Goal: Task Accomplishment & Management: Complete application form

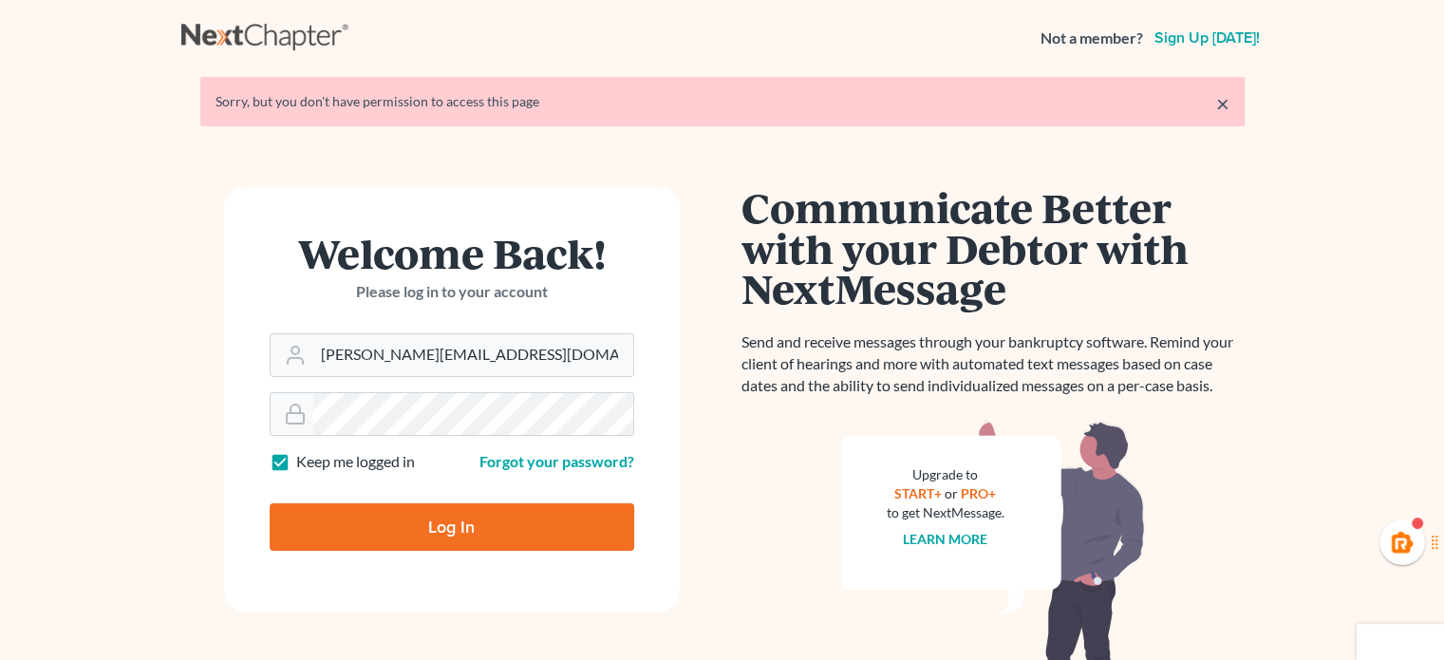
click at [270, 503] on input "Log In" at bounding box center [452, 526] width 365 height 47
type input "Thinking..."
click at [363, 375] on div at bounding box center [452, 355] width 365 height 44
click at [379, 348] on input "Email Address" at bounding box center [473, 355] width 320 height 42
type input "[PERSON_NAME][EMAIL_ADDRESS][DOMAIN_NAME]"
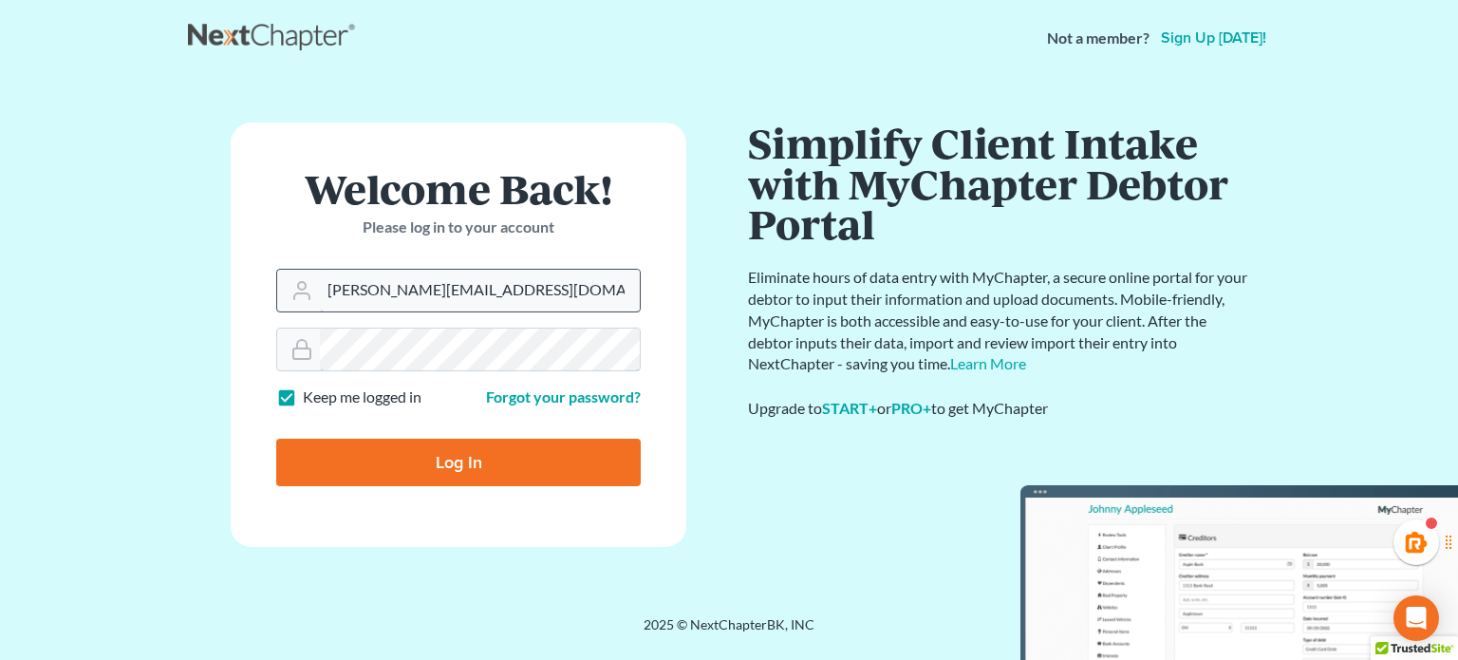
click at [276, 439] on input "Log In" at bounding box center [458, 462] width 365 height 47
type input "Thinking..."
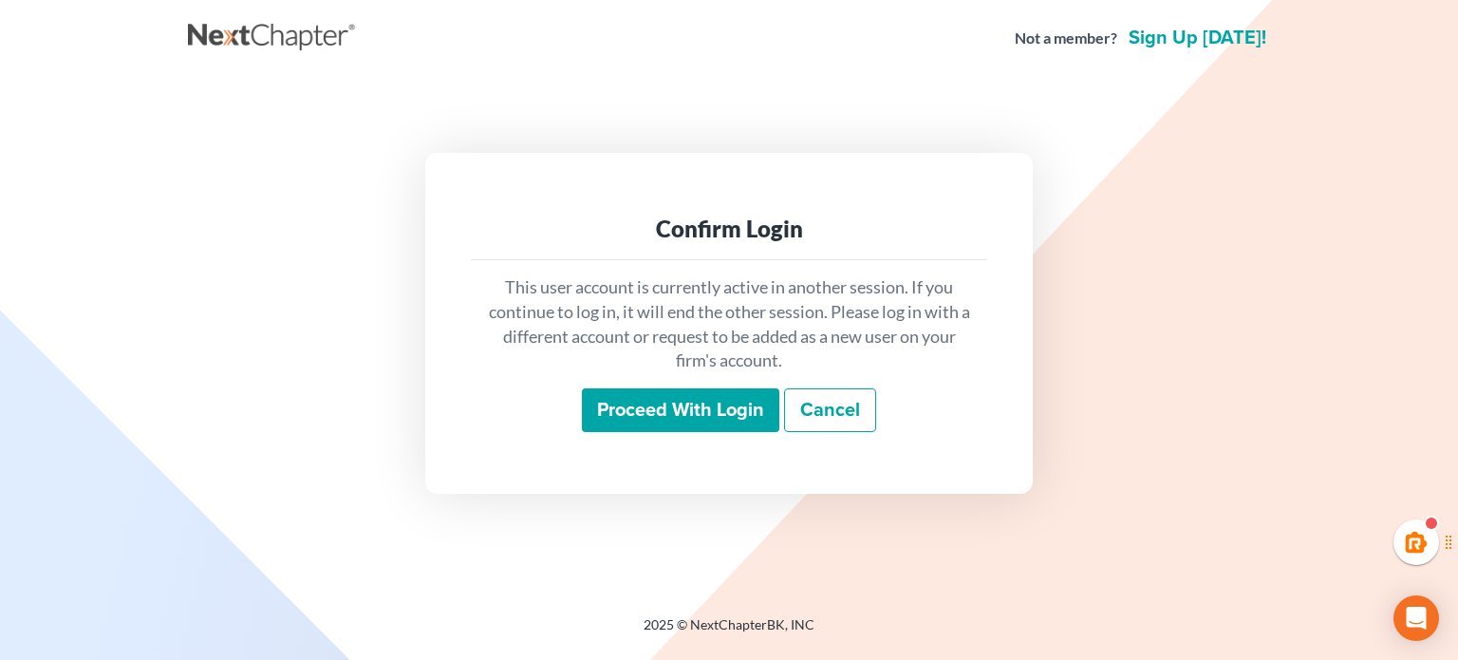
click at [649, 414] on input "Proceed with login" at bounding box center [680, 410] width 197 height 44
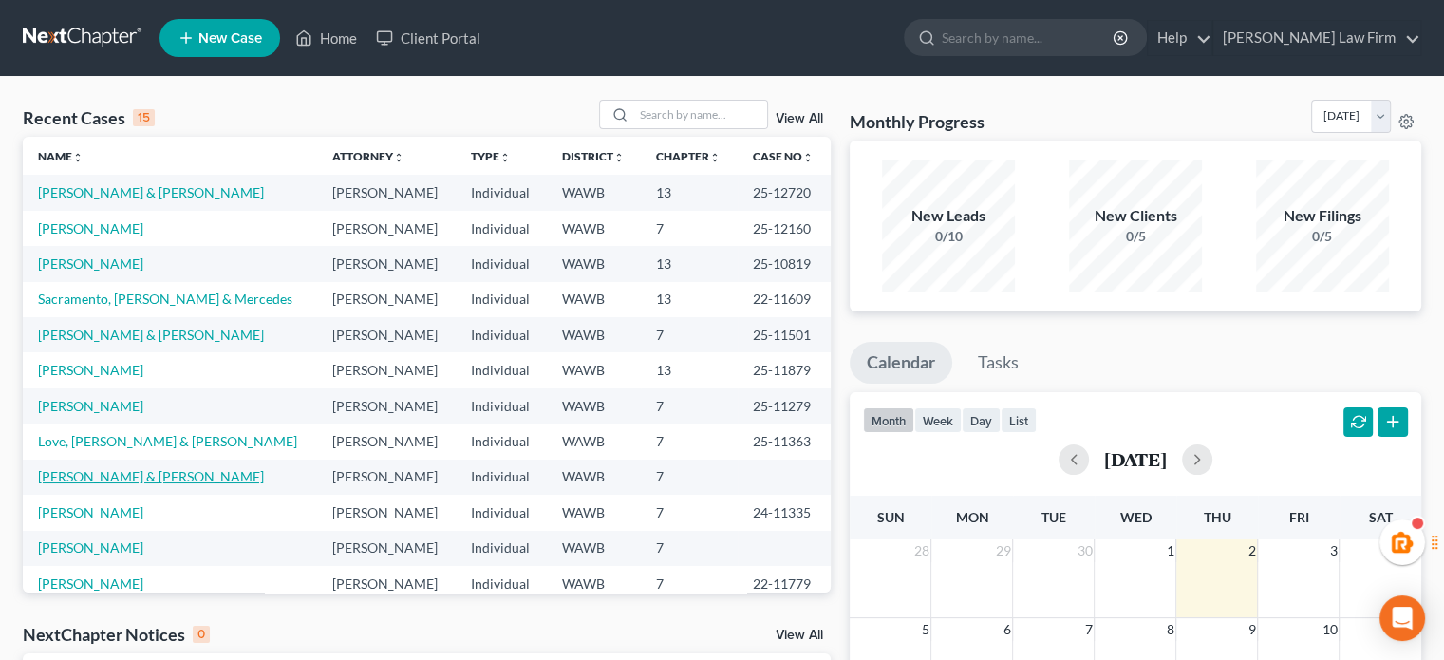
click at [169, 467] on td "[PERSON_NAME] & [PERSON_NAME]" at bounding box center [170, 476] width 294 height 35
click at [169, 476] on link "[PERSON_NAME] & [PERSON_NAME]" at bounding box center [151, 476] width 226 height 16
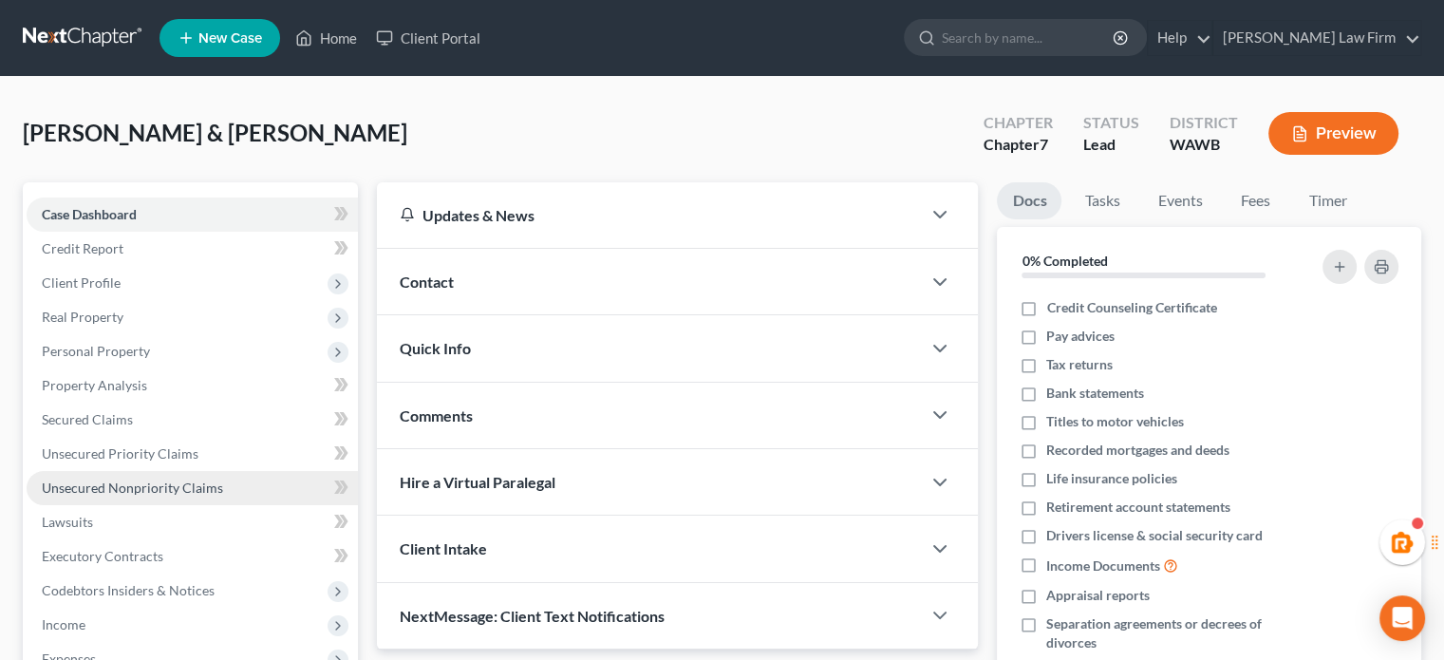
click at [106, 477] on link "Unsecured Nonpriority Claims" at bounding box center [192, 488] width 331 height 34
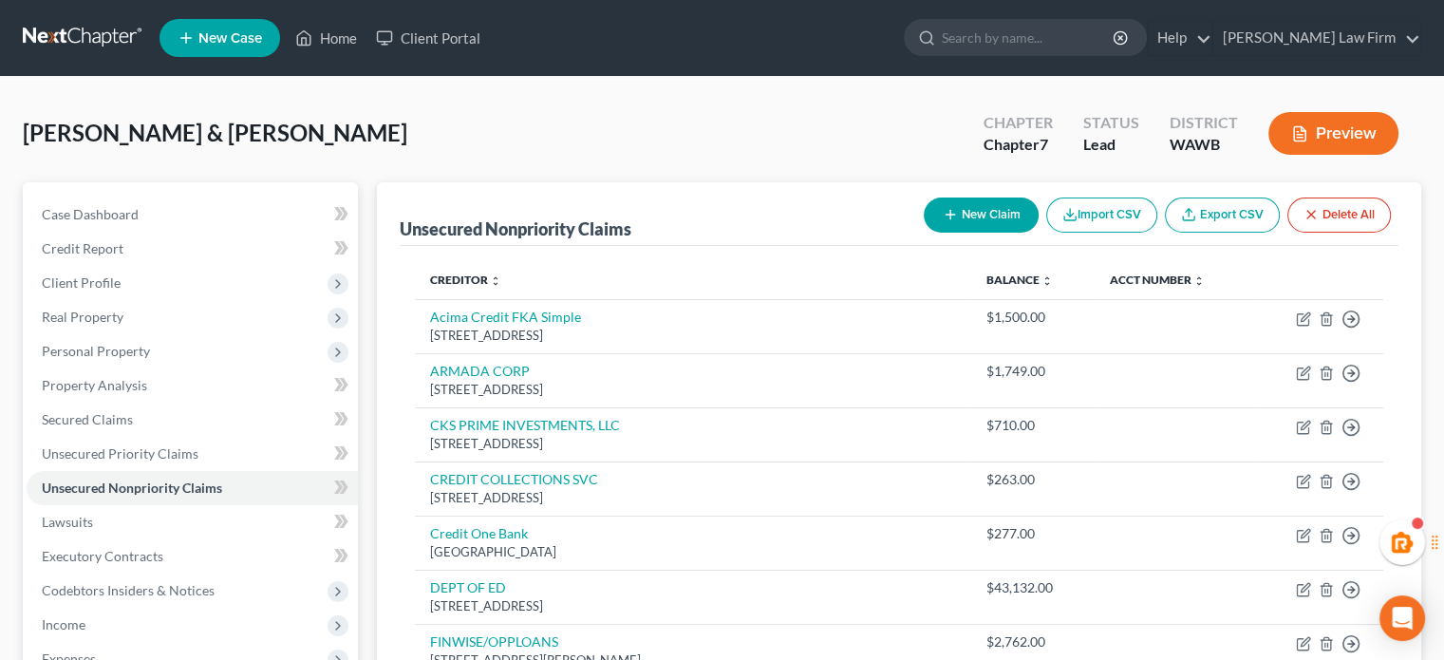
click at [989, 224] on button "New Claim" at bounding box center [981, 214] width 115 height 35
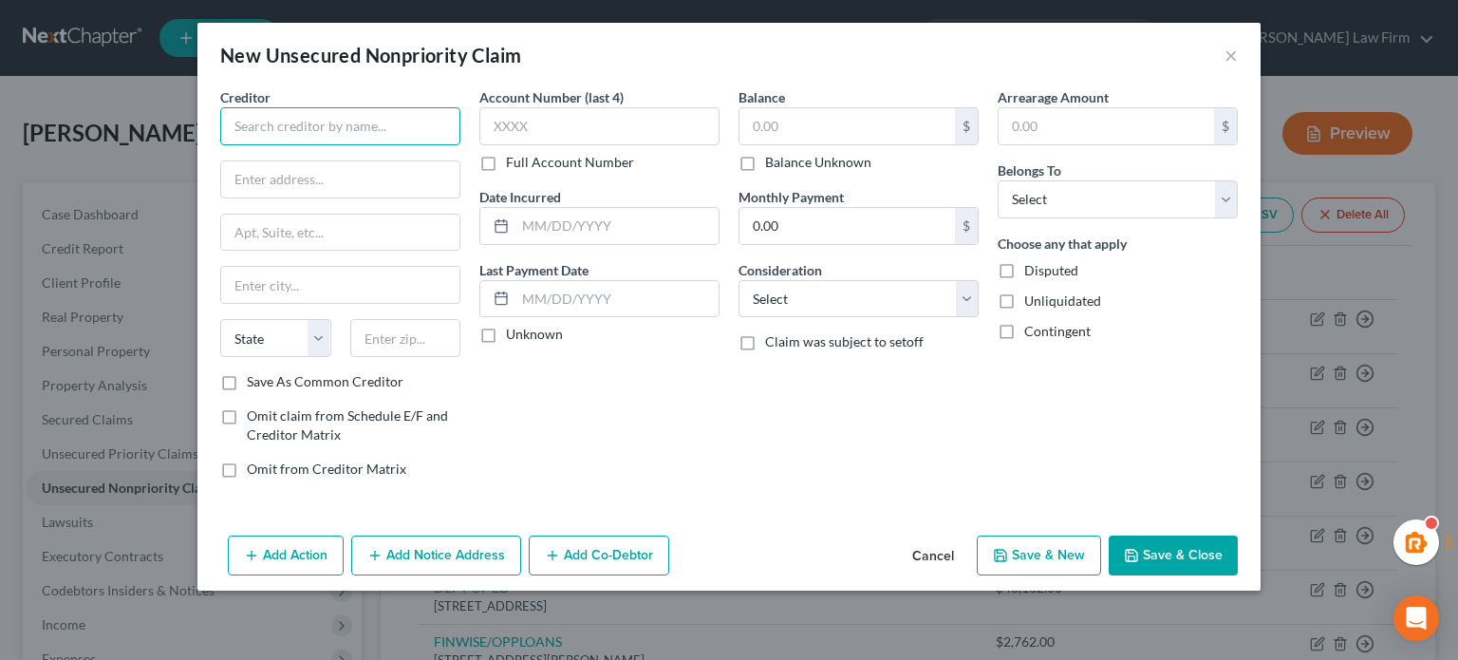
click at [348, 114] on input "text" at bounding box center [340, 126] width 240 height 38
type input "Earthwork Solutions, LLC"
drag, startPoint x: 414, startPoint y: 130, endPoint x: 0, endPoint y: 208, distance: 421.2
click at [0, 208] on div "New Unsecured Nonpriority Claim × Creditor * Earthwork Solutions, LLC State [US…" at bounding box center [729, 330] width 1458 height 660
click at [282, 167] on input "text" at bounding box center [340, 179] width 238 height 36
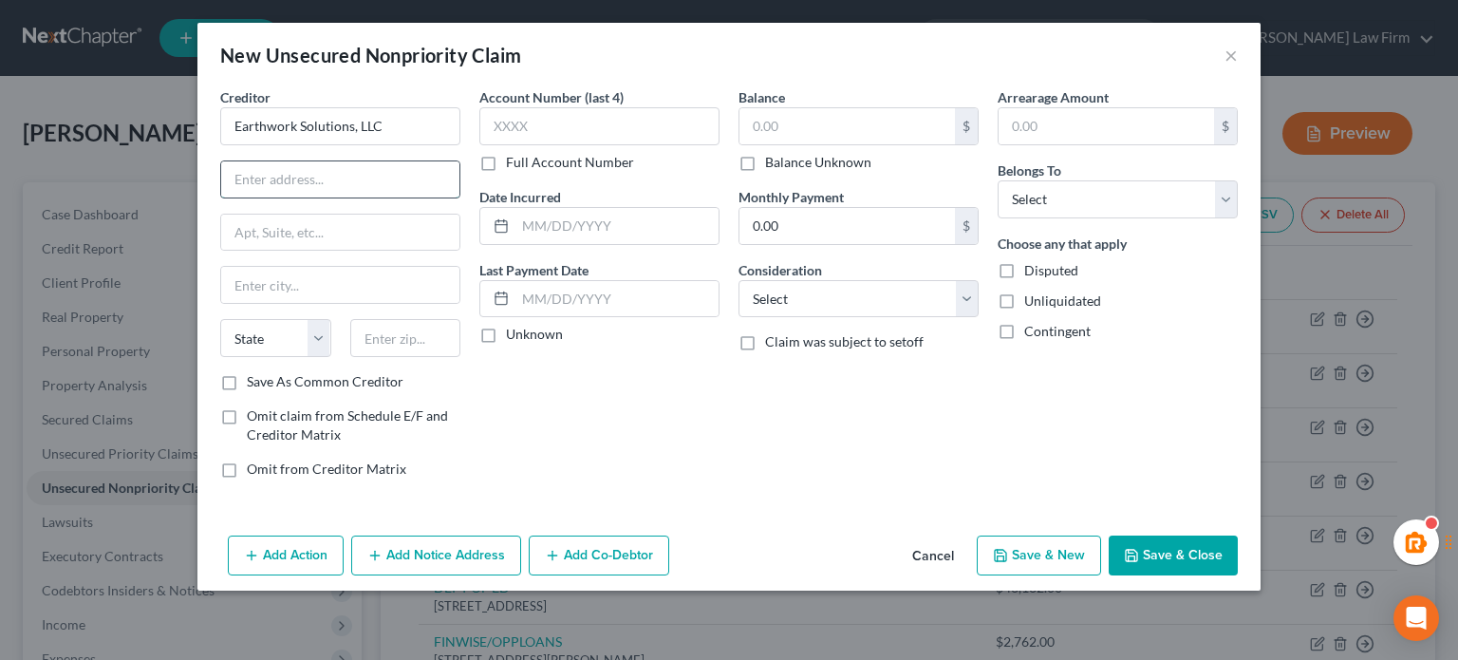
paste input "[STREET_ADDRESS]"
click at [411, 179] on input "[STREET_ADDRESS]" at bounding box center [340, 179] width 238 height 36
type input "[STREET_ADDRESS]"
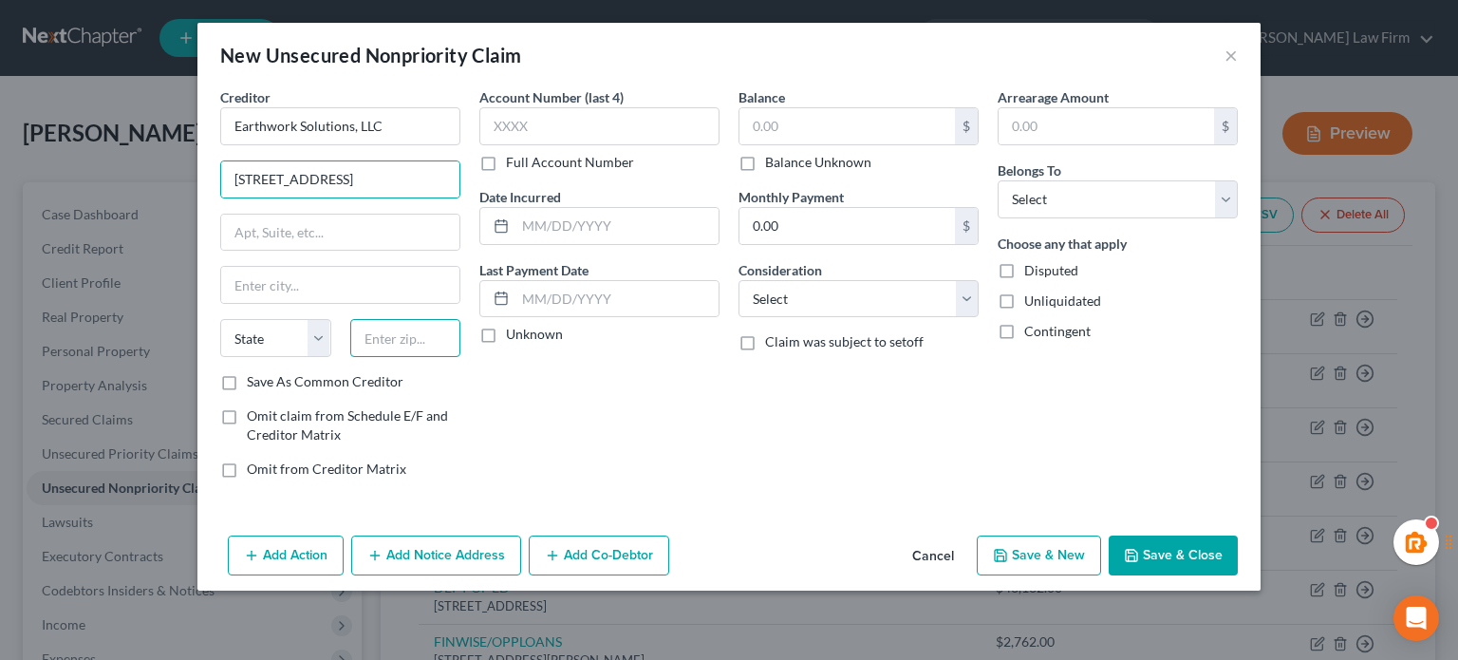
click at [385, 325] on input "text" at bounding box center [405, 338] width 111 height 38
paste input "98223"
type input "98223"
click at [575, 409] on div "Account Number (last 4) Full Account Number Date Incurred Last Payment Date Unk…" at bounding box center [599, 290] width 259 height 406
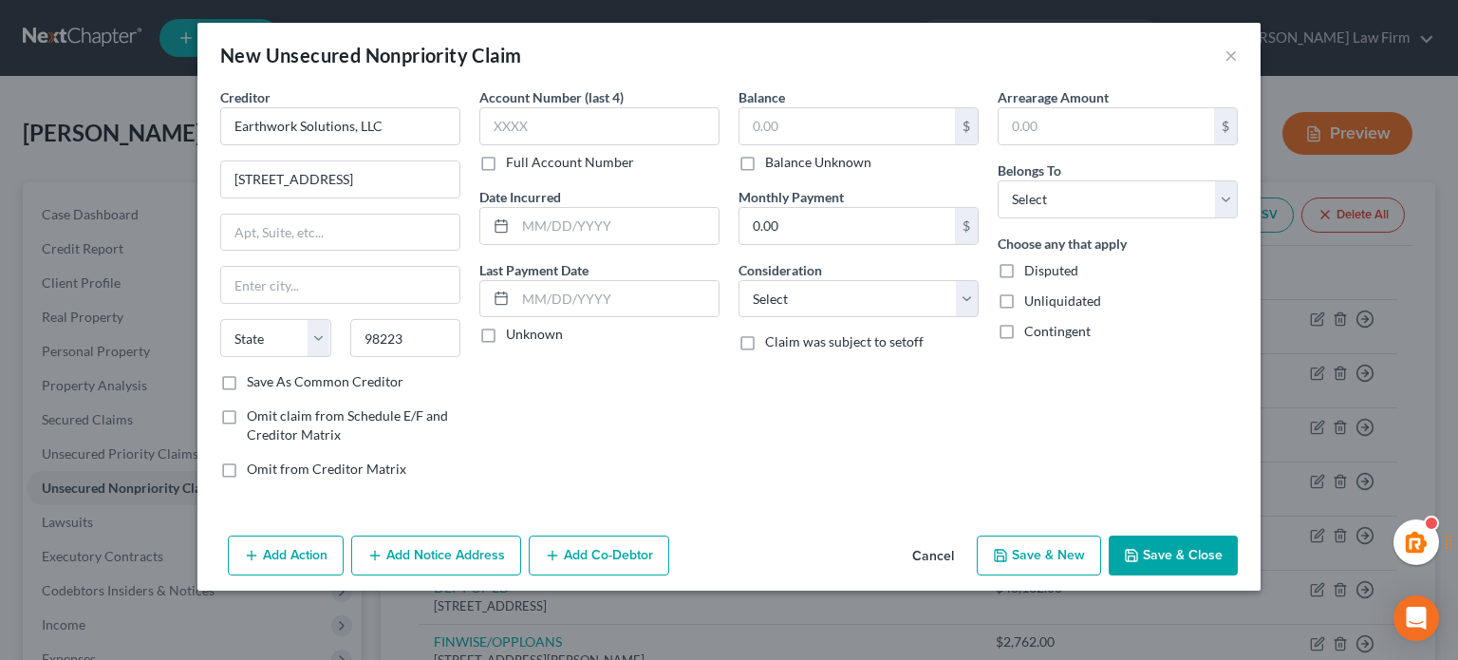
type input "[GEOGRAPHIC_DATA]"
select select "50"
drag, startPoint x: 340, startPoint y: 185, endPoint x: 706, endPoint y: 335, distance: 396.0
click at [595, 213] on div "Creditor * Earthwork Solutions, LLC [STREET_ADDRESS] [GEOGRAPHIC_DATA] [US_STAT…" at bounding box center [729, 290] width 1037 height 406
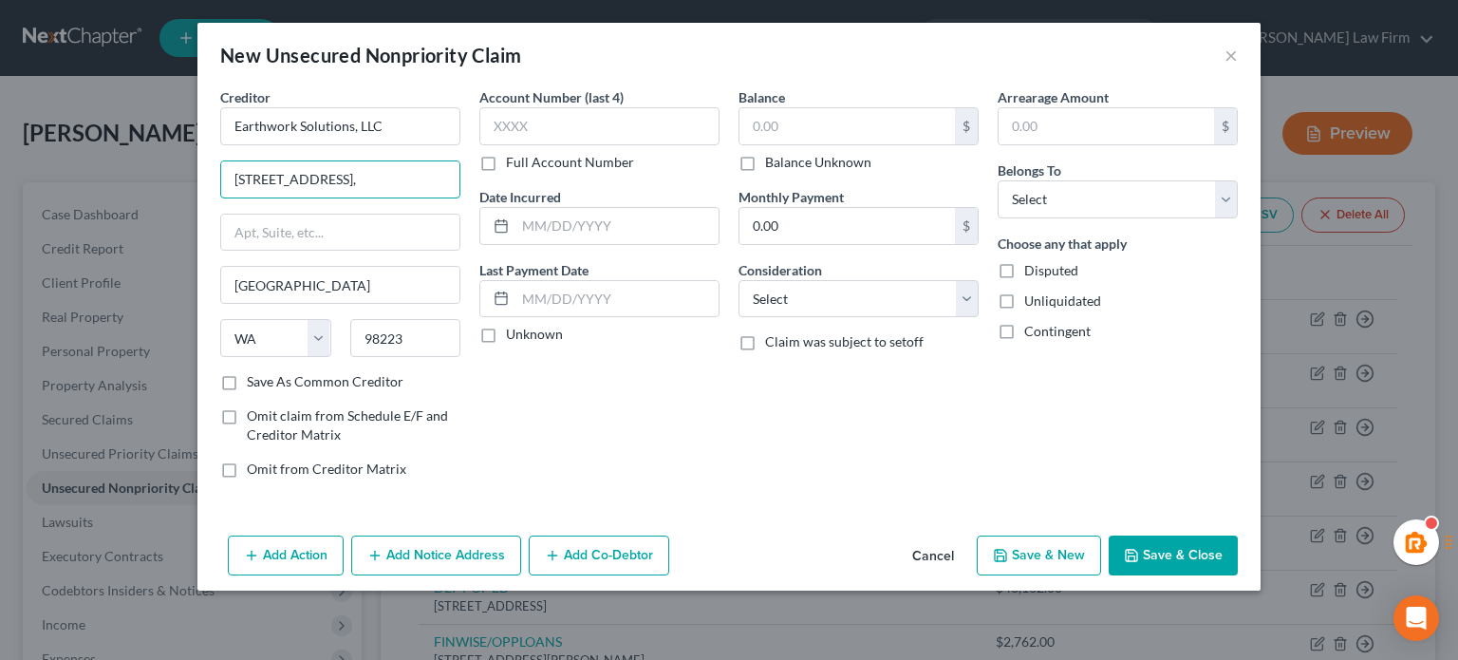
scroll to position [0, 0]
type input "[STREET_ADDRESS]"
click at [811, 291] on select "Select Cable / Satellite Services Collection Agency Credit Card Debt Debt Couns…" at bounding box center [859, 299] width 240 height 38
select select "14"
click at [739, 280] on select "Select Cable / Satellite Services Collection Agency Credit Card Debt Debt Couns…" at bounding box center [859, 299] width 240 height 38
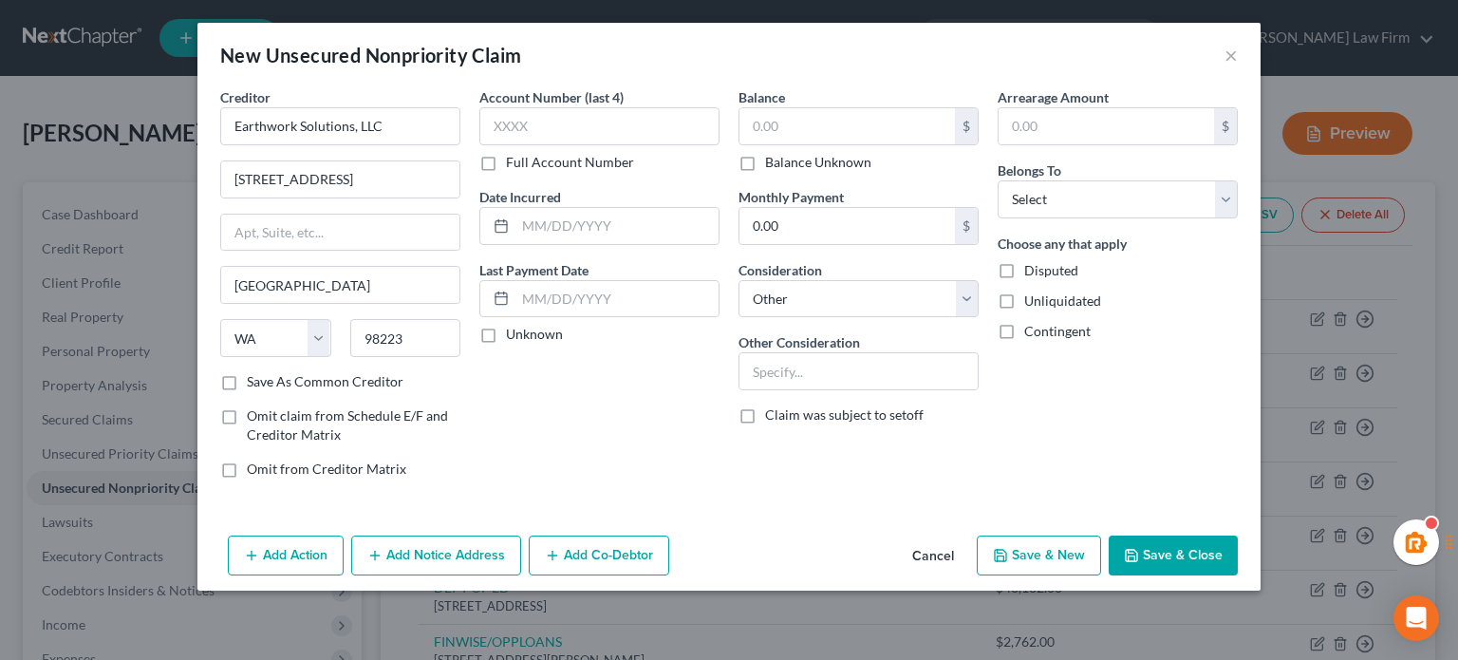
click at [785, 346] on label "Other Consideration" at bounding box center [800, 342] width 122 height 20
click at [784, 353] on input "text" at bounding box center [859, 371] width 238 height 36
type input "Unsecured"
click at [1048, 216] on select "Select Debtor 1 Only Debtor 2 Only Debtor 1 And Debtor 2 Only At Least One Of T…" at bounding box center [1118, 199] width 240 height 38
select select "4"
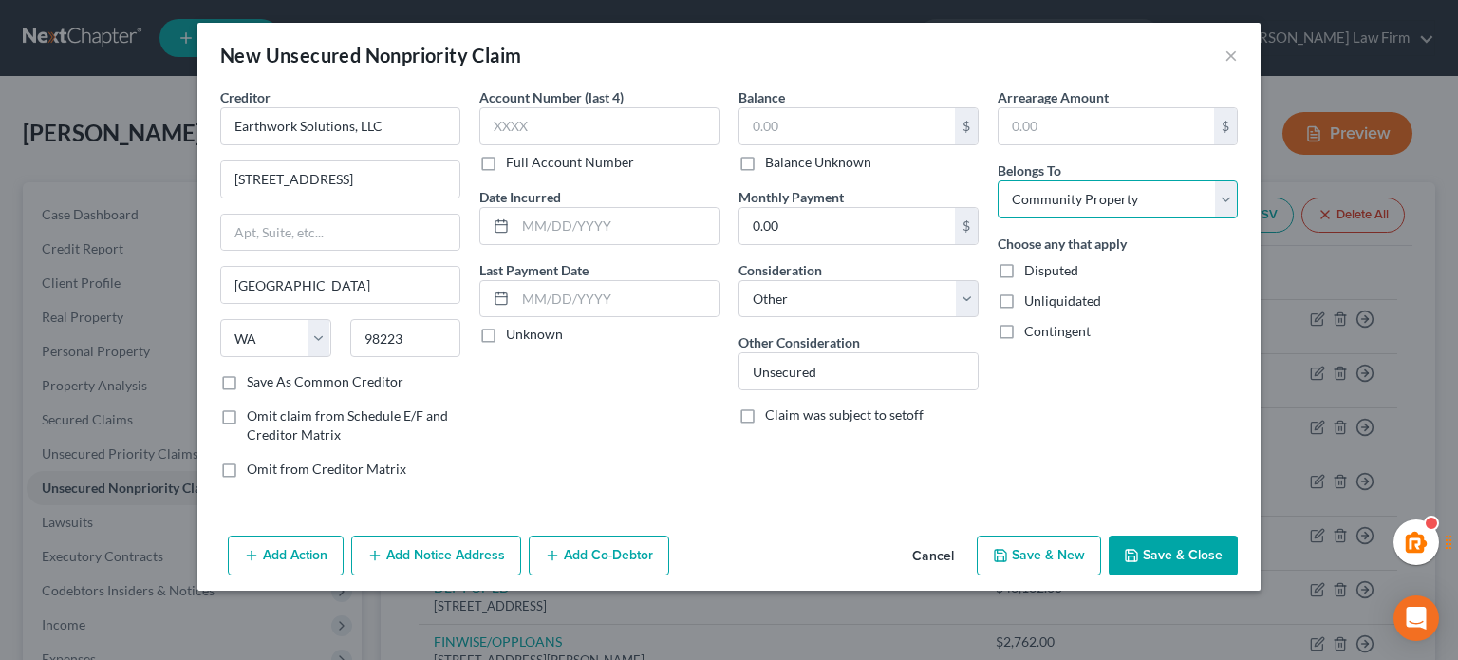
click at [998, 180] on select "Select Debtor 1 Only Debtor 2 Only Debtor 1 And Debtor 2 Only At Least One Of T…" at bounding box center [1118, 199] width 240 height 38
click at [865, 132] on input "text" at bounding box center [848, 126] width 216 height 36
type input "14,395.02"
click at [611, 383] on div "Account Number (last 4) Full Account Number Date Incurred Last Payment Date Unk…" at bounding box center [599, 290] width 259 height 406
click at [1043, 205] on select "Select Debtor 1 Only Debtor 2 Only Debtor 1 And Debtor 2 Only At Least One Of T…" at bounding box center [1118, 199] width 240 height 38
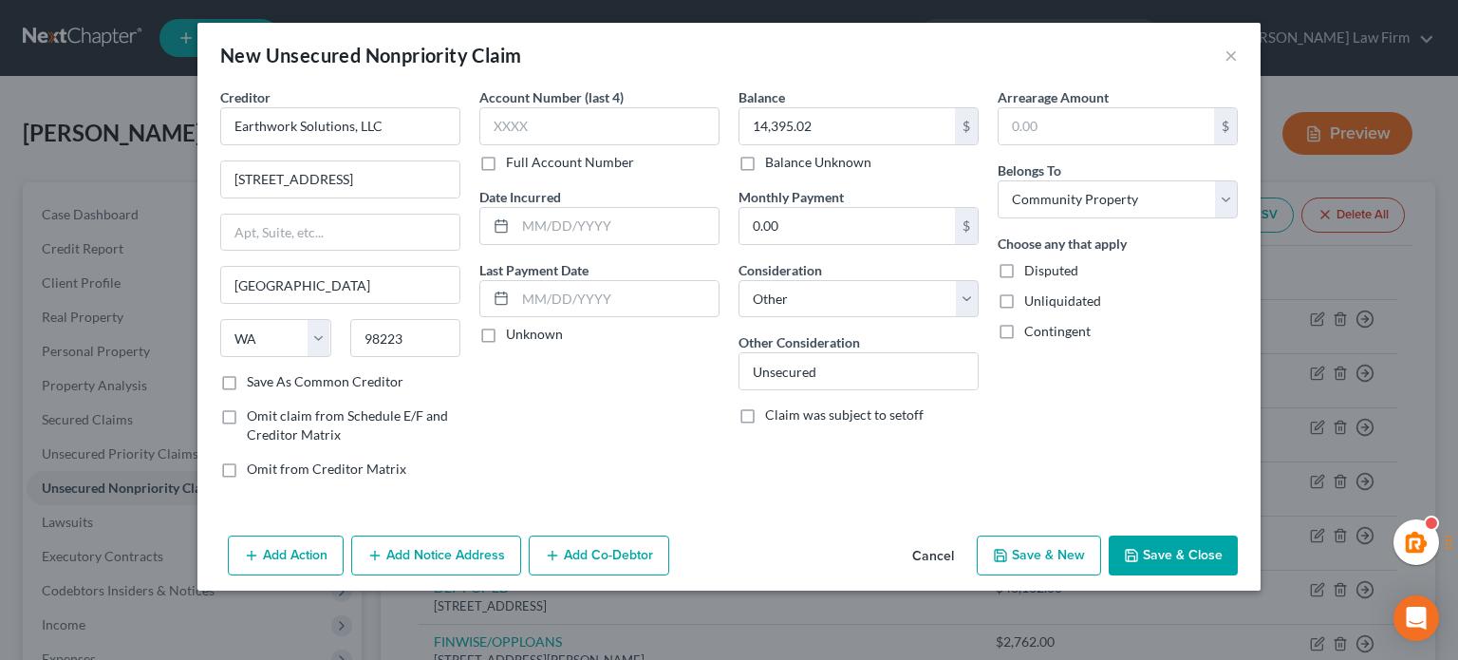
click at [1040, 436] on div "Arrearage Amount $ Belongs To * Select Debtor 1 Only Debtor 2 Only Debtor 1 And…" at bounding box center [1117, 290] width 259 height 406
click at [608, 556] on button "Add Co-Debtor" at bounding box center [599, 555] width 141 height 40
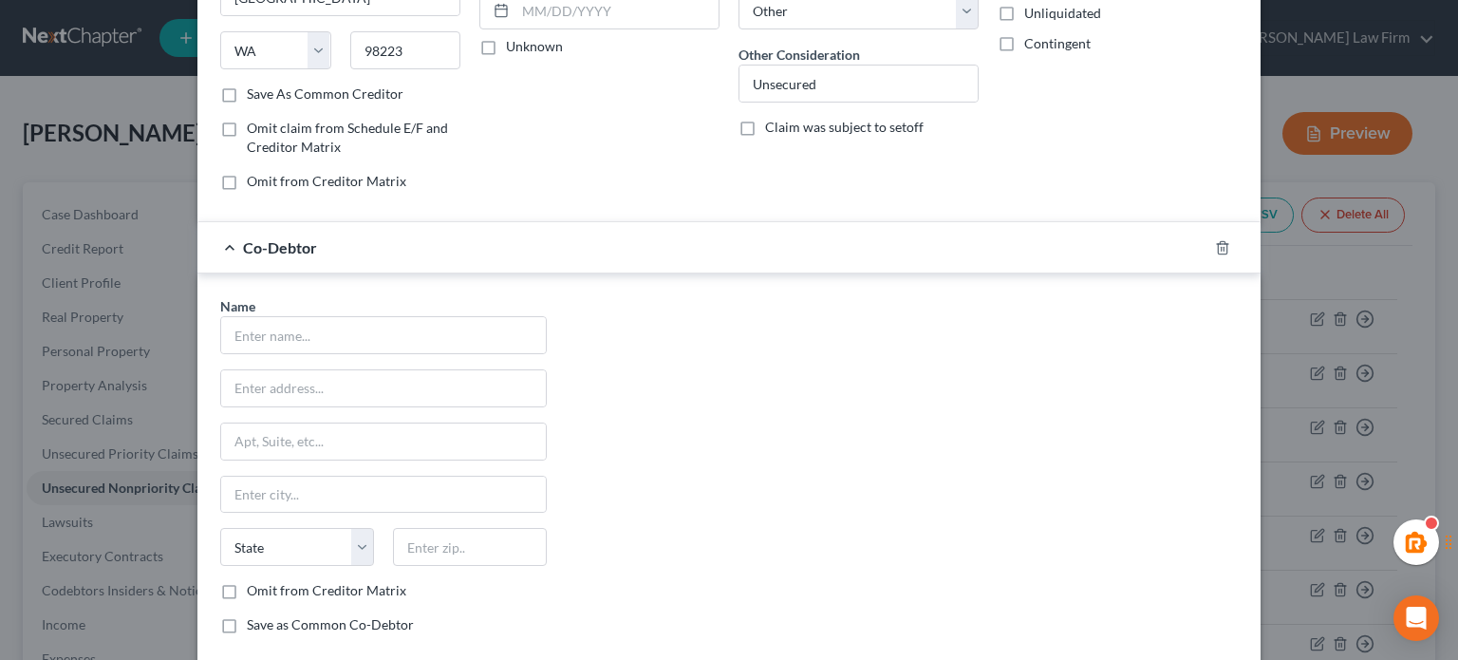
scroll to position [316, 0]
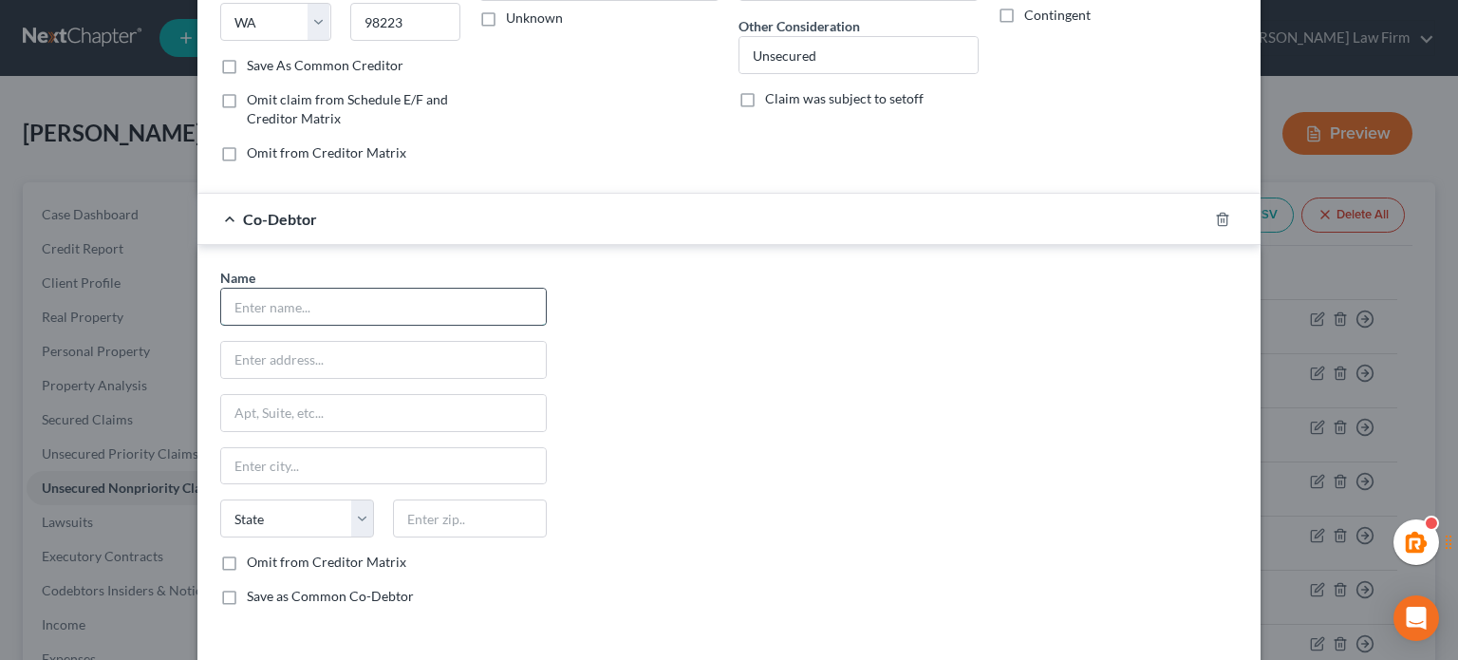
click at [347, 314] on input "text" at bounding box center [383, 307] width 325 height 36
type input "[PERSON_NAME]'s mother"
click at [710, 479] on div "Name * [PERSON_NAME]'s mother State [US_STATE] AK AR AZ CA CO CT DE DC [GEOGRAP…" at bounding box center [729, 444] width 1037 height 353
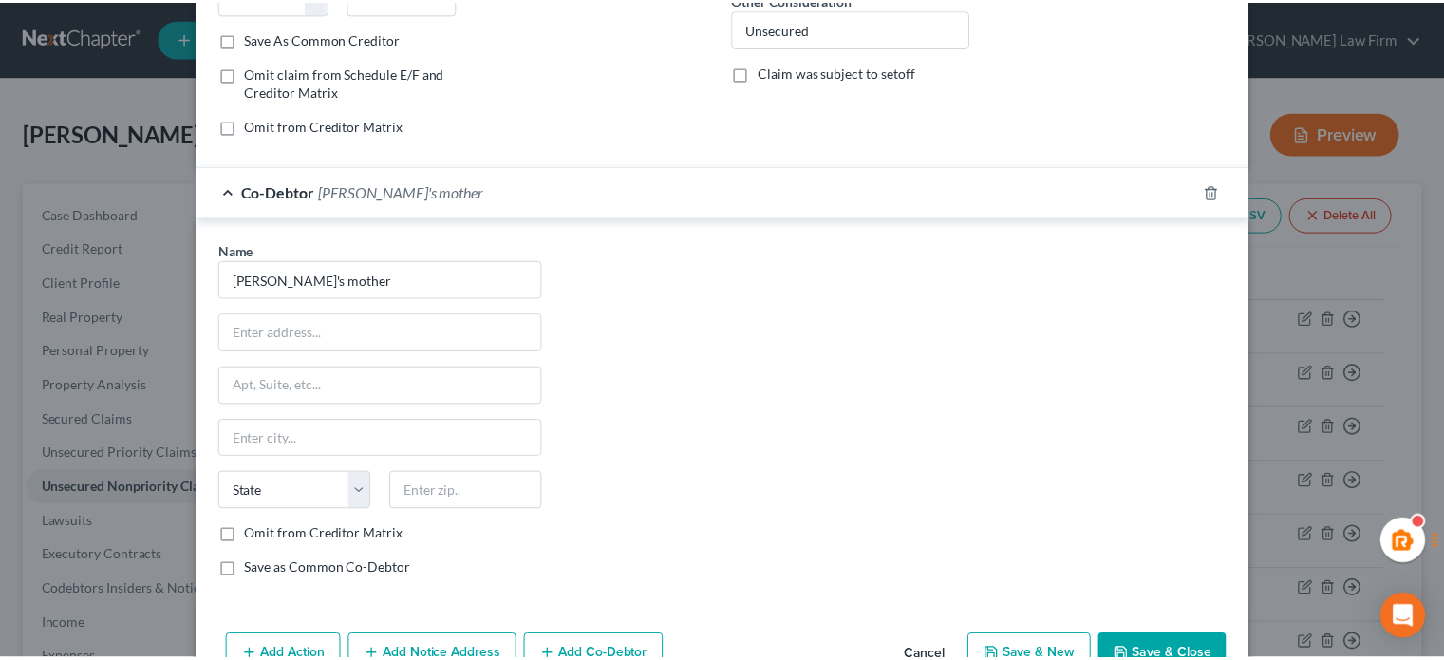
scroll to position [392, 0]
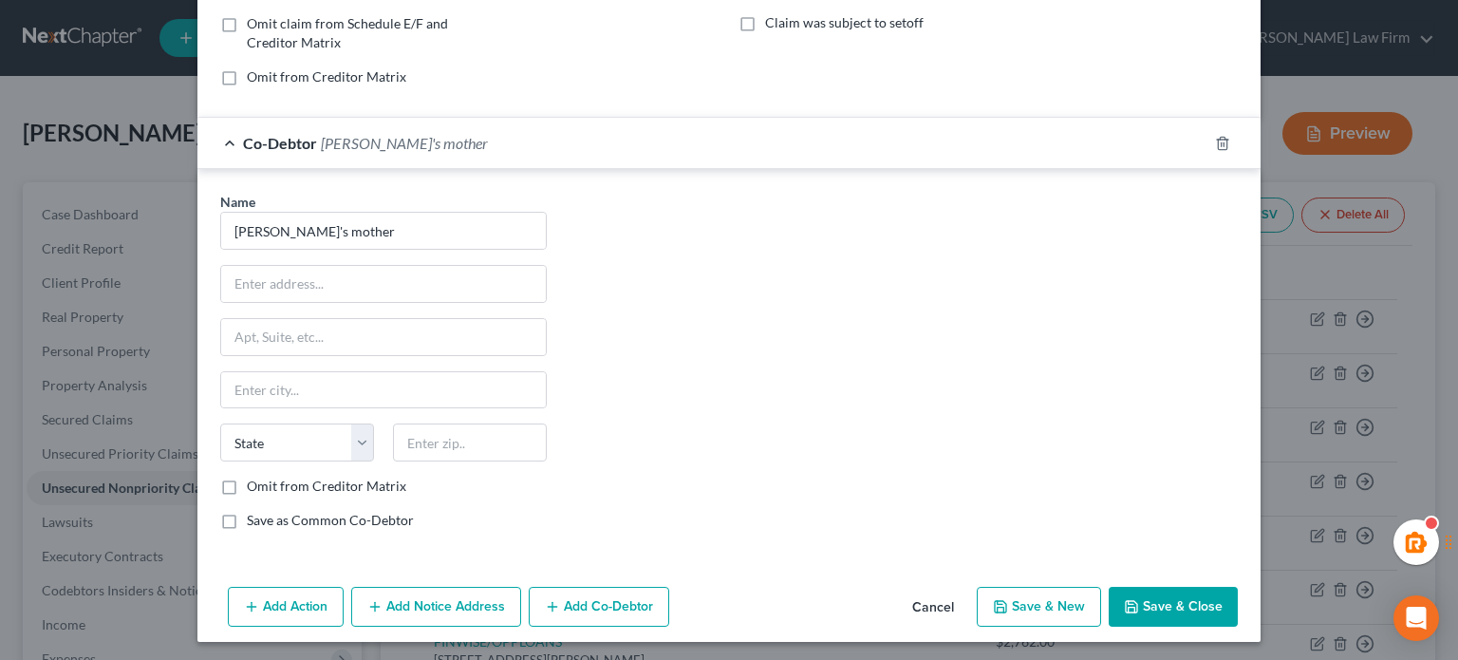
click at [1171, 592] on button "Save & Close" at bounding box center [1173, 607] width 129 height 40
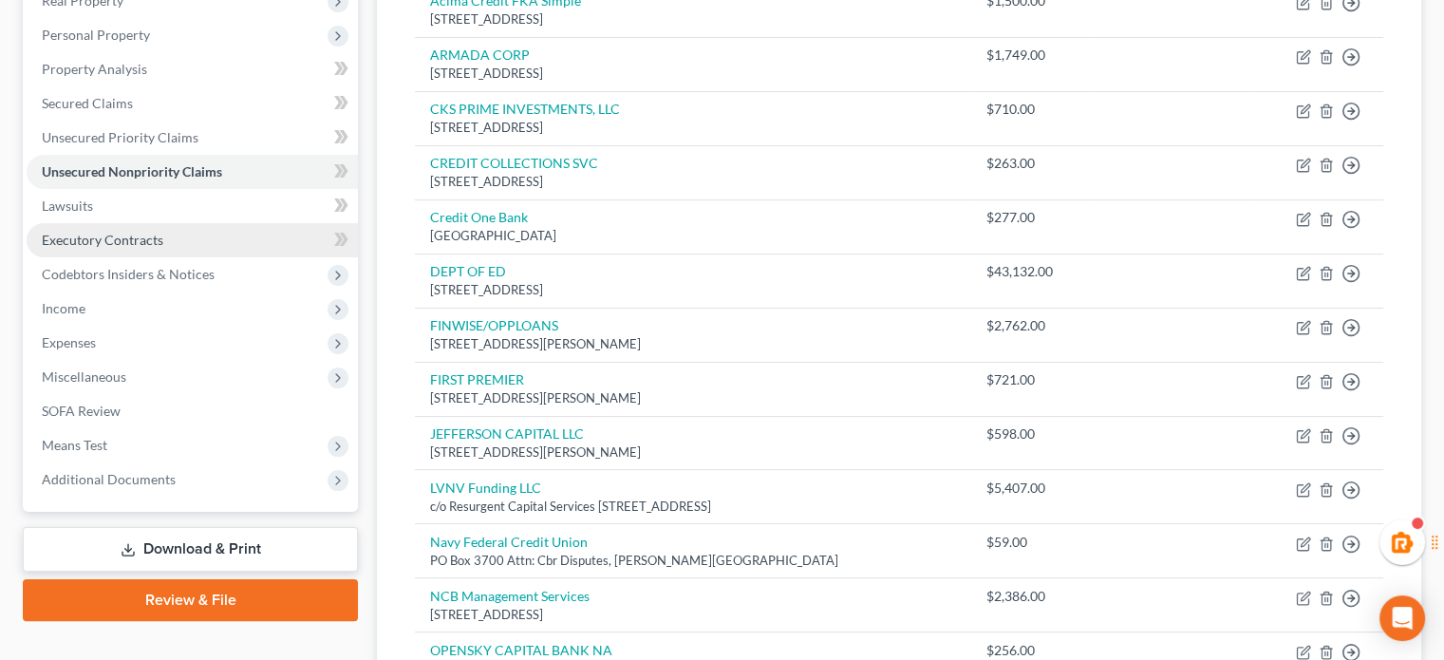
scroll to position [0, 0]
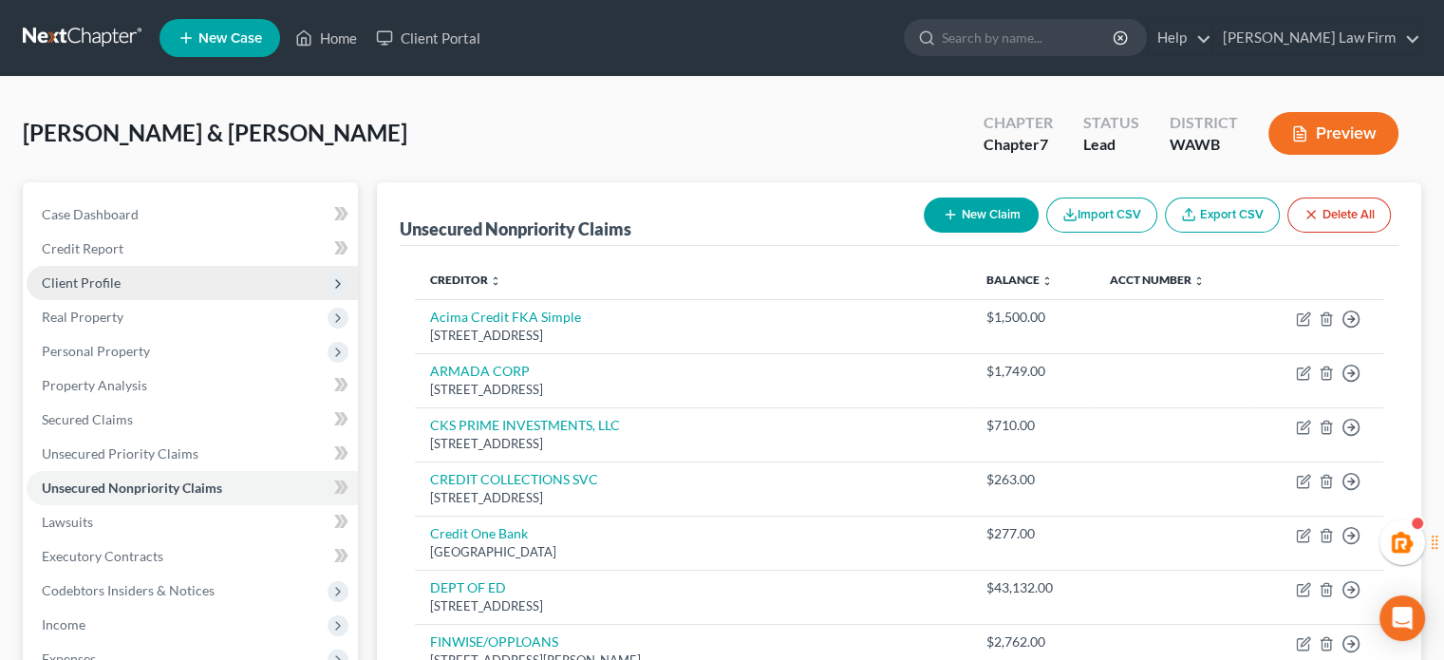
click at [150, 287] on span "Client Profile" at bounding box center [192, 283] width 331 height 34
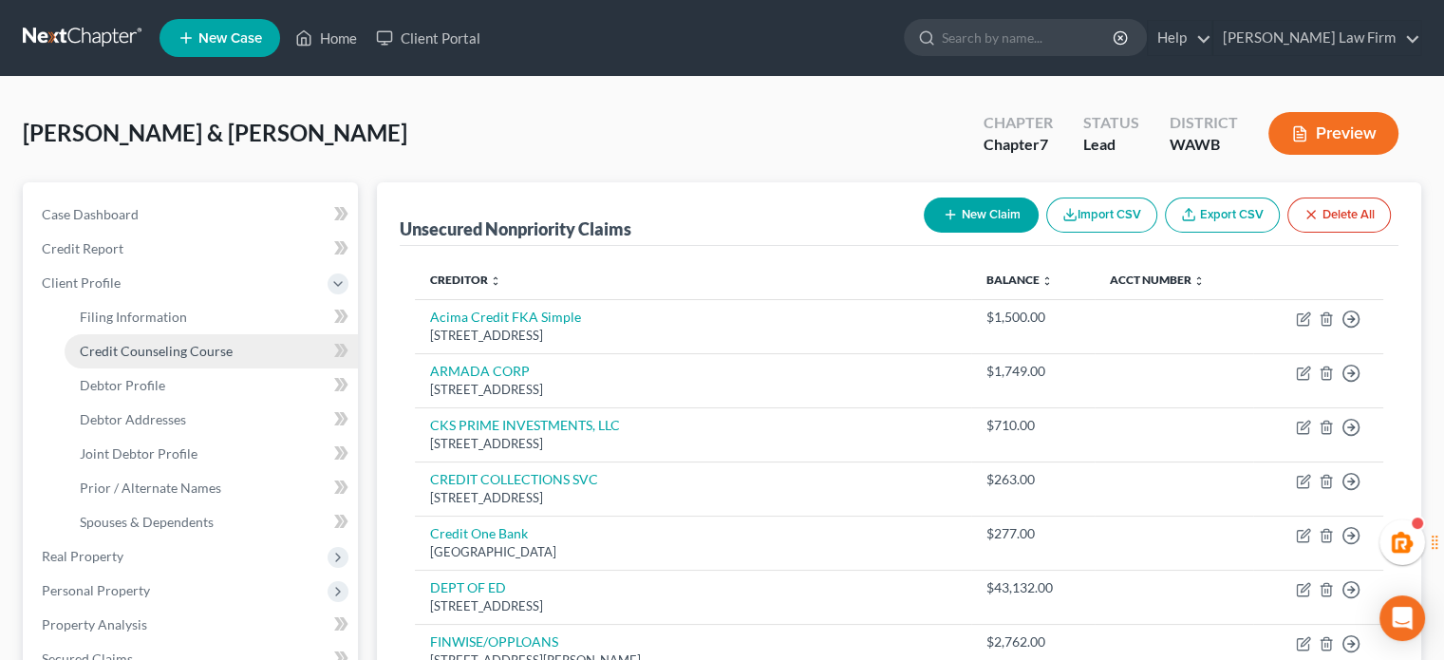
click at [175, 334] on link "Credit Counseling Course" at bounding box center [211, 351] width 293 height 34
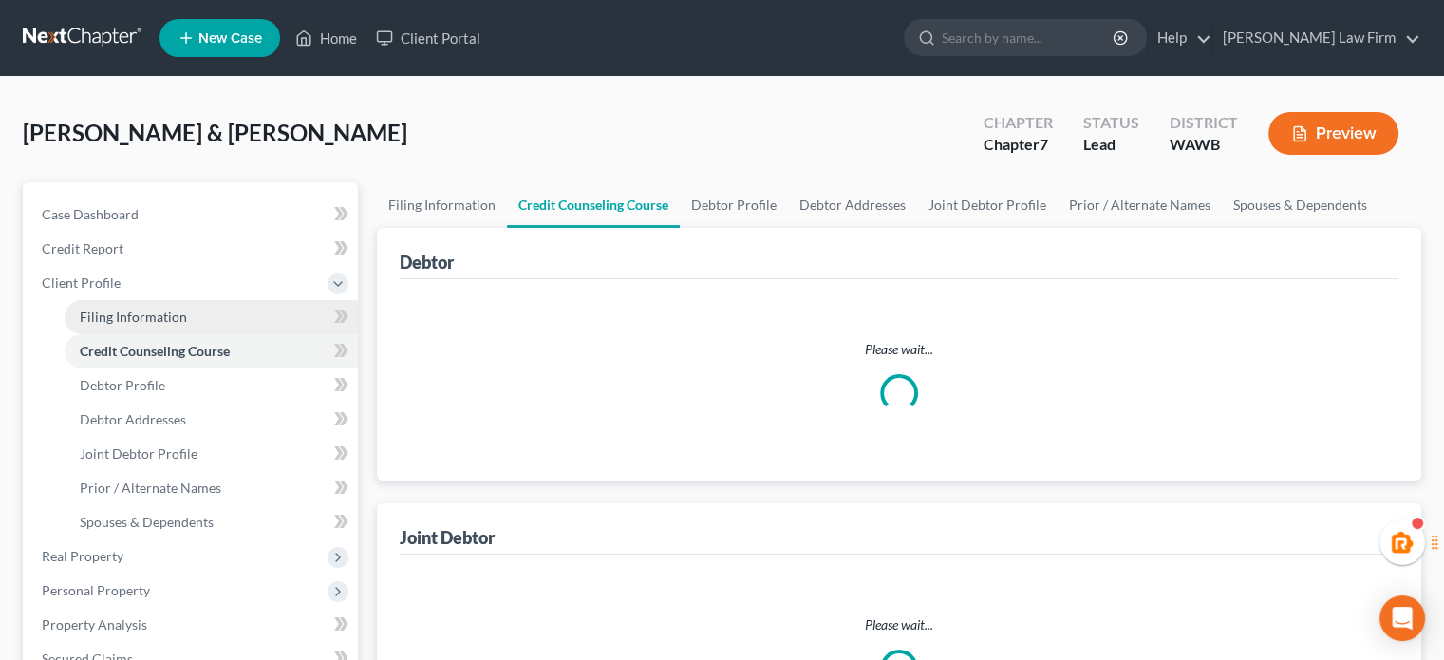
click at [178, 320] on span "Filing Information" at bounding box center [133, 317] width 107 height 16
select select "1"
select select "0"
select select "50"
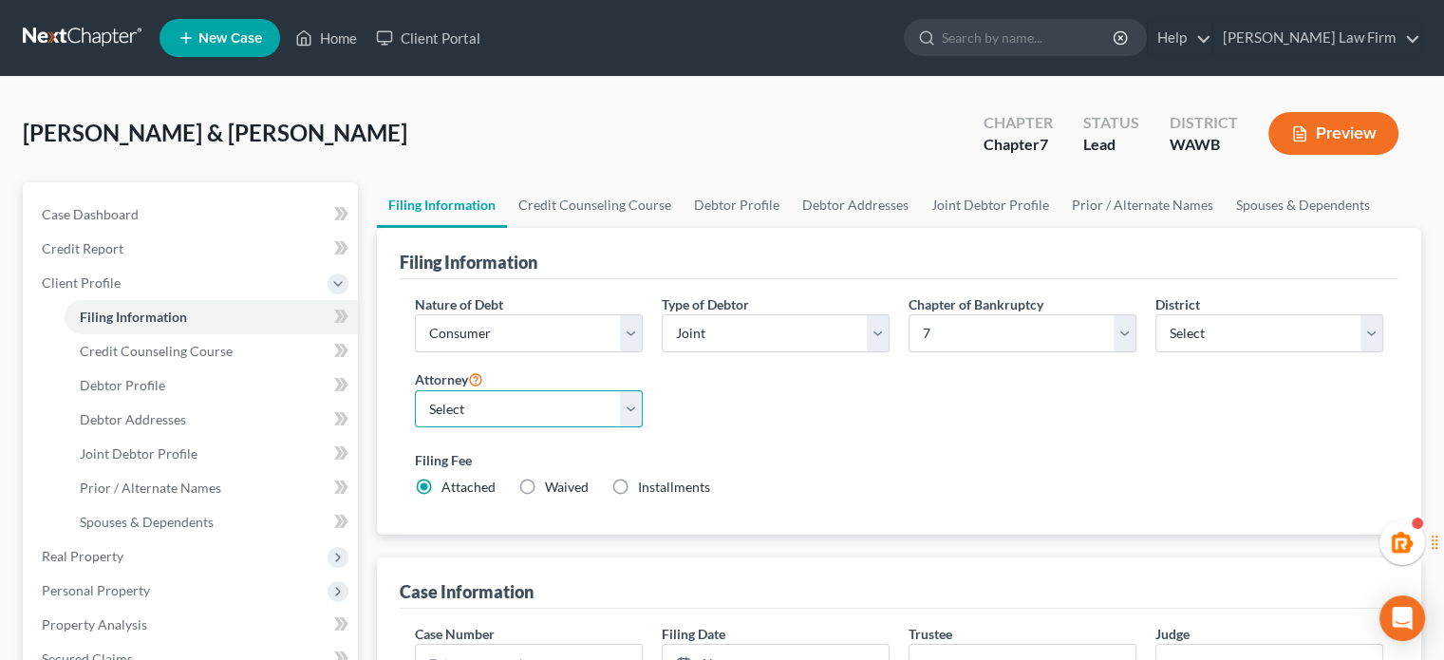
click at [514, 402] on select "Select" at bounding box center [529, 409] width 228 height 38
click at [496, 407] on select "Select [PERSON_NAME] - WAWB [PERSON_NAME] - WAWB" at bounding box center [529, 409] width 228 height 38
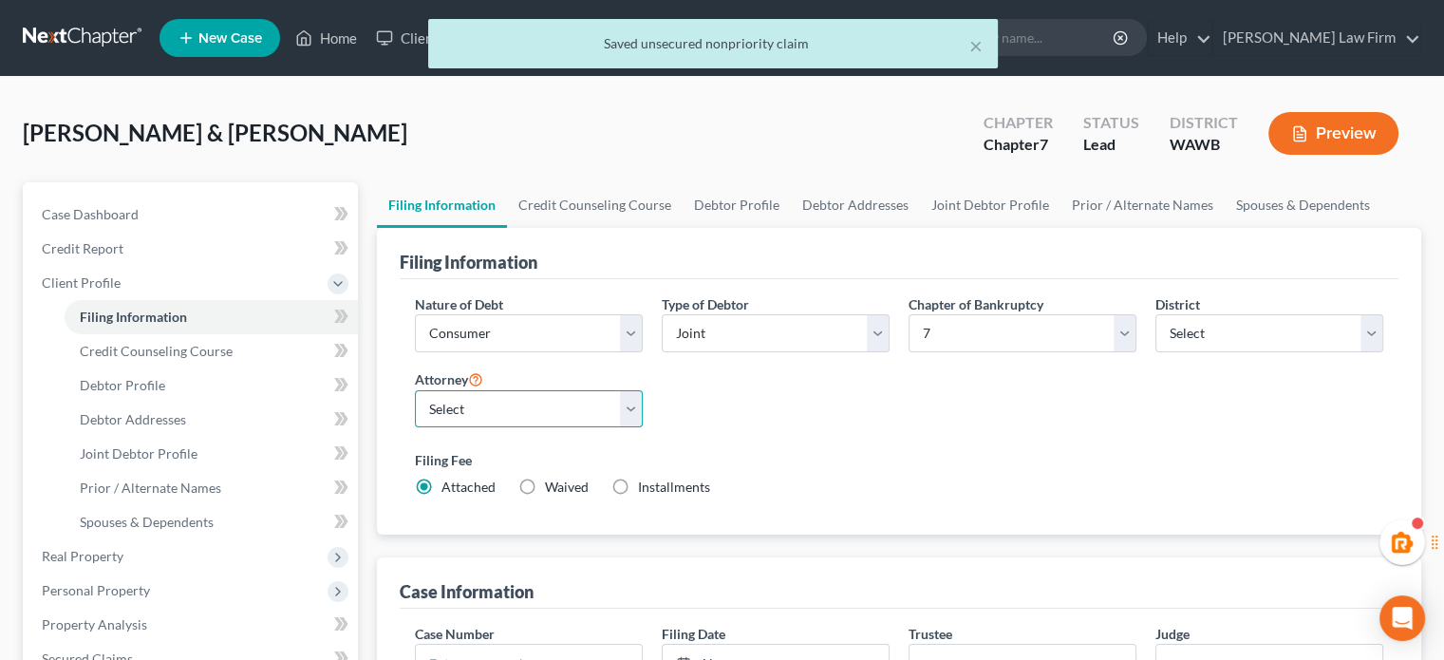
drag, startPoint x: 496, startPoint y: 407, endPoint x: 801, endPoint y: 417, distance: 305.8
click at [496, 407] on select "Select [PERSON_NAME] - WAWB [PERSON_NAME] - WAWB" at bounding box center [529, 409] width 228 height 38
click at [879, 419] on div "Nature of Debt Select Business Consumer Other Nature of Business Select Clearin…" at bounding box center [898, 403] width 987 height 218
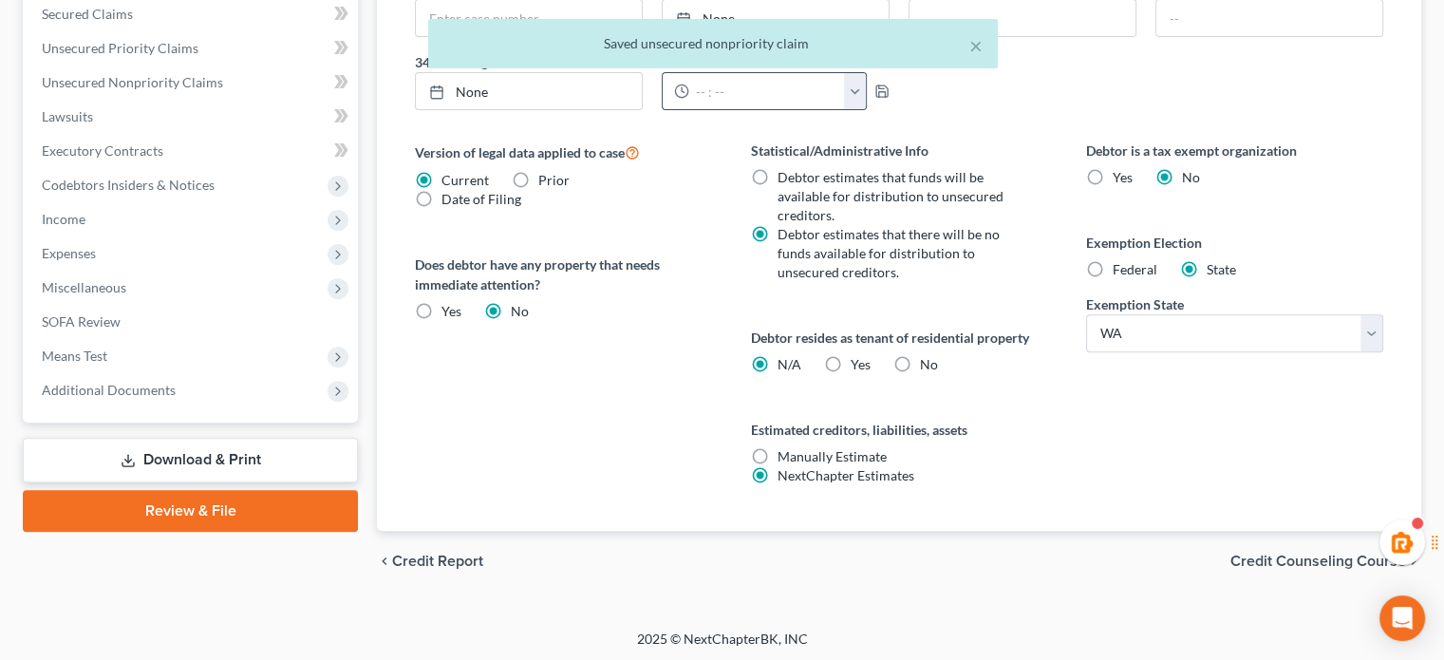
scroll to position [646, 0]
click at [920, 368] on label "No" at bounding box center [929, 363] width 18 height 19
click at [928, 366] on input "No" at bounding box center [934, 360] width 12 height 12
radio input "true"
radio input "false"
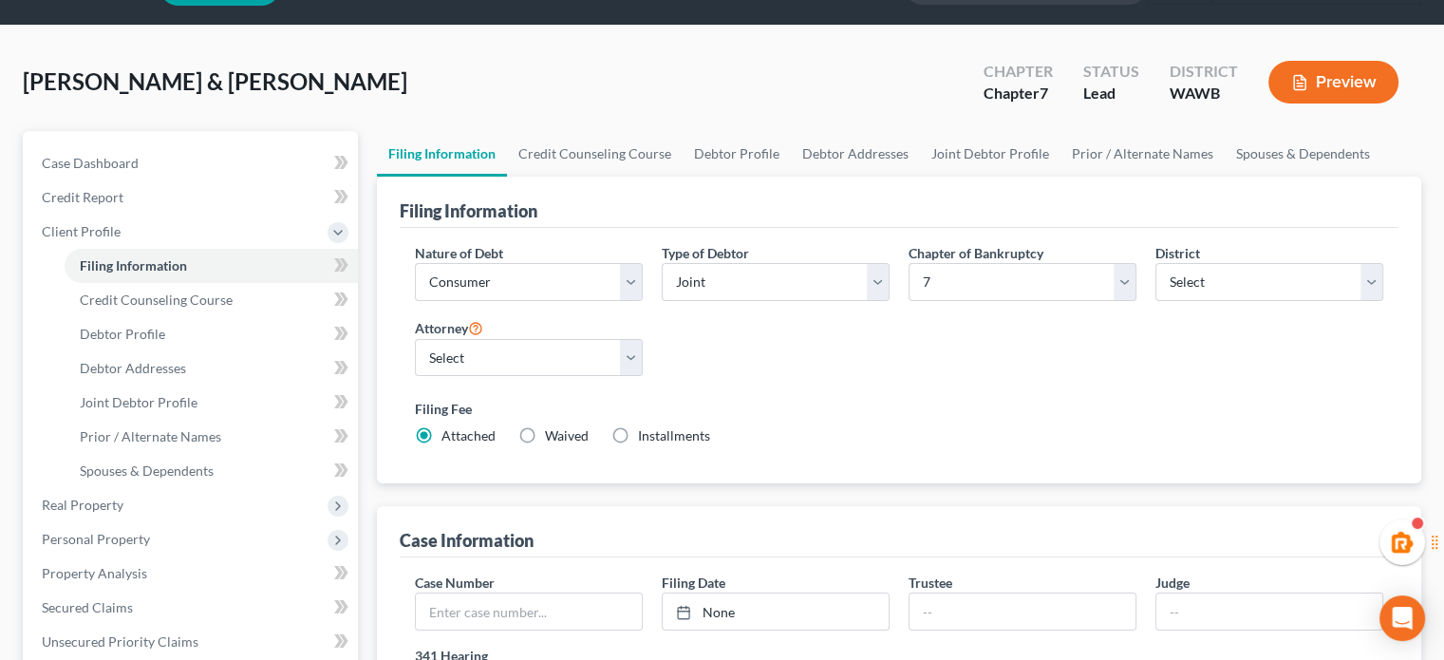
scroll to position [0, 0]
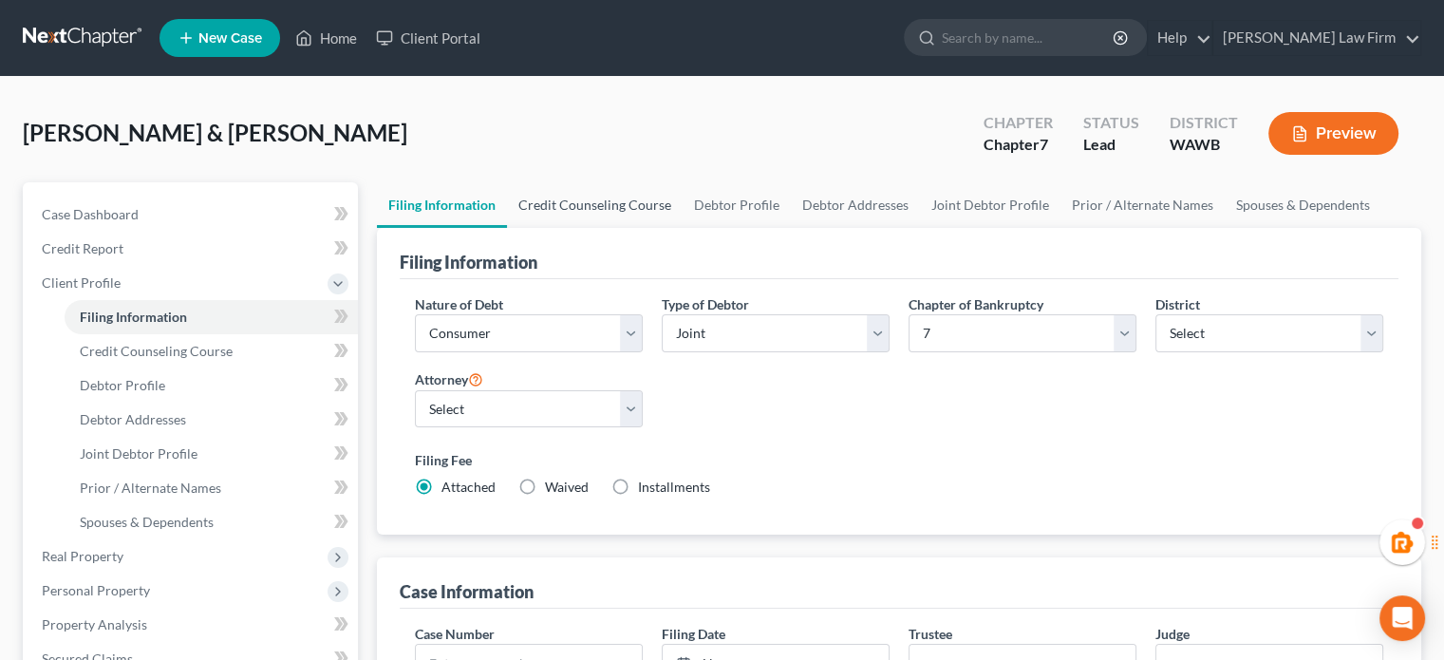
click at [561, 195] on link "Credit Counseling Course" at bounding box center [595, 205] width 176 height 46
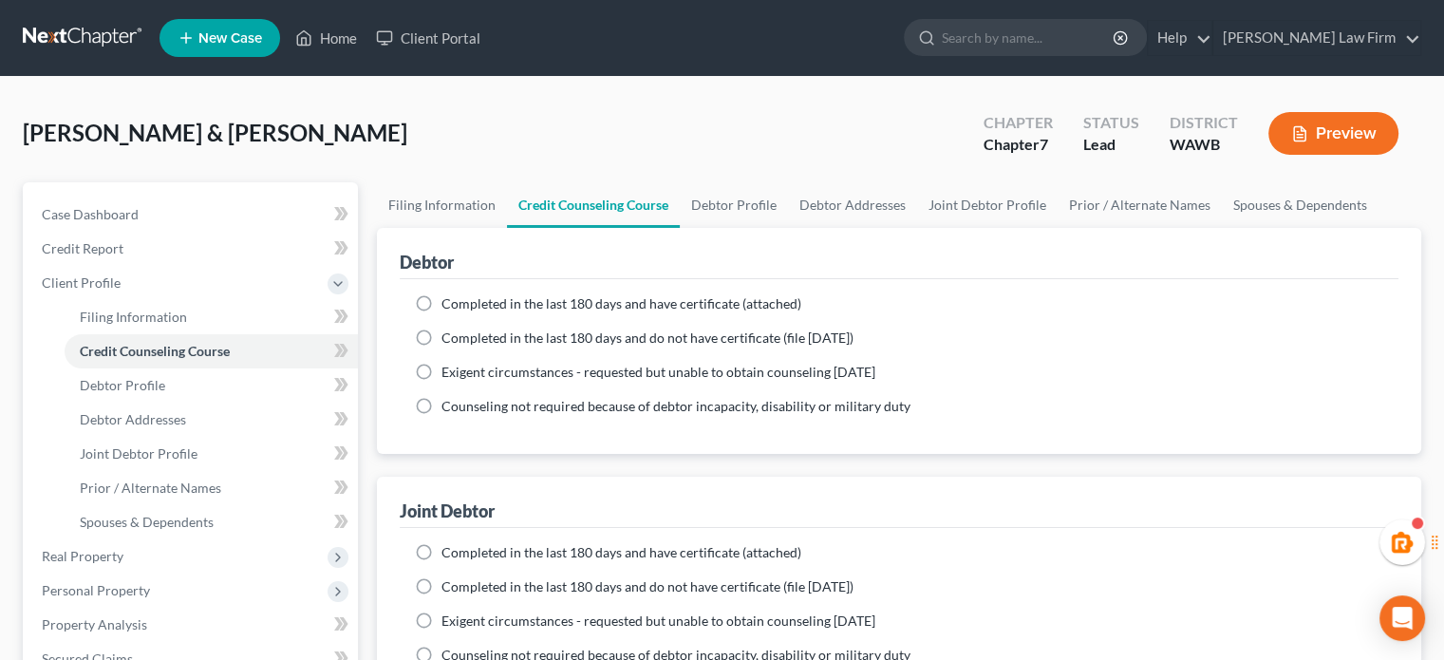
click at [547, 294] on label "Completed in the last 180 days and have certificate (attached)" at bounding box center [621, 303] width 360 height 19
click at [461, 294] on input "Completed in the last 180 days and have certificate (attached)" at bounding box center [455, 300] width 12 height 12
radio input "true"
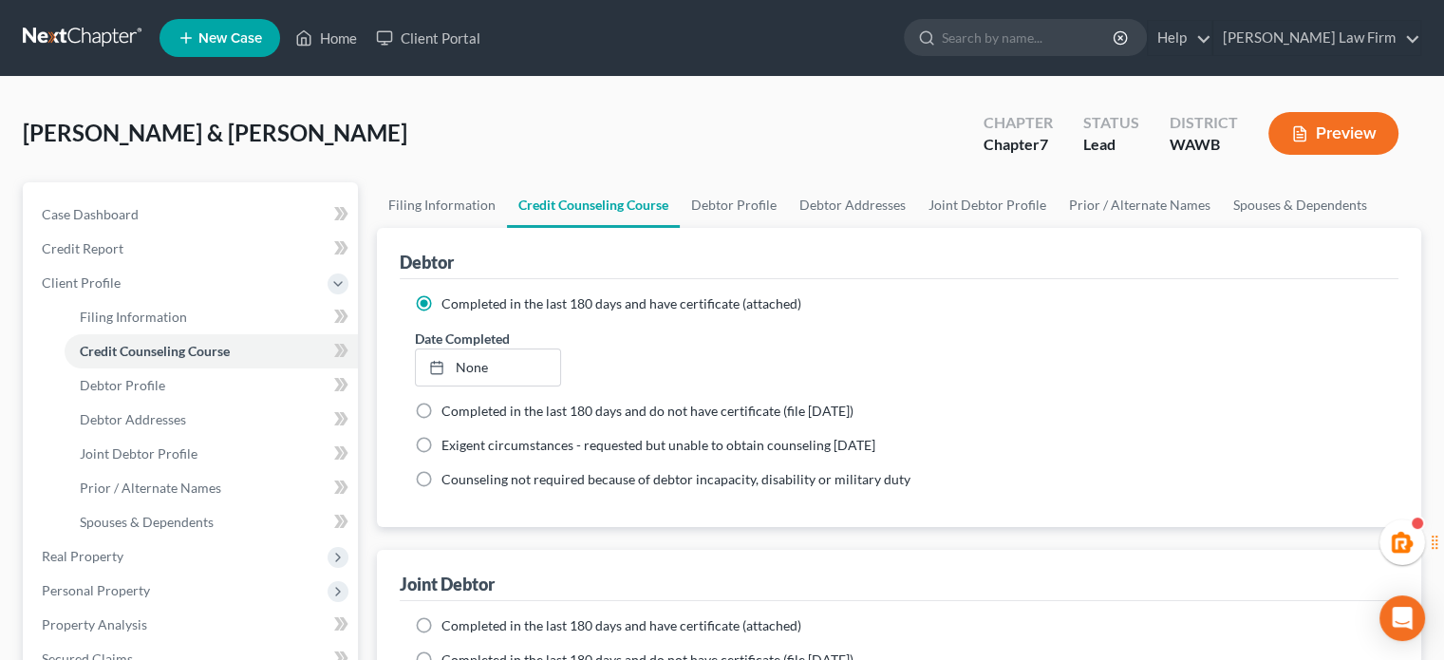
scroll to position [316, 0]
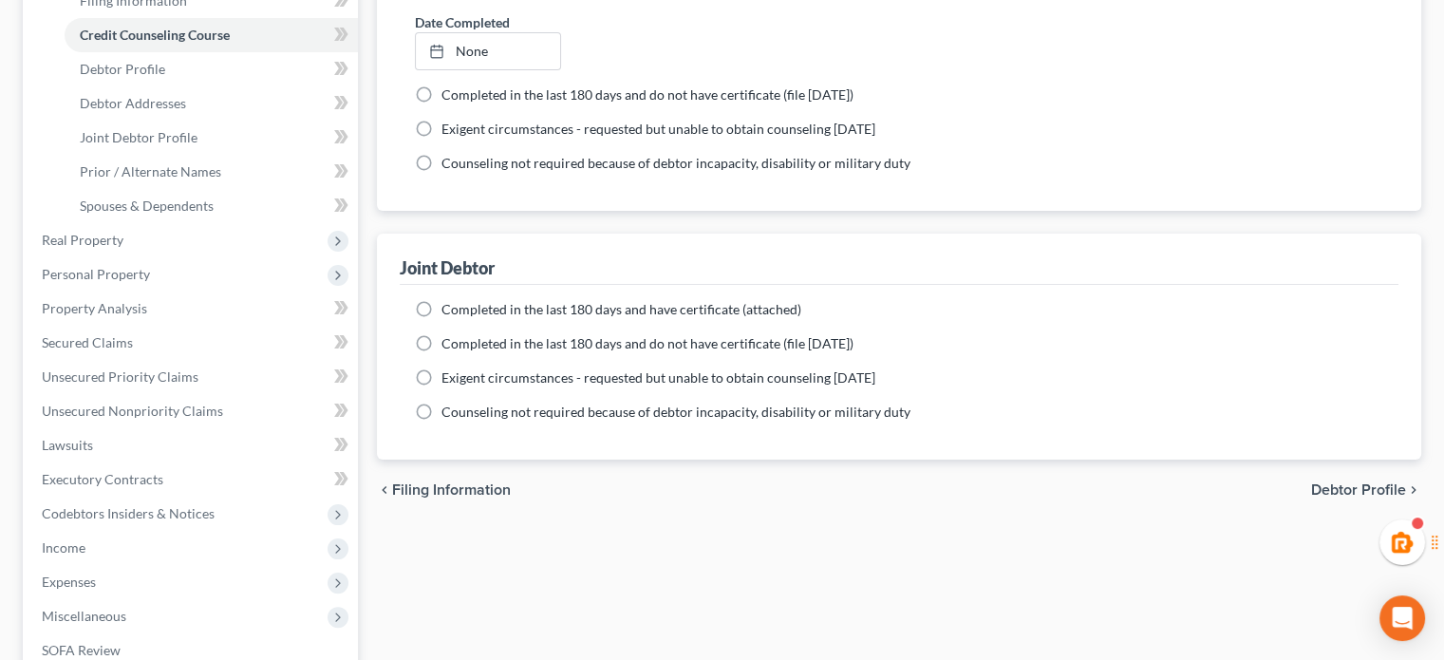
click at [503, 310] on span "Completed in the last 180 days and have certificate (attached)" at bounding box center [621, 309] width 360 height 16
click at [461, 310] on input "Completed in the last 180 days and have certificate (attached)" at bounding box center [455, 306] width 12 height 12
radio input "true"
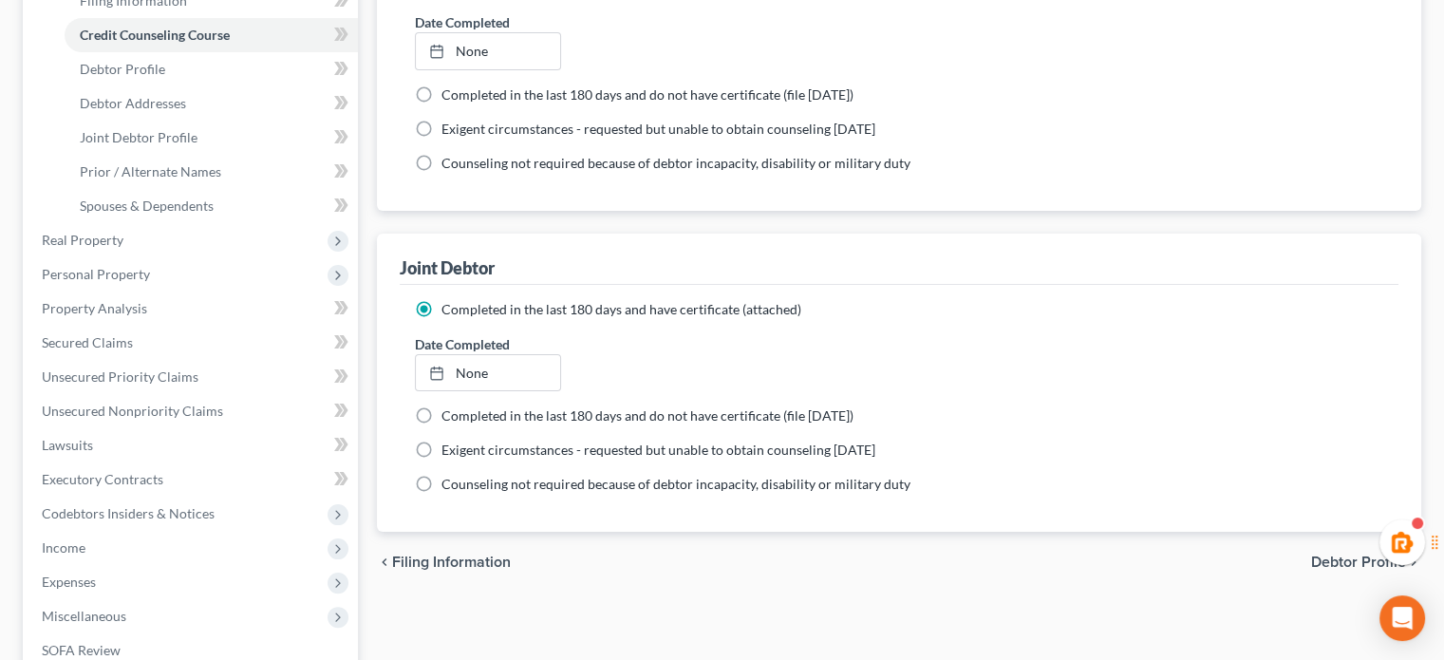
scroll to position [0, 0]
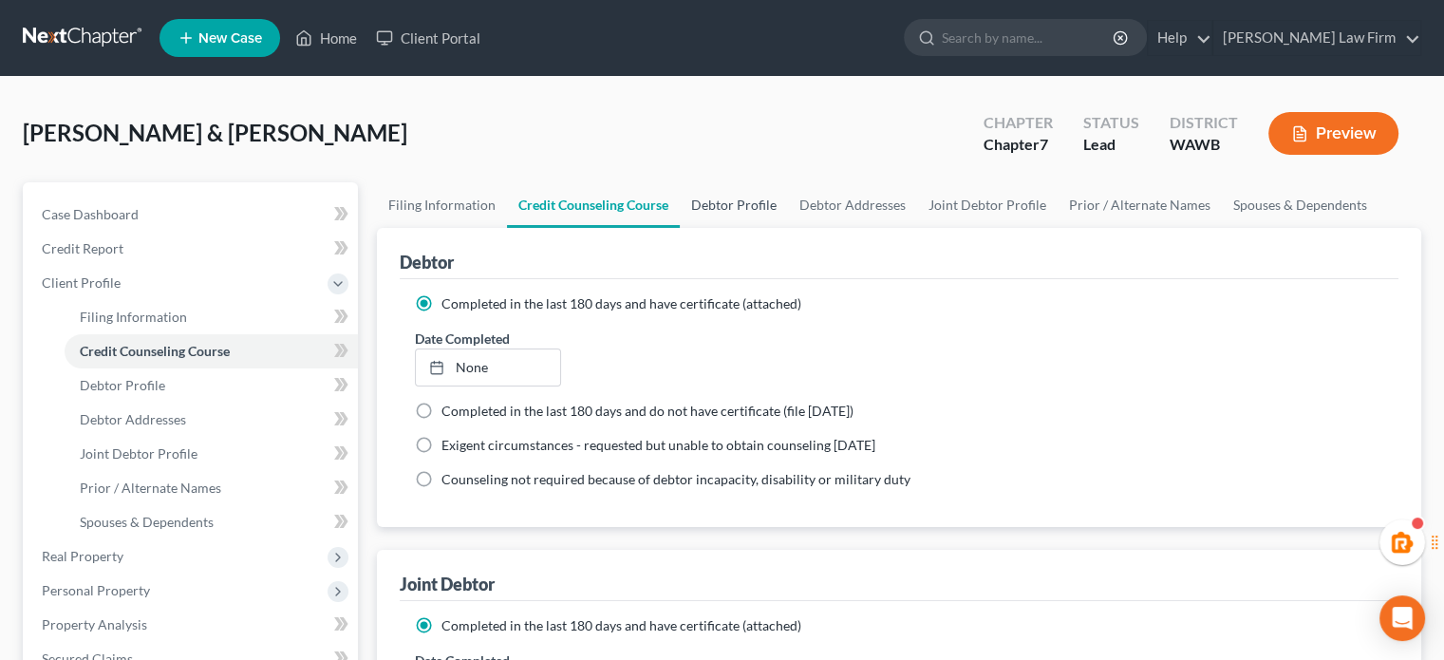
click at [737, 182] on link "Debtor Profile" at bounding box center [734, 205] width 108 height 46
select select "1"
select select "0"
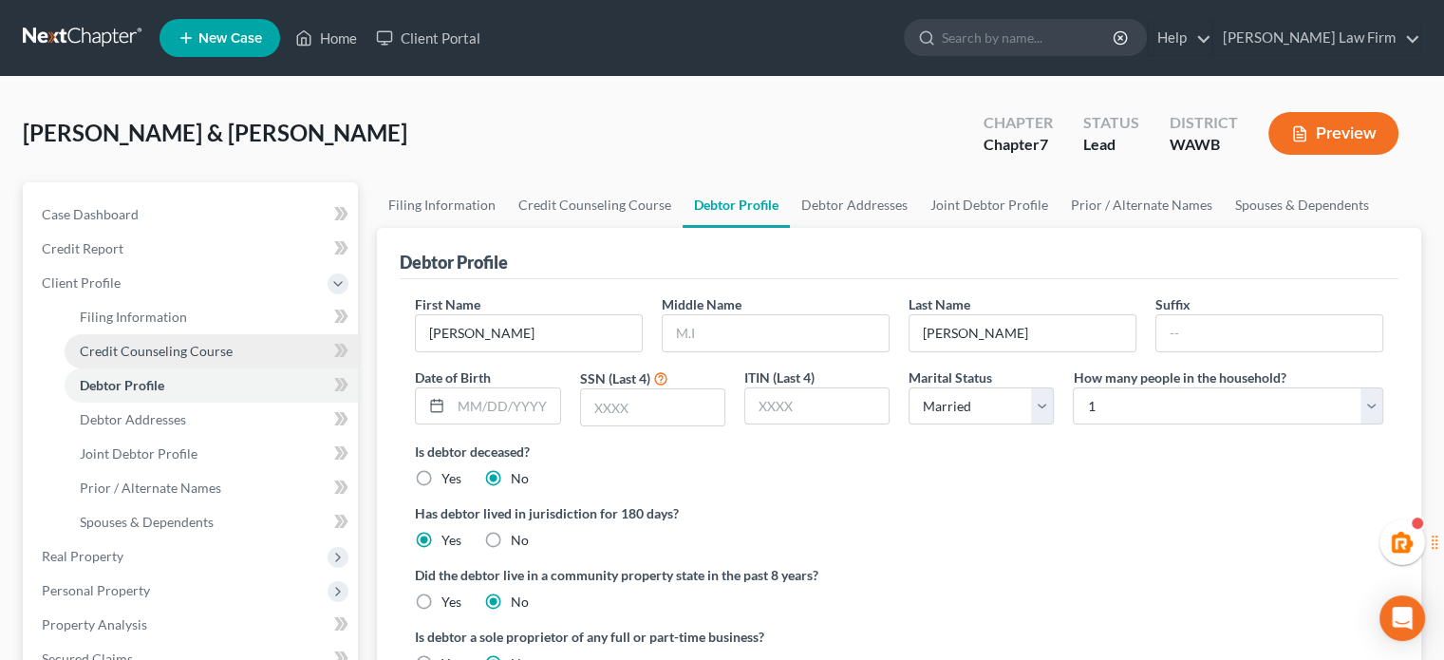
click at [141, 334] on link "Credit Counseling Course" at bounding box center [211, 351] width 293 height 34
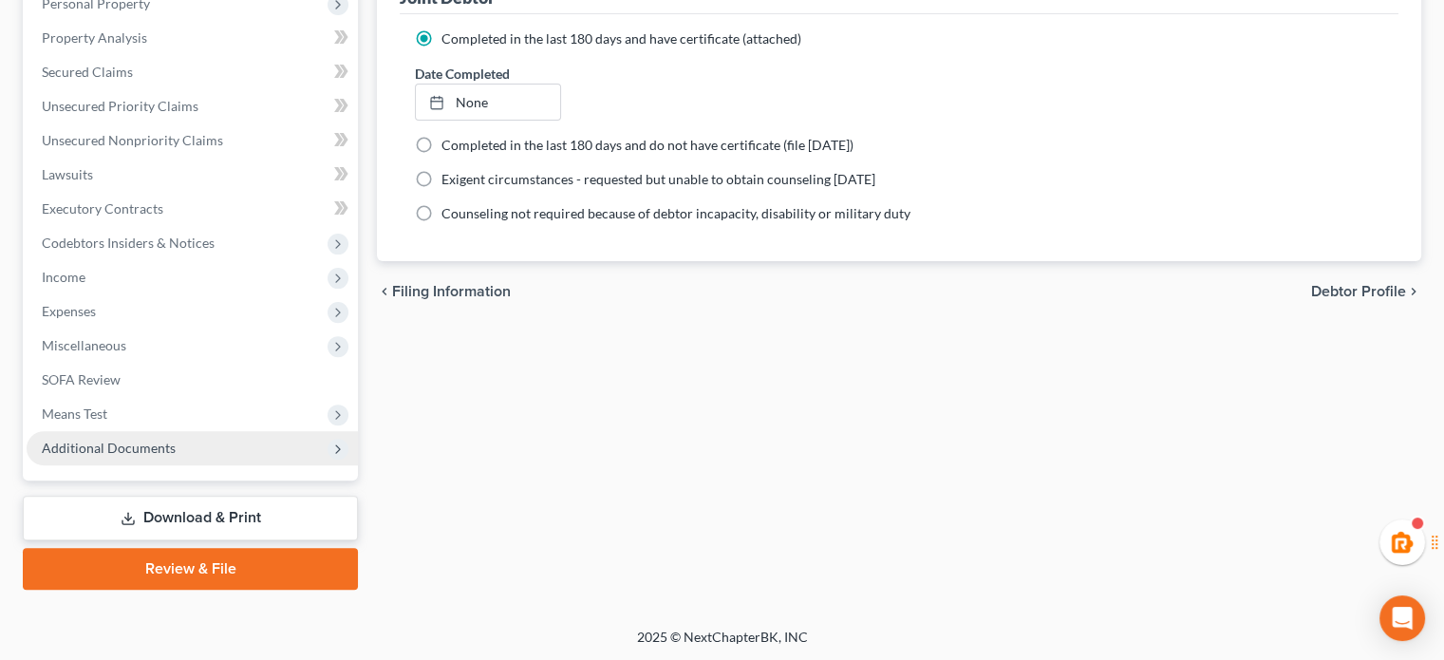
click at [119, 447] on span "Additional Documents" at bounding box center [109, 448] width 134 height 16
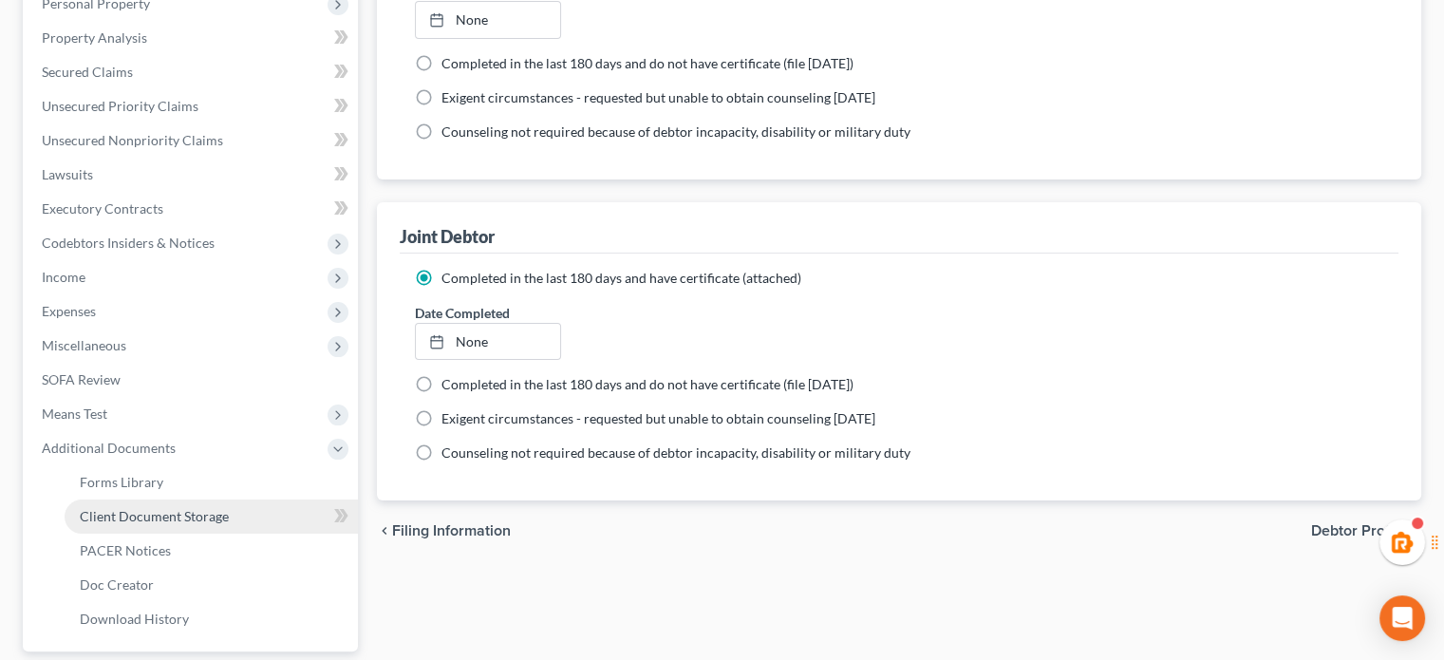
click at [134, 515] on span "Client Document Storage" at bounding box center [154, 516] width 149 height 16
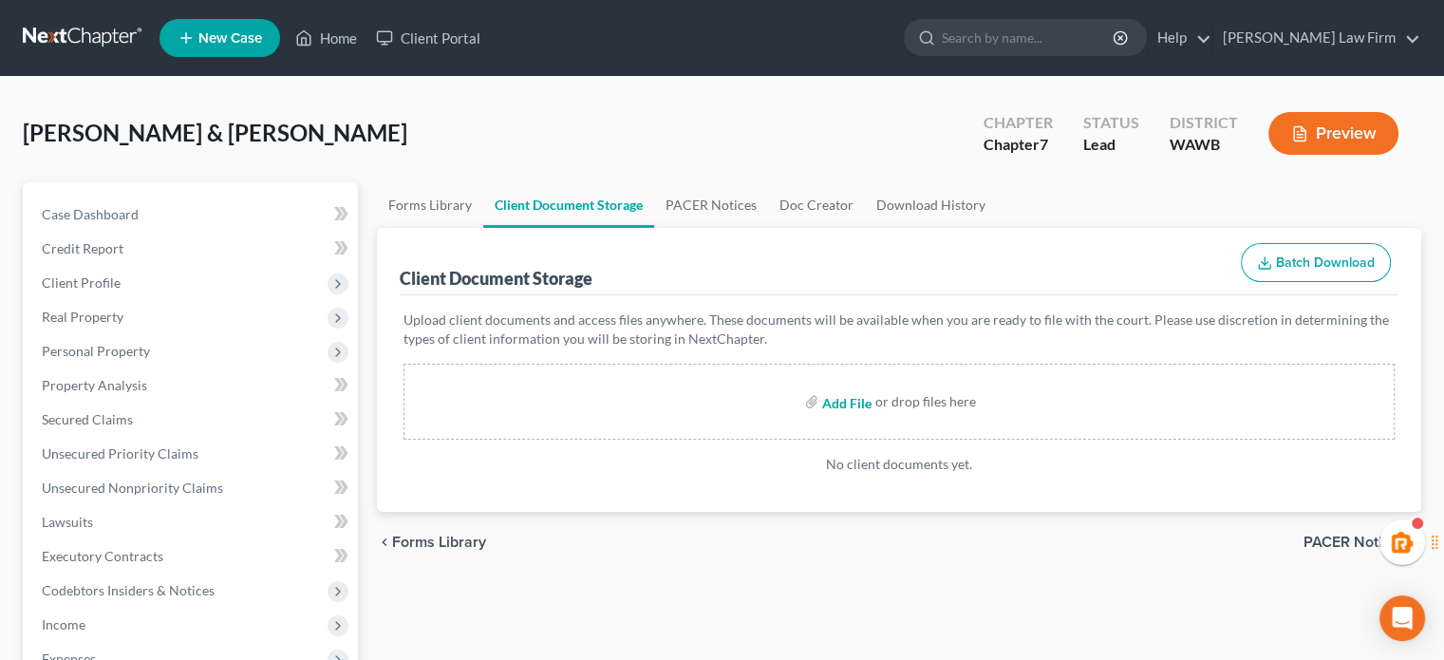
click at [862, 392] on input "file" at bounding box center [845, 401] width 46 height 34
type input "C:\fakepath\CCC #1 - [PERSON_NAME].pdf"
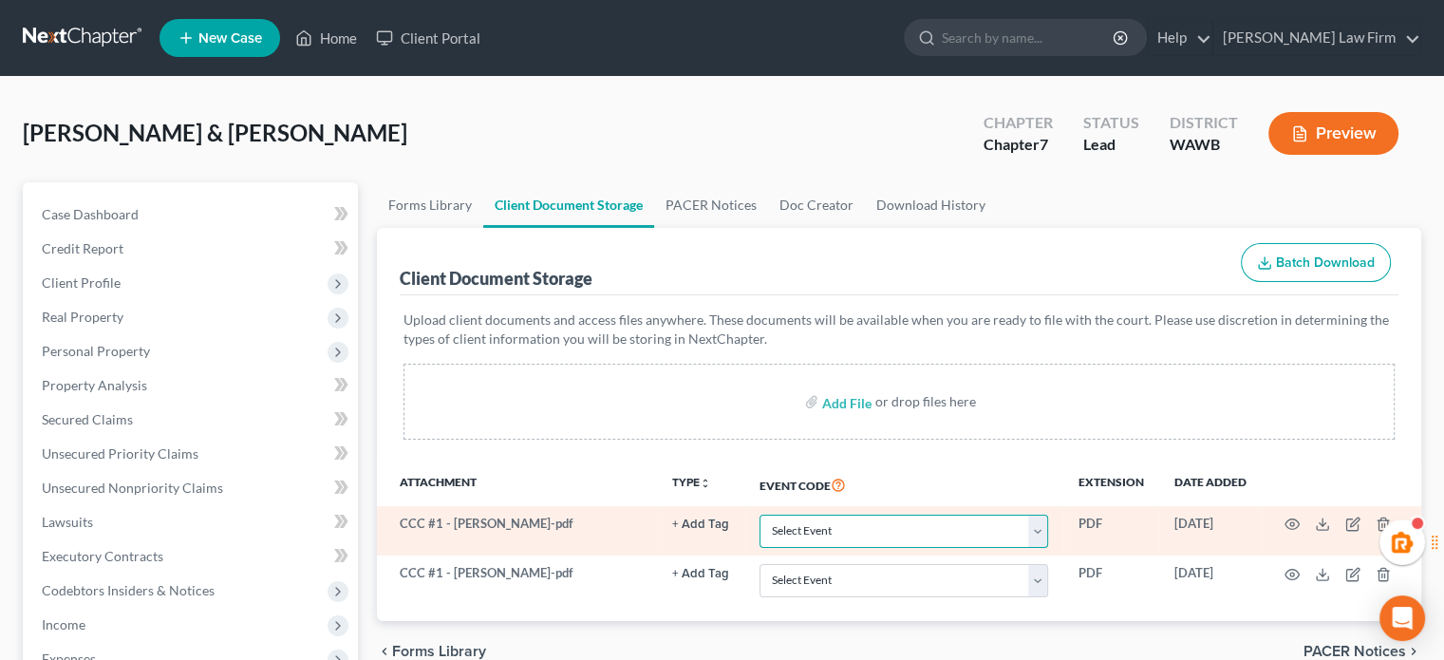
click at [830, 524] on select "Select Event Certificate of Credit Counseling for Debtor Certificate of Credit …" at bounding box center [903, 531] width 289 height 33
select select "1"
click at [759, 515] on select "Select Event Certificate of Credit Counseling for Debtor Certificate of Credit …" at bounding box center [903, 531] width 289 height 33
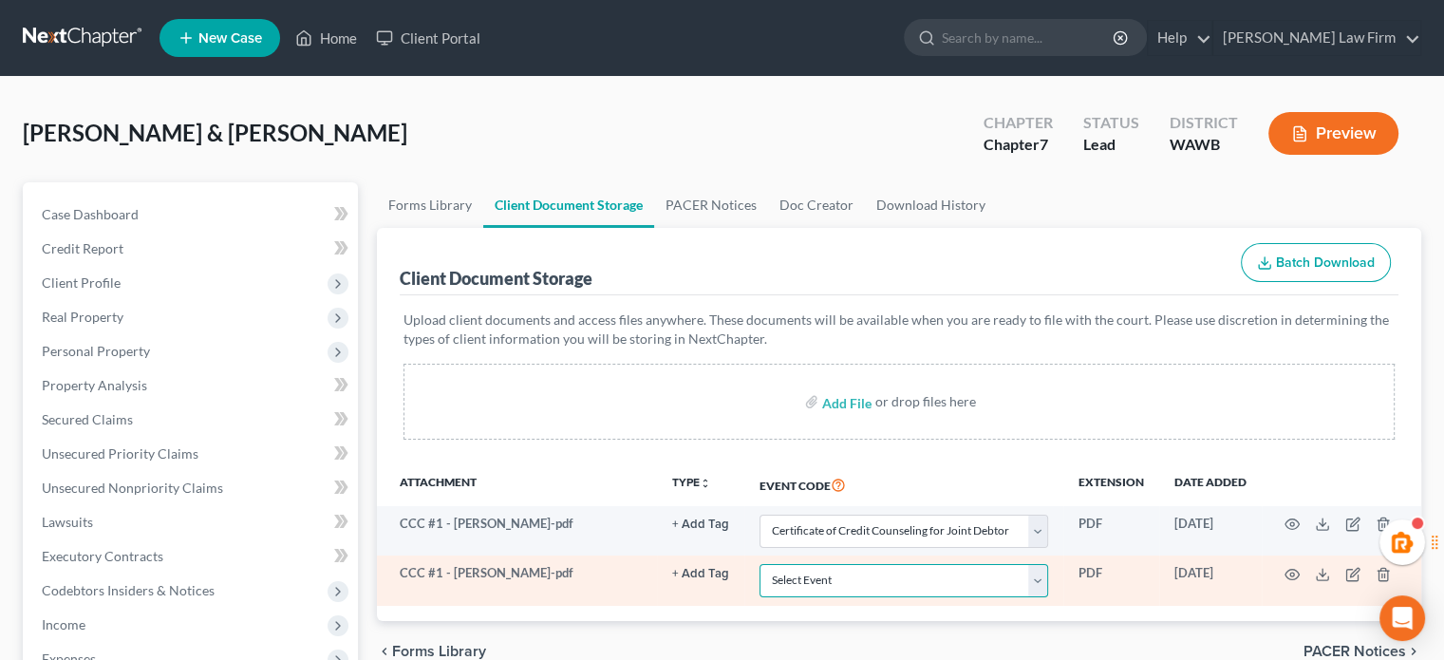
click at [856, 573] on select "Select Event Certificate of Credit Counseling for Debtor Certificate of Credit …" at bounding box center [903, 580] width 289 height 33
select select "0"
click at [759, 564] on select "Select Event Certificate of Credit Counseling for Debtor Certificate of Credit …" at bounding box center [903, 580] width 289 height 33
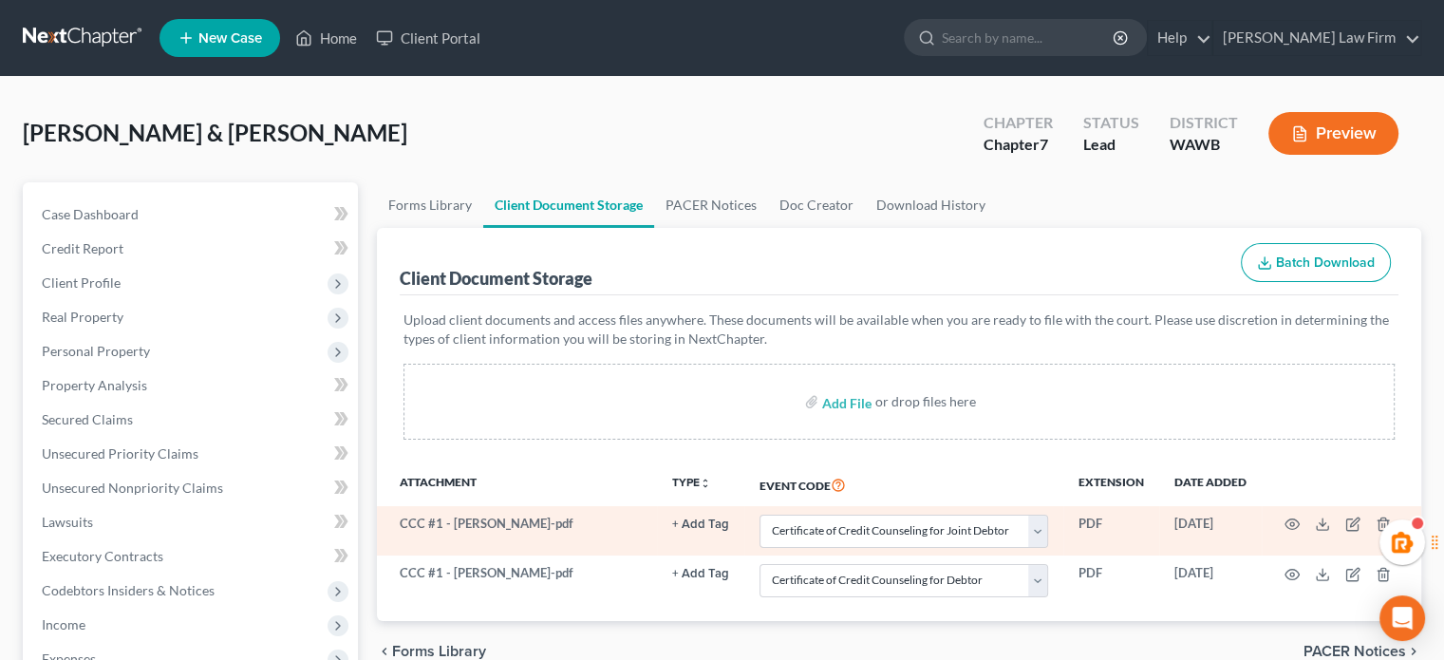
click at [1303, 523] on td at bounding box center [1341, 530] width 159 height 49
click at [1288, 523] on icon "button" at bounding box center [1291, 523] width 15 height 15
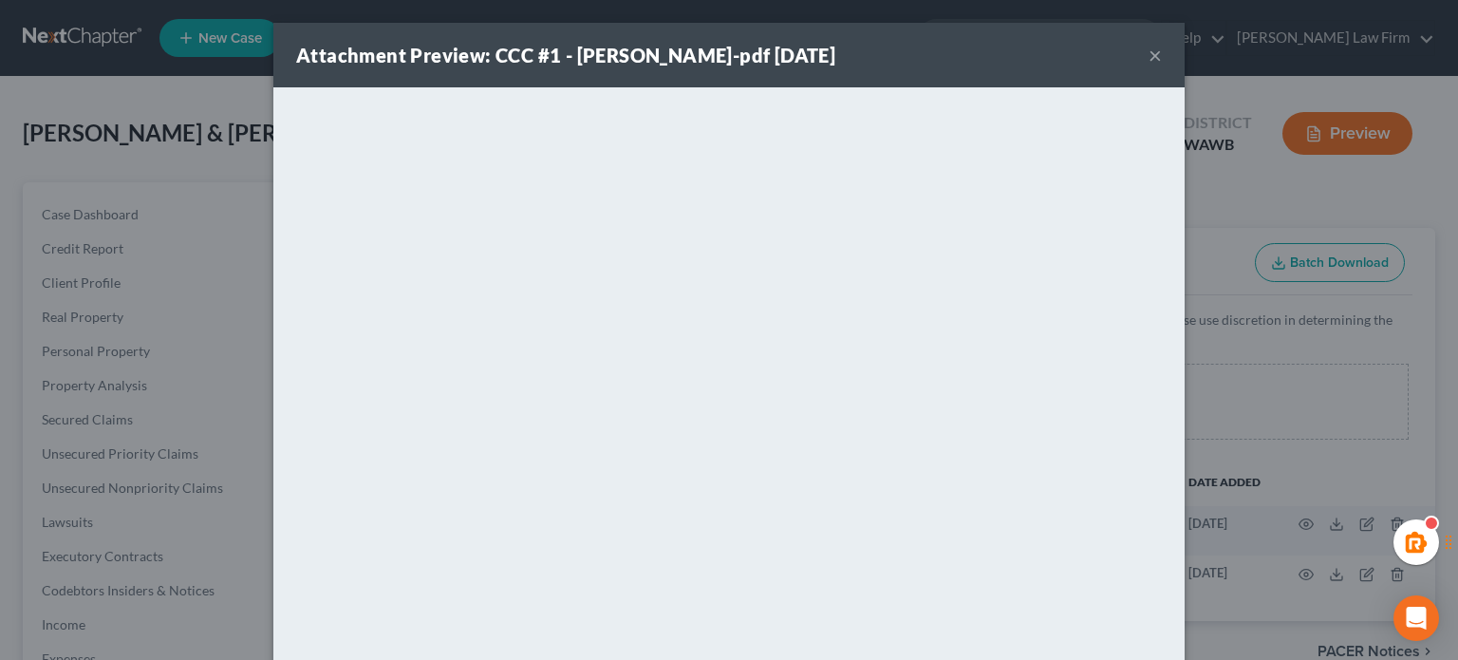
click at [1149, 53] on button "×" at bounding box center [1155, 55] width 13 height 23
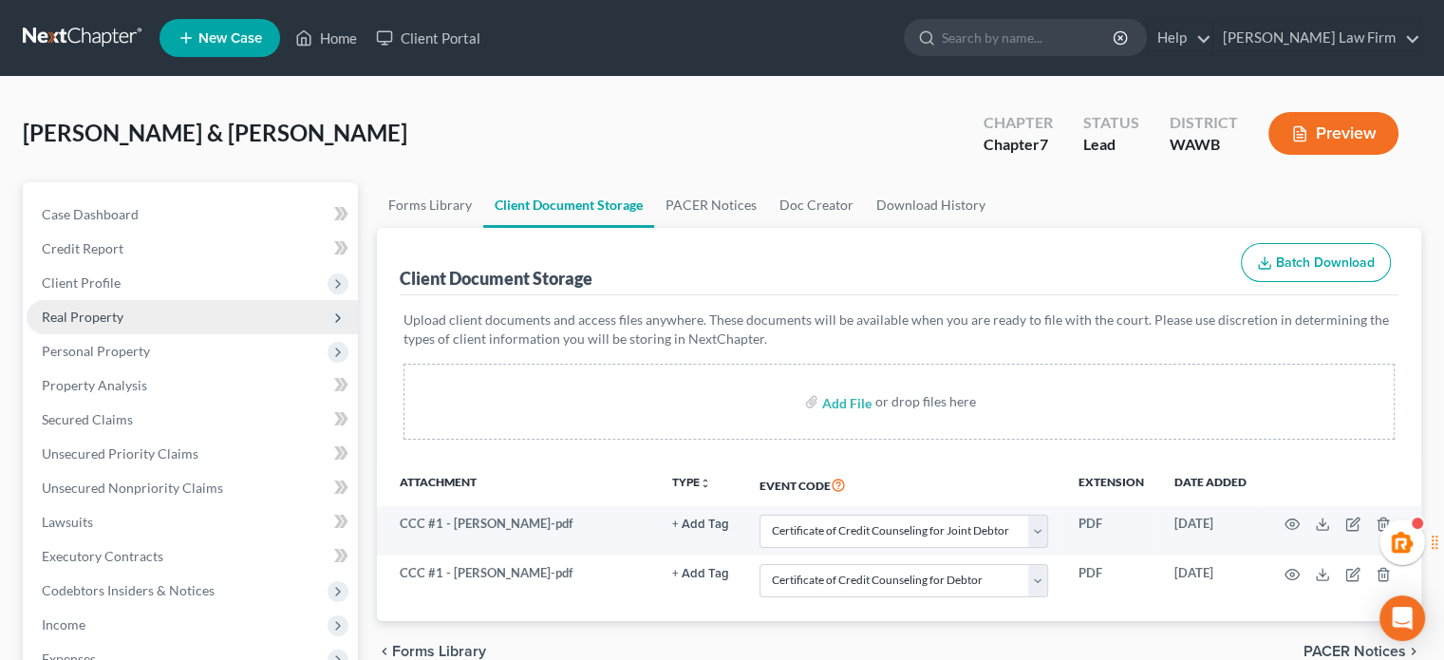
click at [108, 319] on span "Real Property" at bounding box center [83, 317] width 82 height 16
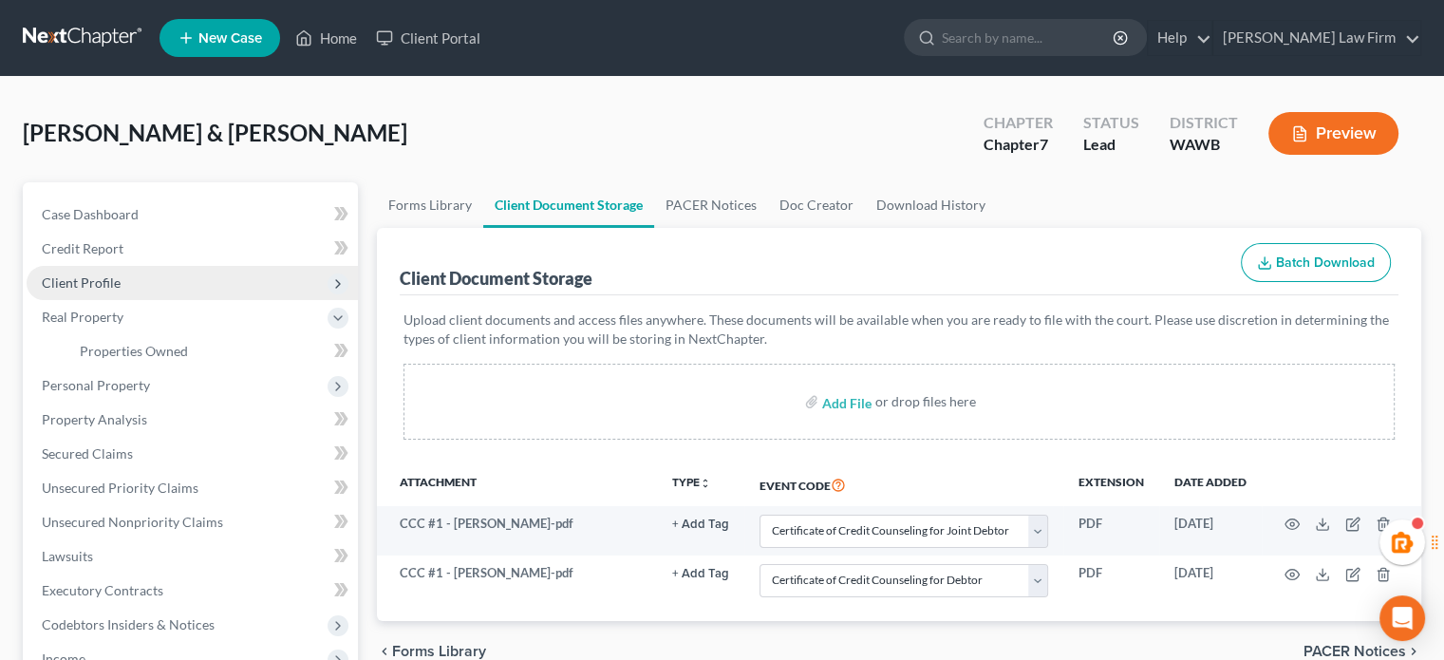
click at [105, 293] on span "Client Profile" at bounding box center [192, 283] width 331 height 34
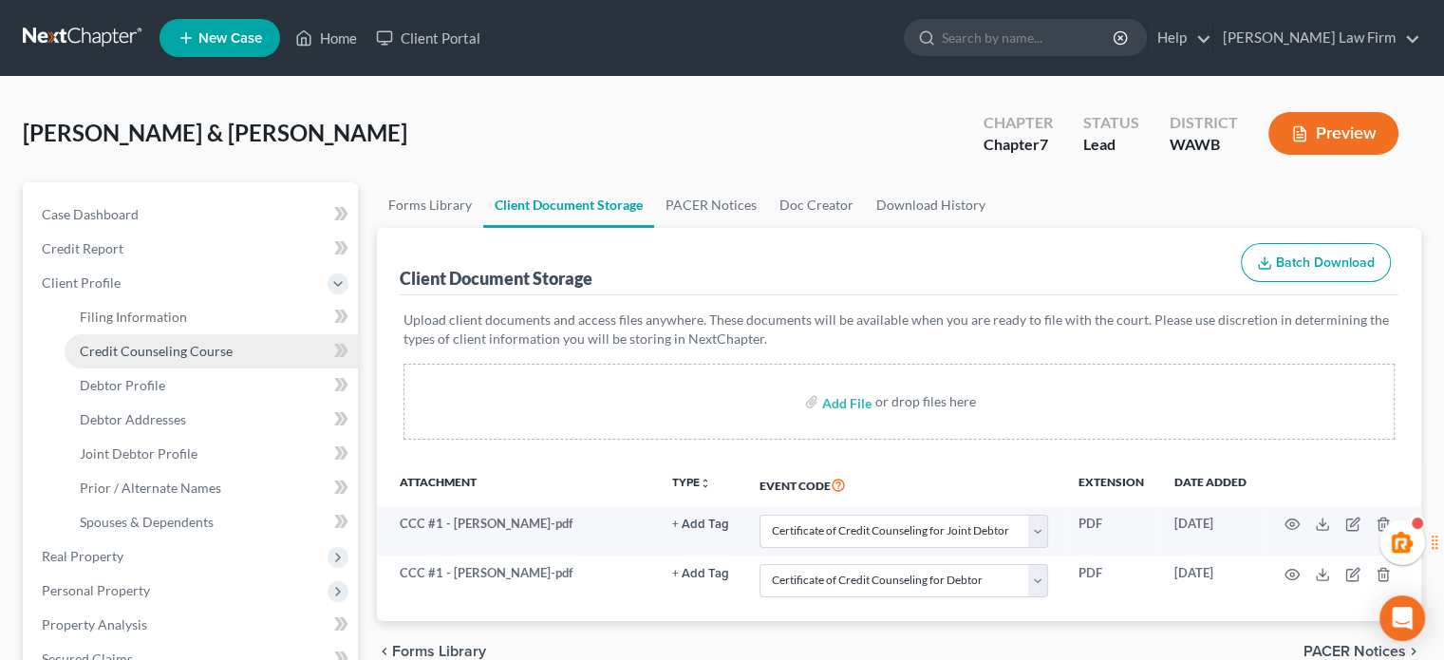
click at [121, 357] on span "Credit Counseling Course" at bounding box center [156, 351] width 153 height 16
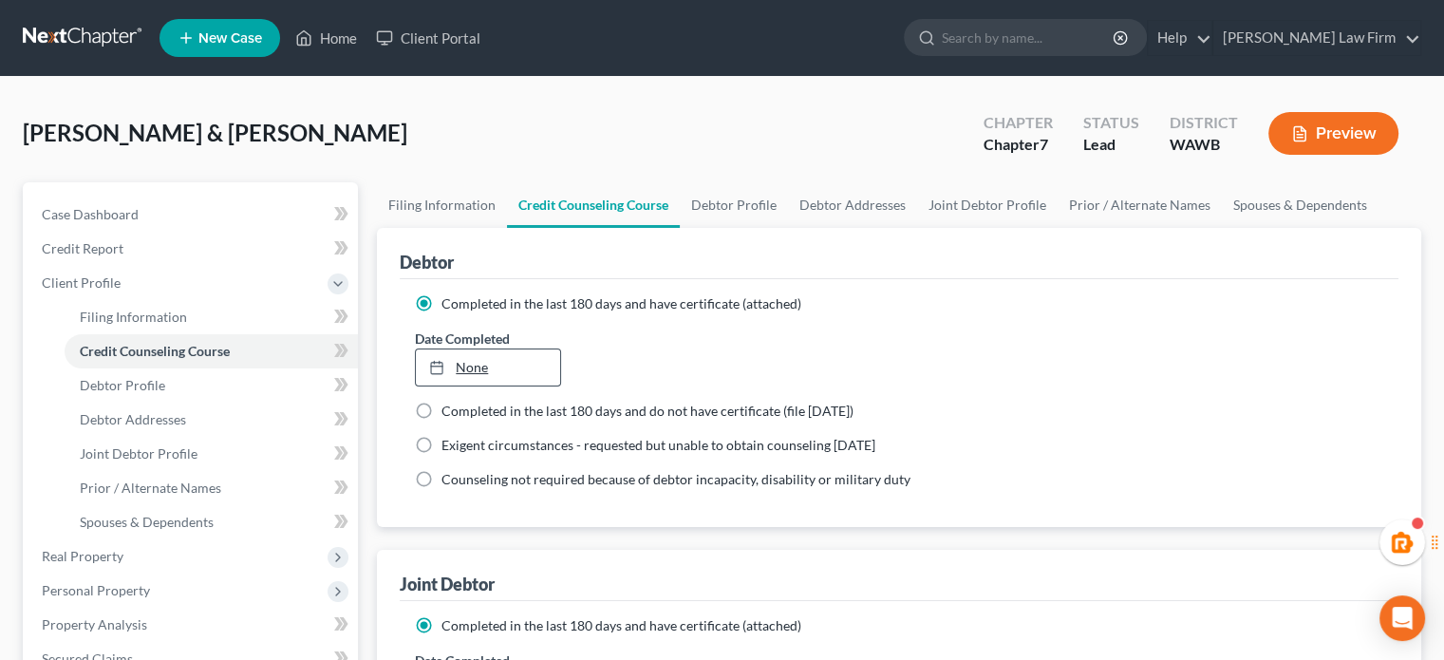
click at [491, 372] on link "None" at bounding box center [487, 367] width 143 height 36
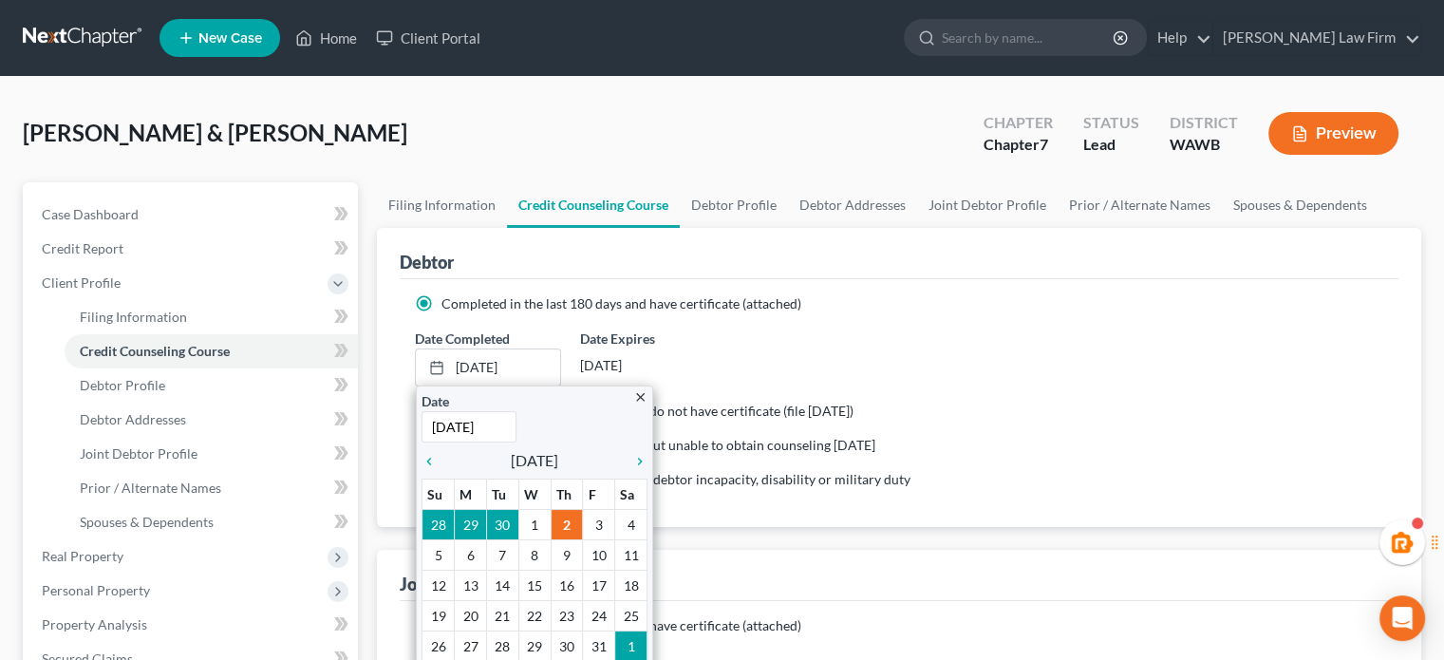
type input "[DATE]"
click at [853, 372] on div "Date Completed [DATE] close Date [DATE] Time 12:00 AM chevron_left [DATE] chevr…" at bounding box center [898, 357] width 987 height 58
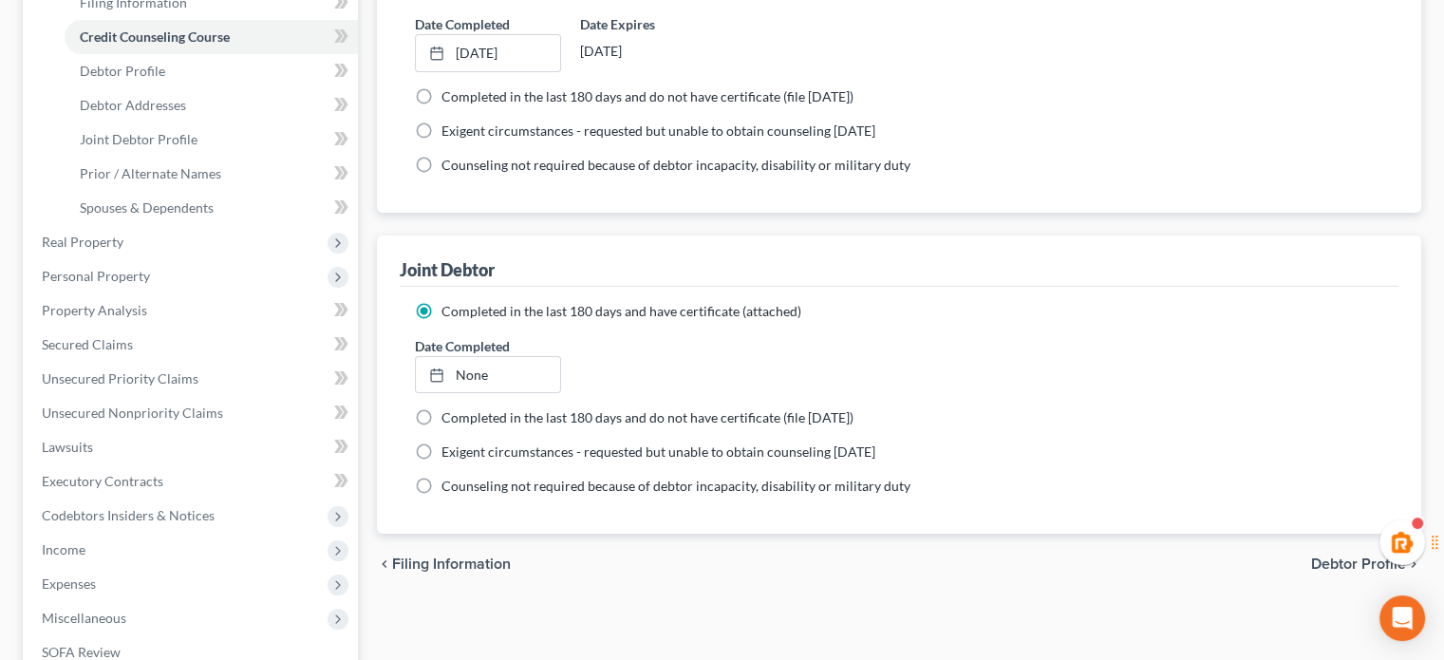
scroll to position [316, 0]
click at [481, 367] on link "None" at bounding box center [487, 373] width 143 height 36
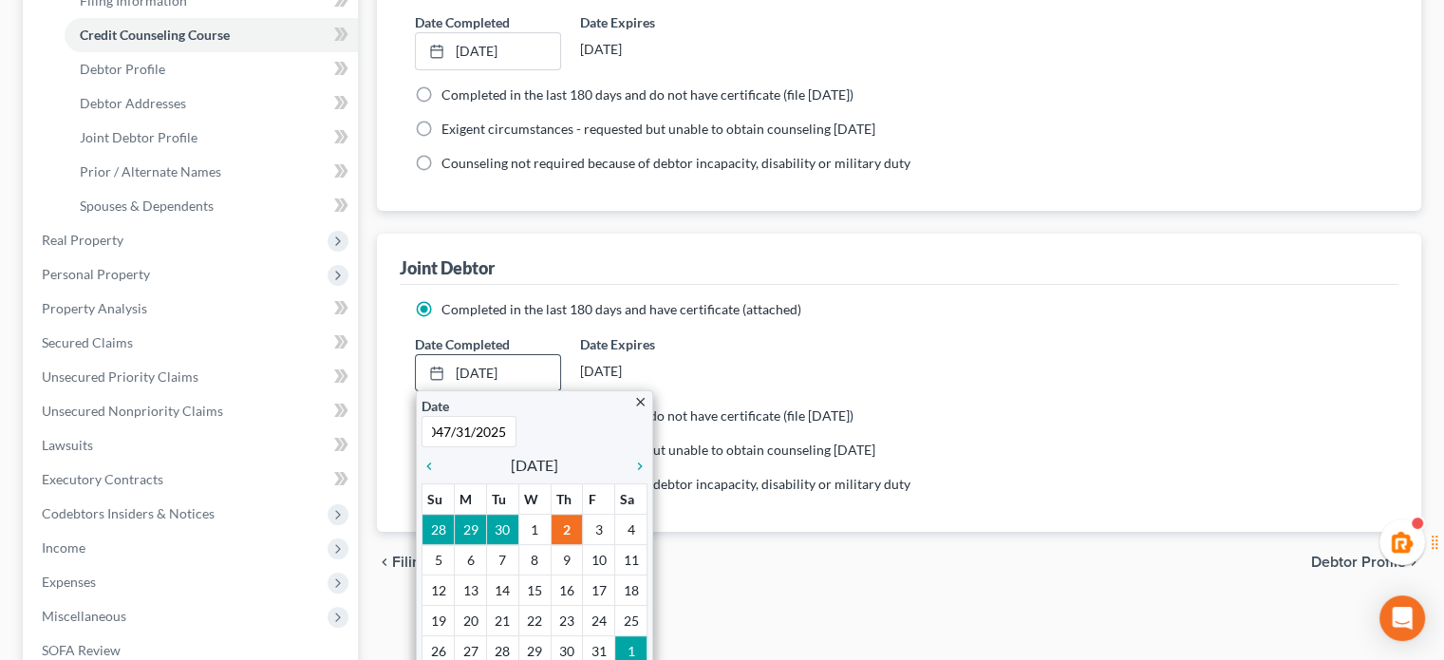
scroll to position [0, 0]
type input "[DATE]"
click at [1171, 314] on div "Completed in the last 180 days and have certificate (attached)" at bounding box center [899, 309] width 968 height 19
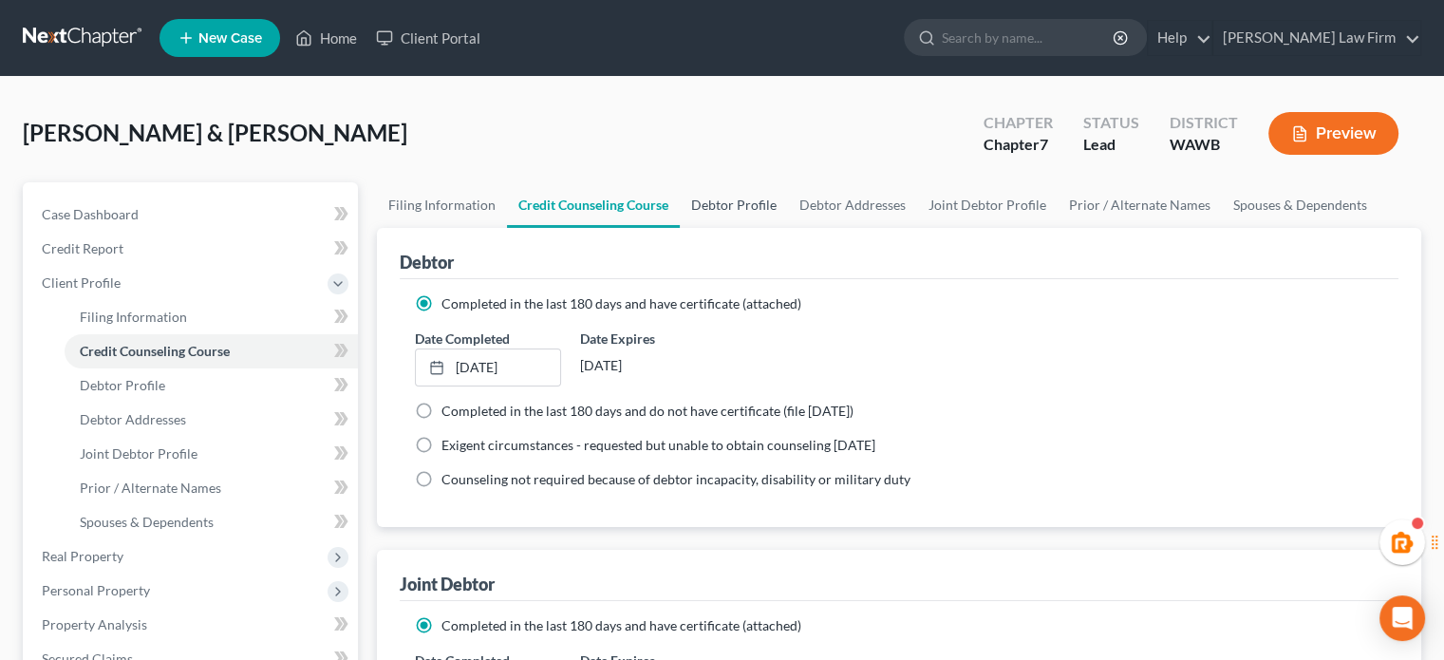
click at [733, 199] on link "Debtor Profile" at bounding box center [734, 205] width 108 height 46
select select "1"
select select "0"
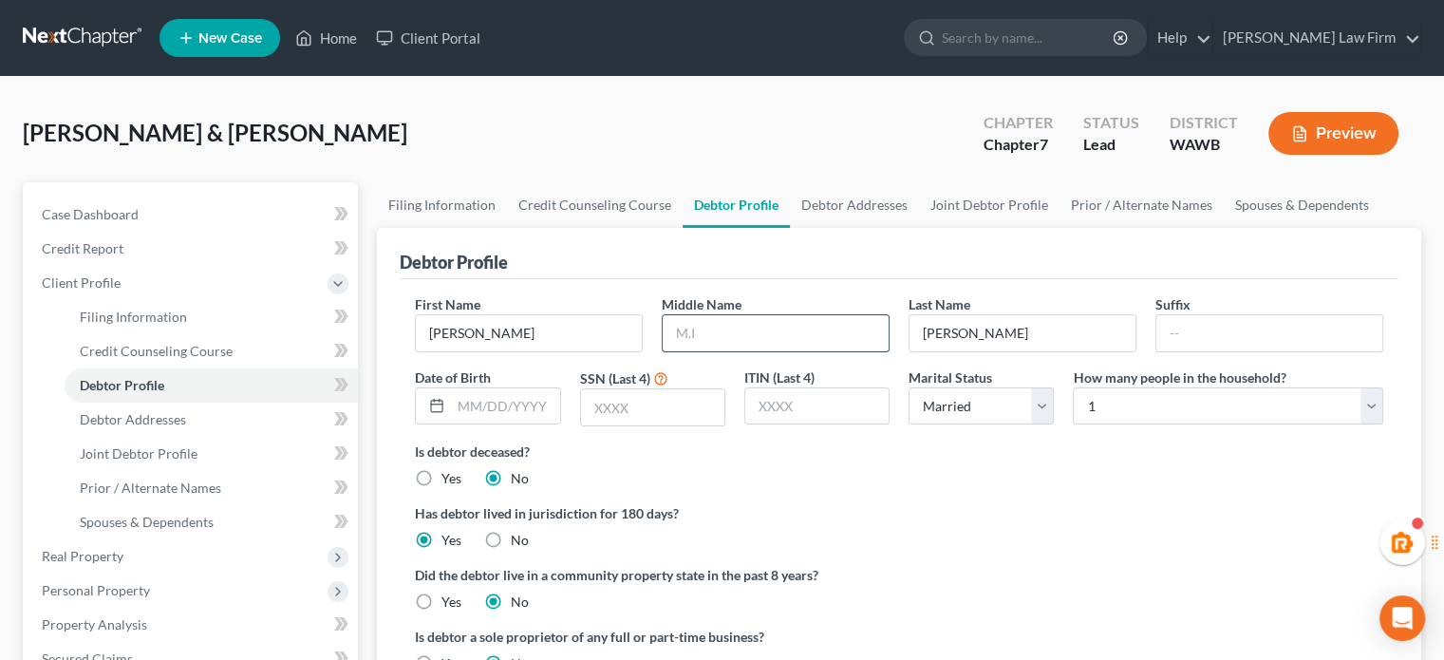
click at [725, 342] on input "text" at bounding box center [776, 333] width 226 height 36
type input "[PERSON_NAME]"
click at [520, 400] on input "text" at bounding box center [505, 406] width 108 height 36
type input "[DATE]"
click at [642, 423] on input "text" at bounding box center [652, 407] width 143 height 36
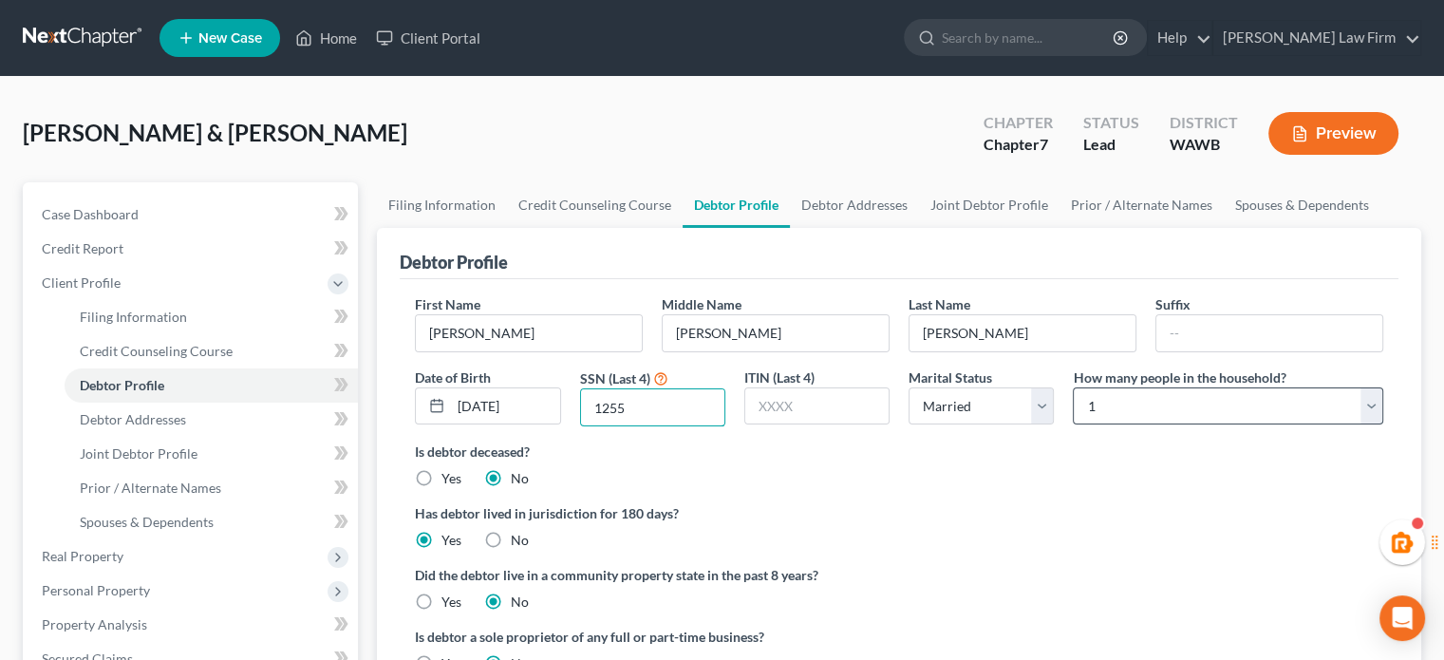
type input "1255"
click at [1134, 419] on select "Select 1 2 3 4 5 6 7 8 9 10 11 12 13 14 15 16 17 18 19 20" at bounding box center [1228, 406] width 310 height 38
select select "4"
click at [1073, 387] on select "Select 1 2 3 4 5 6 7 8 9 10 11 12 13 14 15 16 17 18 19 20" at bounding box center [1228, 406] width 310 height 38
click at [1072, 548] on div "Has debtor lived in jurisdiction for 180 days? Yes No Debtor must reside in jur…" at bounding box center [899, 526] width 968 height 47
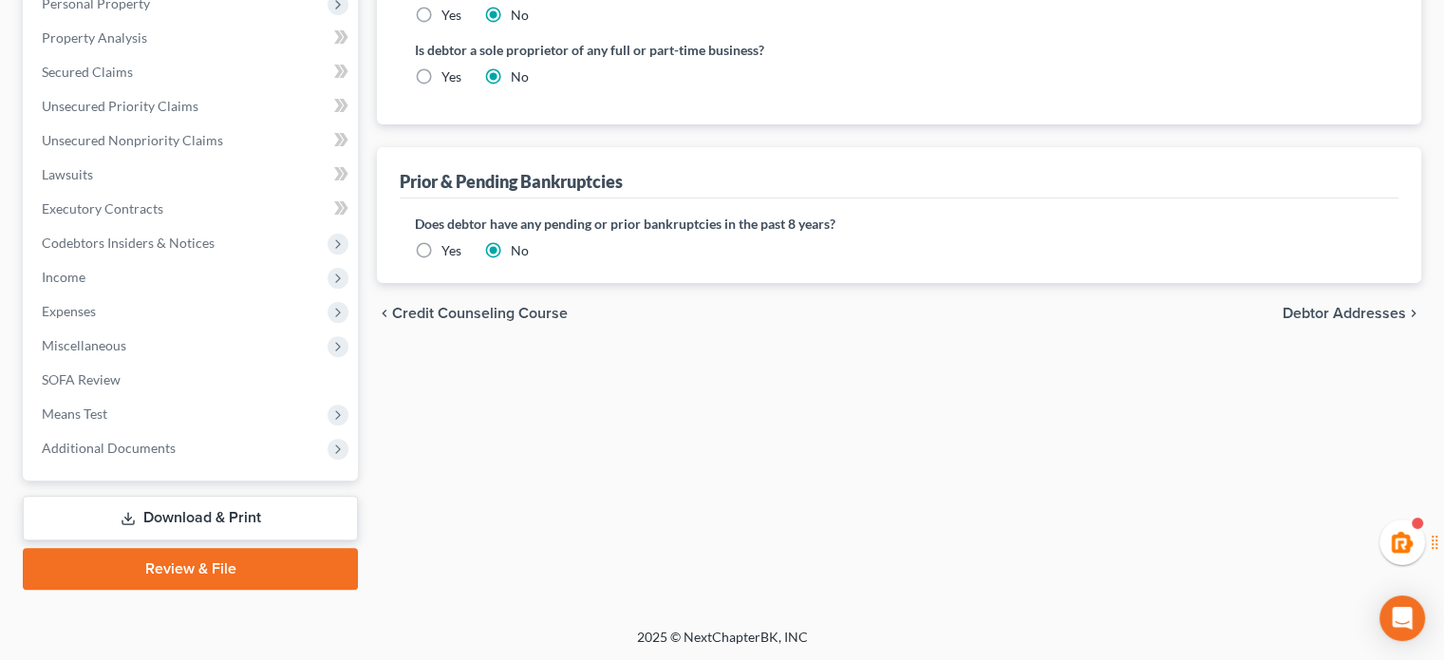
scroll to position [270, 0]
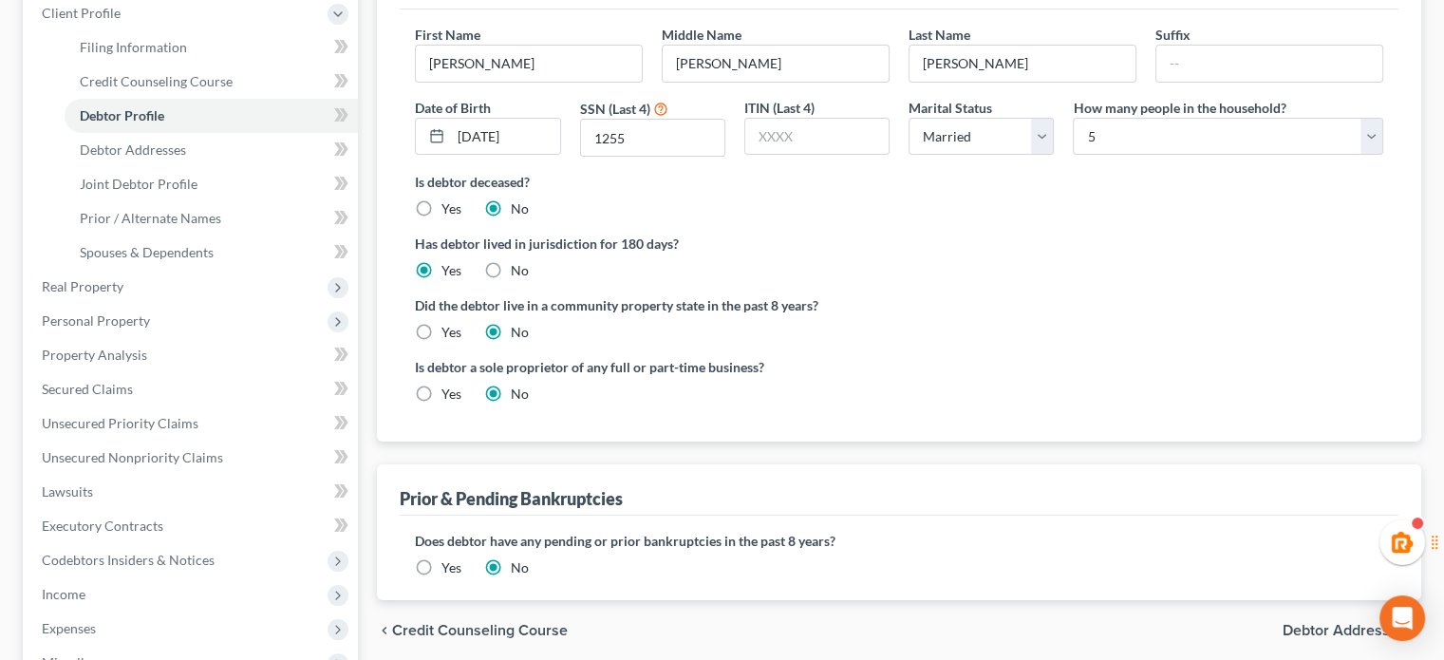
click at [441, 329] on label "Yes" at bounding box center [451, 332] width 20 height 19
click at [449, 329] on input "Yes" at bounding box center [455, 329] width 12 height 12
radio input "true"
radio input "false"
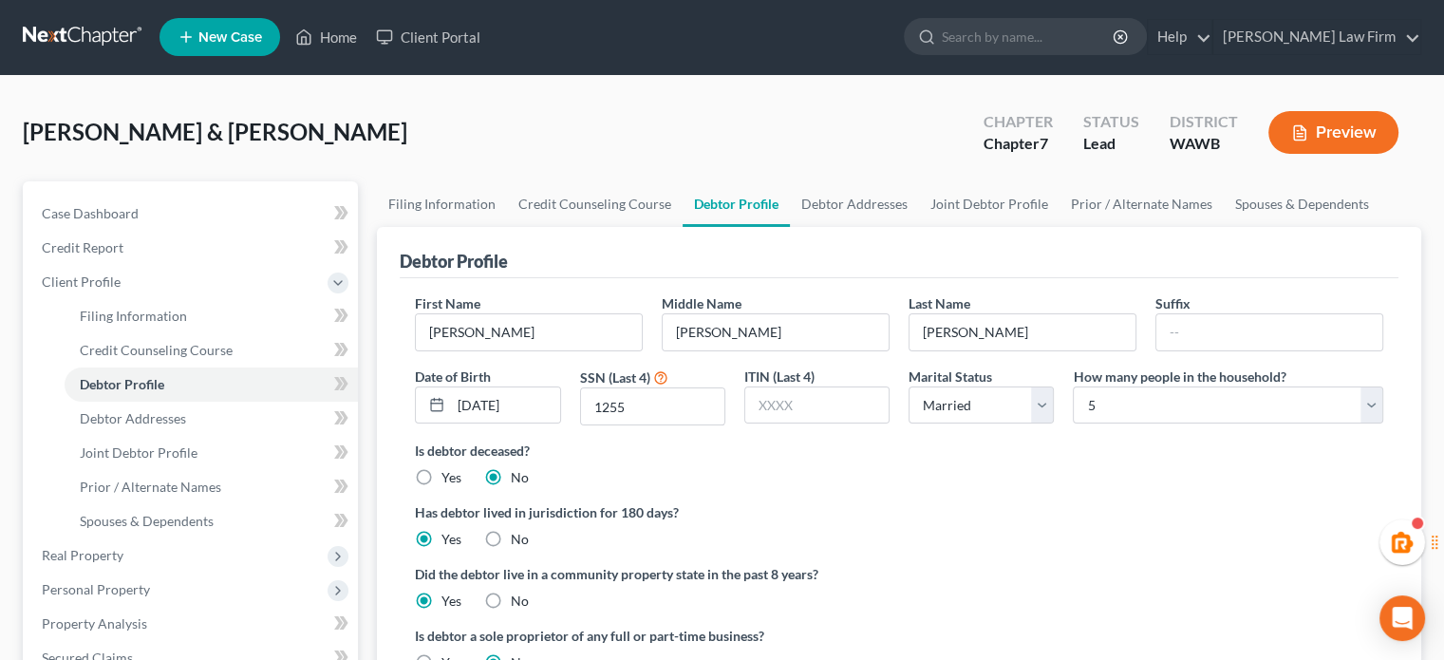
scroll to position [0, 0]
click at [815, 200] on link "Debtor Addresses" at bounding box center [854, 205] width 129 height 46
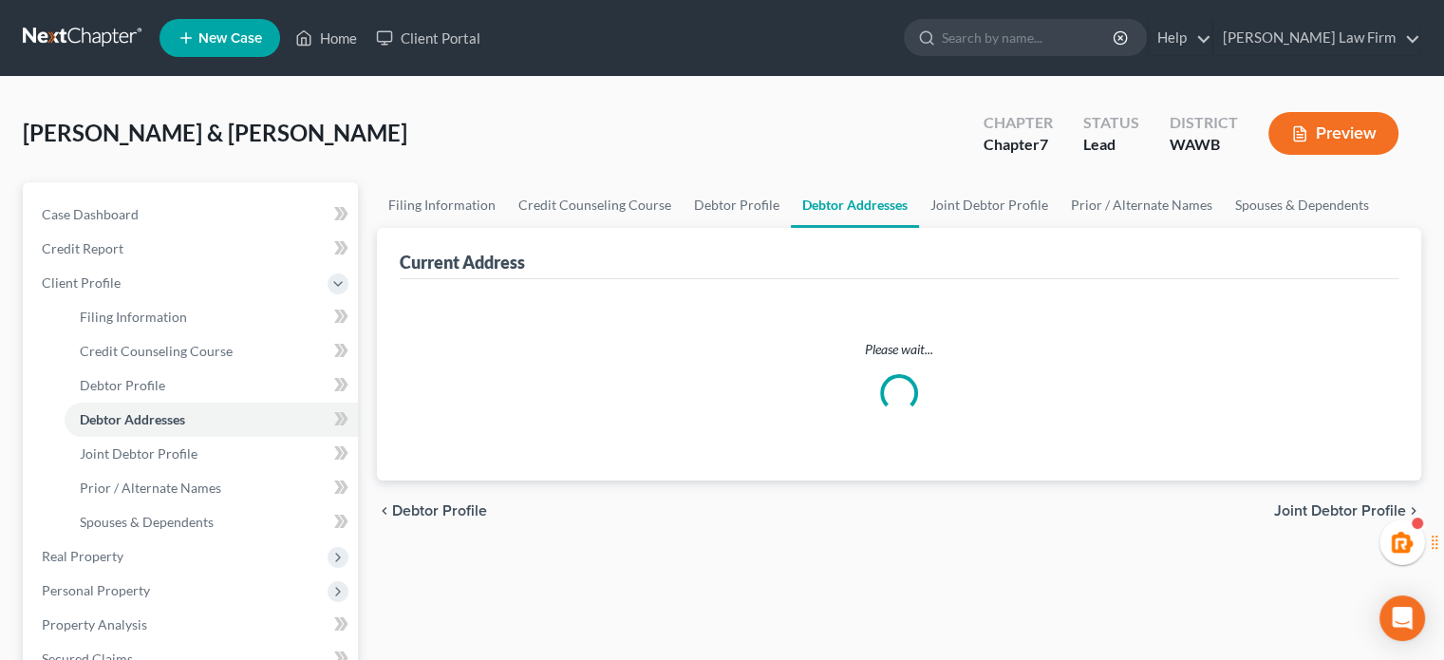
select select "0"
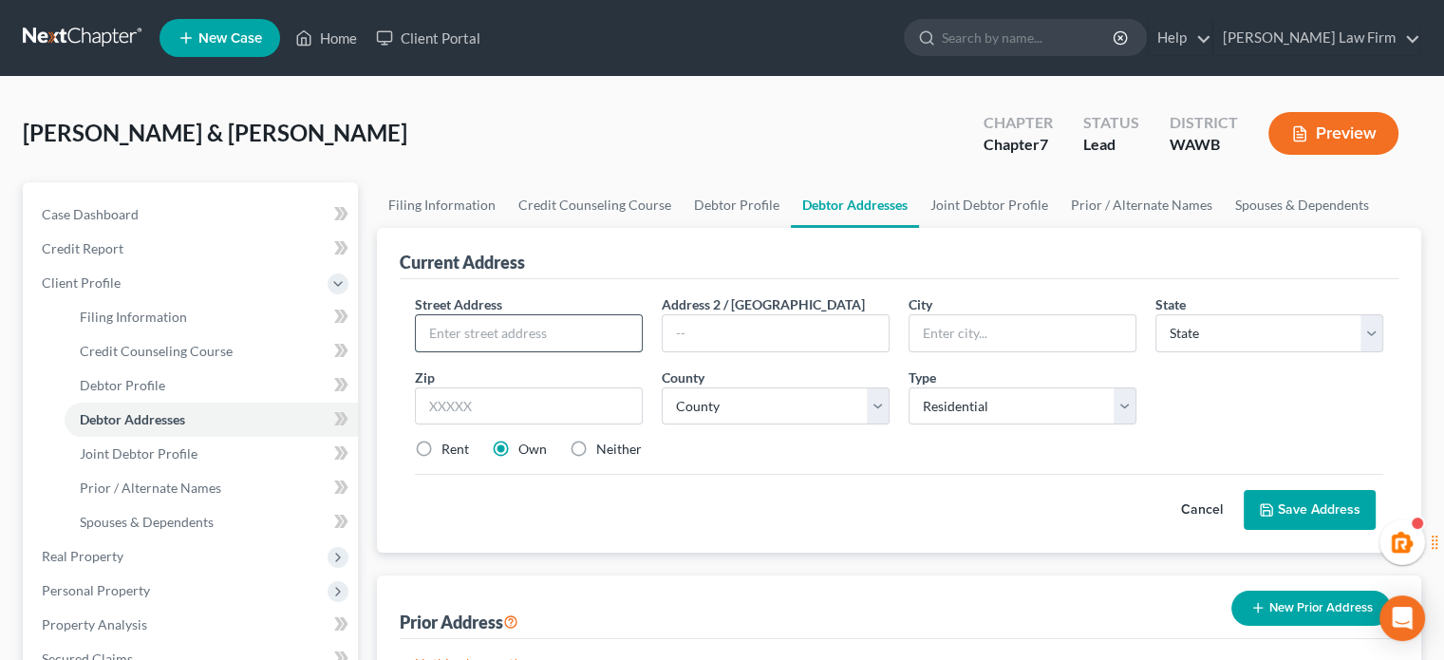
drag, startPoint x: 529, startPoint y: 324, endPoint x: 498, endPoint y: 346, distance: 37.4
click at [529, 324] on input "text" at bounding box center [529, 333] width 226 height 36
type input "[STREET_ADDRESS]"
click at [612, 390] on input "text" at bounding box center [529, 406] width 228 height 38
type input "98223"
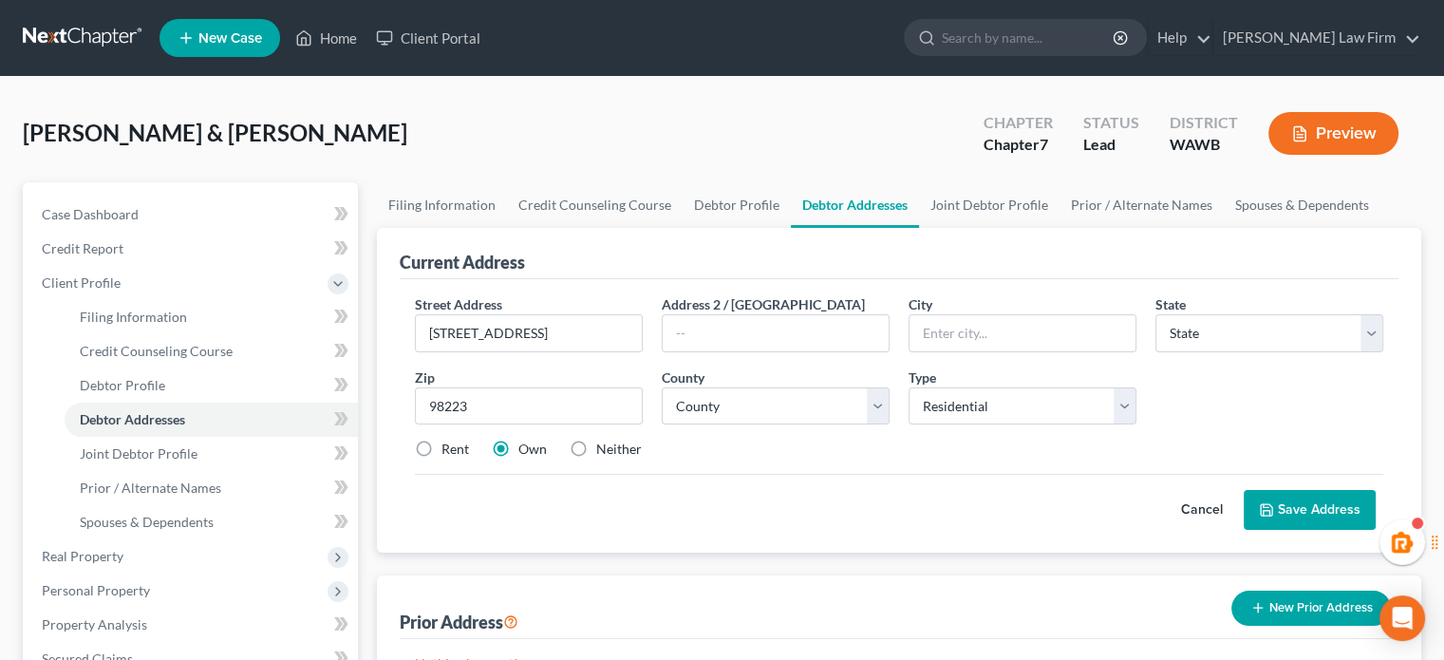
click at [877, 537] on div "Street Address * [STREET_ADDRESS] * State * State [US_STATE] AK AR AZ CA CO CT …" at bounding box center [899, 415] width 999 height 273
type input "[GEOGRAPHIC_DATA]"
select select "50"
click at [775, 405] on select "County" at bounding box center [776, 406] width 228 height 38
click at [774, 411] on select "County [GEOGRAPHIC_DATA] [GEOGRAPHIC_DATA] [GEOGRAPHIC_DATA] [GEOGRAPHIC_DATA] …" at bounding box center [776, 406] width 228 height 38
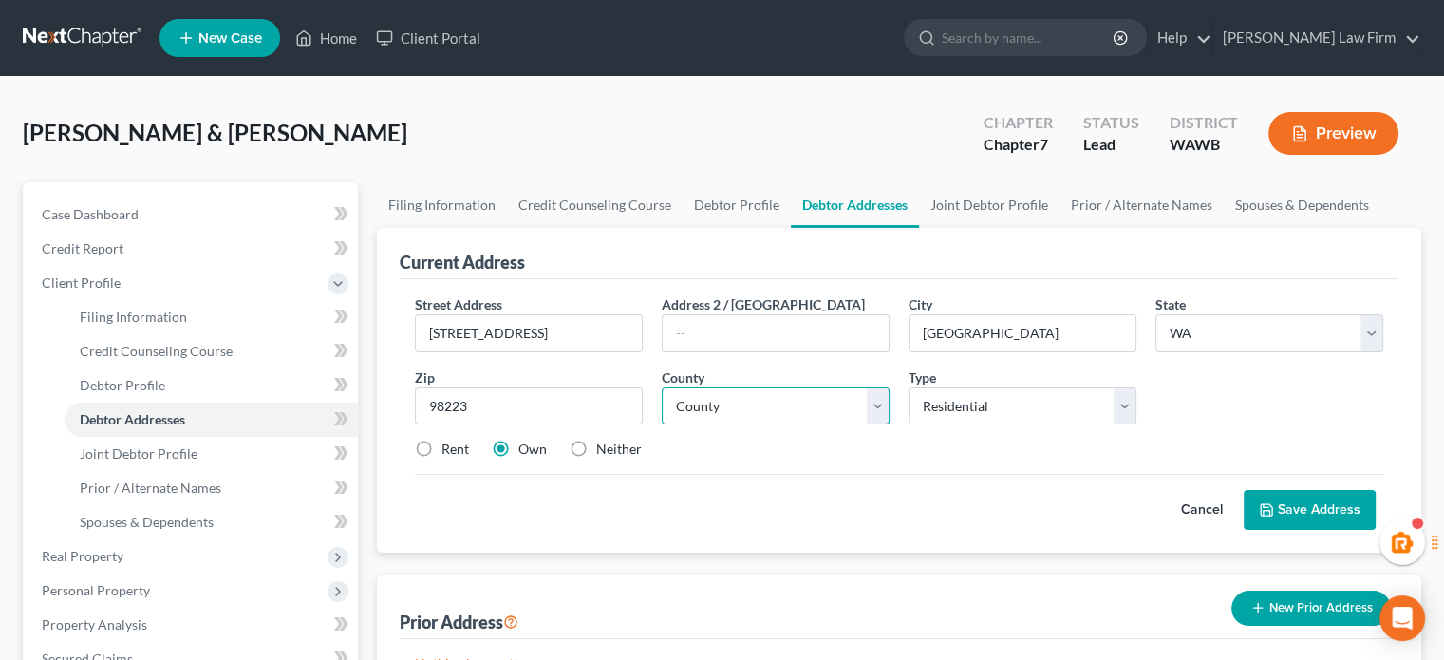
click at [774, 411] on select "County [GEOGRAPHIC_DATA] [GEOGRAPHIC_DATA] [GEOGRAPHIC_DATA] [GEOGRAPHIC_DATA] …" at bounding box center [776, 406] width 228 height 38
select select "30"
click at [662, 387] on select "County [GEOGRAPHIC_DATA] [GEOGRAPHIC_DATA] [GEOGRAPHIC_DATA] [GEOGRAPHIC_DATA] …" at bounding box center [776, 406] width 228 height 38
click at [854, 473] on form "Street Address * [STREET_ADDRESS] * [GEOGRAPHIC_DATA] * State [US_STATE] AK AR …" at bounding box center [899, 411] width 968 height 235
click at [1293, 501] on button "Save Address" at bounding box center [1310, 510] width 132 height 40
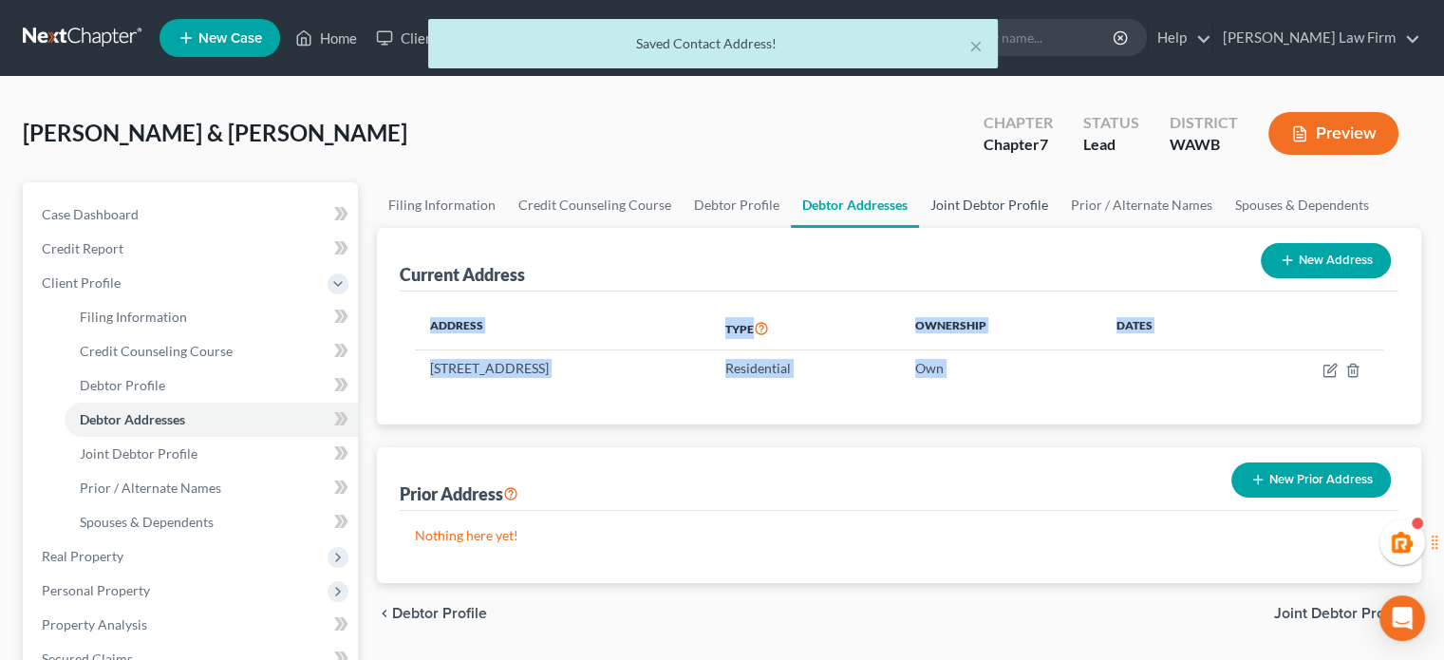
click at [990, 200] on link "Joint Debtor Profile" at bounding box center [989, 205] width 141 height 46
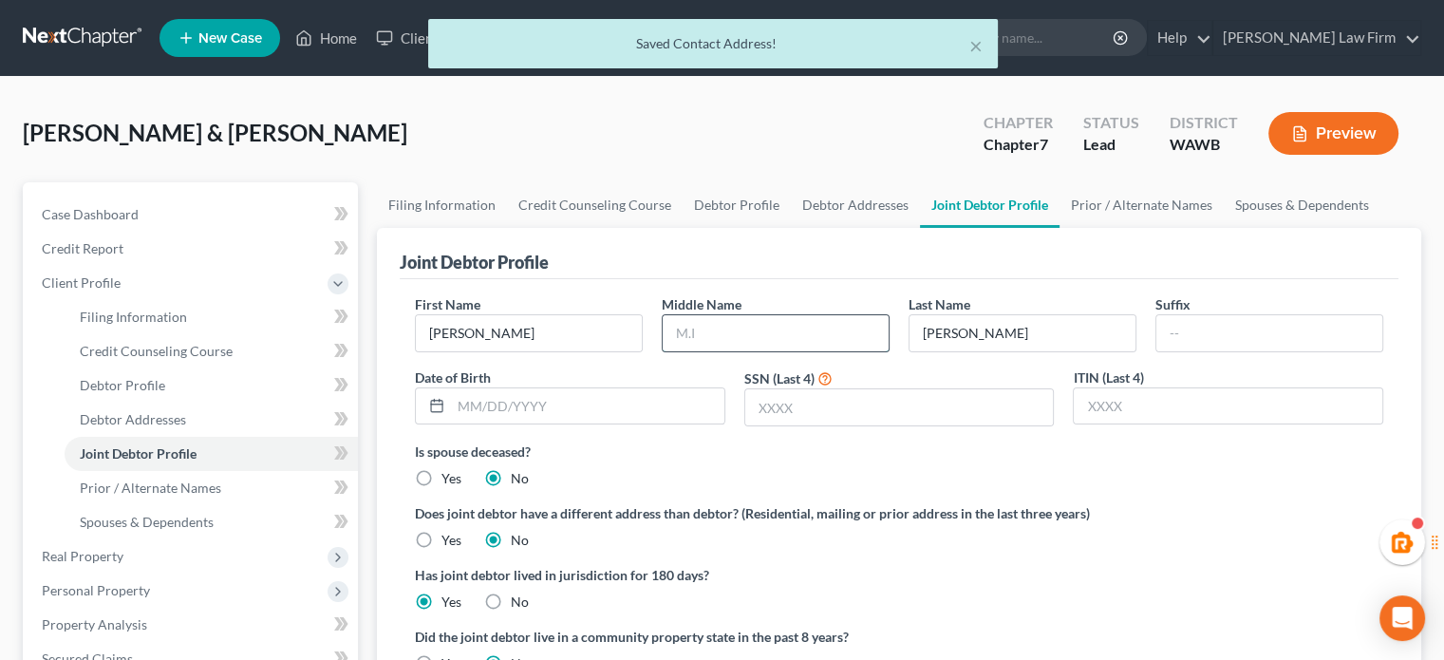
click at [707, 325] on input "text" at bounding box center [776, 333] width 226 height 36
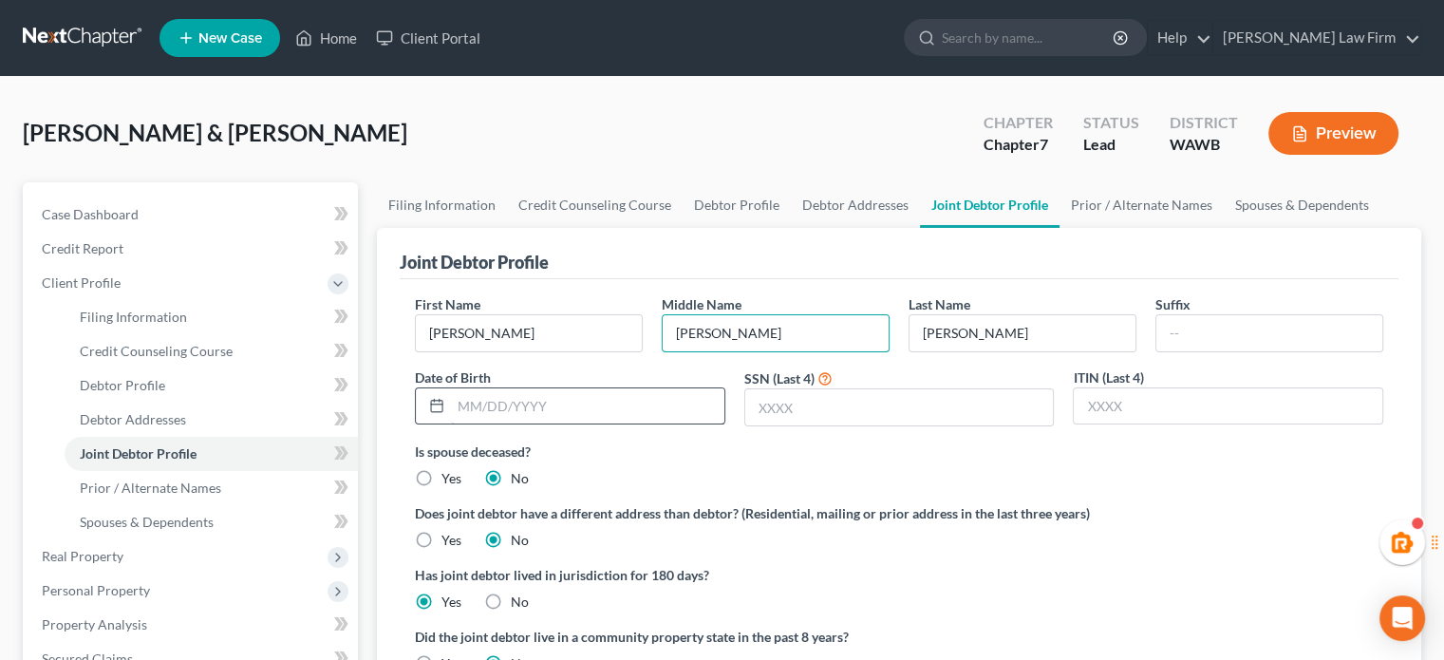
type input "[PERSON_NAME]"
click at [498, 409] on input "text" at bounding box center [587, 406] width 273 height 36
type input "[DATE]"
click at [863, 407] on input "text" at bounding box center [899, 407] width 309 height 36
type input "4795"
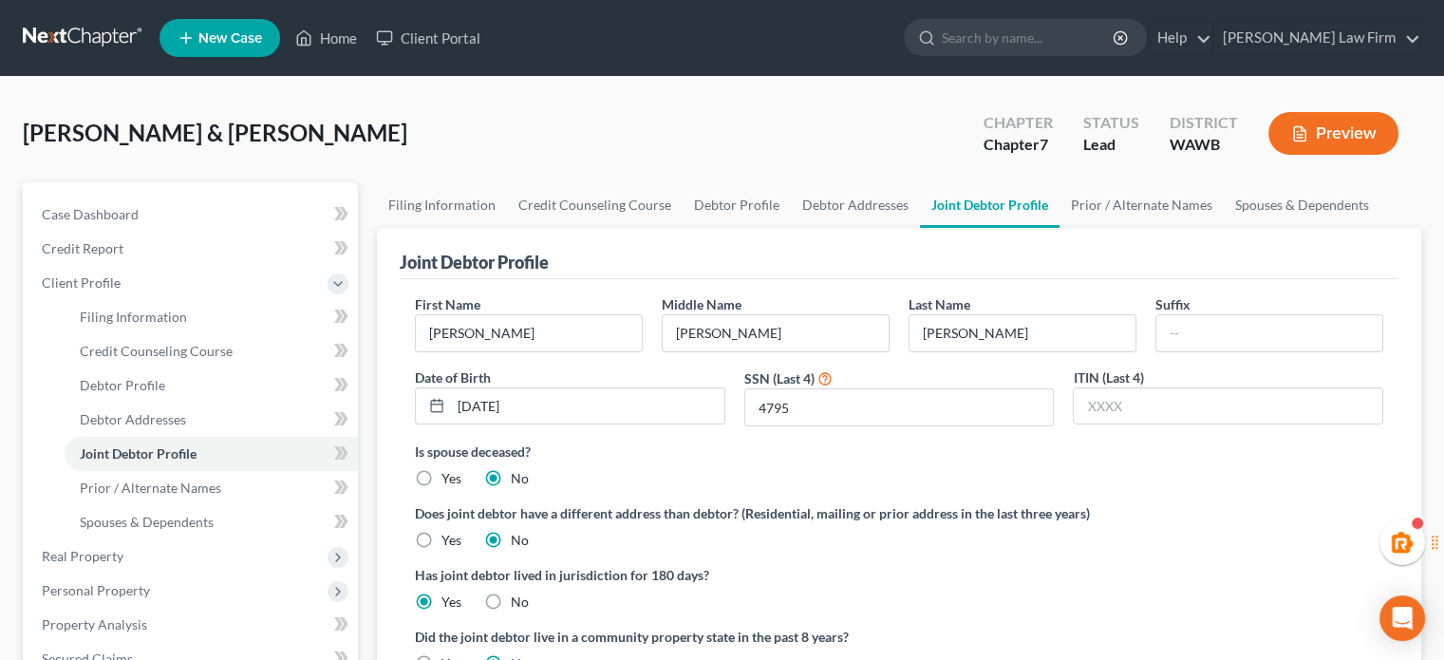
click at [909, 456] on label "Is spouse deceased?" at bounding box center [899, 451] width 968 height 20
click at [730, 207] on link "Debtor Profile" at bounding box center [737, 205] width 108 height 46
select select "1"
select select "4"
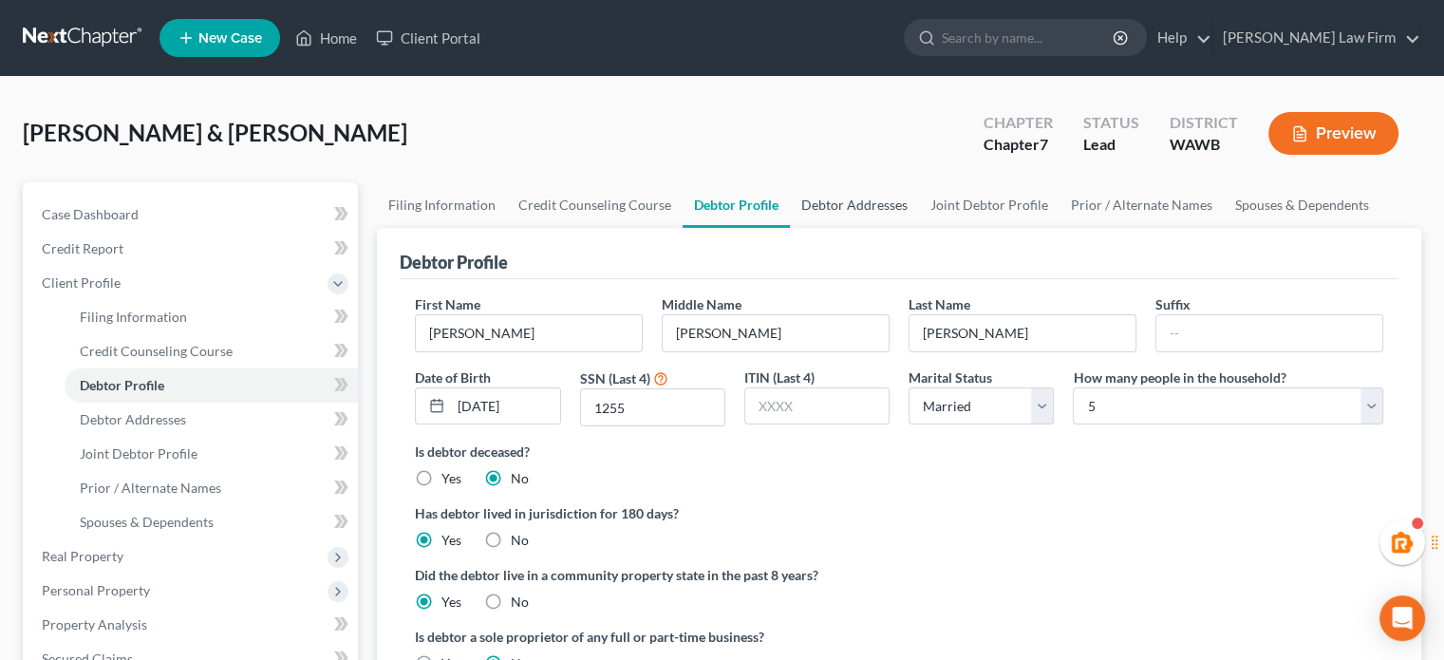
click at [851, 198] on link "Debtor Addresses" at bounding box center [854, 205] width 129 height 46
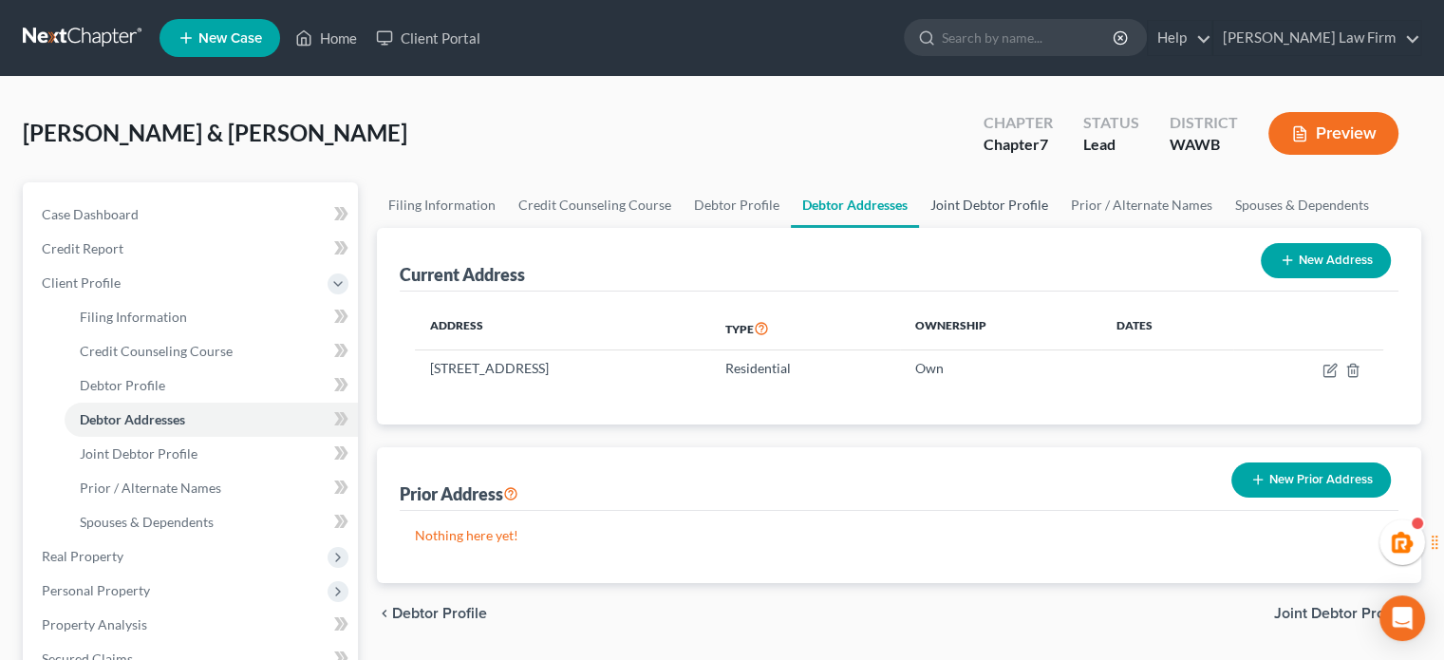
click at [1006, 200] on link "Joint Debtor Profile" at bounding box center [989, 205] width 141 height 46
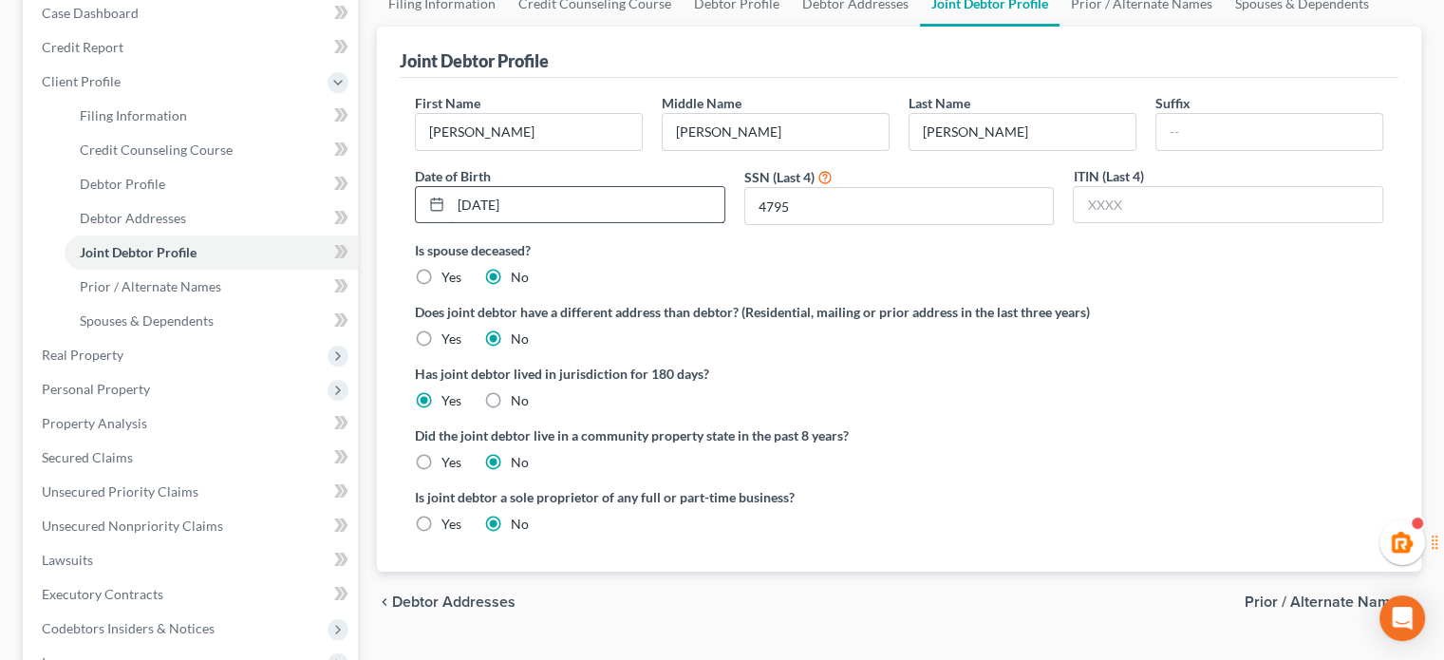
scroll to position [316, 0]
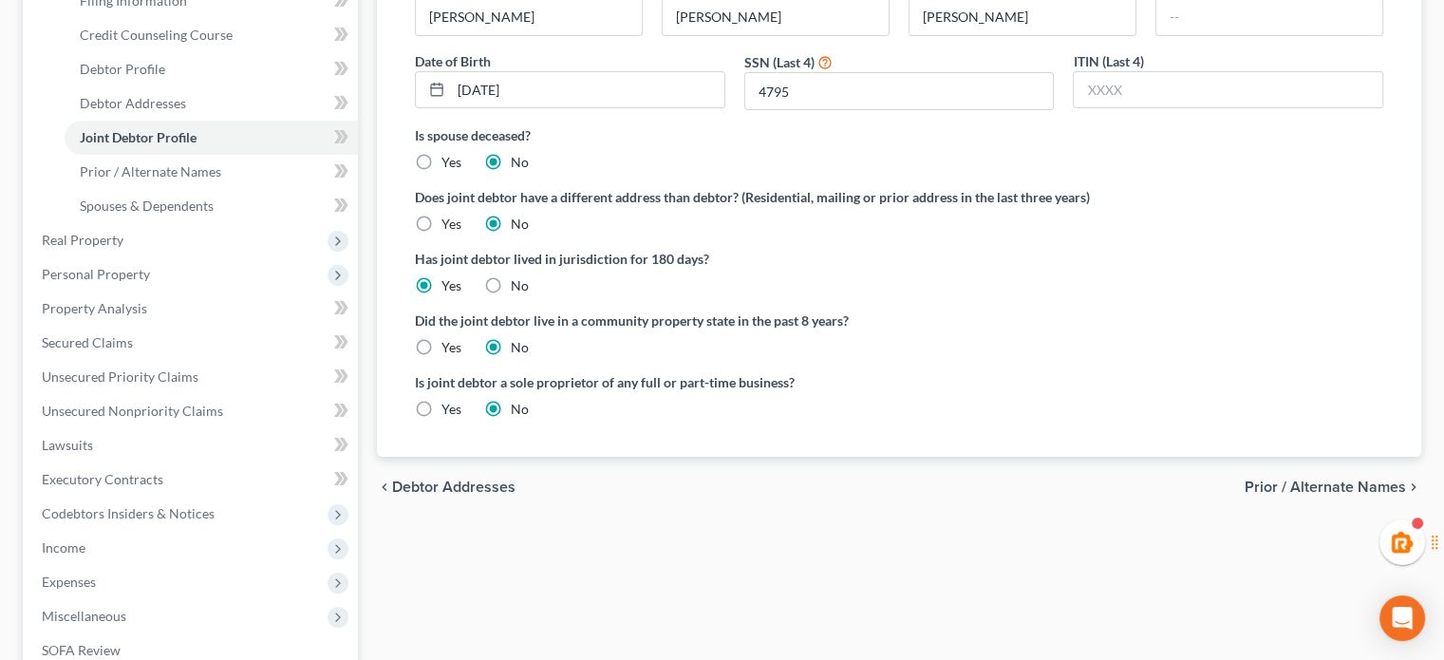
click at [441, 344] on label "Yes" at bounding box center [451, 347] width 20 height 19
click at [449, 344] on input "Yes" at bounding box center [455, 344] width 12 height 12
radio input "true"
radio input "false"
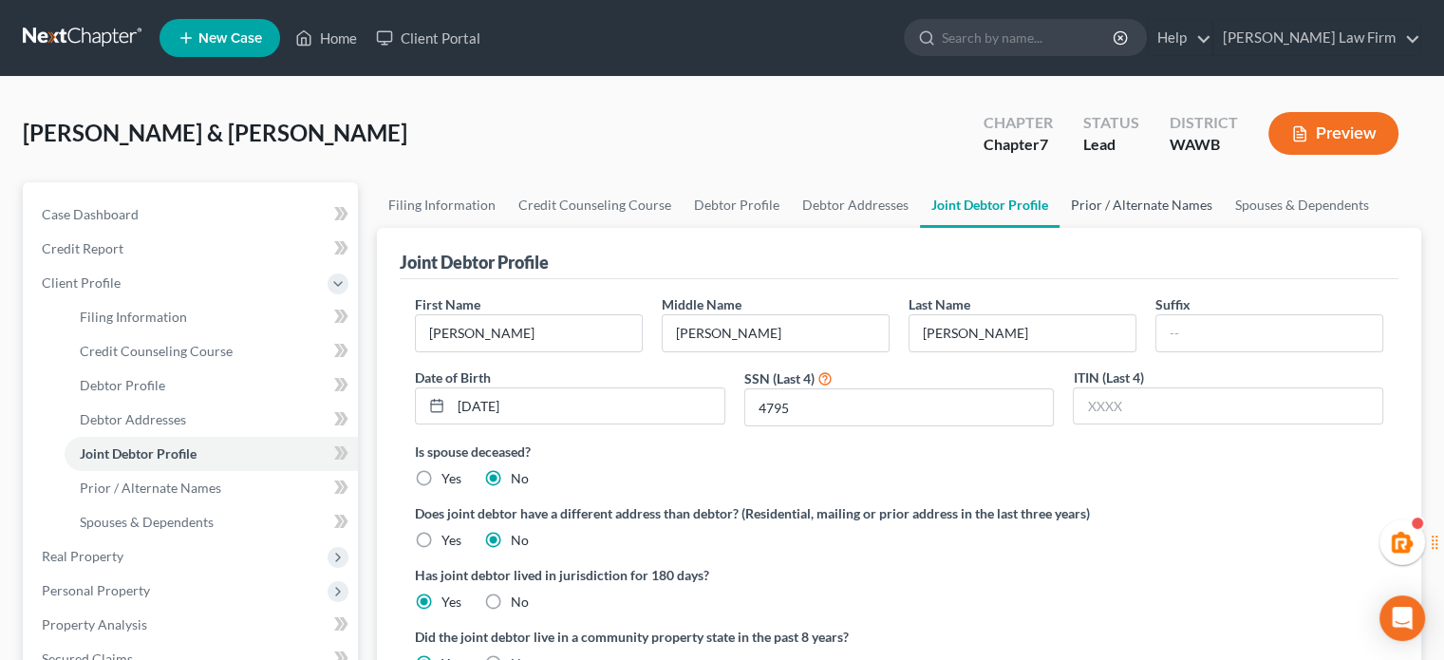
click at [1088, 205] on link "Prior / Alternate Names" at bounding box center [1141, 205] width 164 height 46
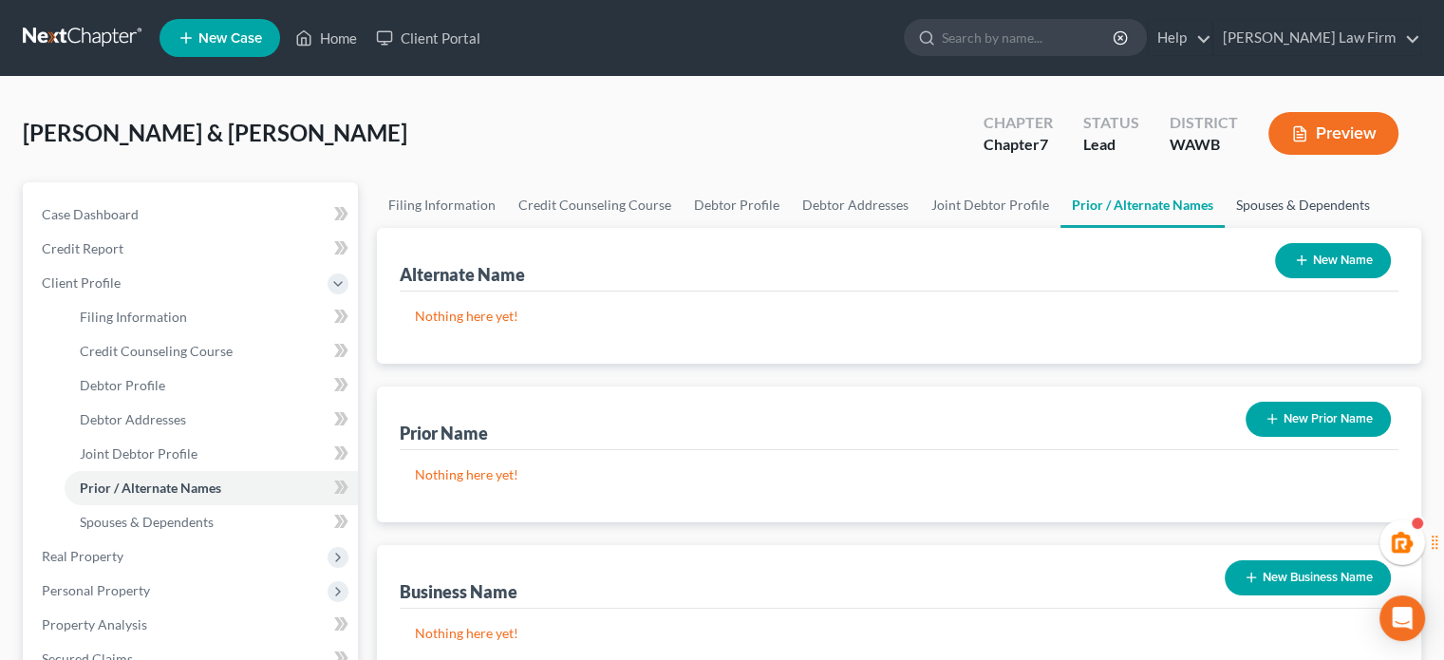
click at [1290, 215] on link "Spouses & Dependents" at bounding box center [1303, 205] width 157 height 46
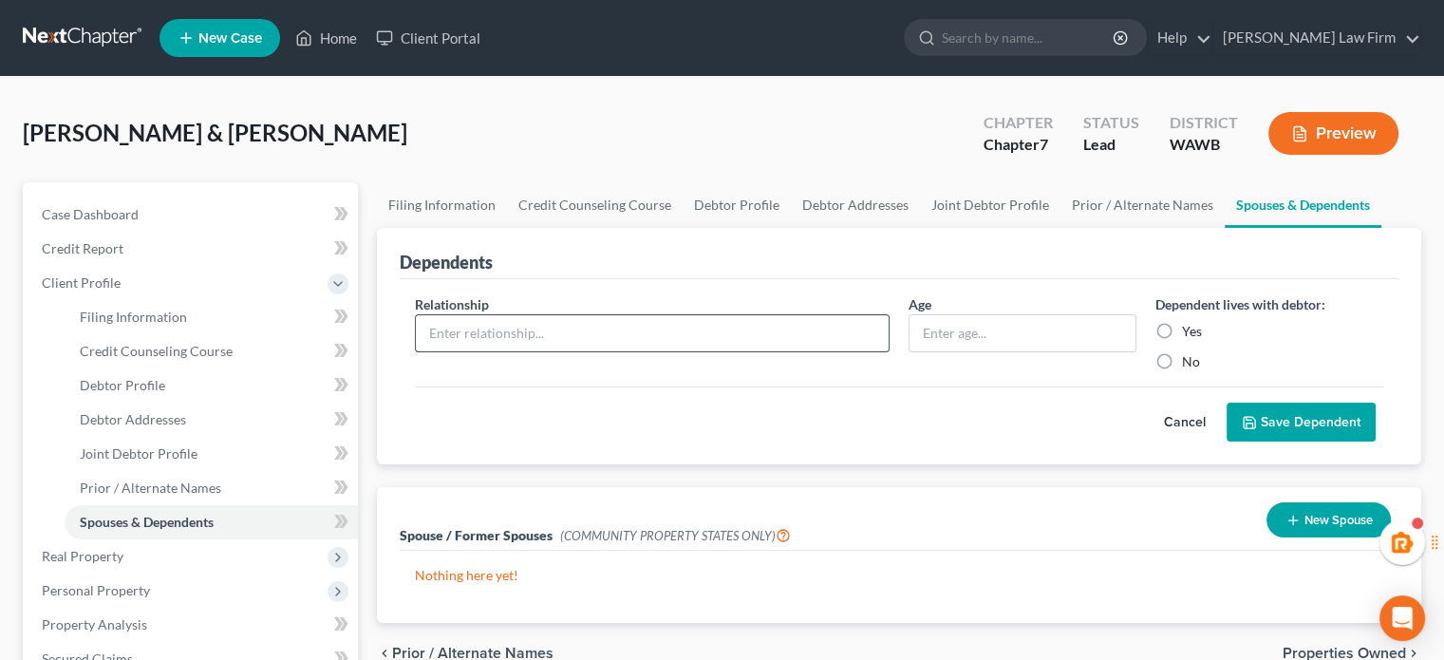
click at [546, 330] on input "text" at bounding box center [652, 333] width 473 height 36
type input "Son"
type input "Minor"
drag, startPoint x: 1154, startPoint y: 323, endPoint x: 1171, endPoint y: 333, distance: 20.0
click at [1182, 326] on label "Yes" at bounding box center [1192, 331] width 20 height 19
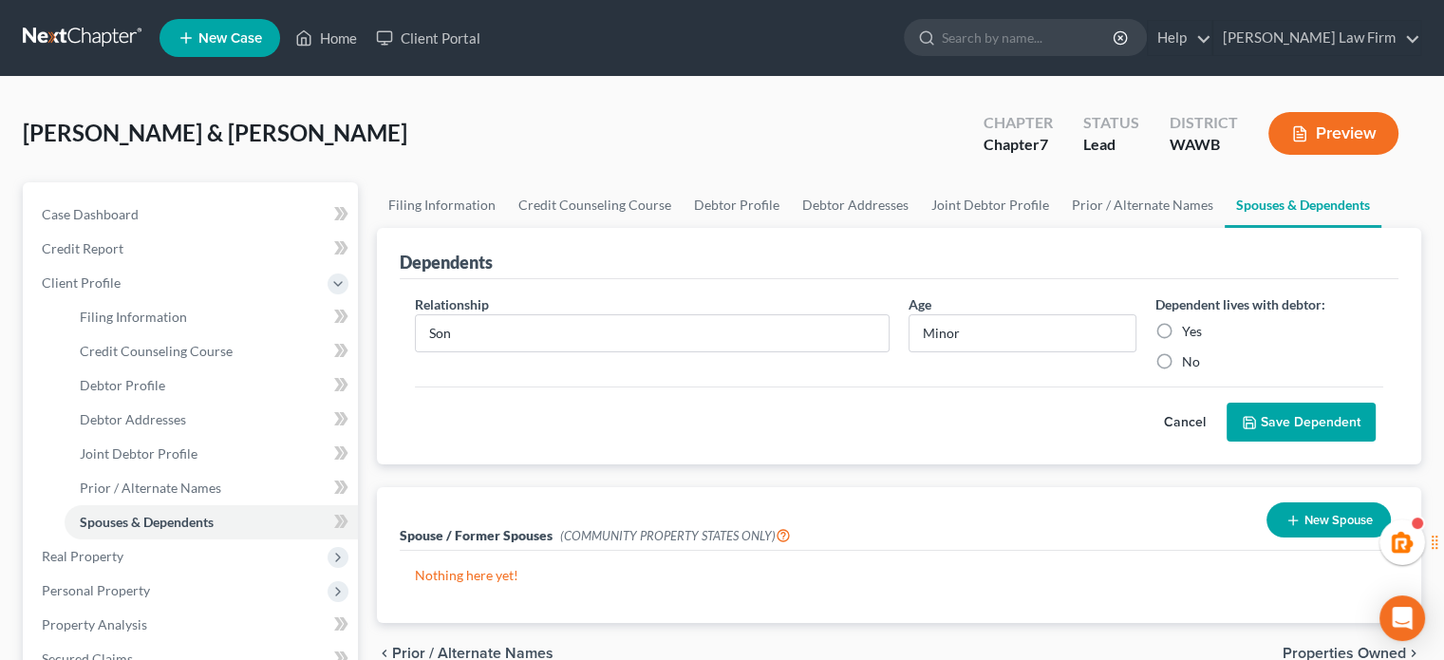
click at [1190, 326] on input "Yes" at bounding box center [1196, 328] width 12 height 12
radio input "true"
click at [1321, 425] on button "Save Dependent" at bounding box center [1301, 423] width 149 height 40
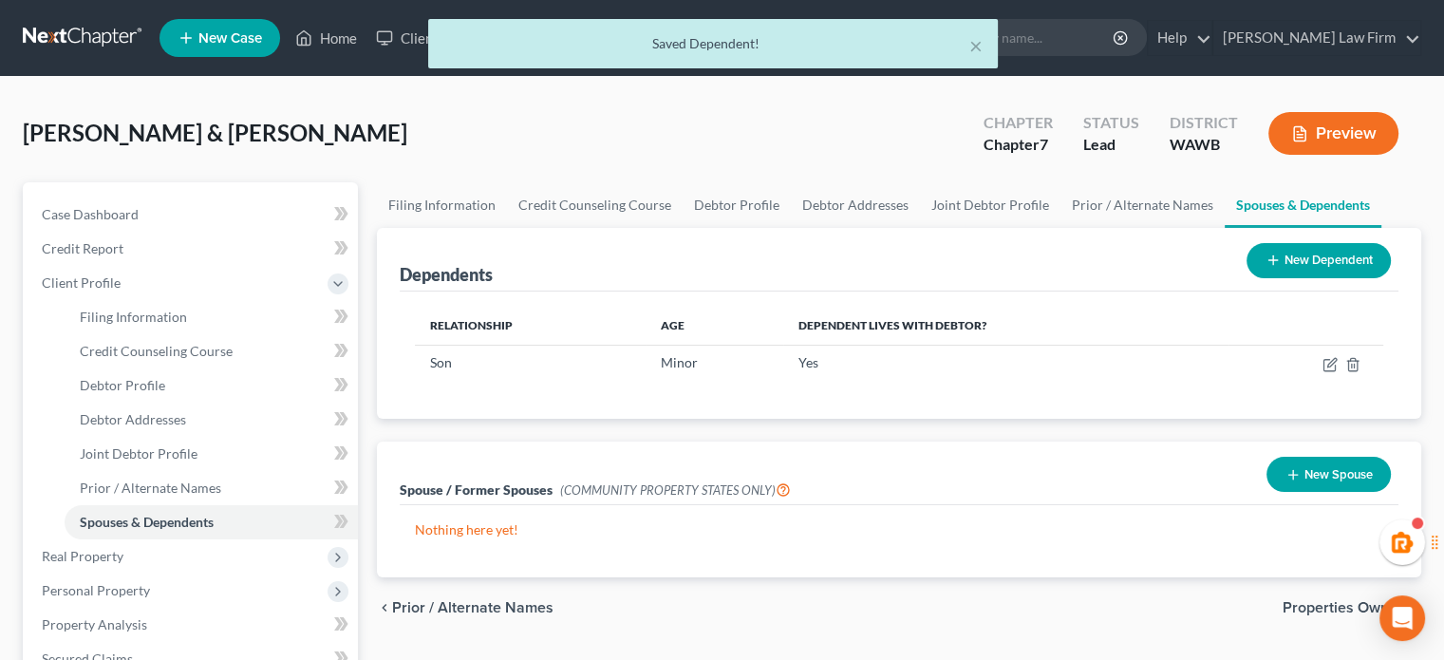
click at [1290, 266] on button "New Dependent" at bounding box center [1318, 260] width 144 height 35
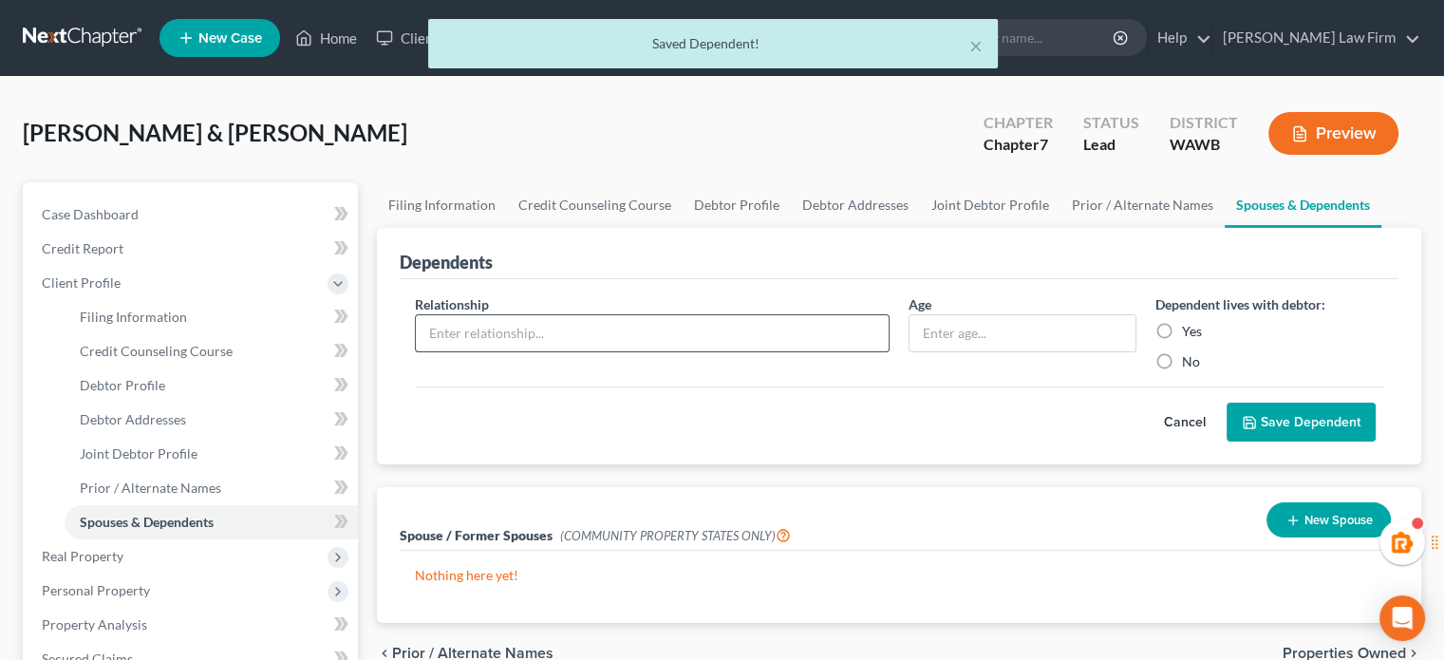
click at [665, 328] on input "text" at bounding box center [652, 333] width 473 height 36
type input "Son"
type input "Minor"
click at [1182, 328] on label "Yes" at bounding box center [1192, 331] width 20 height 19
click at [1190, 328] on input "Yes" at bounding box center [1196, 328] width 12 height 12
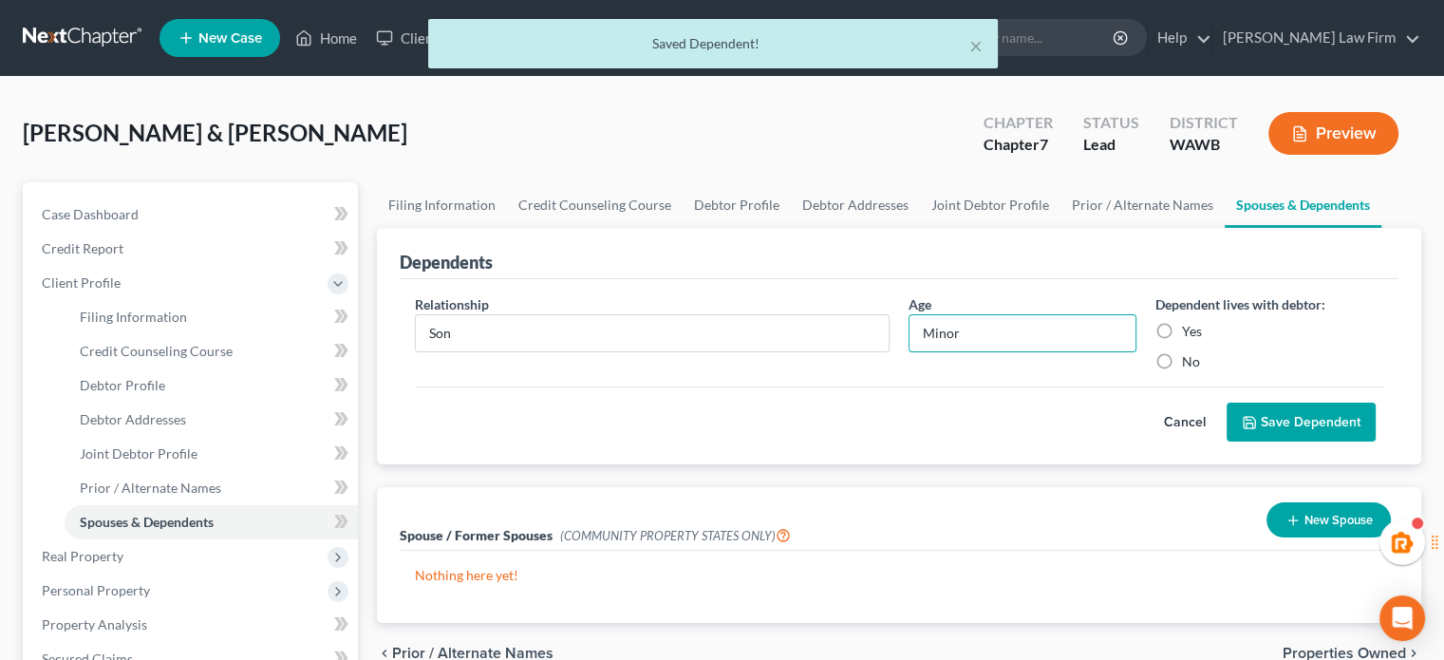
radio input "true"
click at [1273, 440] on button "Save Dependent" at bounding box center [1301, 423] width 149 height 40
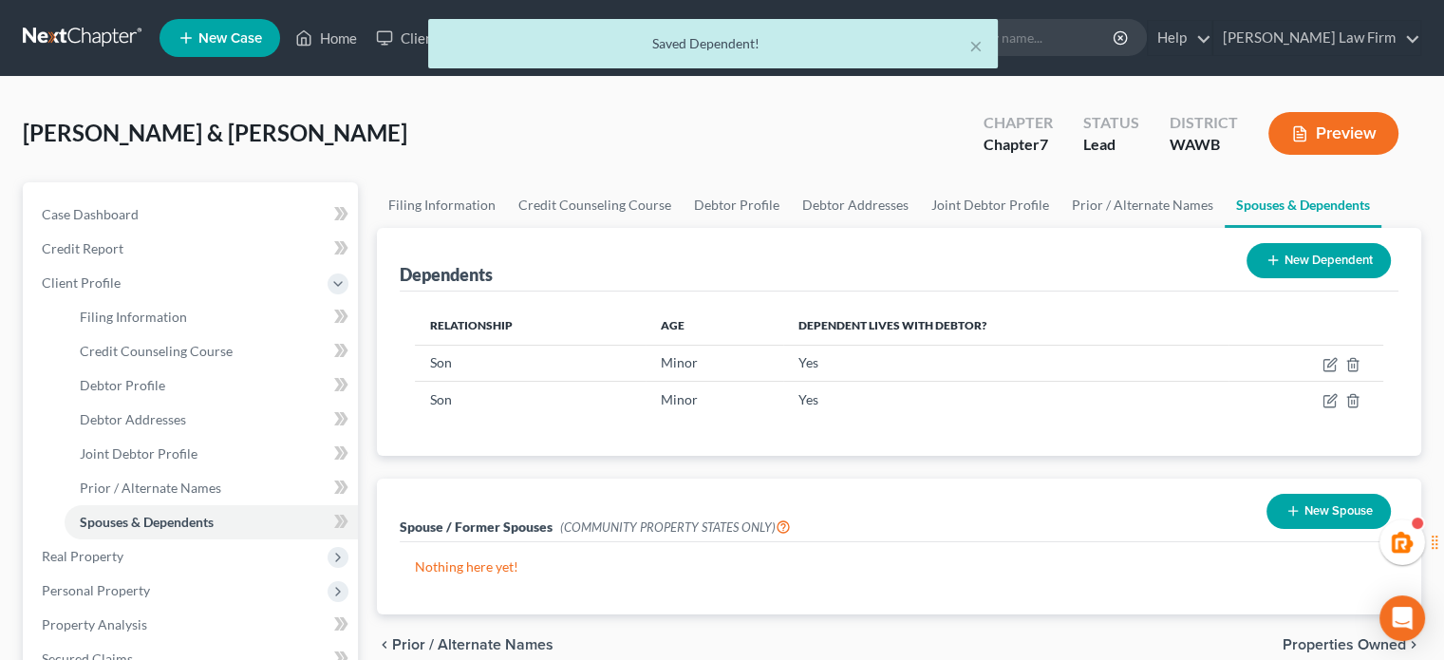
click at [1279, 275] on button "New Dependent" at bounding box center [1318, 260] width 144 height 35
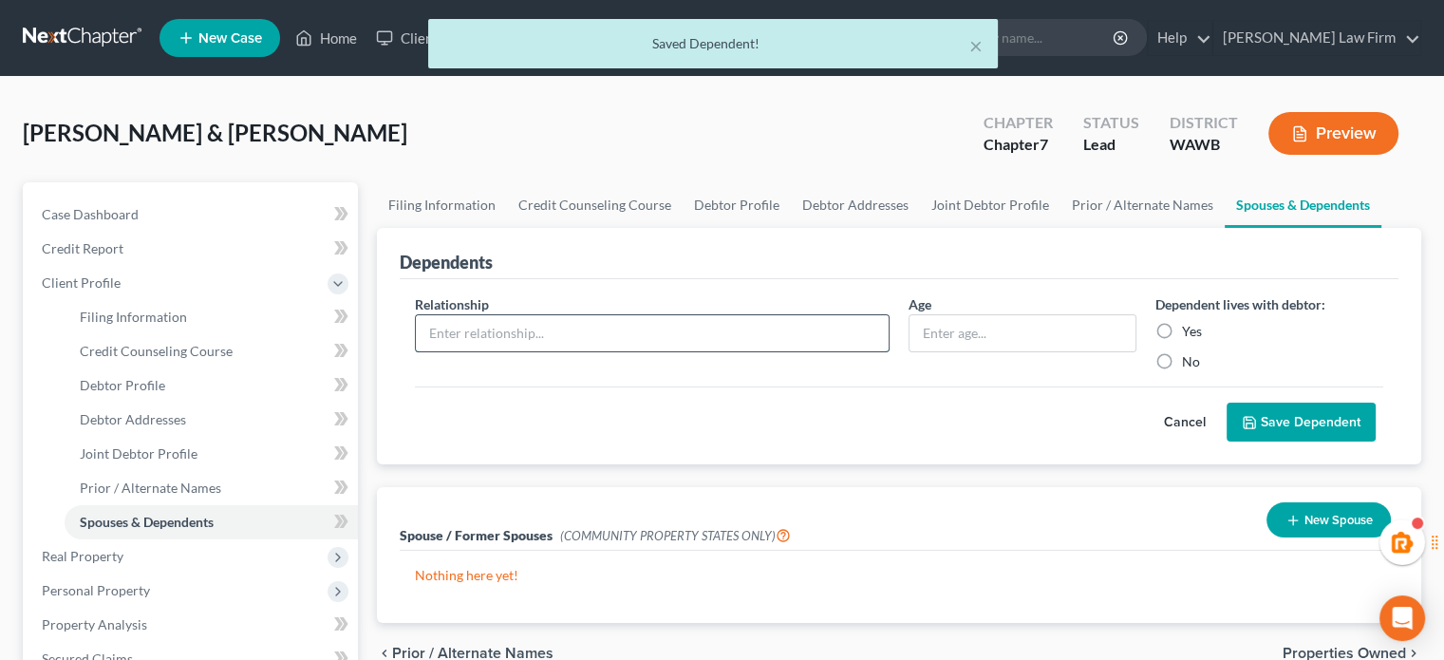
click at [581, 318] on input "text" at bounding box center [652, 333] width 473 height 36
type input "Son"
type input "Minor"
click at [1182, 322] on label "Yes" at bounding box center [1192, 331] width 20 height 19
click at [1190, 322] on input "Yes" at bounding box center [1196, 328] width 12 height 12
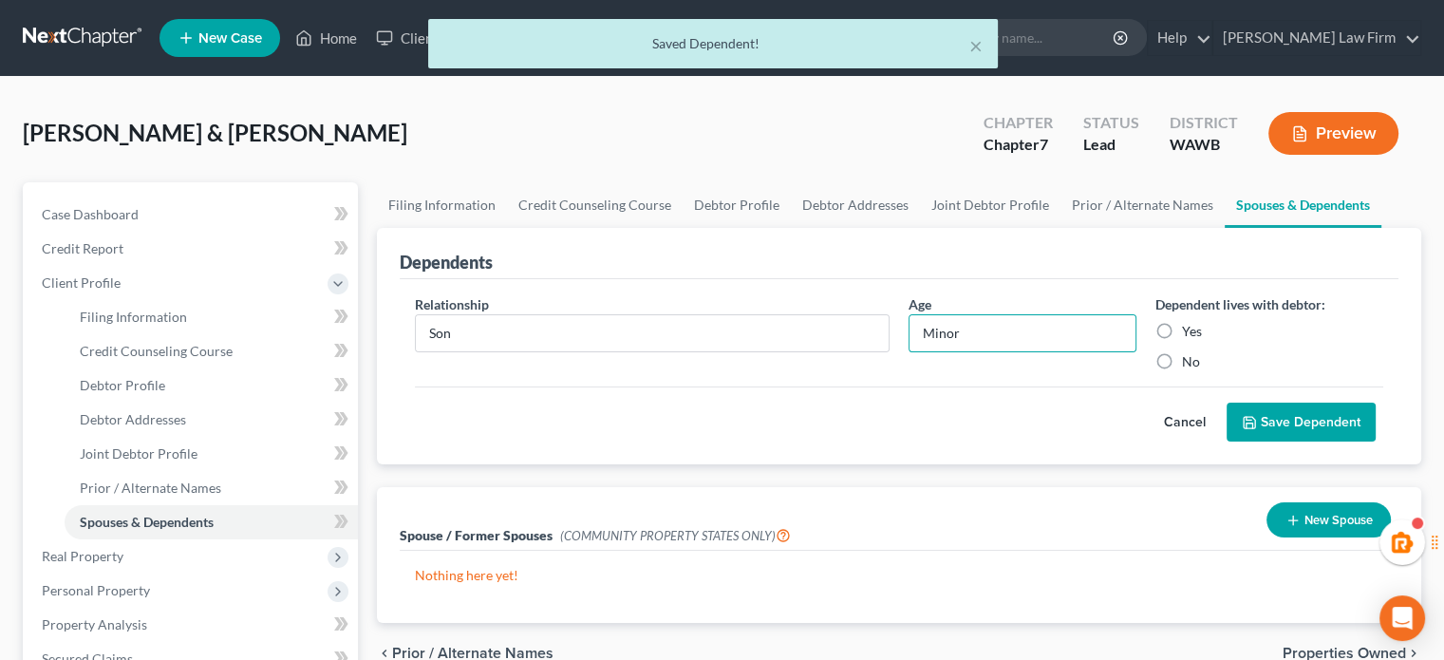
radio input "true"
click at [1265, 386] on div "Cancel Save Dependent" at bounding box center [899, 414] width 968 height 56
click at [1287, 447] on div "Relationship * Son Age Minor Dependent lives with debtor: Yes No Cancel Save De…" at bounding box center [899, 372] width 999 height 186
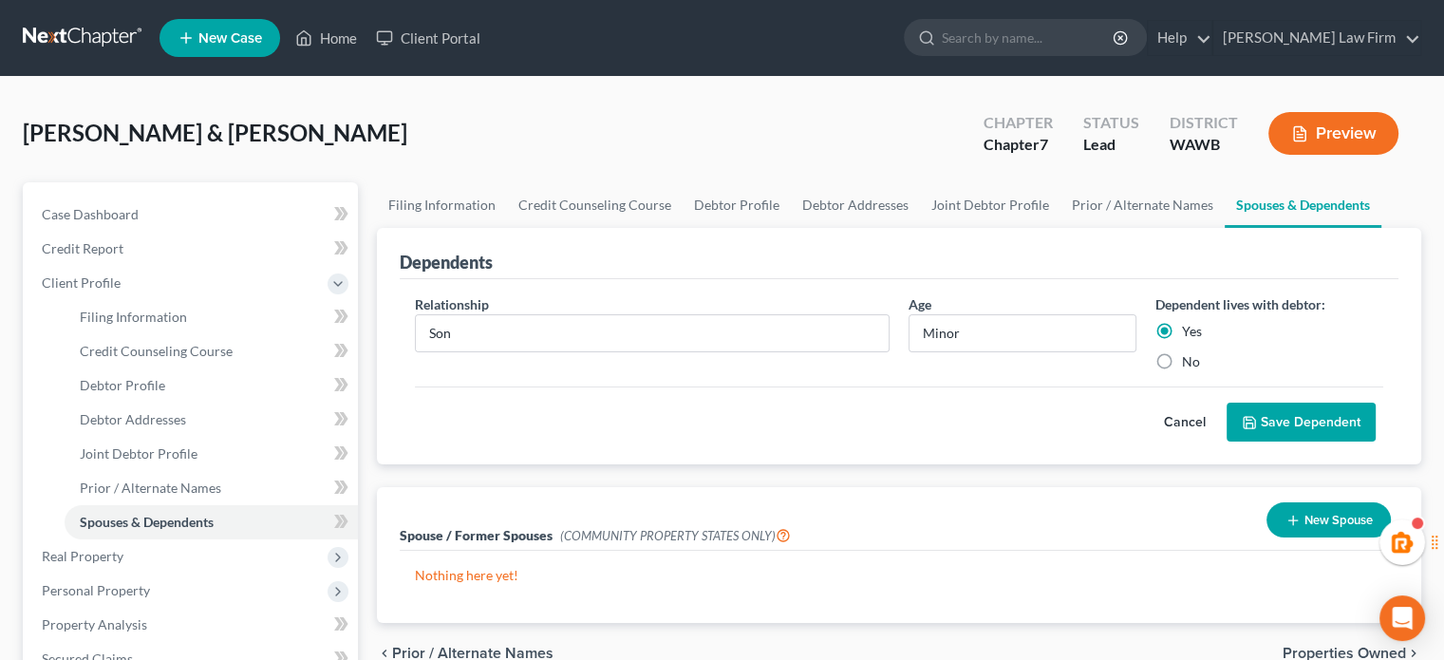
click at [1288, 429] on button "Save Dependent" at bounding box center [1301, 423] width 149 height 40
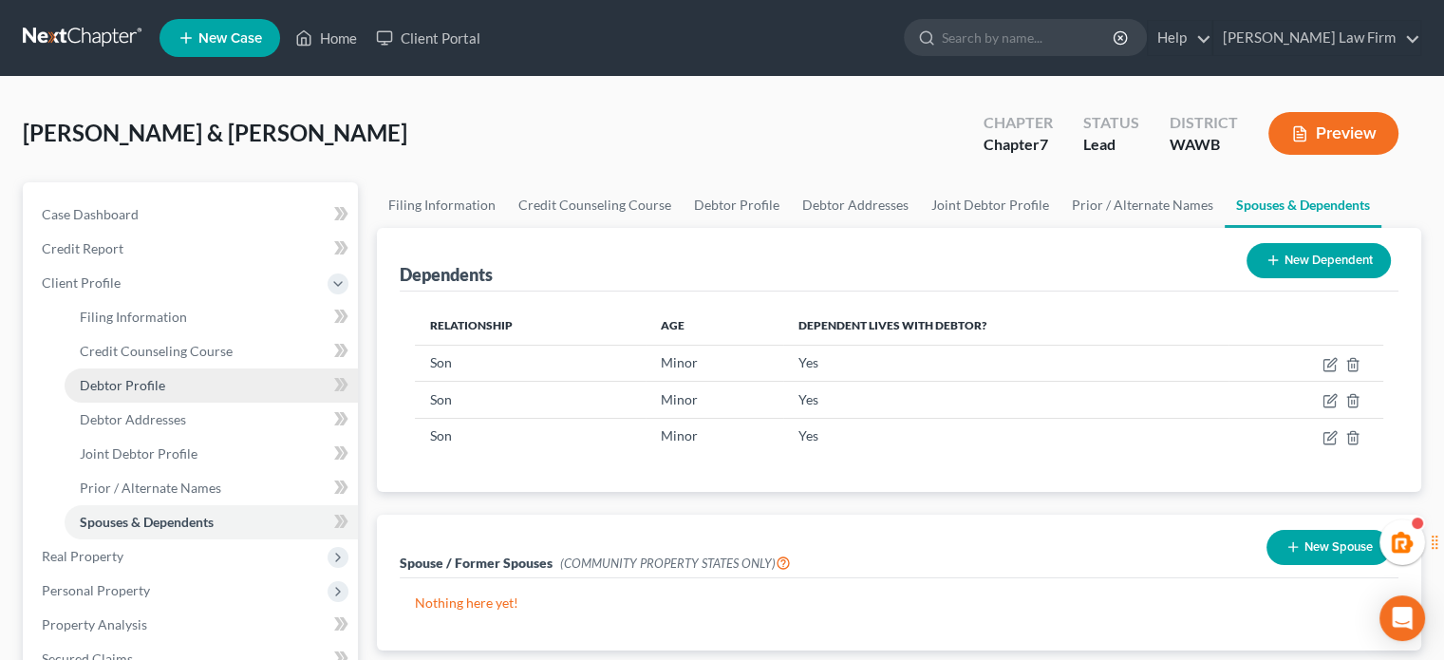
scroll to position [316, 0]
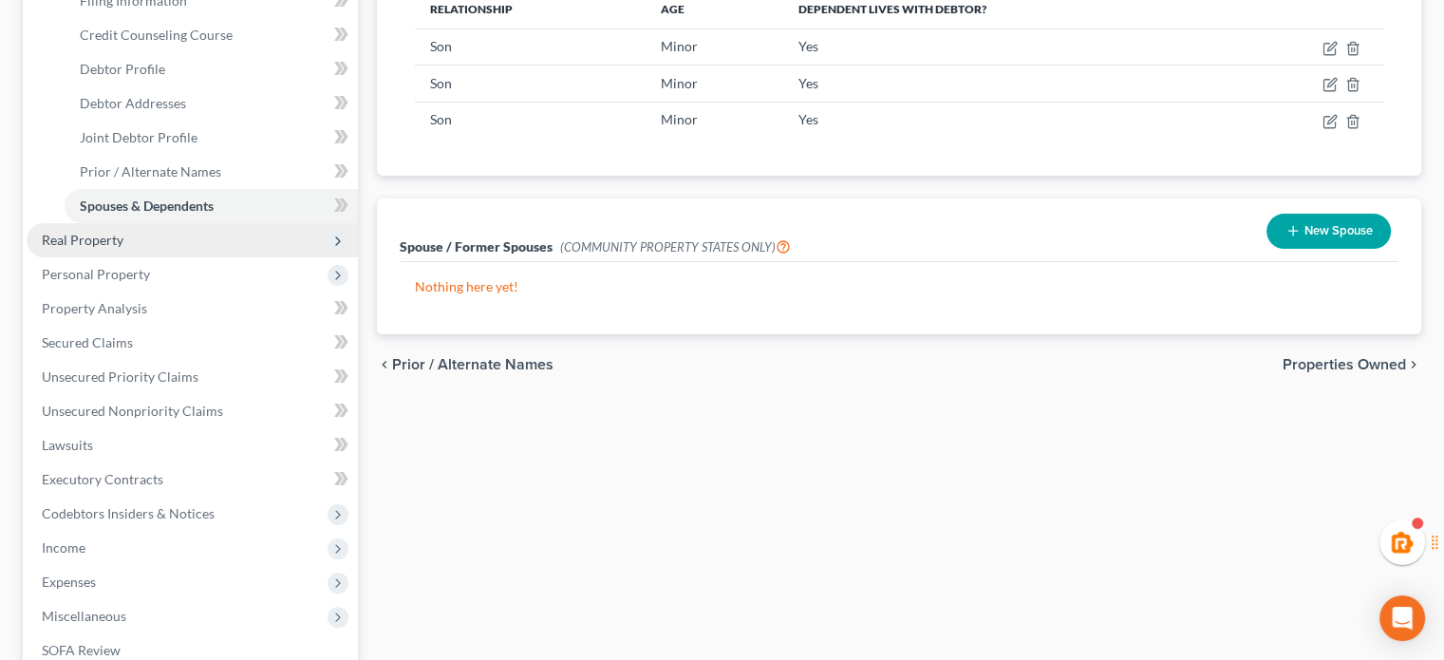
click at [119, 240] on span "Real Property" at bounding box center [83, 240] width 82 height 16
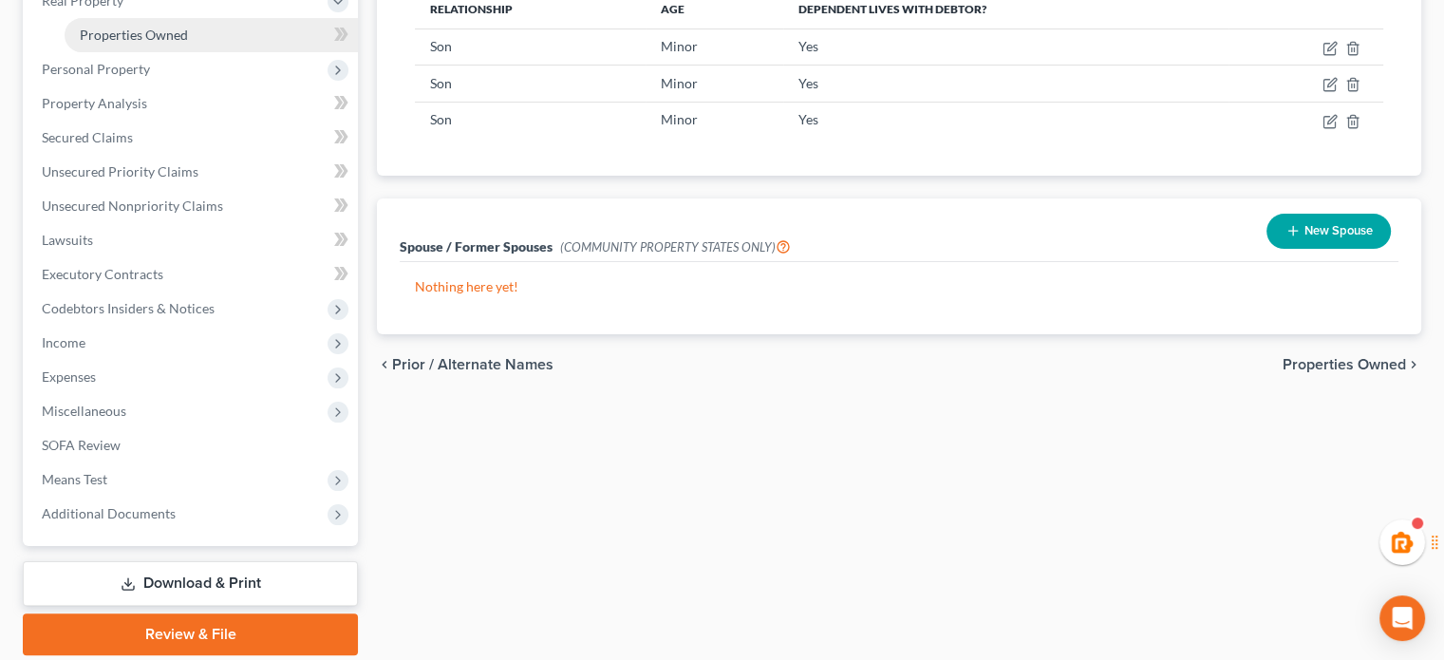
click at [142, 21] on link "Properties Owned" at bounding box center [211, 35] width 293 height 34
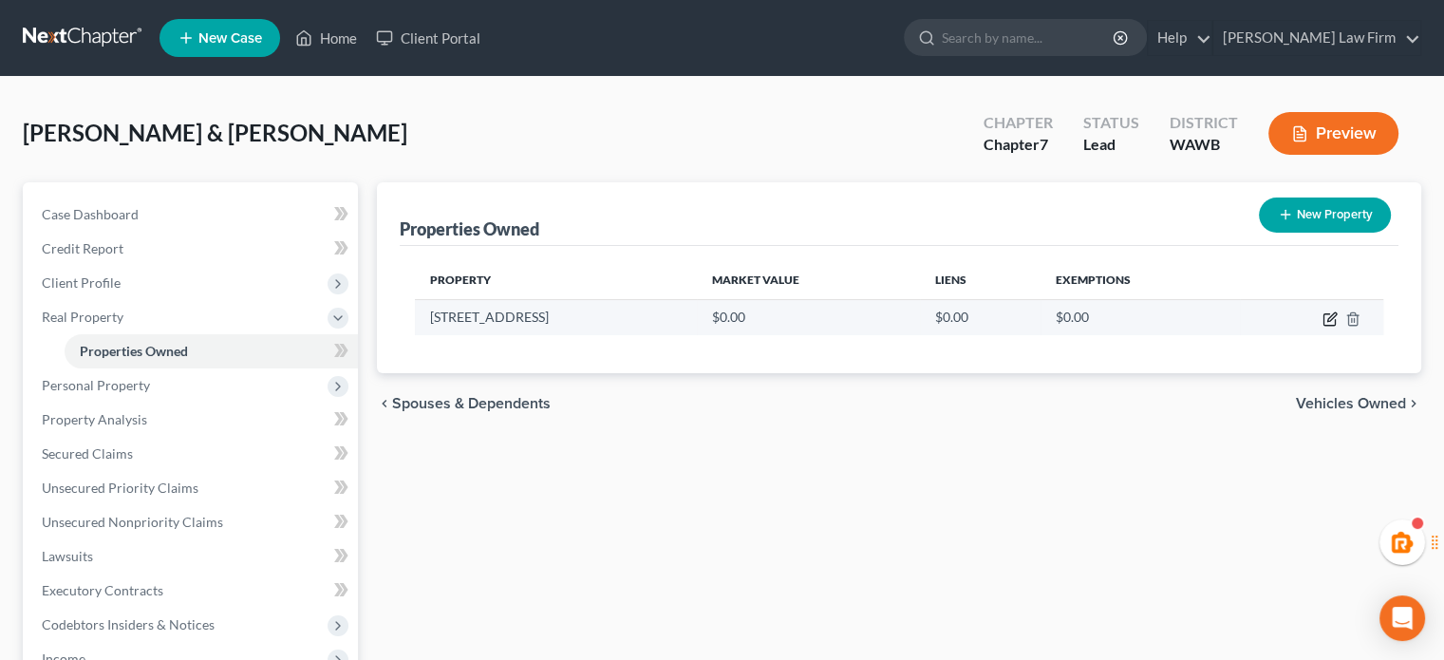
click at [1329, 314] on icon "button" at bounding box center [1329, 318] width 15 height 15
select select "50"
select select "30"
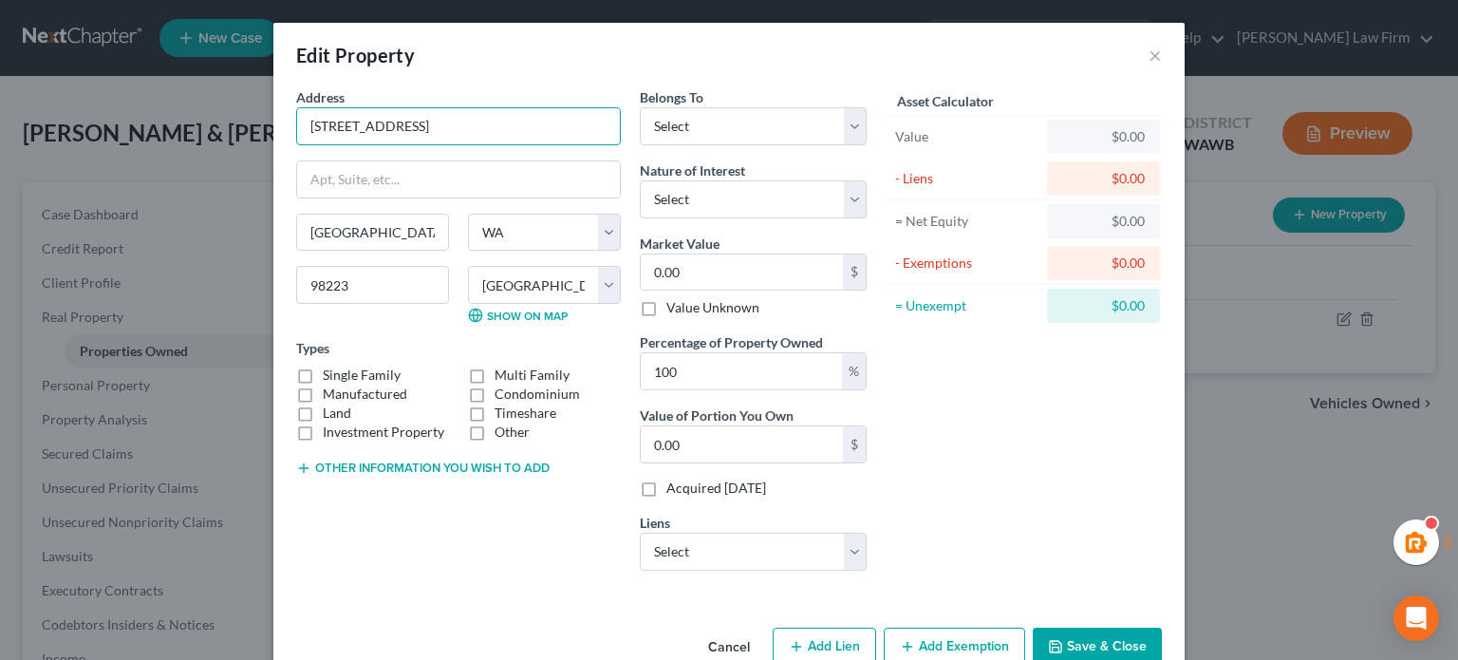
drag, startPoint x: 520, startPoint y: 122, endPoint x: 0, endPoint y: 26, distance: 529.2
click at [0, 26] on div "Edit Property × Address * 3820 174th [GEOGRAPHIC_DATA] [GEOGRAPHIC_DATA] [US_ST…" at bounding box center [729, 330] width 1458 height 660
click at [383, 367] on label "Single Family" at bounding box center [362, 375] width 78 height 19
click at [343, 367] on input "Single Family" at bounding box center [336, 372] width 12 height 12
checkbox input "true"
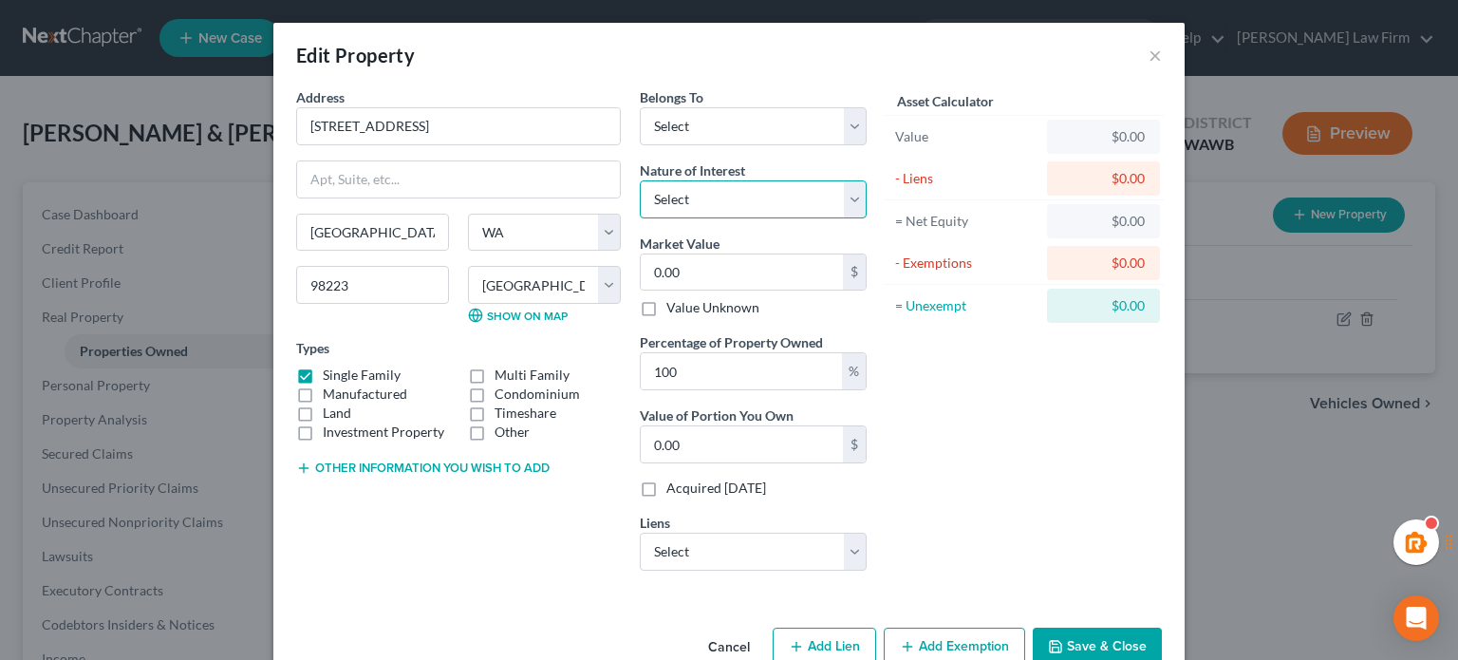
click at [684, 184] on select "Select Fee Simple Joint Tenant Life Estate Equitable Interest Future Interest T…" at bounding box center [753, 199] width 227 height 38
select select "0"
click at [640, 180] on select "Select Fee Simple Joint Tenant Life Estate Equitable Interest Future Interest T…" at bounding box center [753, 199] width 227 height 38
click at [706, 126] on select "Select Debtor 1 Only Debtor 2 Only Debtor 1 And Debtor 2 Only At Least One Of T…" at bounding box center [753, 126] width 227 height 38
select select "4"
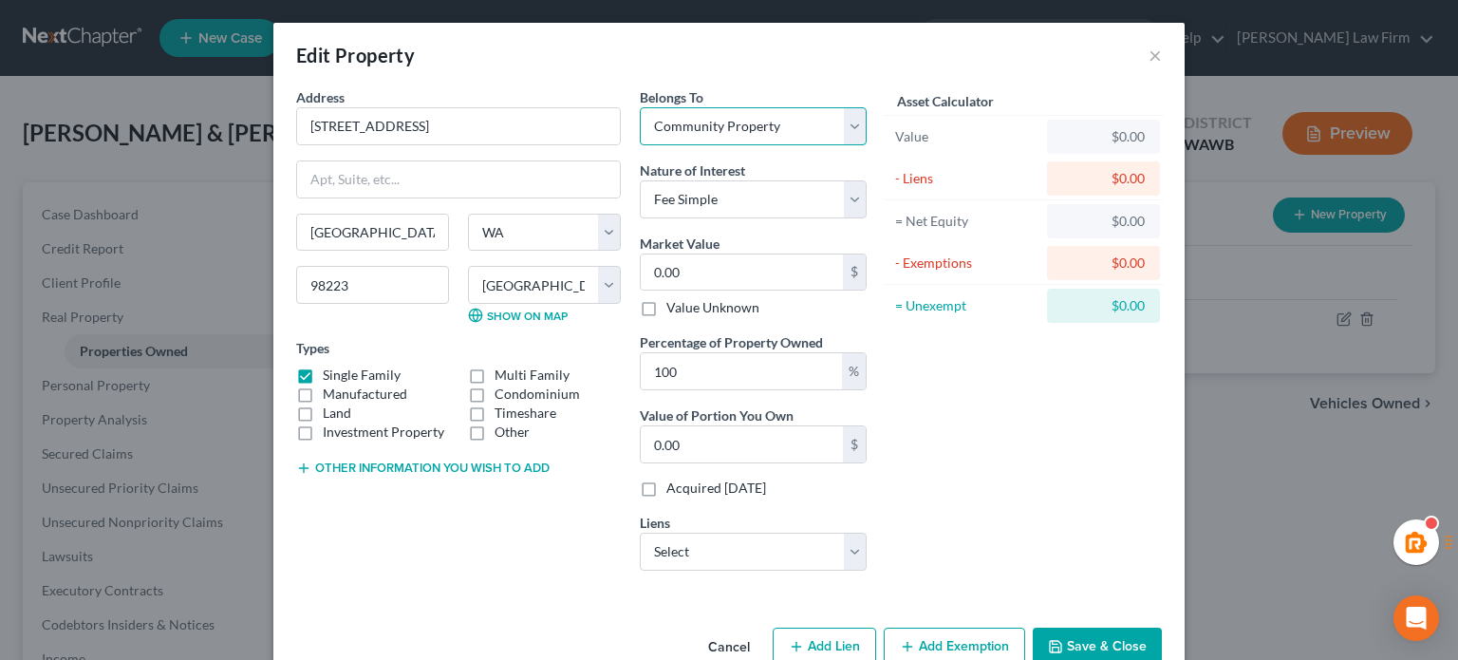
click at [640, 107] on select "Select Debtor 1 Only Debtor 2 Only Debtor 1 And Debtor 2 Only At Least One Of T…" at bounding box center [753, 126] width 227 height 38
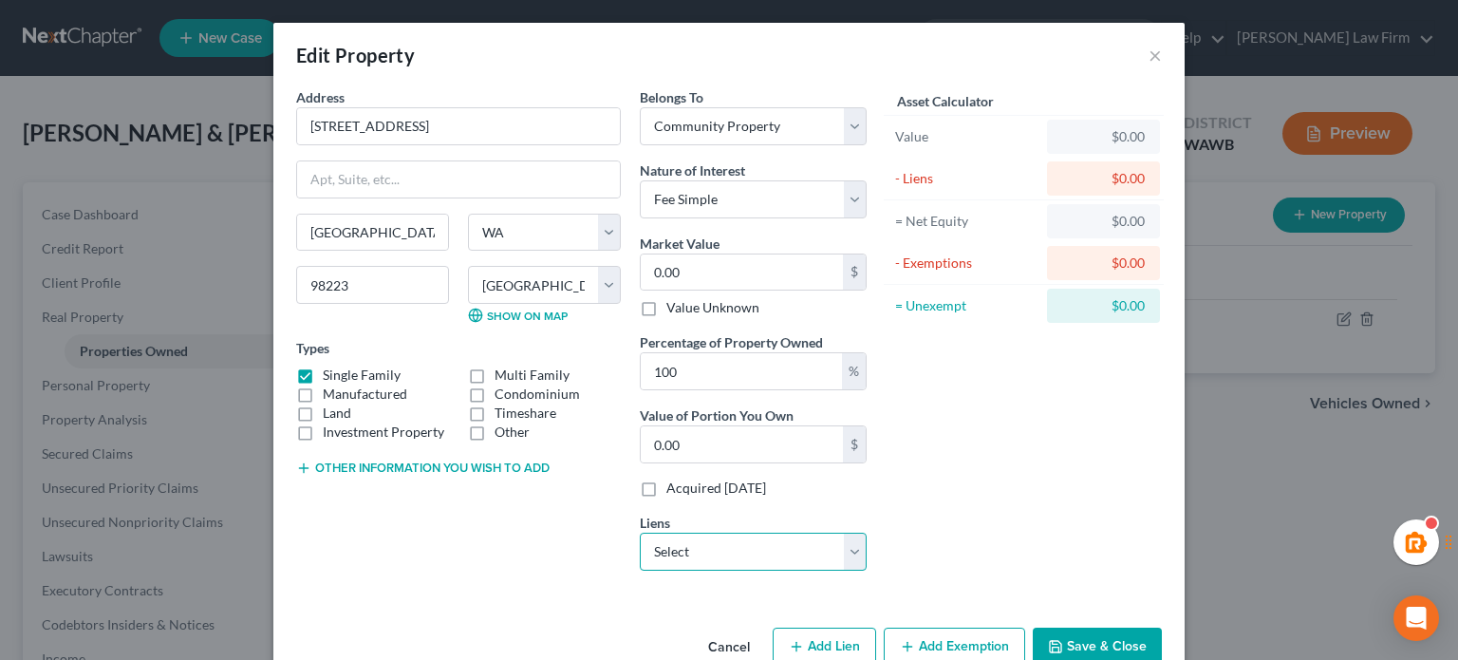
click at [712, 555] on select "Select WESTLAKE SERVICE INC - $11,703.00" at bounding box center [753, 552] width 227 height 38
click at [1015, 512] on div "Asset Calculator Value $0.00 - Liens $0.00 = Net Equity $0.00 - Exemptions $0.0…" at bounding box center [1023, 336] width 295 height 498
click at [711, 271] on input "0.00" at bounding box center [742, 272] width 202 height 36
paste input "488,3"
type input "488,300"
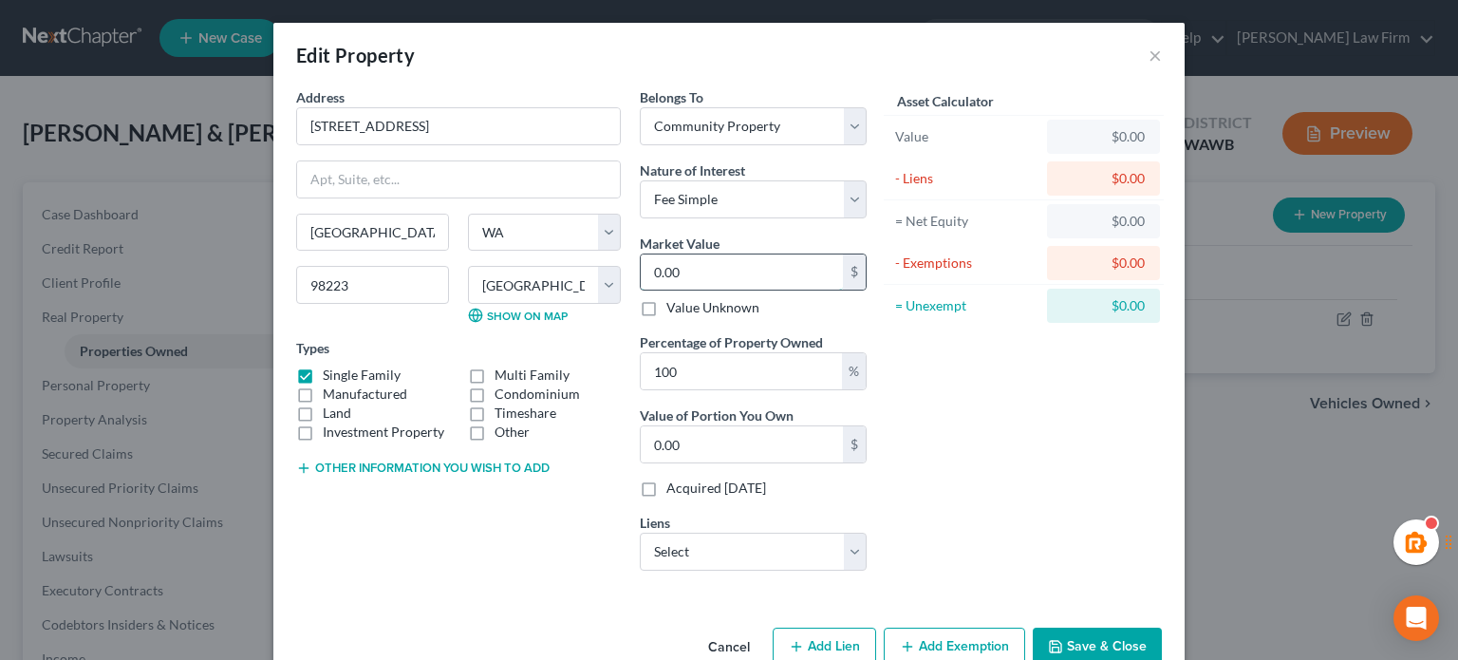
type input "488,300.00"
type input "488,300"
click at [992, 367] on div "Asset Calculator Value $488,300.00 - Liens $0.00 = Net Equity $0.00 - Exemption…" at bounding box center [1023, 336] width 295 height 498
click at [1105, 630] on button "Save & Close" at bounding box center [1097, 648] width 129 height 40
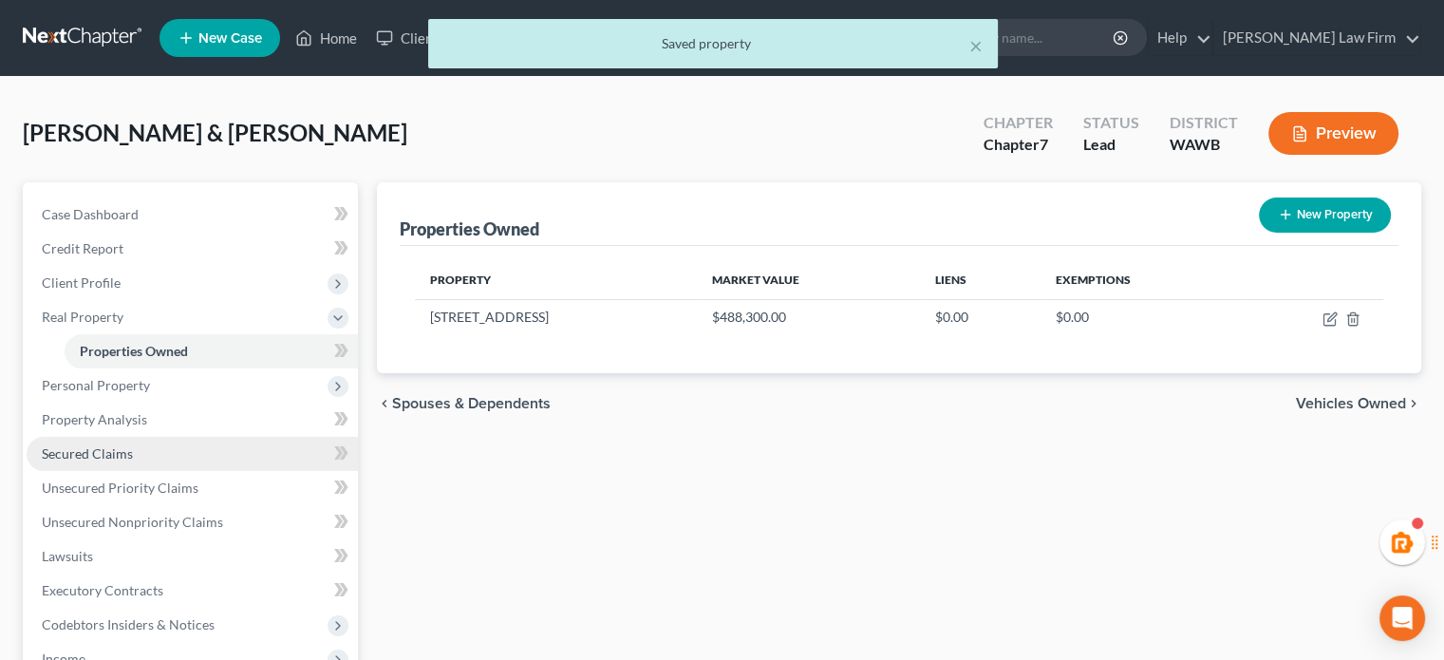
click at [114, 459] on span "Secured Claims" at bounding box center [87, 453] width 91 height 16
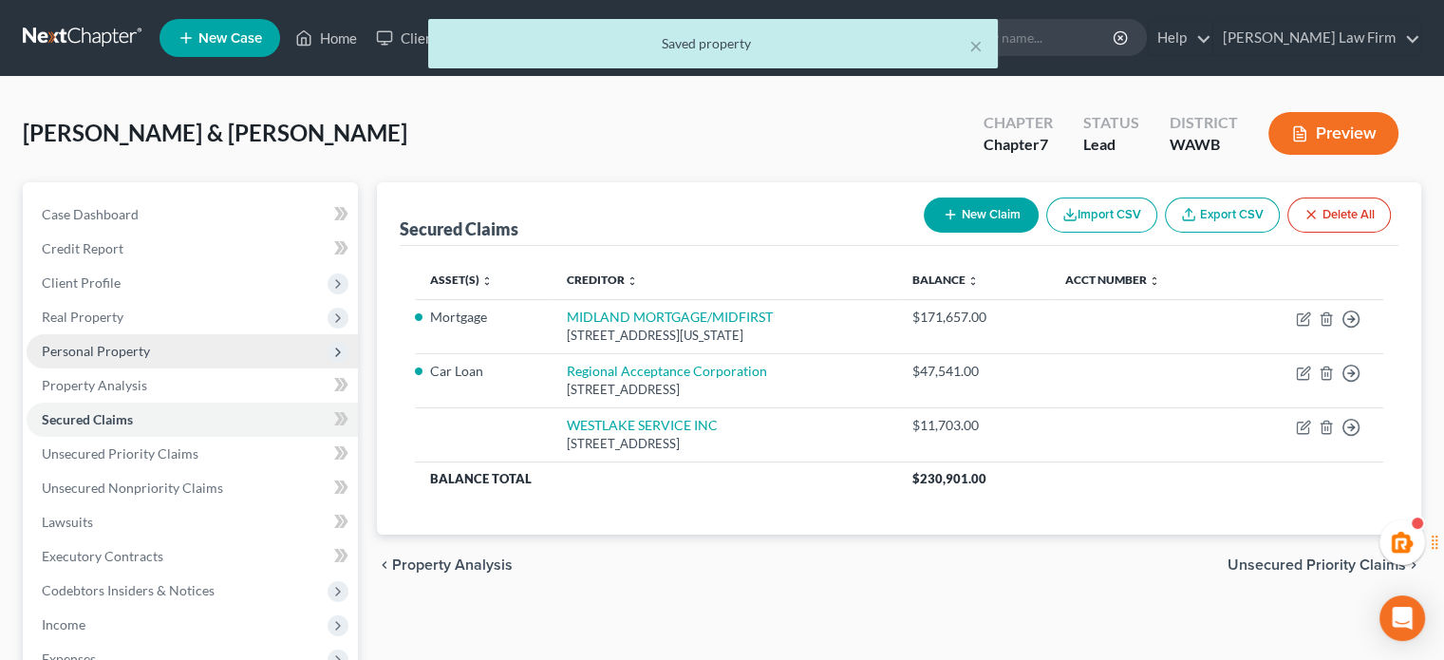
click at [110, 348] on span "Personal Property" at bounding box center [96, 351] width 108 height 16
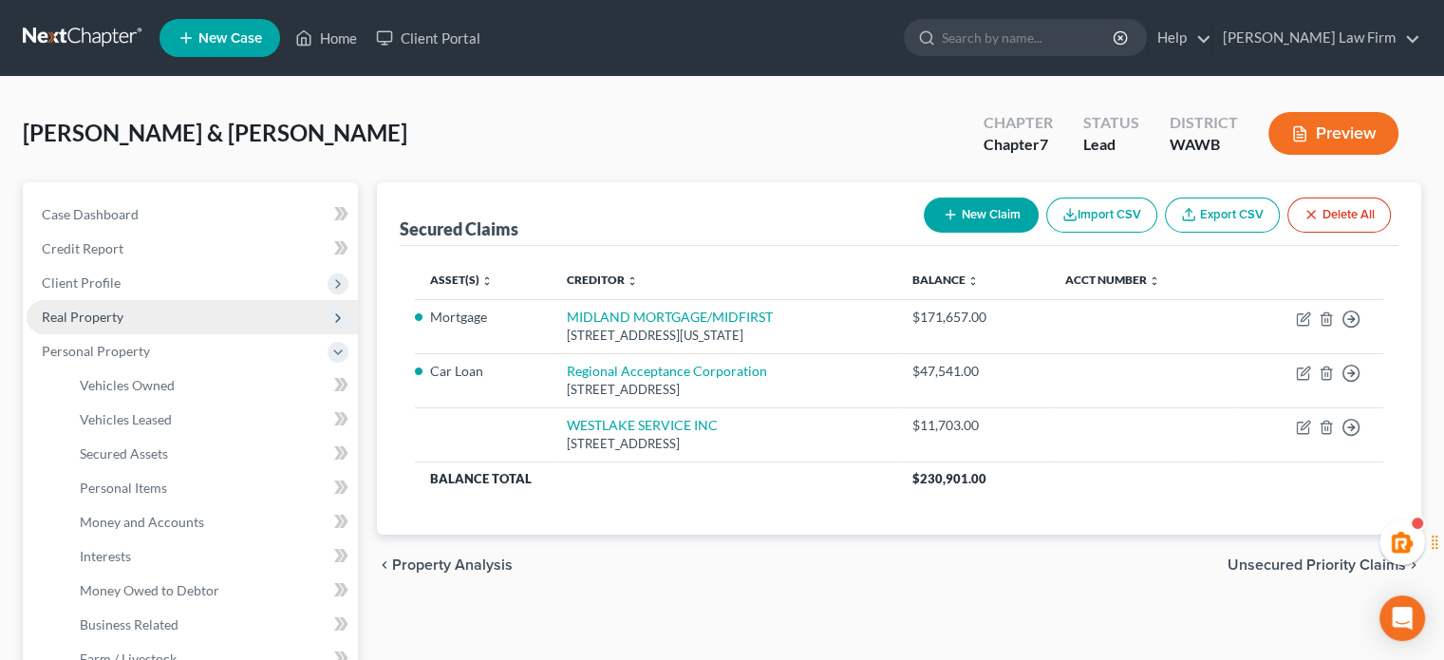
click at [110, 325] on span "Real Property" at bounding box center [192, 317] width 331 height 34
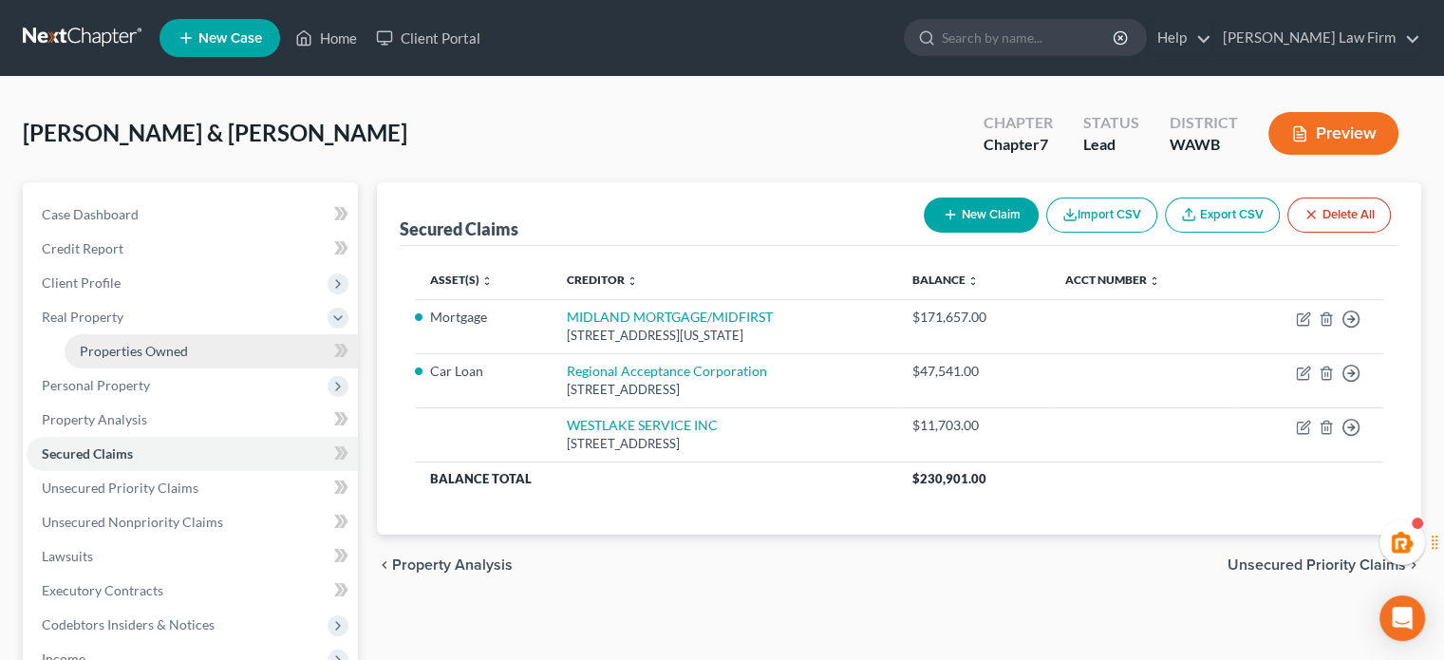
click at [116, 351] on span "Properties Owned" at bounding box center [134, 351] width 108 height 16
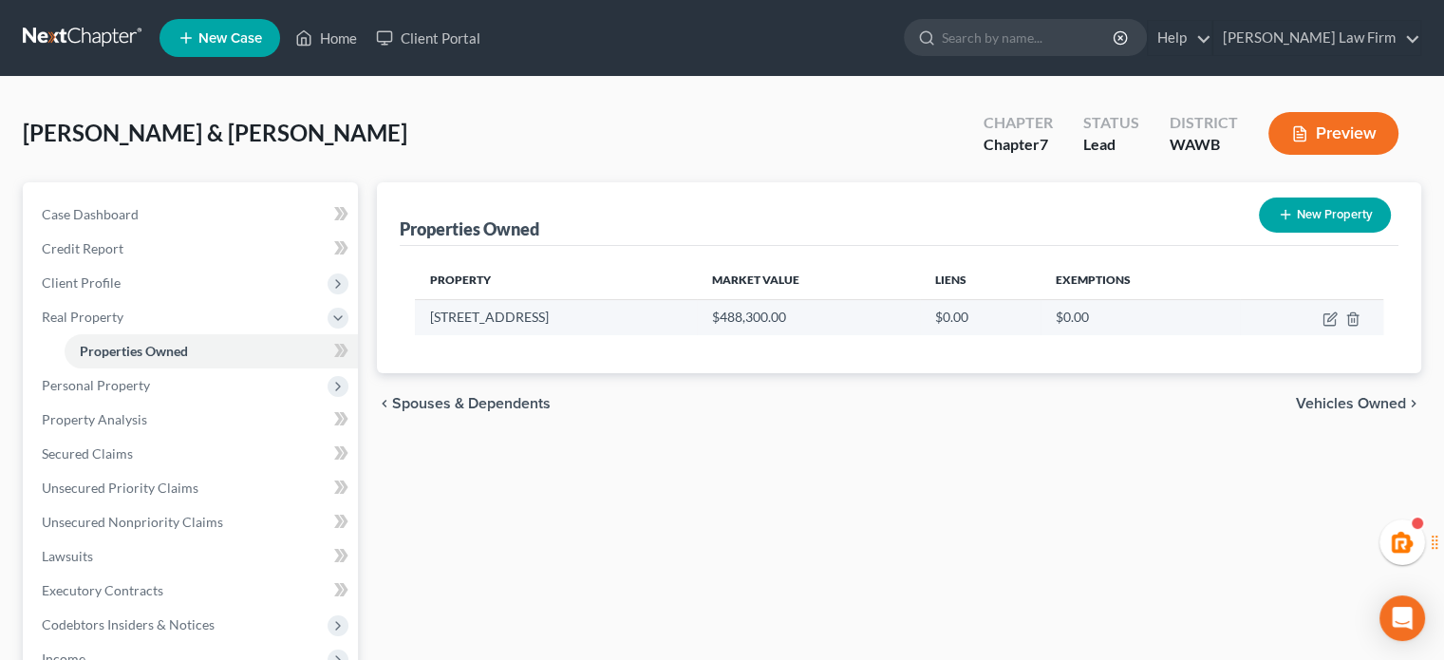
click at [1321, 314] on td at bounding box center [1311, 317] width 143 height 36
click at [1322, 314] on icon "button" at bounding box center [1329, 318] width 15 height 15
select select "50"
select select "30"
select select "4"
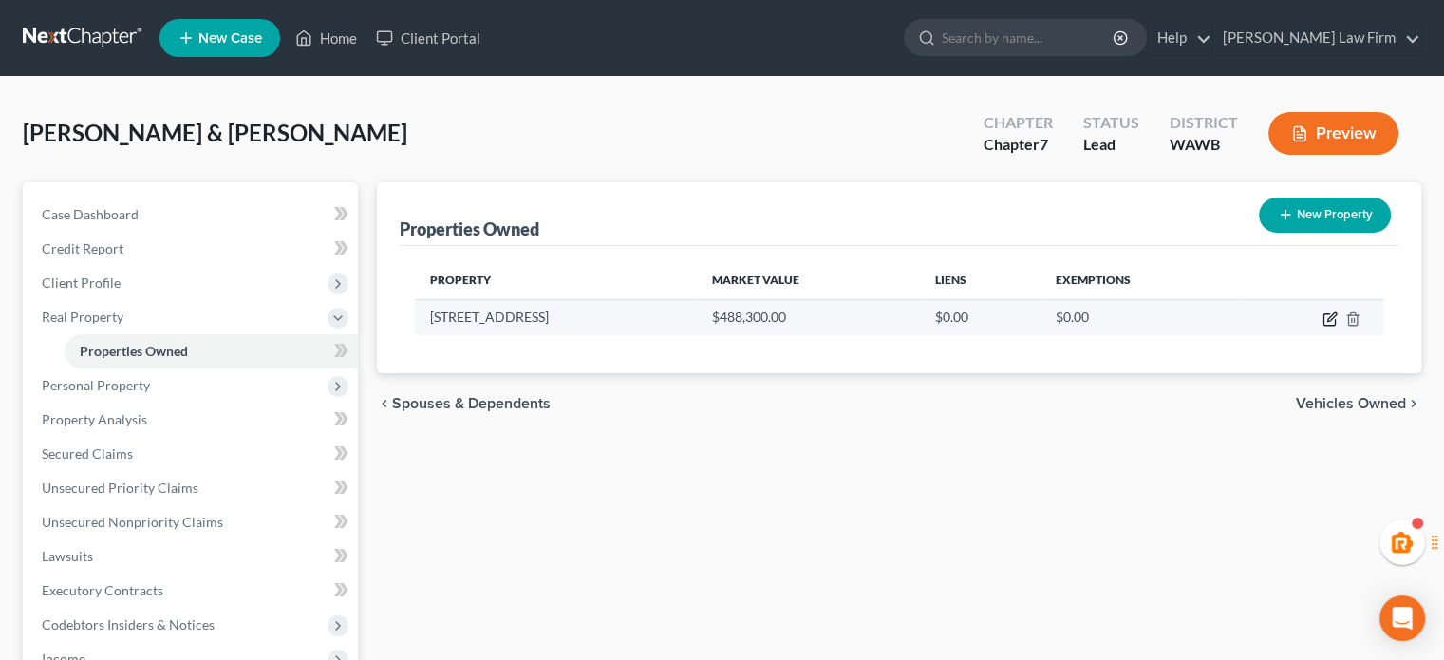
select select "0"
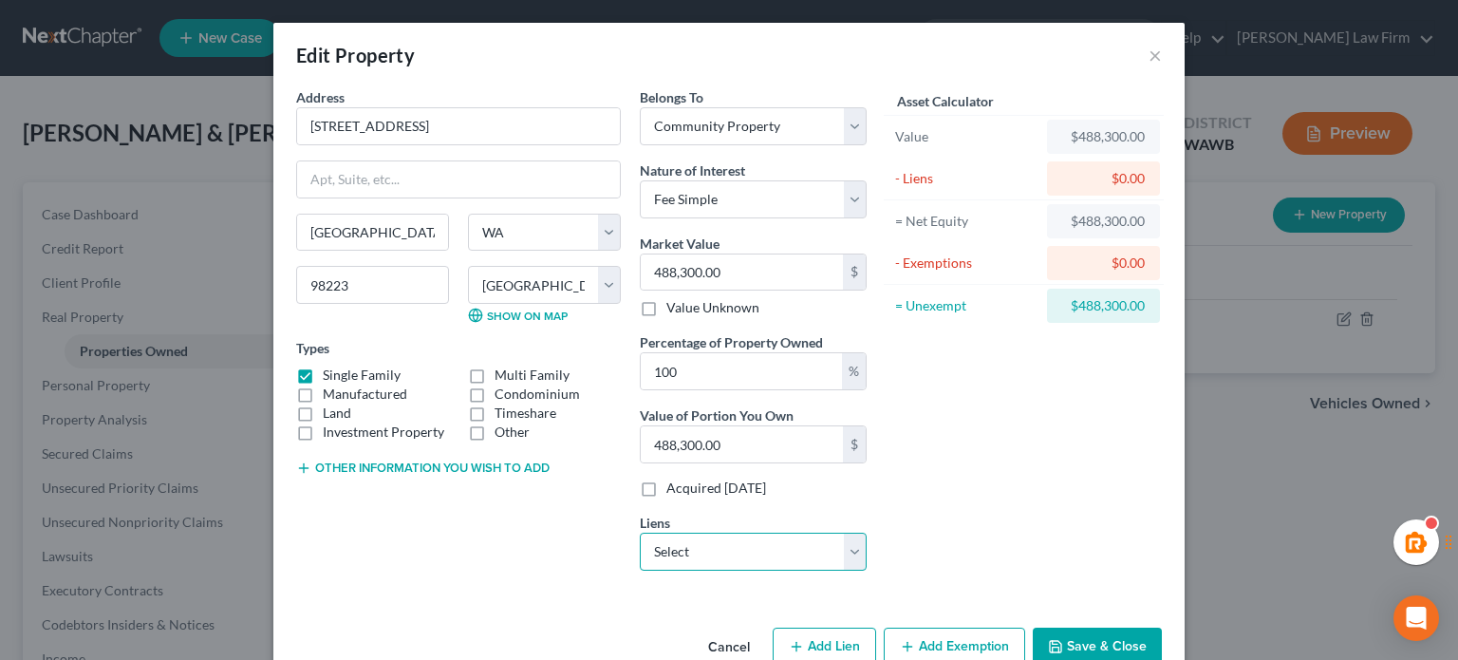
click at [690, 542] on select "Select WESTLAKE SERVICE INC - $11,703.00" at bounding box center [753, 552] width 227 height 38
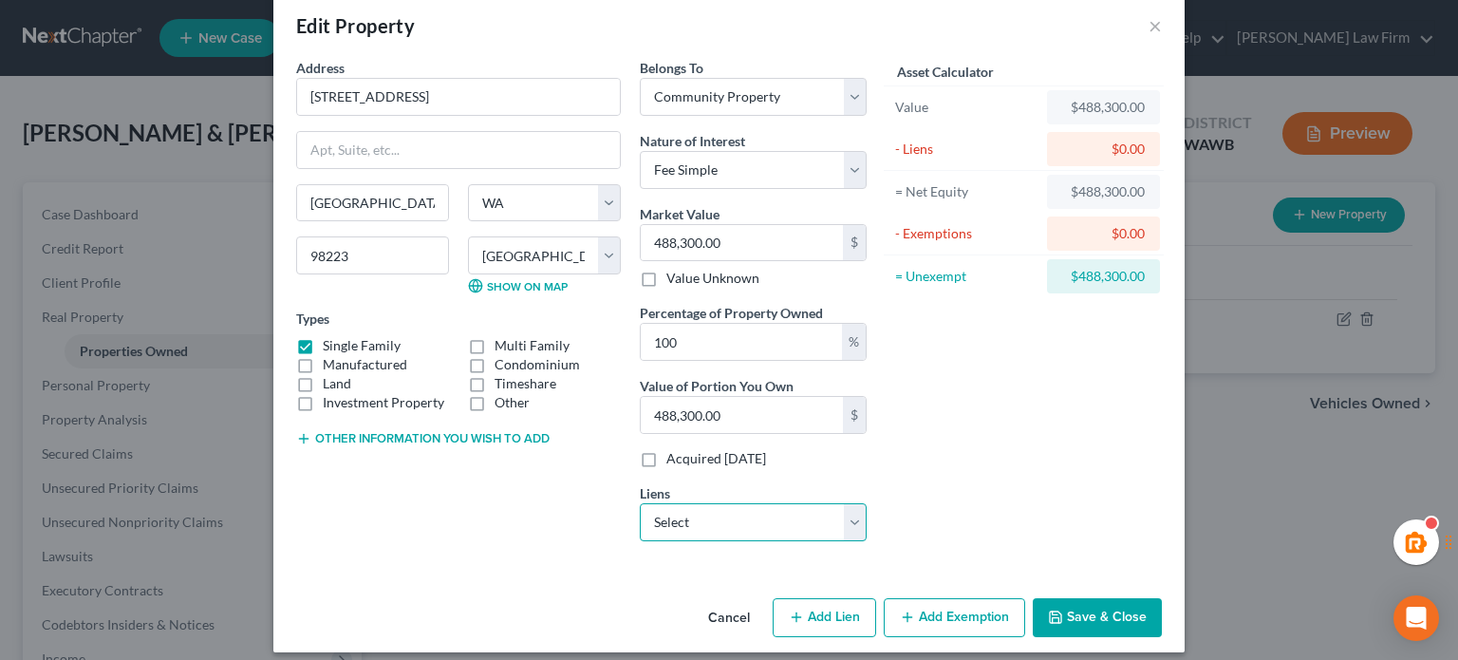
scroll to position [42, 0]
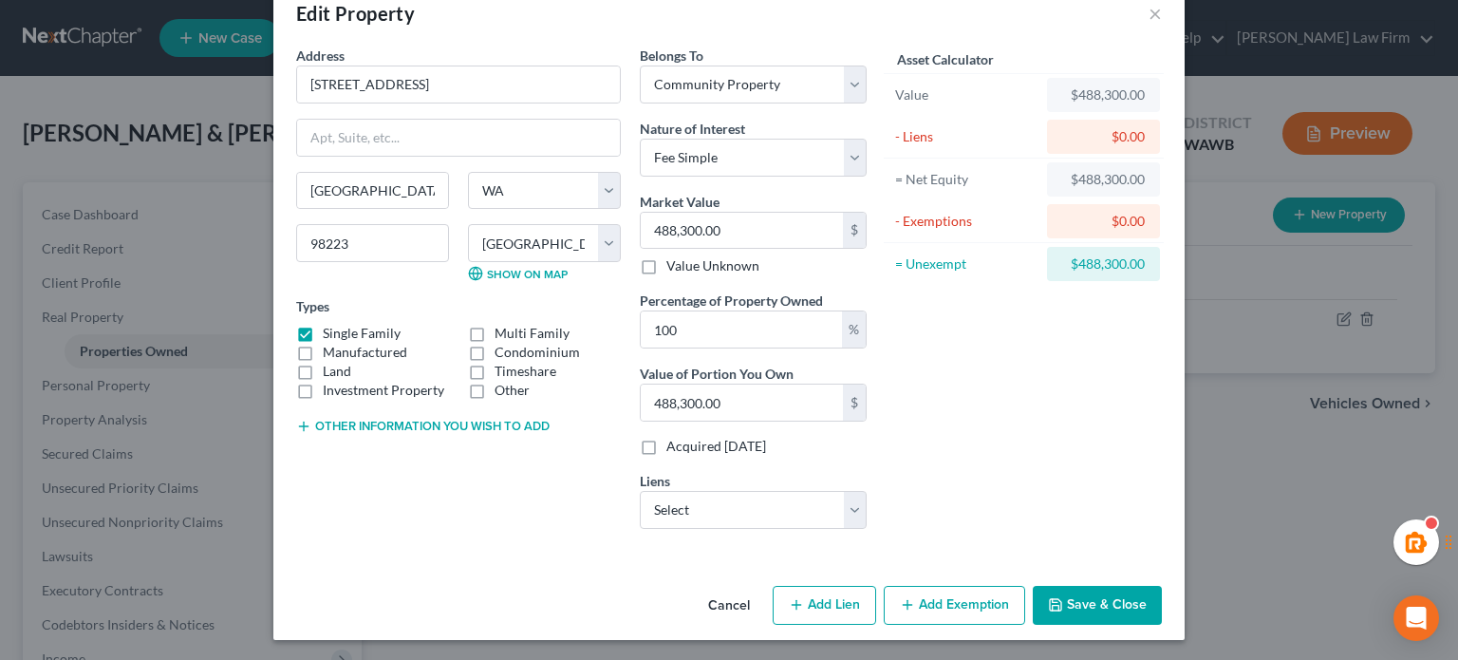
click at [984, 430] on div "Asset Calculator Value $488,300.00 - Liens $0.00 = Net Equity $488,300.00 - Exe…" at bounding box center [1023, 295] width 295 height 498
click at [844, 594] on button "Add Lien" at bounding box center [824, 606] width 103 height 40
select select "4"
select select "0"
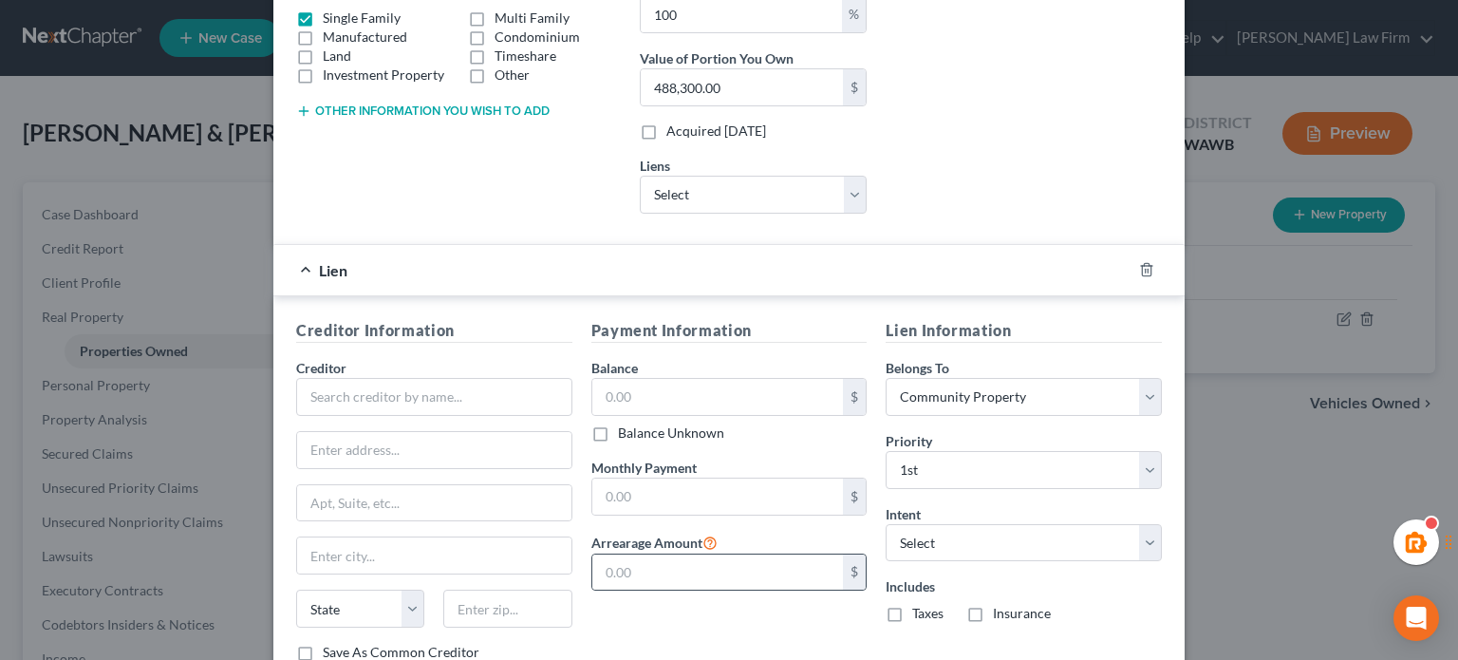
scroll to position [359, 0]
click at [1141, 262] on icon "button" at bounding box center [1146, 267] width 15 height 15
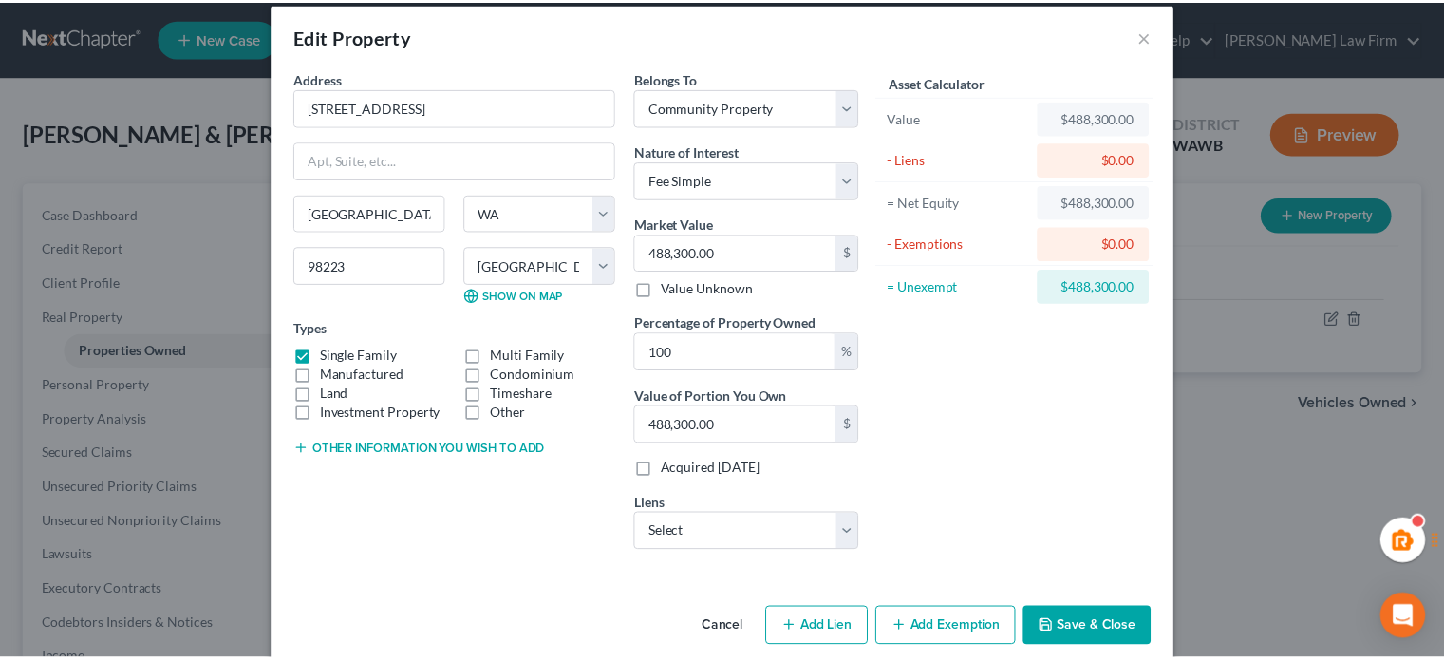
scroll to position [0, 0]
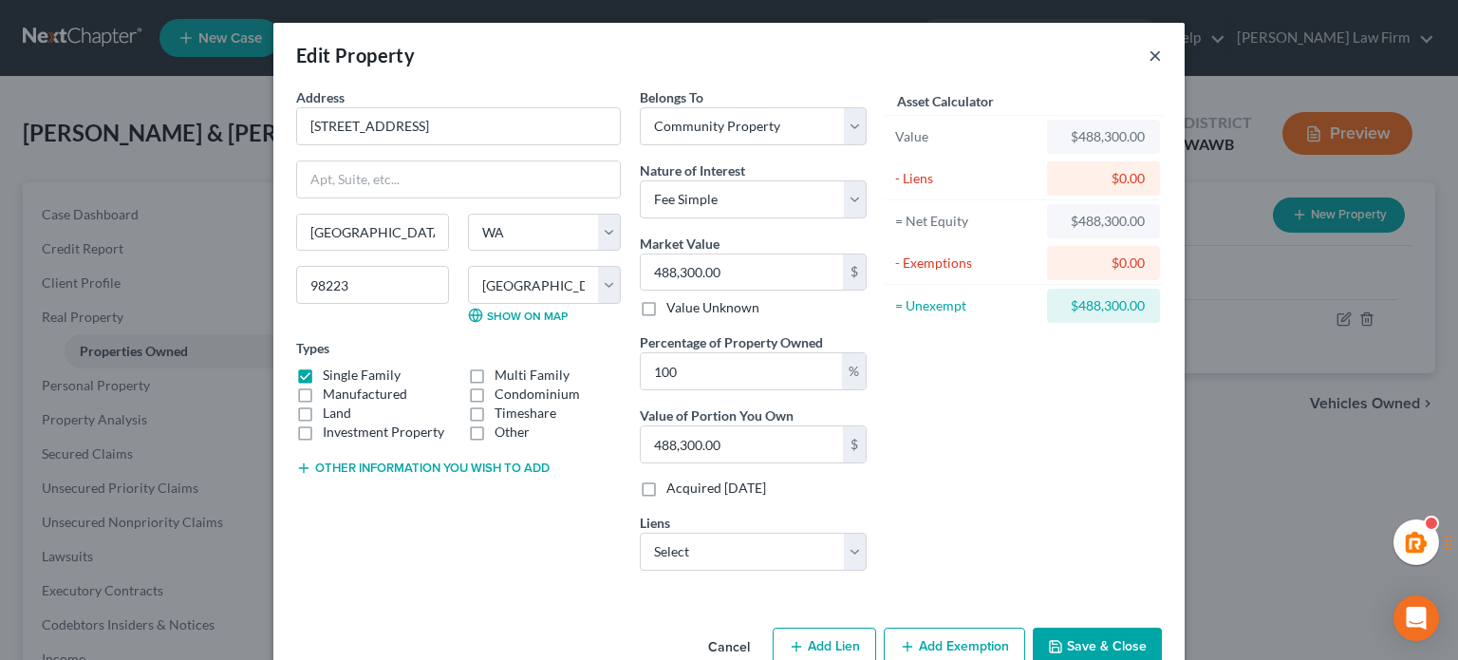
click at [1149, 52] on button "×" at bounding box center [1155, 55] width 13 height 23
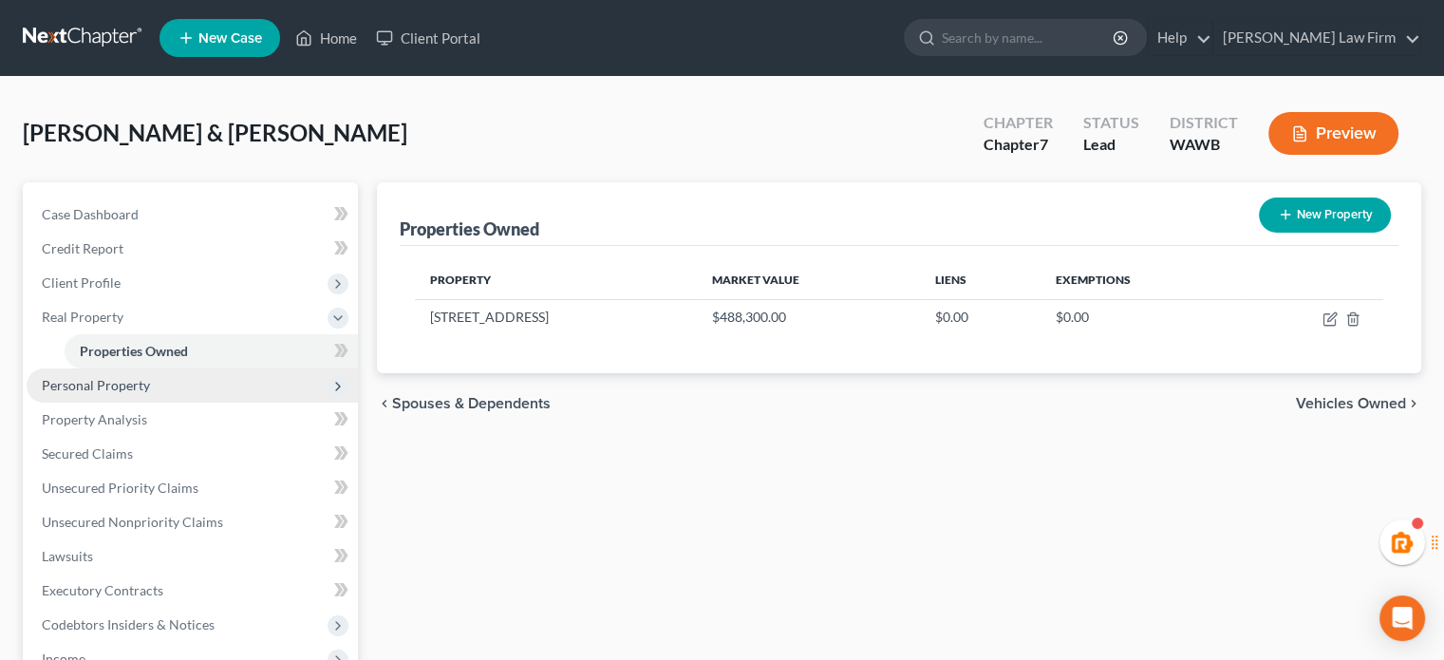
click at [152, 394] on span "Personal Property" at bounding box center [192, 385] width 331 height 34
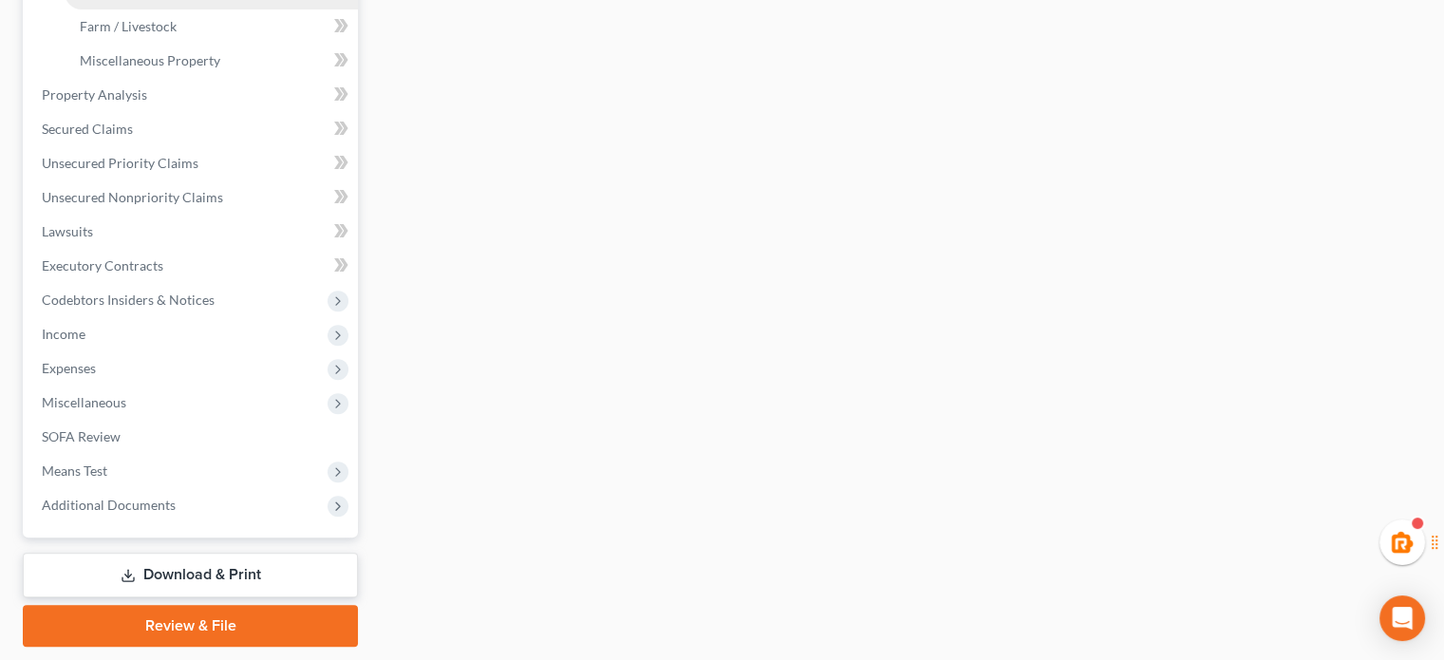
scroll to position [316, 0]
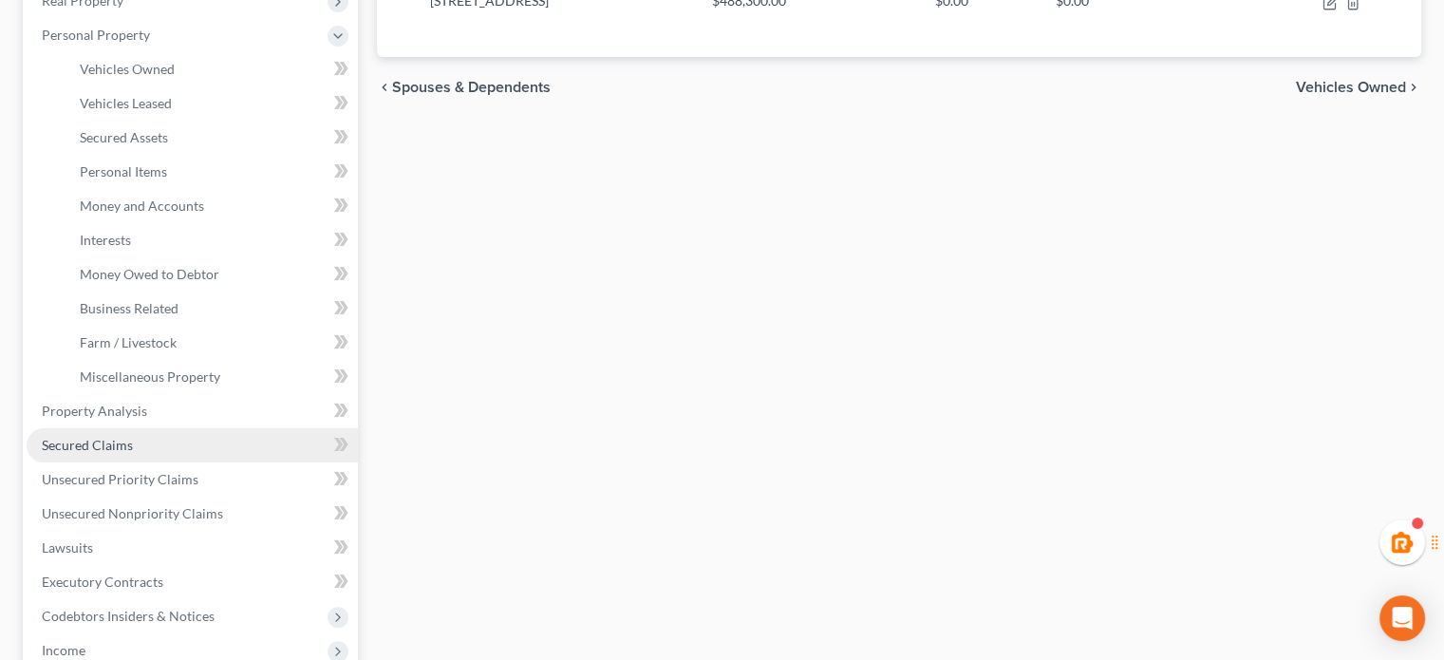
click at [132, 447] on link "Secured Claims" at bounding box center [192, 445] width 331 height 34
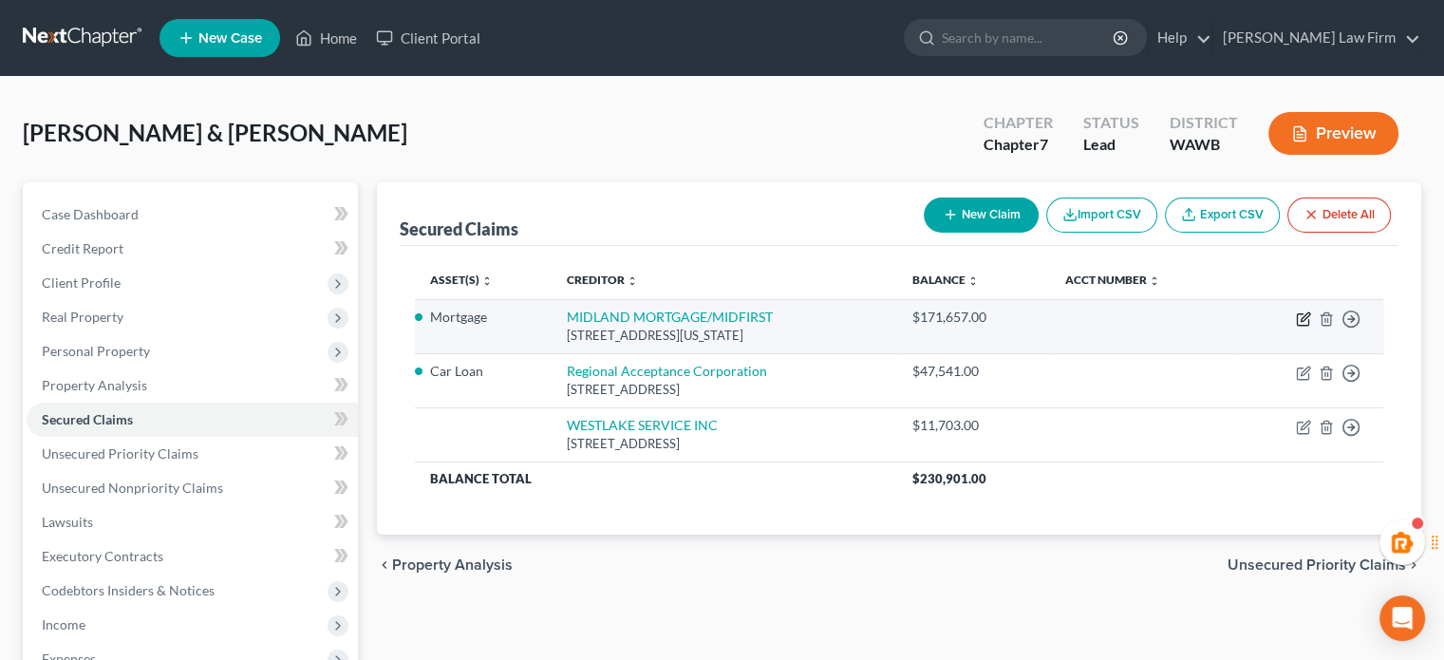
click at [1296, 312] on icon "button" at bounding box center [1303, 318] width 15 height 15
select select "37"
select select "4"
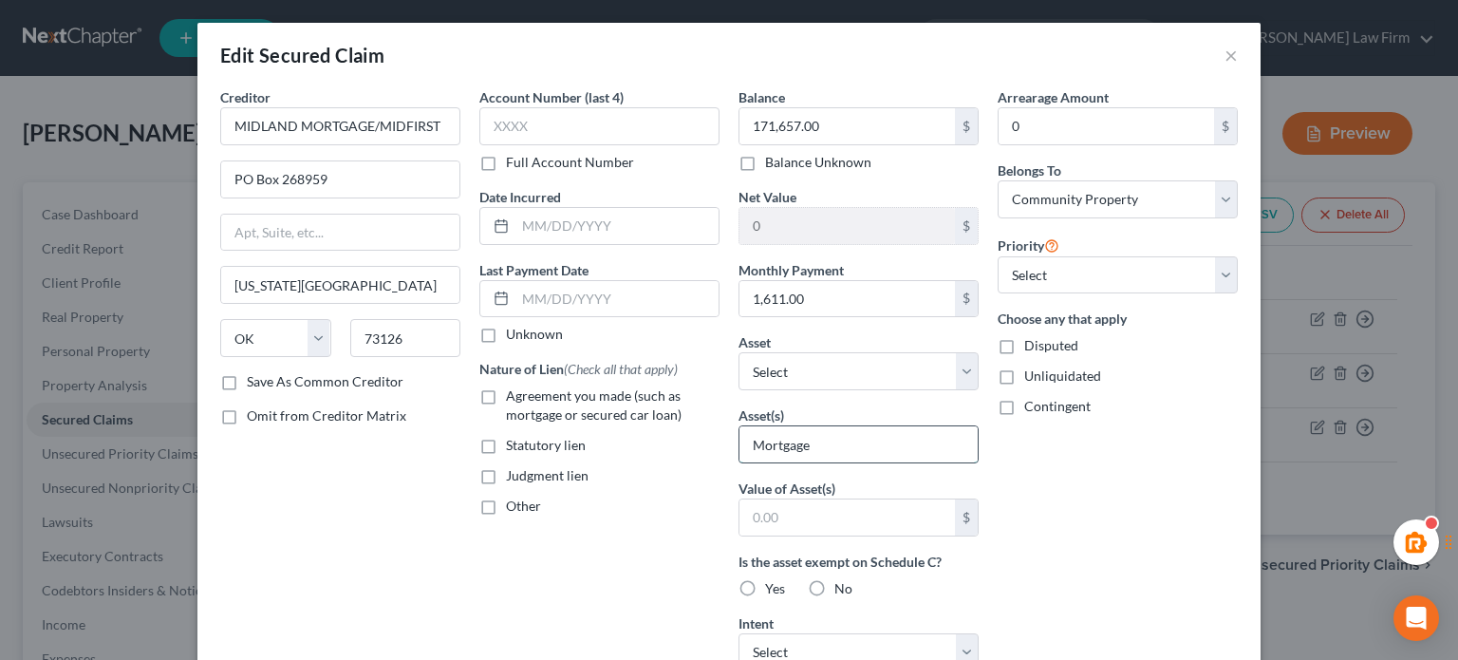
click at [818, 452] on input "Mortgage" at bounding box center [859, 444] width 238 height 36
drag, startPoint x: 819, startPoint y: 440, endPoint x: 620, endPoint y: 447, distance: 199.5
click at [620, 447] on div "Creditor * MIDLAND MORTGAGE/MIDFIRST PO Box 268959 [US_STATE][GEOGRAPHIC_DATA] …" at bounding box center [729, 510] width 1037 height 847
click at [831, 352] on select "Select Other Multiple Assets [STREET_ADDRESS] - $488300.0 Car Loan - $0.0" at bounding box center [859, 371] width 240 height 38
select select "2"
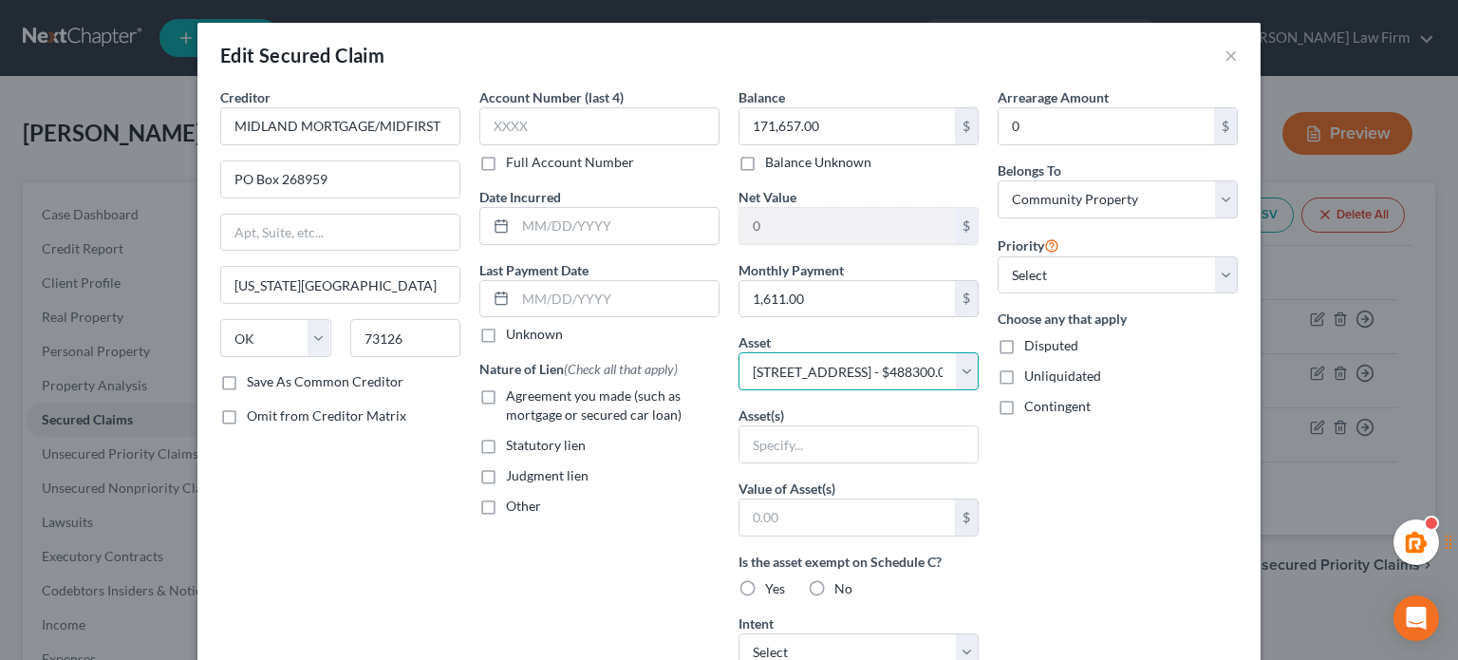
click at [739, 352] on select "Select Other Multiple Assets [STREET_ADDRESS] - $488300.0 Car Loan - $0.0" at bounding box center [859, 371] width 240 height 38
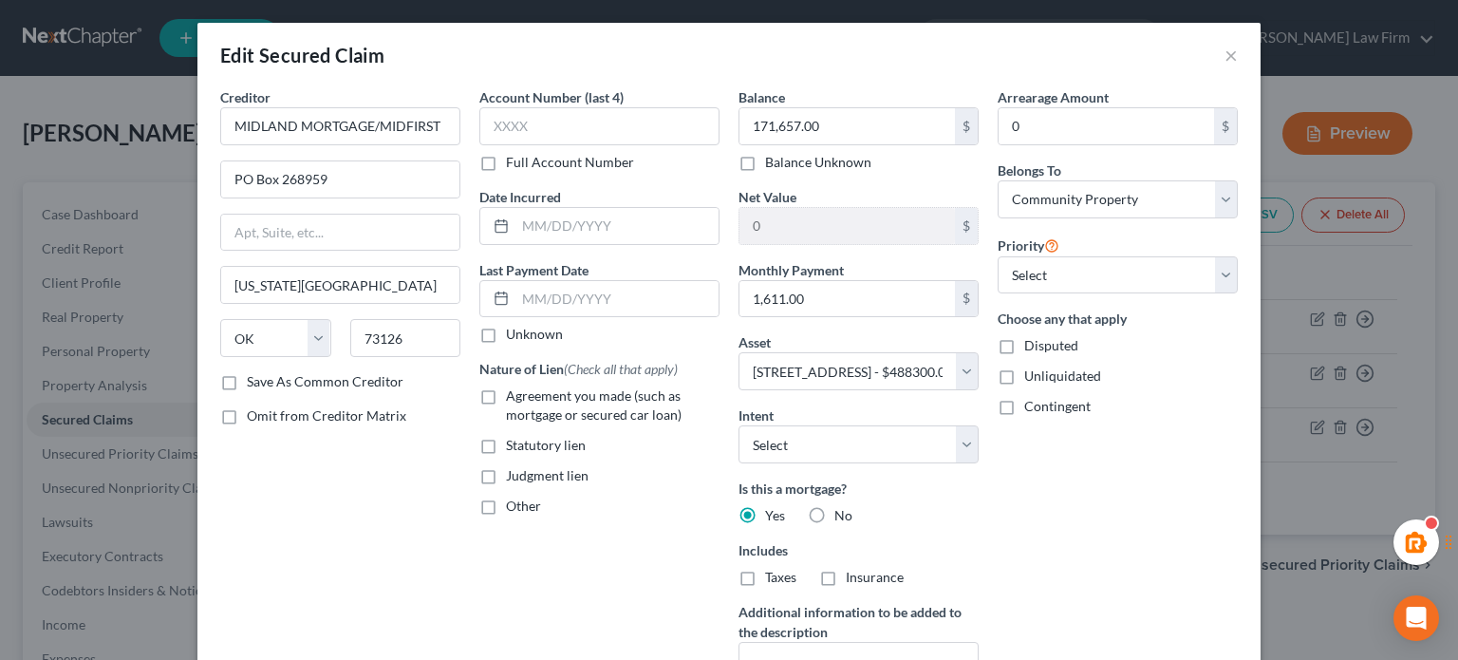
click at [1035, 462] on div "Arrearage Amount 0 $ Belongs To * Select Debtor 1 Only Debtor 2 Only Debtor 1 A…" at bounding box center [1117, 407] width 259 height 640
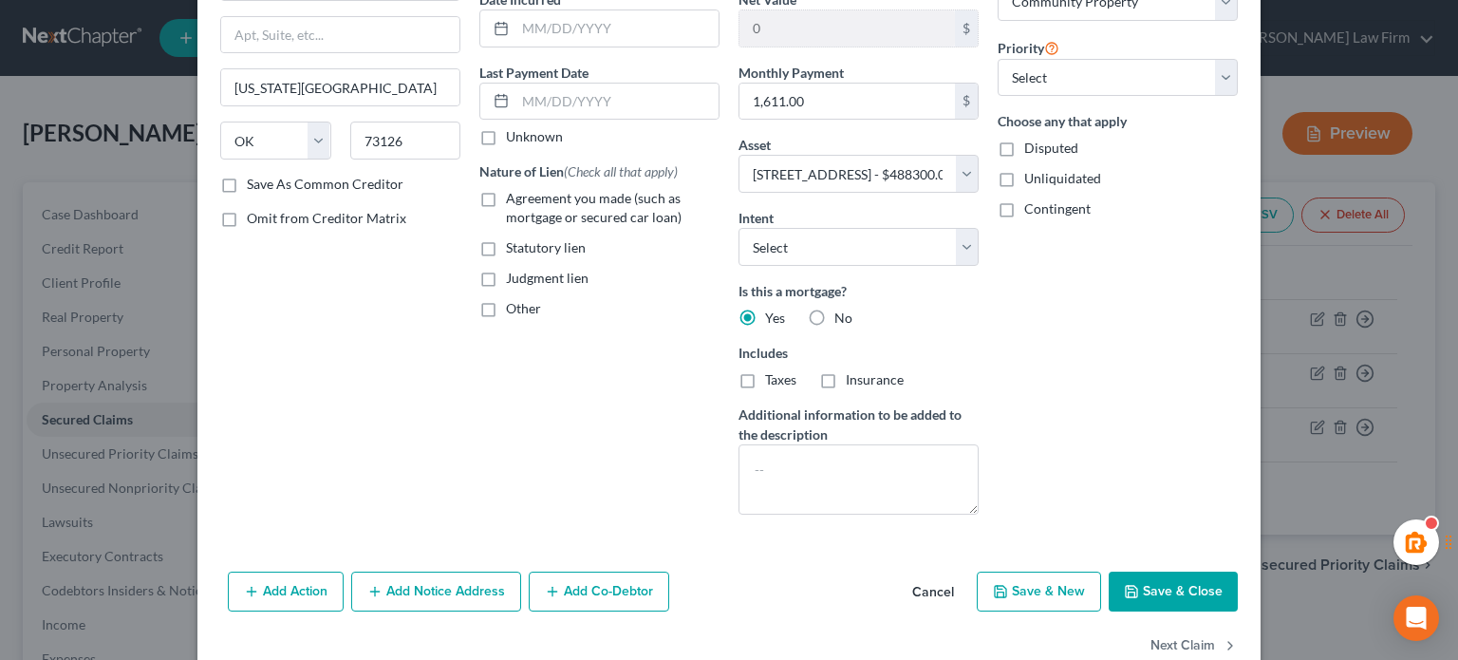
scroll to position [239, 0]
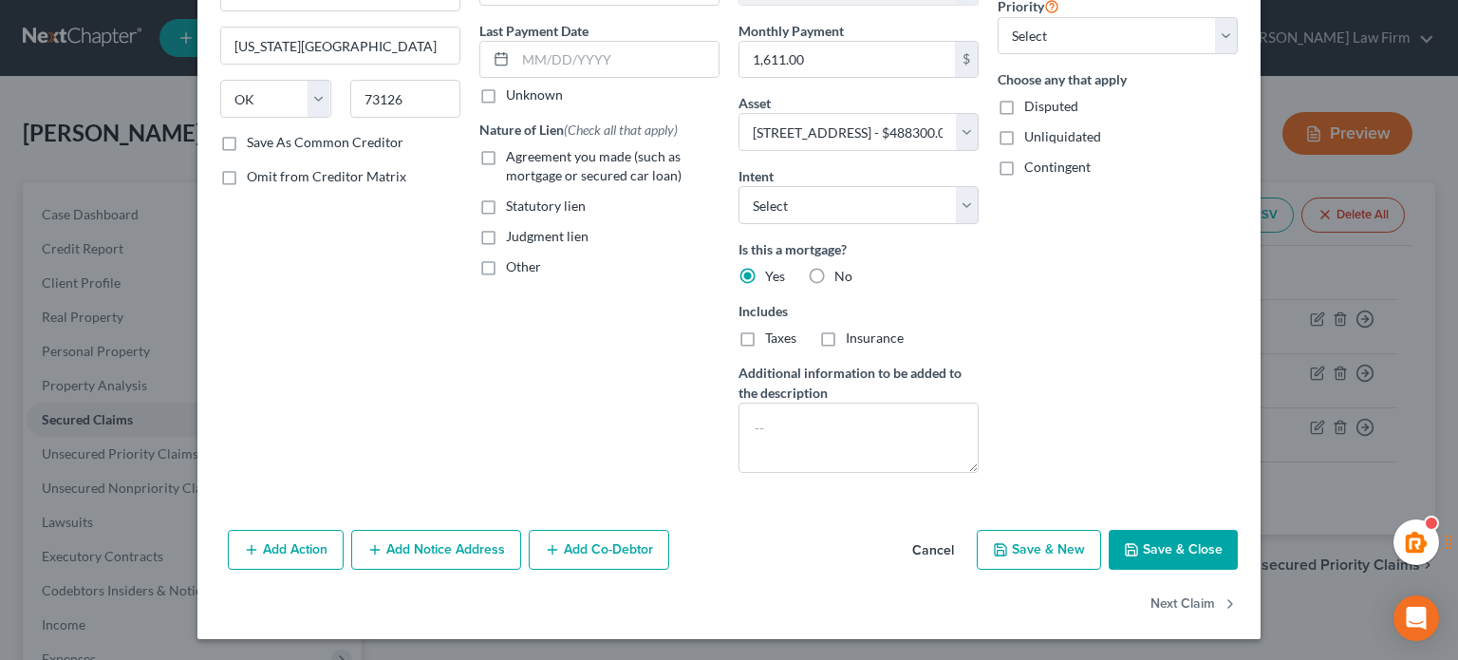
click at [820, 360] on div "Balance 171,657.00 $ Balance Unknown Balance Undetermined 171,657.00 $ Balance …" at bounding box center [858, 168] width 259 height 640
click at [846, 347] on label "Insurance" at bounding box center [875, 337] width 58 height 19
click at [853, 341] on input "Insurance" at bounding box center [859, 334] width 12 height 12
checkbox input "true"
click at [765, 340] on label "Taxes" at bounding box center [780, 337] width 31 height 19
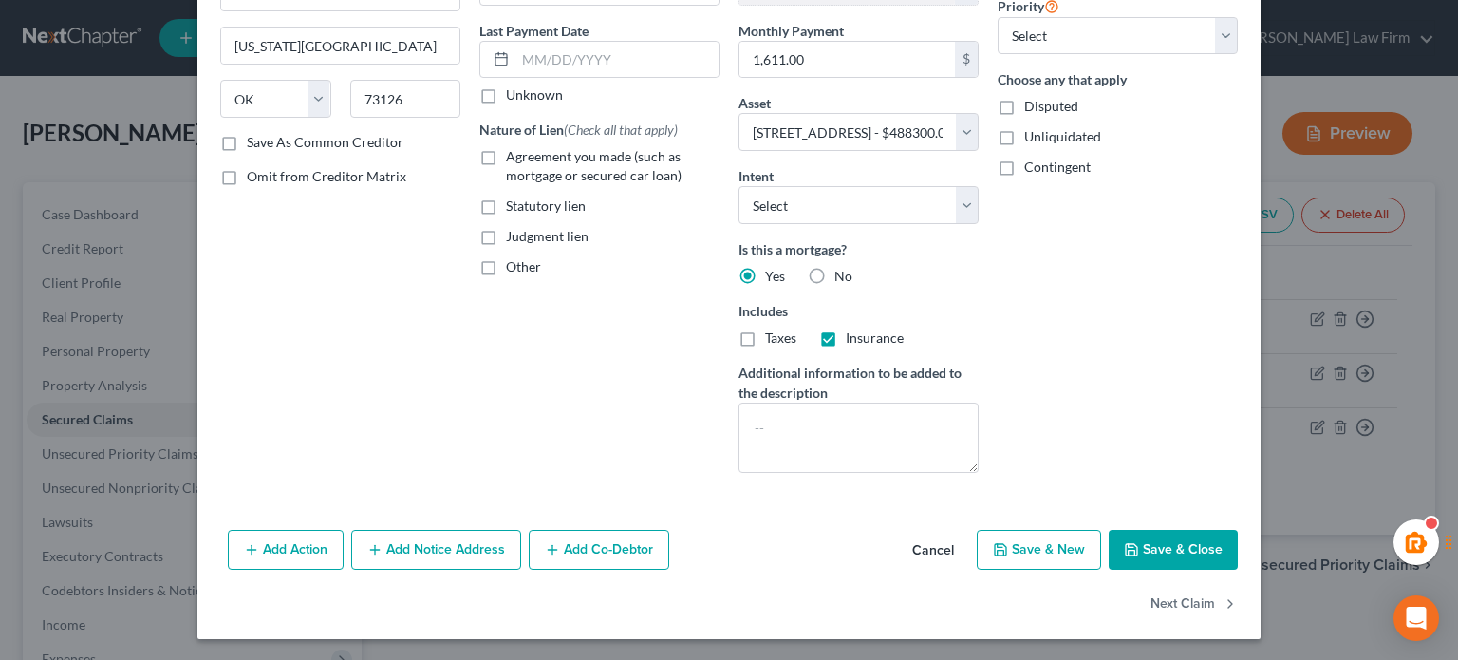
click at [773, 340] on input "Taxes" at bounding box center [779, 334] width 12 height 12
checkbox input "true"
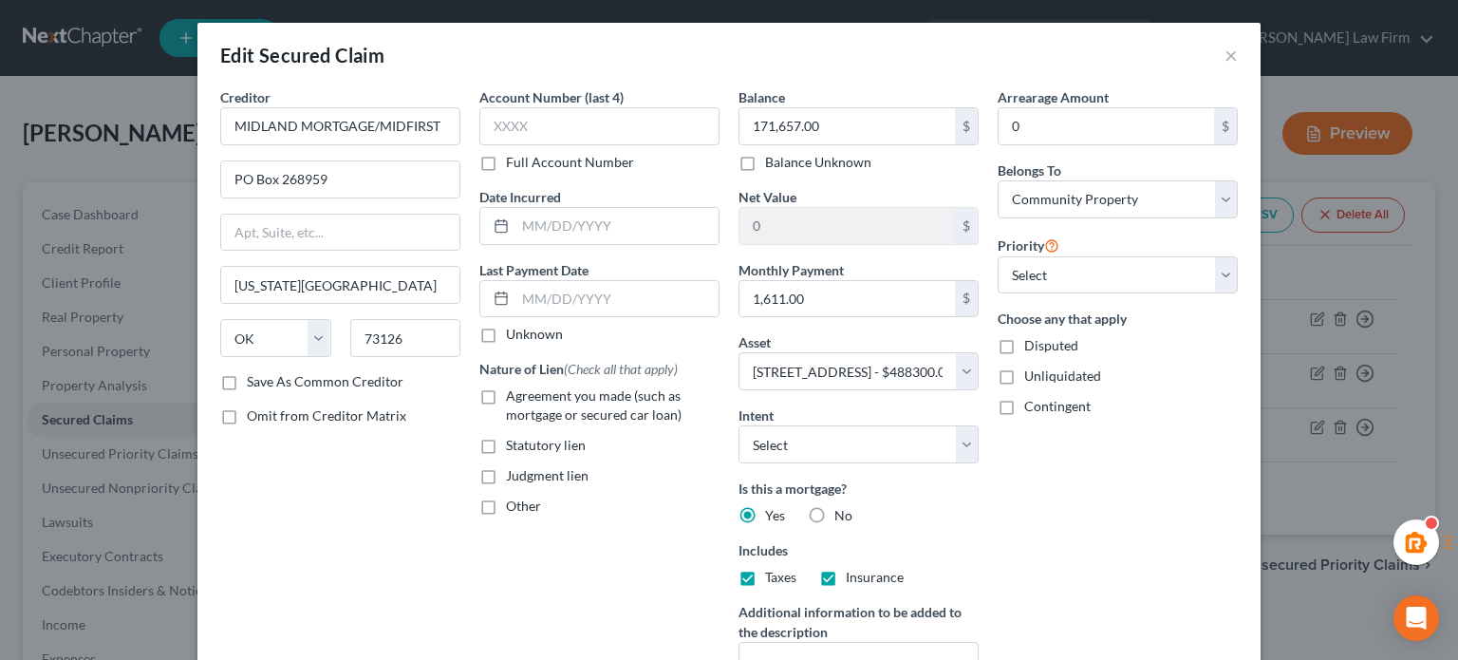
click at [506, 394] on label "Agreement you made (such as mortgage or secured car loan)" at bounding box center [613, 405] width 214 height 38
click at [514, 394] on input "Agreement you made (such as mortgage or secured car loan)" at bounding box center [520, 392] width 12 height 12
checkbox input "true"
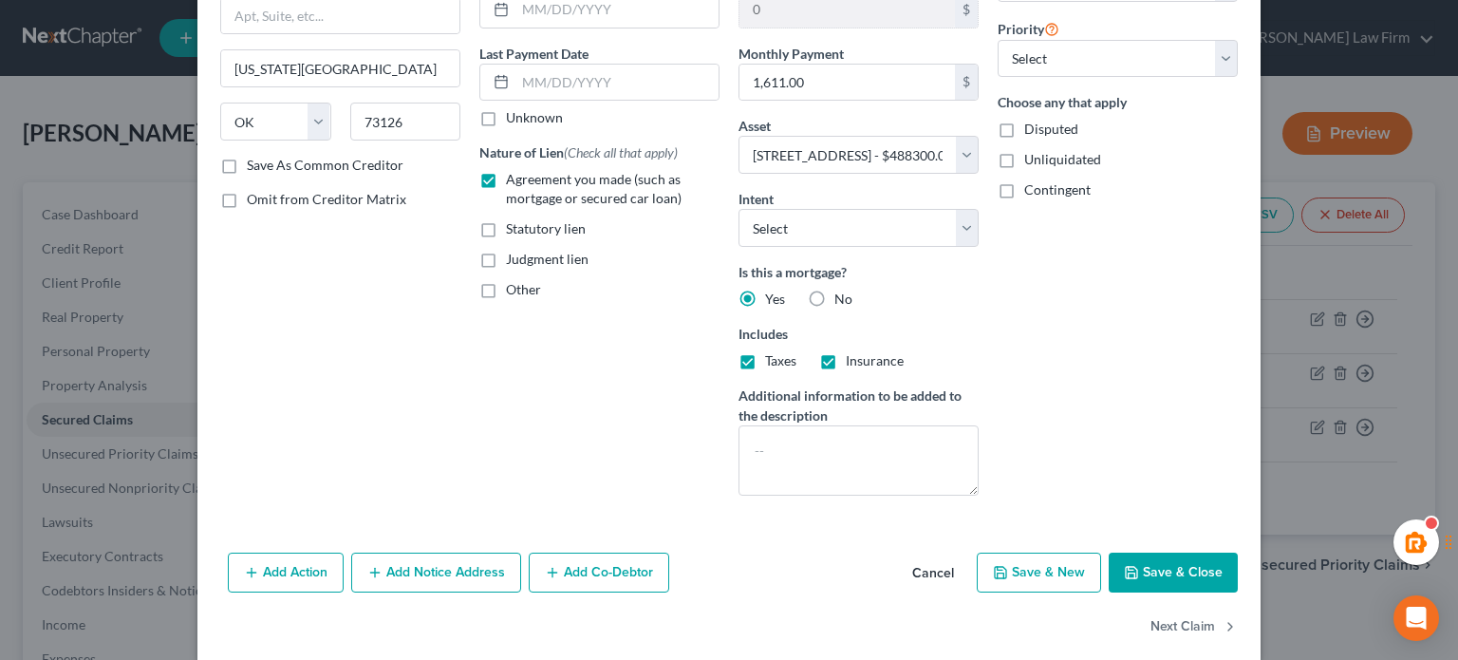
scroll to position [239, 0]
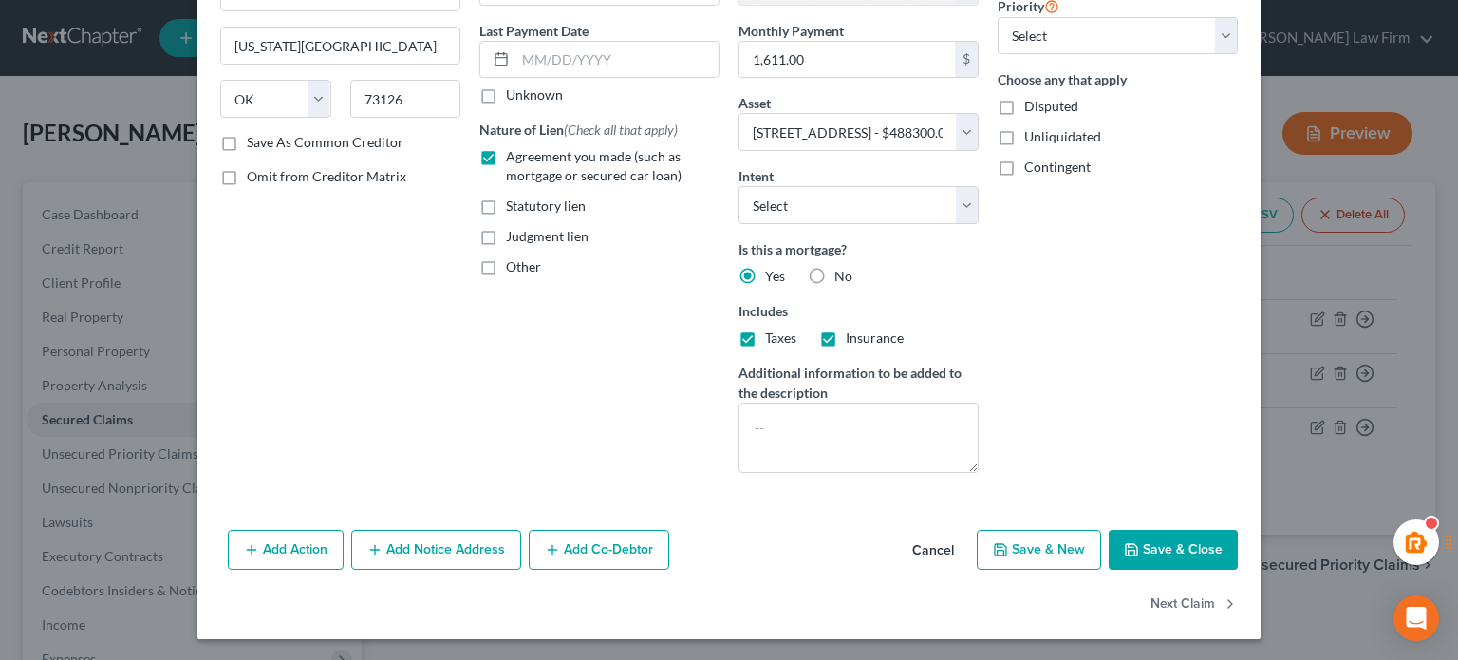
click at [1143, 553] on button "Save & Close" at bounding box center [1173, 550] width 129 height 40
select select
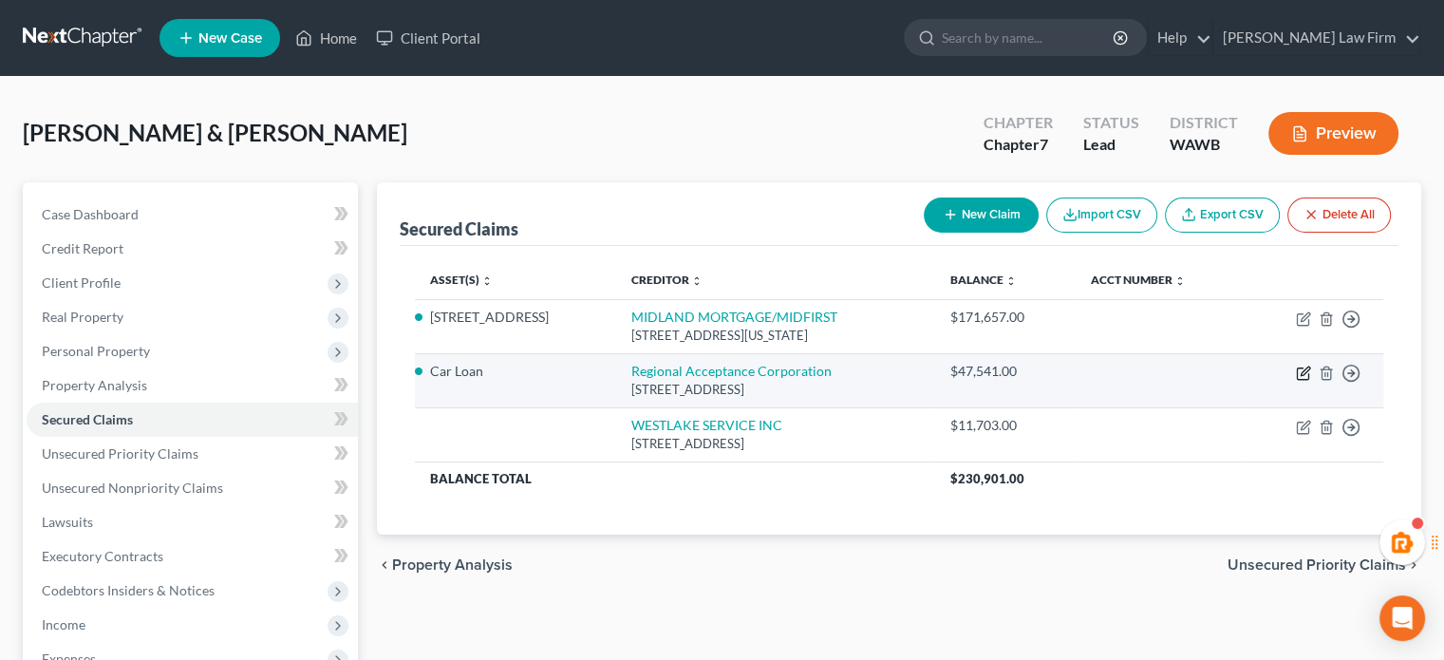
click at [1298, 366] on icon "button" at bounding box center [1303, 373] width 15 height 15
select select "28"
select select "4"
select select "0"
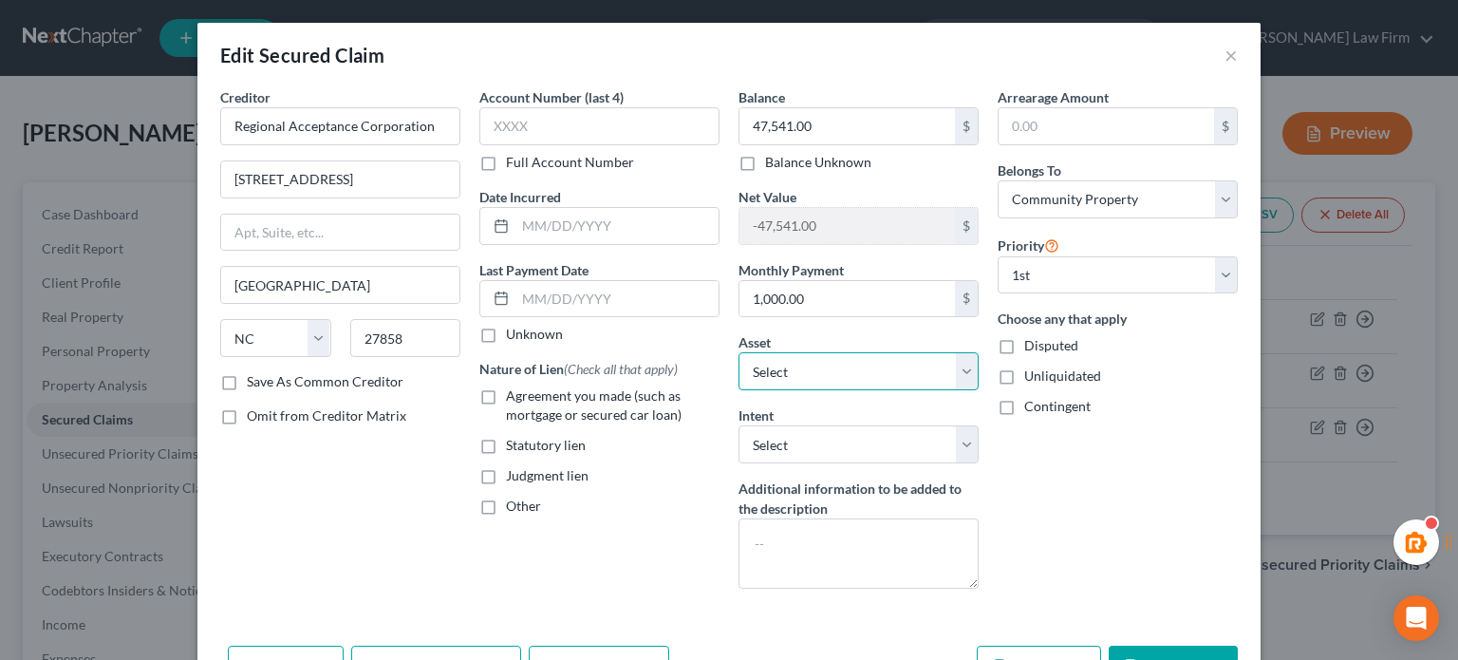
click at [891, 373] on select "Select Other Multiple Assets [STREET_ADDRESS] - $488300.0 Car Loan - $0.0" at bounding box center [859, 371] width 240 height 38
select select
click at [739, 352] on select "Select Other Multiple Assets [STREET_ADDRESS] - $488300.0 Car Loan - $0.0" at bounding box center [859, 371] width 240 height 38
click at [893, 447] on select "Select Surrender Redeem Reaffirm Avoid Other" at bounding box center [859, 444] width 240 height 38
select select "2"
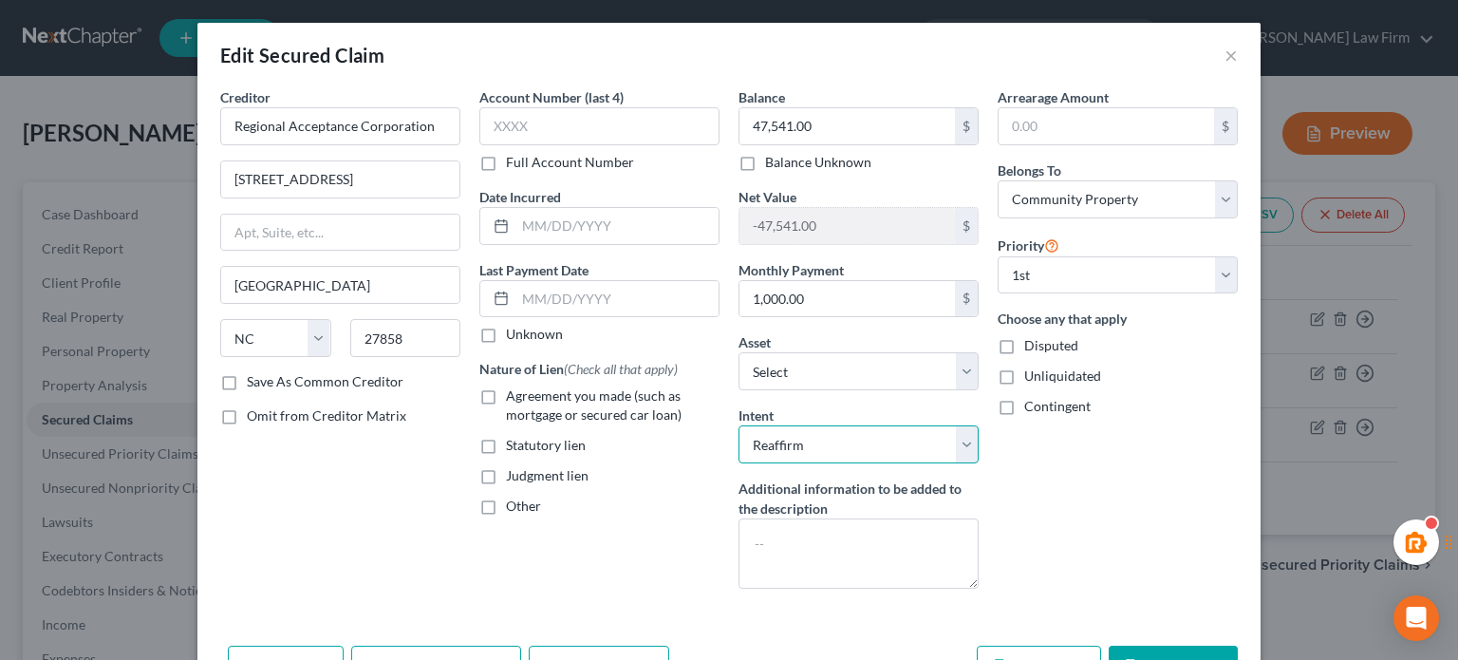
click at [739, 425] on select "Select Surrender Redeem Reaffirm Avoid Other" at bounding box center [859, 444] width 240 height 38
click at [1048, 532] on div "Arrearage Amount $ Belongs To * Select Debtor 1 Only Debtor 2 Only Debtor 1 And…" at bounding box center [1117, 345] width 259 height 516
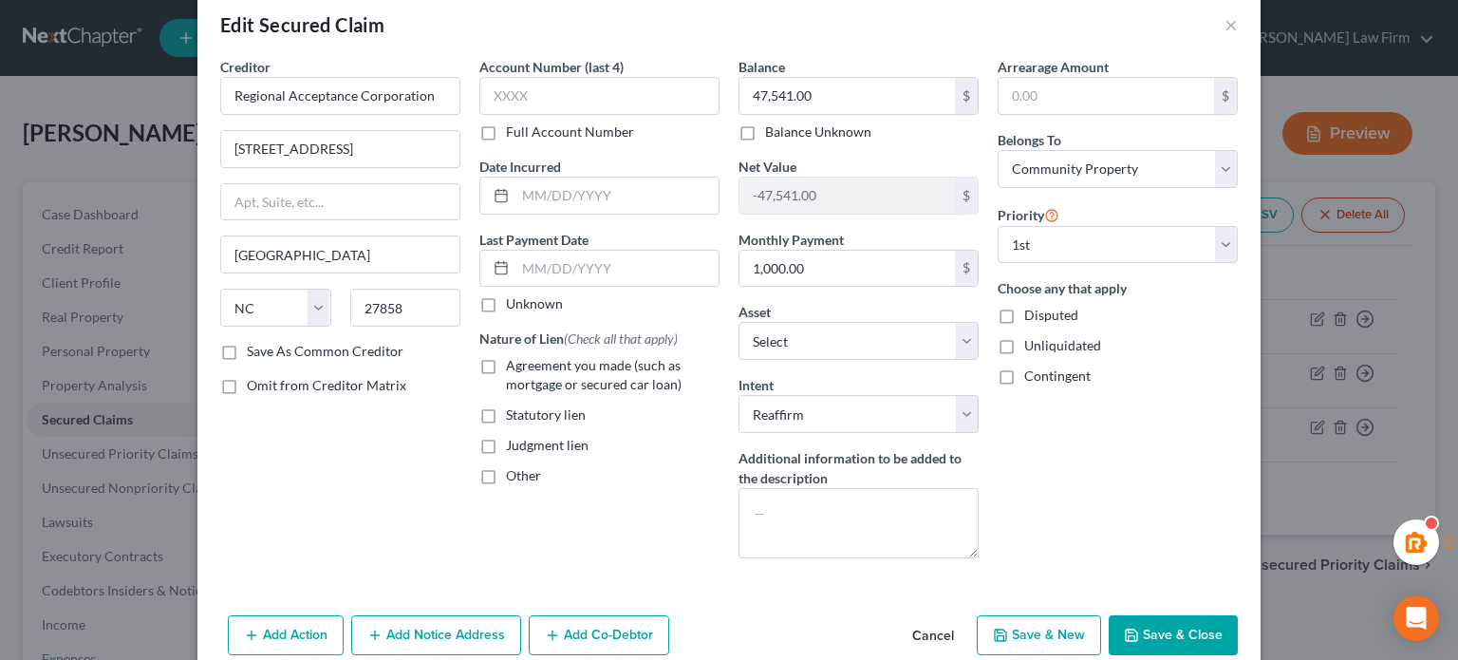
scroll to position [115, 0]
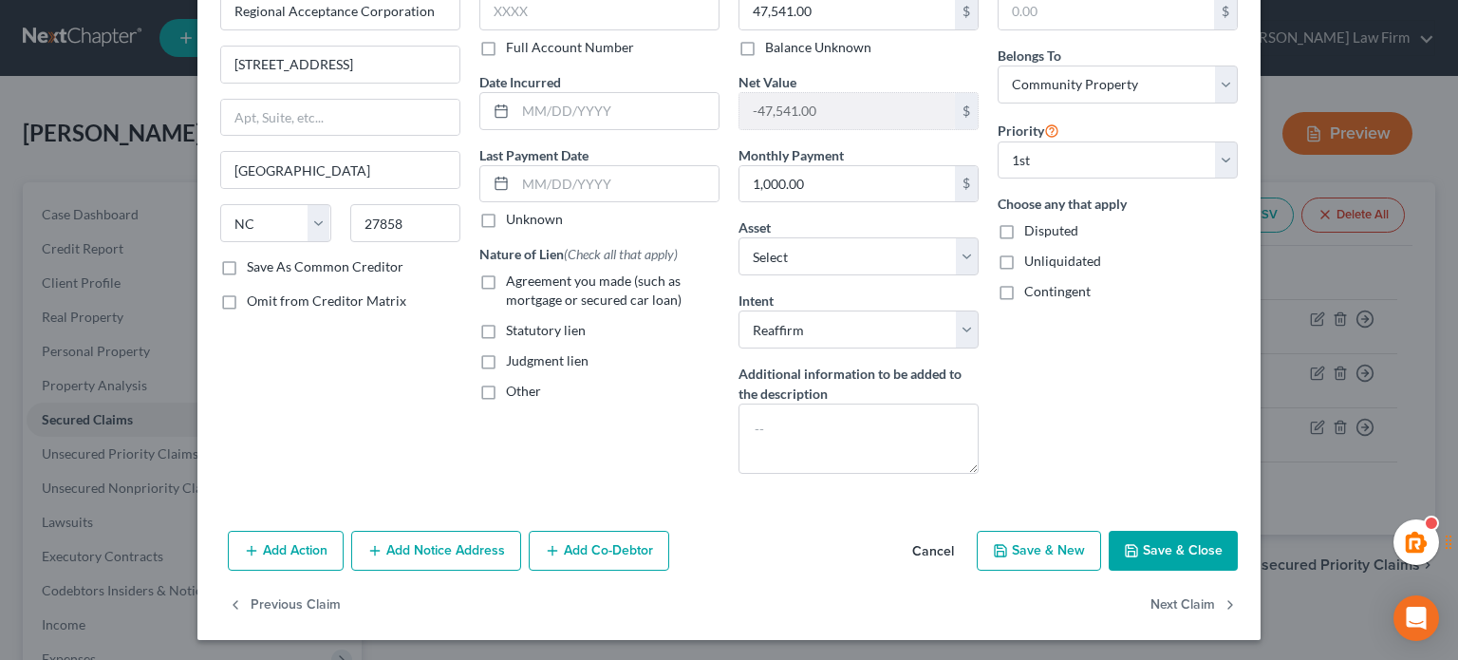
click at [1179, 549] on button "Save & Close" at bounding box center [1173, 551] width 129 height 40
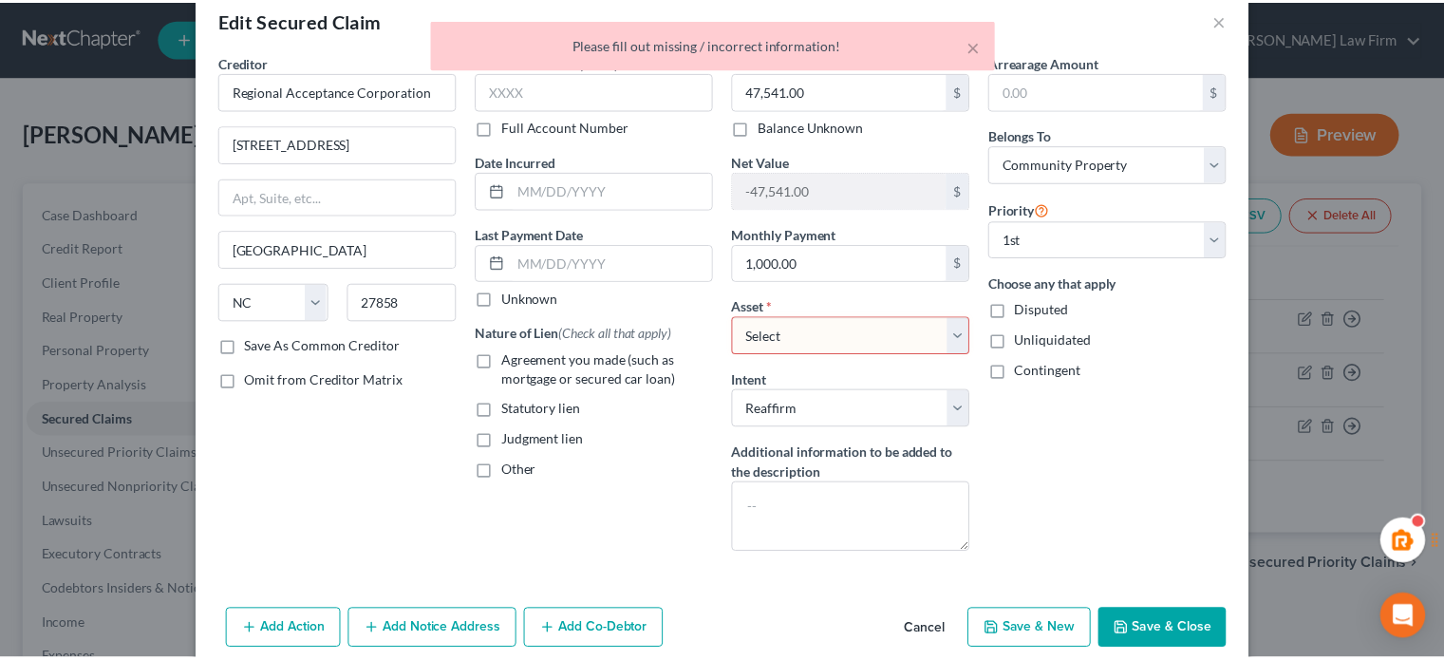
scroll to position [0, 0]
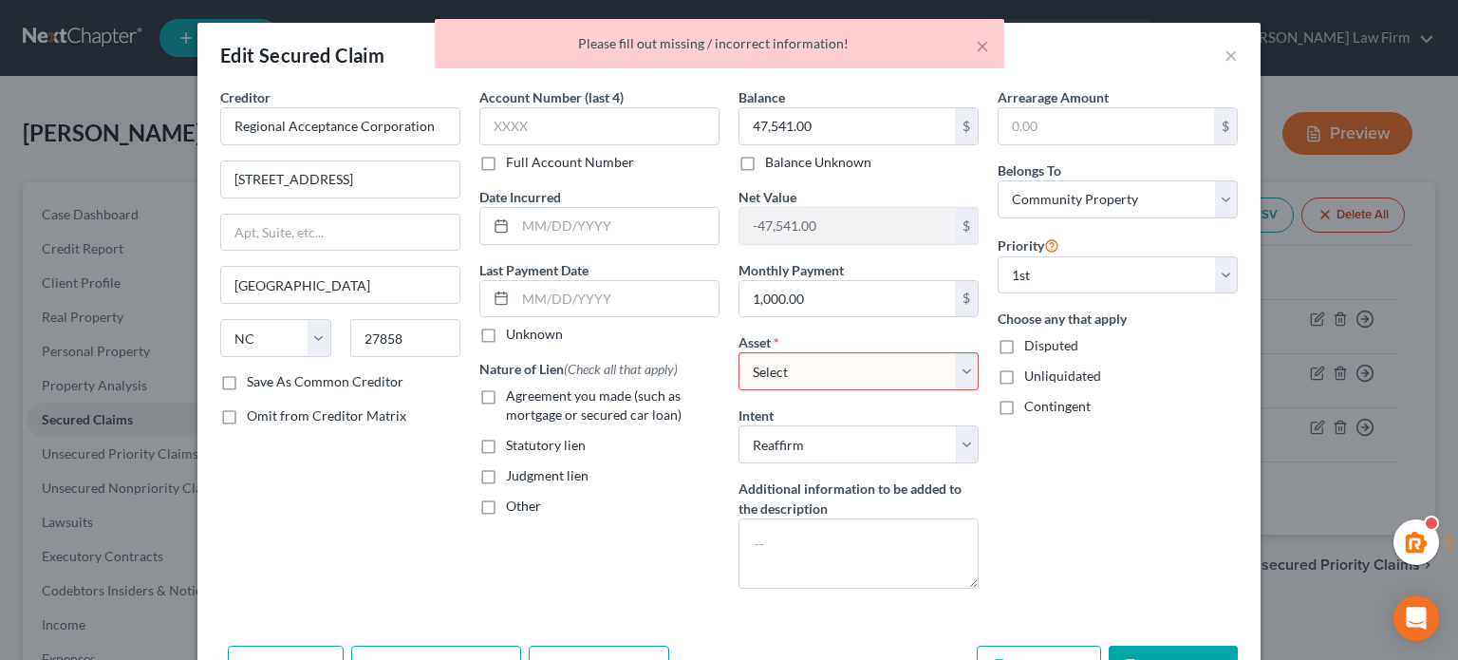
click at [794, 371] on select "Select Other Multiple Assets [STREET_ADDRESS] - $488300.0 Car Loan - $0.0" at bounding box center [859, 371] width 240 height 38
click at [791, 382] on select "Select Other Multiple Assets [STREET_ADDRESS] - $488300.0 Car Loan - $0.0" at bounding box center [859, 371] width 240 height 38
select select "0"
click at [739, 352] on select "Select Other Multiple Assets [STREET_ADDRESS] - $488300.0 Car Loan - $0.0" at bounding box center [859, 371] width 240 height 38
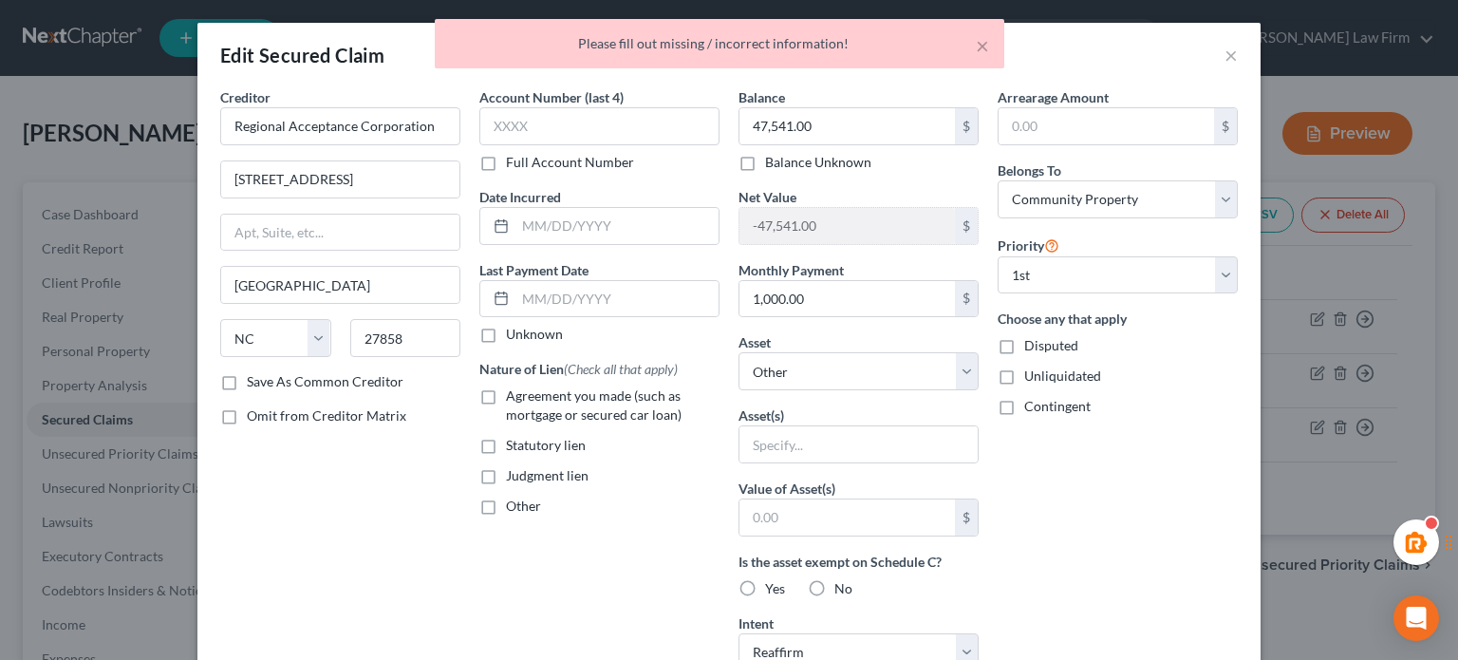
click at [1217, 56] on div "× Please fill out missing / incorrect information!" at bounding box center [720, 48] width 1458 height 59
click at [1230, 59] on div "× Please fill out missing / incorrect information!" at bounding box center [720, 48] width 1458 height 59
click at [1225, 54] on button "×" at bounding box center [1231, 55] width 13 height 23
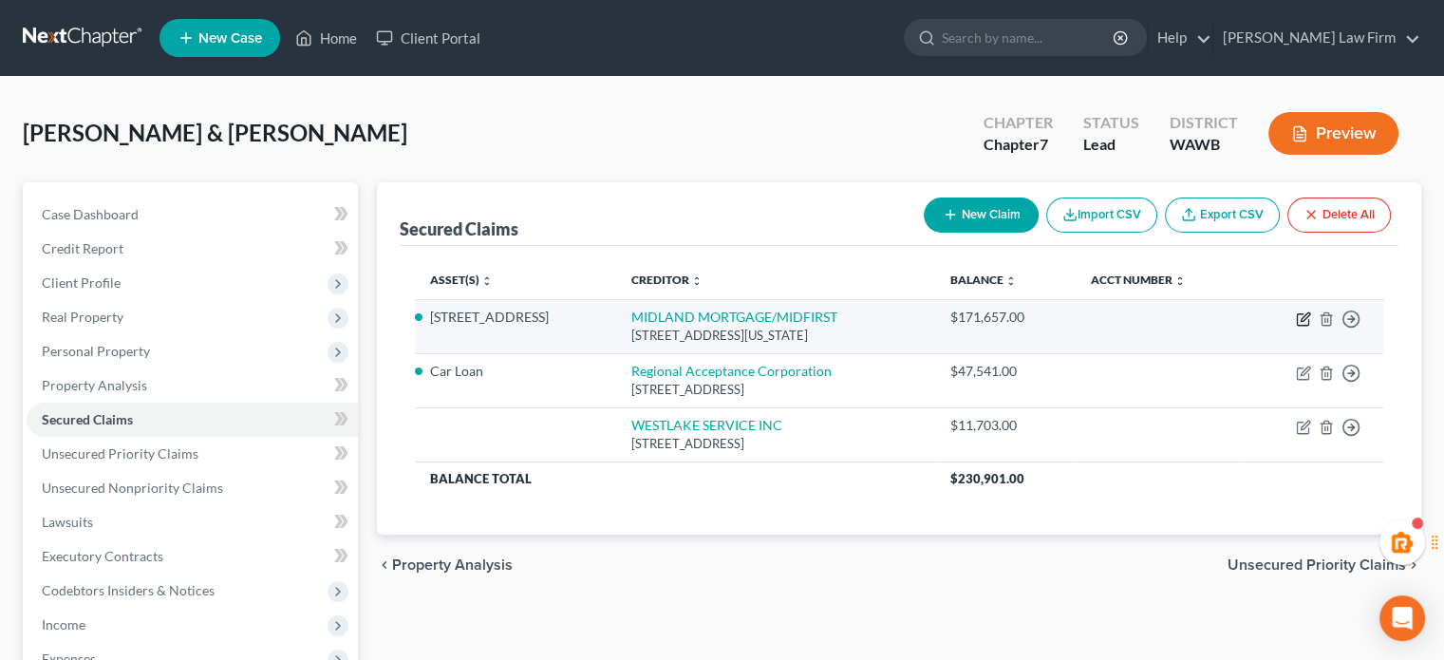
click at [1303, 311] on icon "button" at bounding box center [1303, 318] width 15 height 15
select select "37"
select select "2"
select select "4"
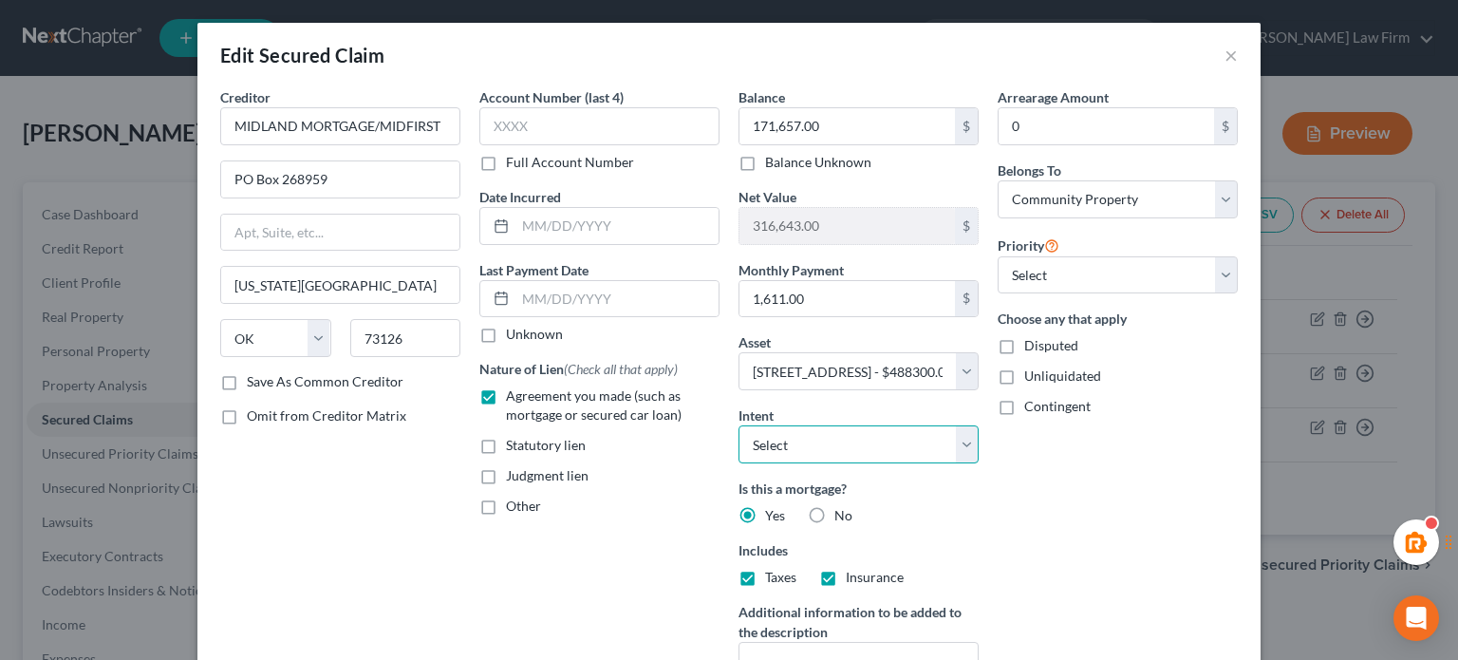
click at [847, 441] on select "Select Surrender Redeem Reaffirm Avoid Other" at bounding box center [859, 444] width 240 height 38
select select "2"
click at [739, 425] on select "Select Surrender Redeem Reaffirm Avoid Other" at bounding box center [859, 444] width 240 height 38
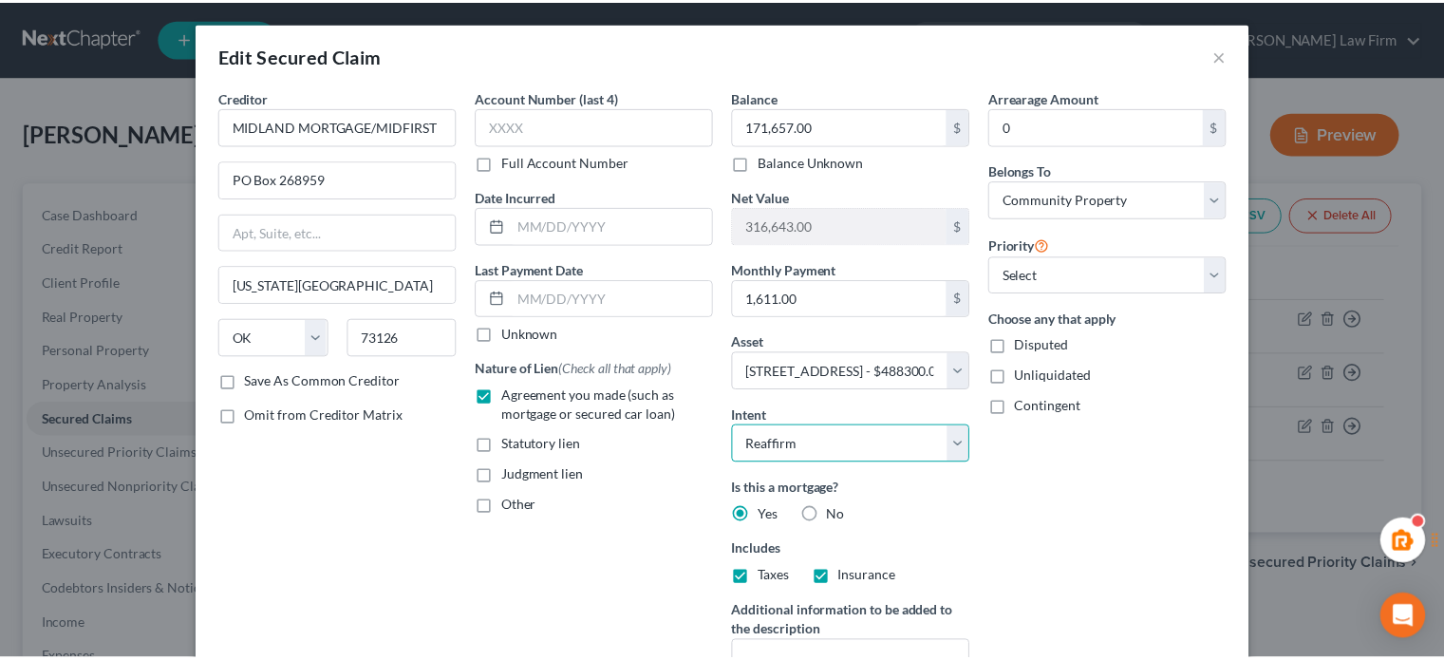
scroll to position [239, 0]
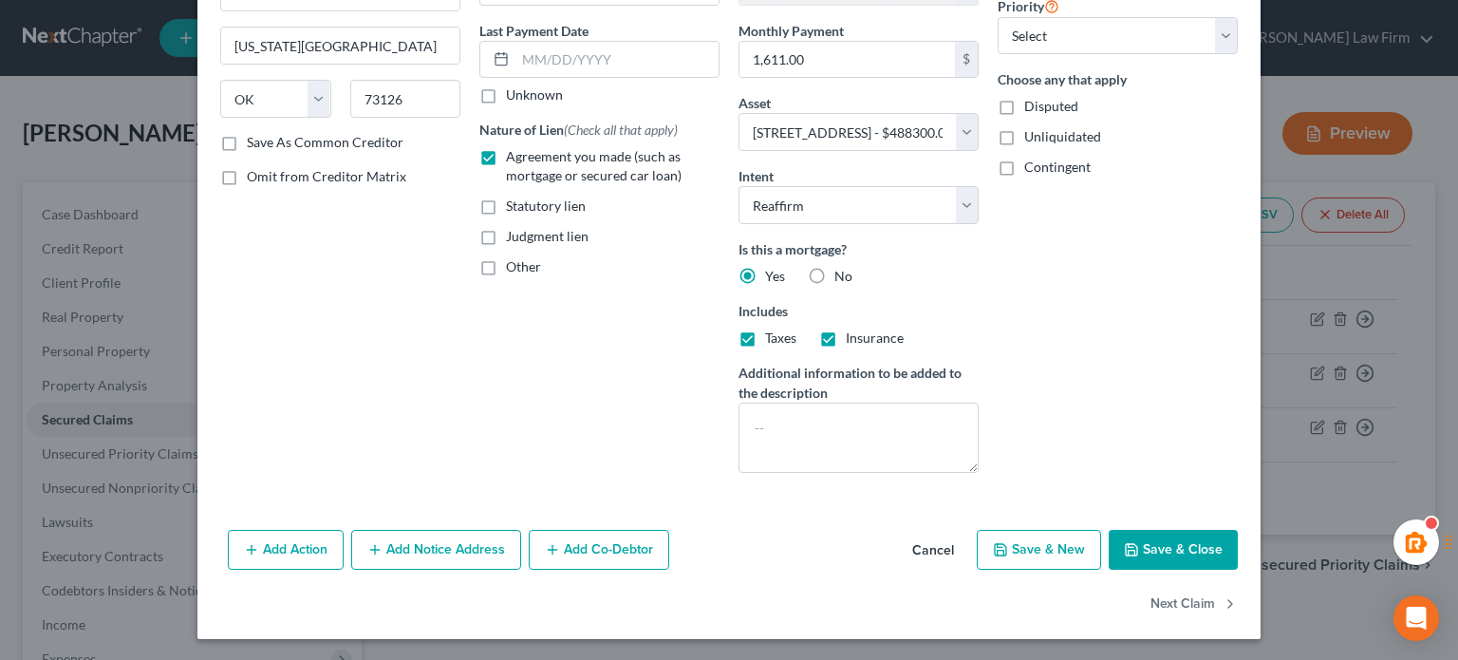
click at [1109, 544] on button "Save & Close" at bounding box center [1173, 550] width 129 height 40
select select
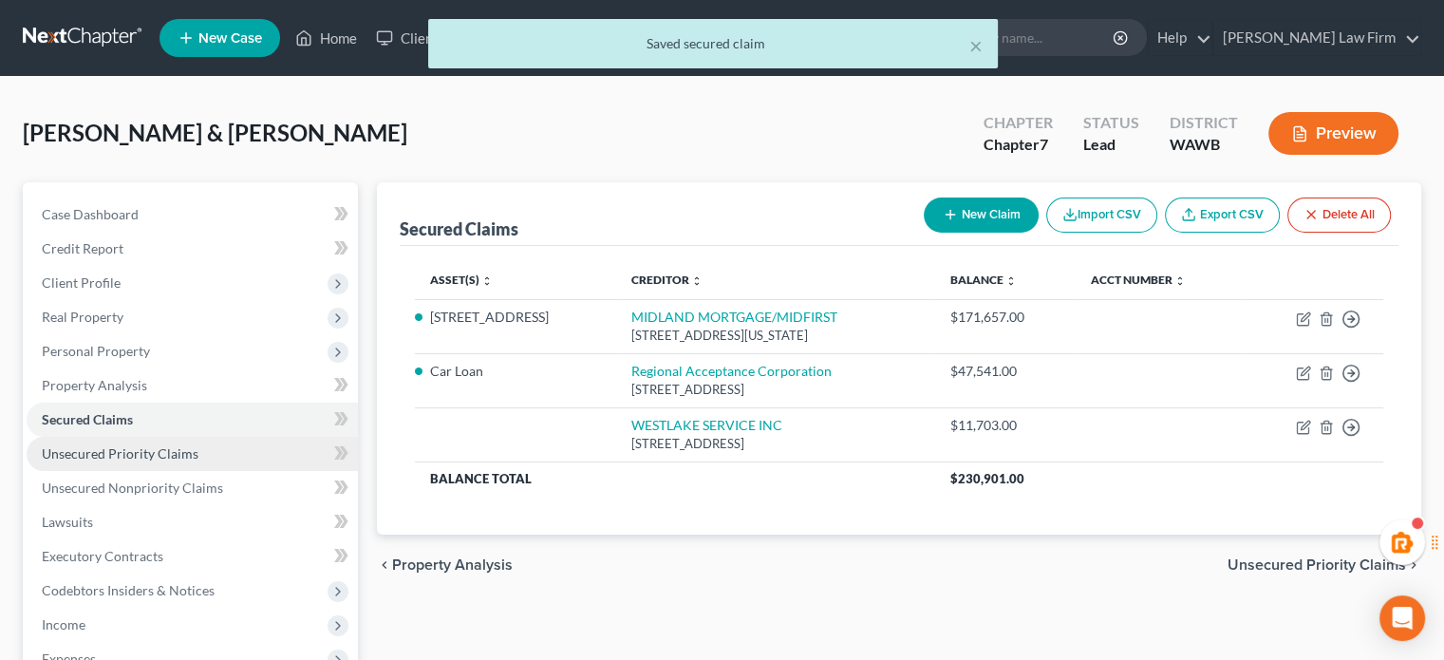
click at [179, 446] on span "Unsecured Priority Claims" at bounding box center [120, 453] width 157 height 16
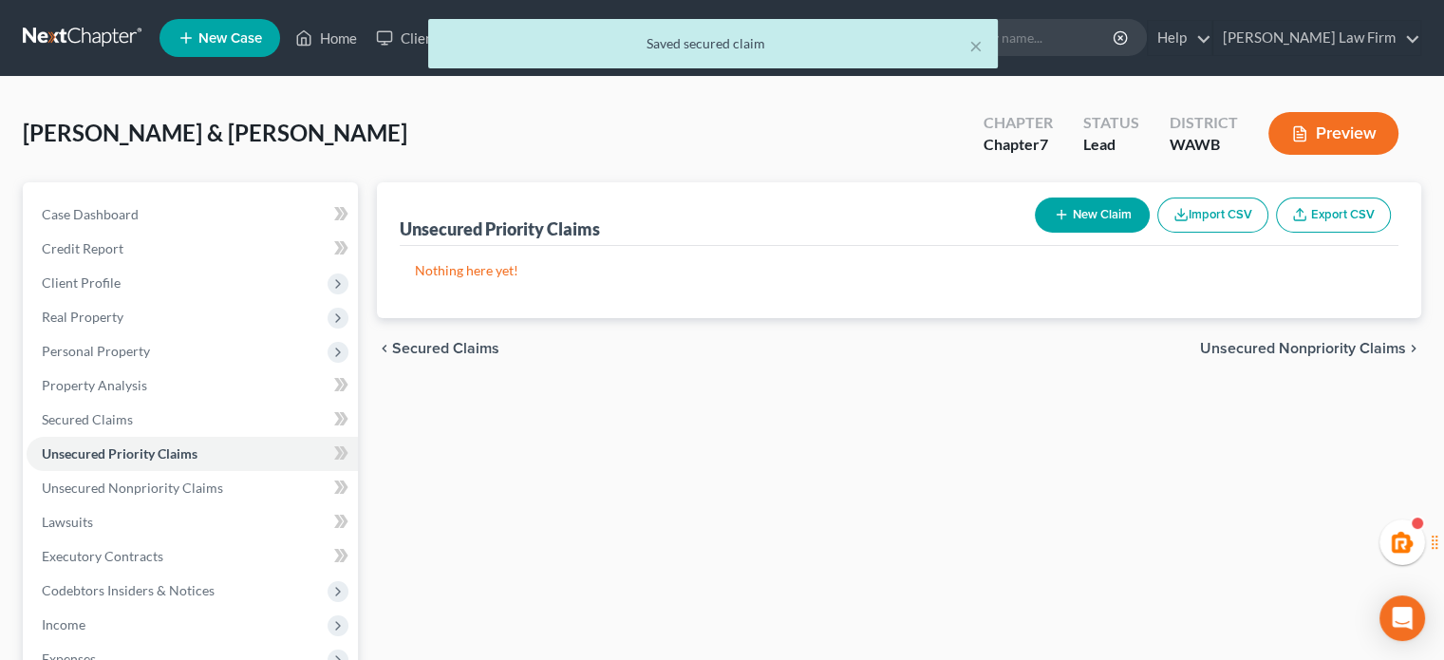
click at [1067, 224] on button "New Claim" at bounding box center [1092, 214] width 115 height 35
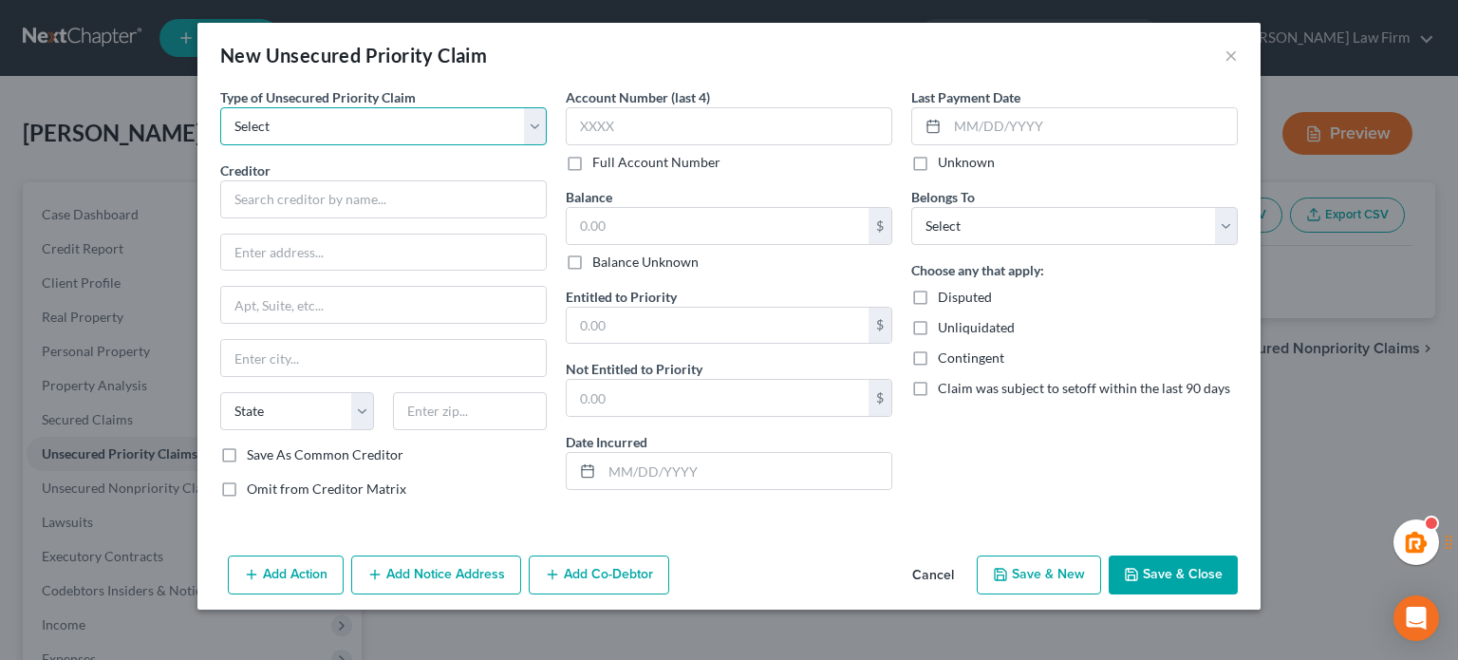
click at [361, 118] on select "Select Taxes & Other Government Units Domestic Support Obligations Extensions o…" at bounding box center [383, 126] width 327 height 38
select select "0"
click at [220, 107] on select "Select Taxes & Other Government Units Domestic Support Obligations Extensions o…" at bounding box center [383, 126] width 327 height 38
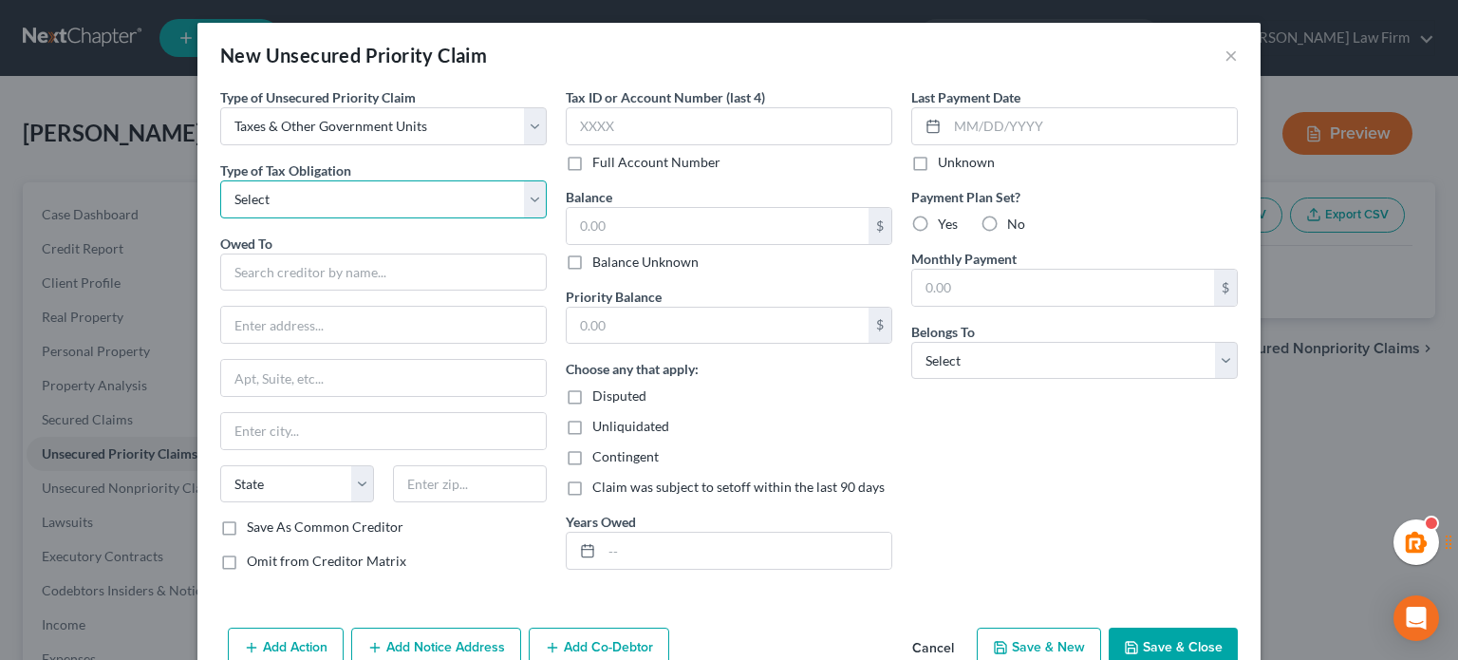
click at [347, 201] on select "Select Federal City State Franchise Tax Board Other" at bounding box center [383, 199] width 327 height 38
select select "0"
click at [220, 180] on select "Select Federal City State Franchise Tax Board Other" at bounding box center [383, 199] width 327 height 38
click at [335, 272] on input "text" at bounding box center [383, 272] width 327 height 38
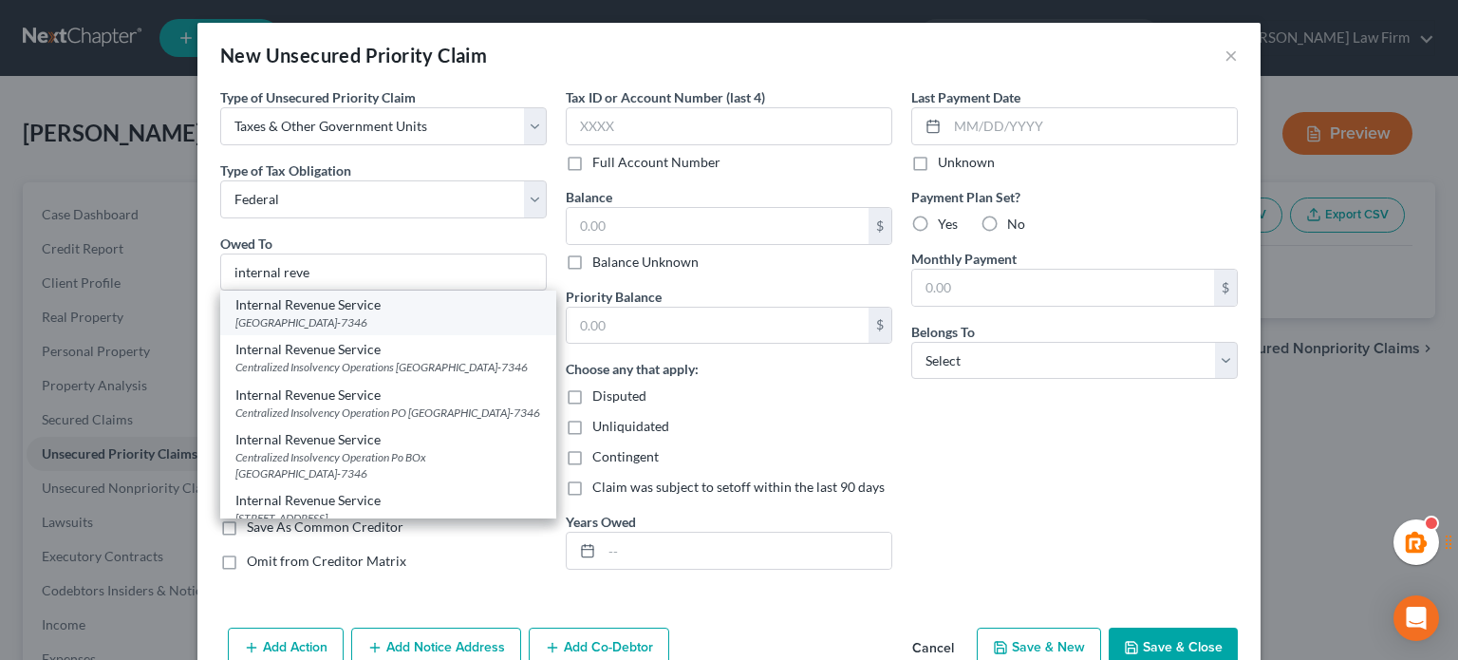
click at [315, 308] on div "Internal Revenue Service" at bounding box center [388, 304] width 306 height 19
type input "Internal Revenue Service"
type input "PO Box 7346"
type input "[GEOGRAPHIC_DATA]"
select select "39"
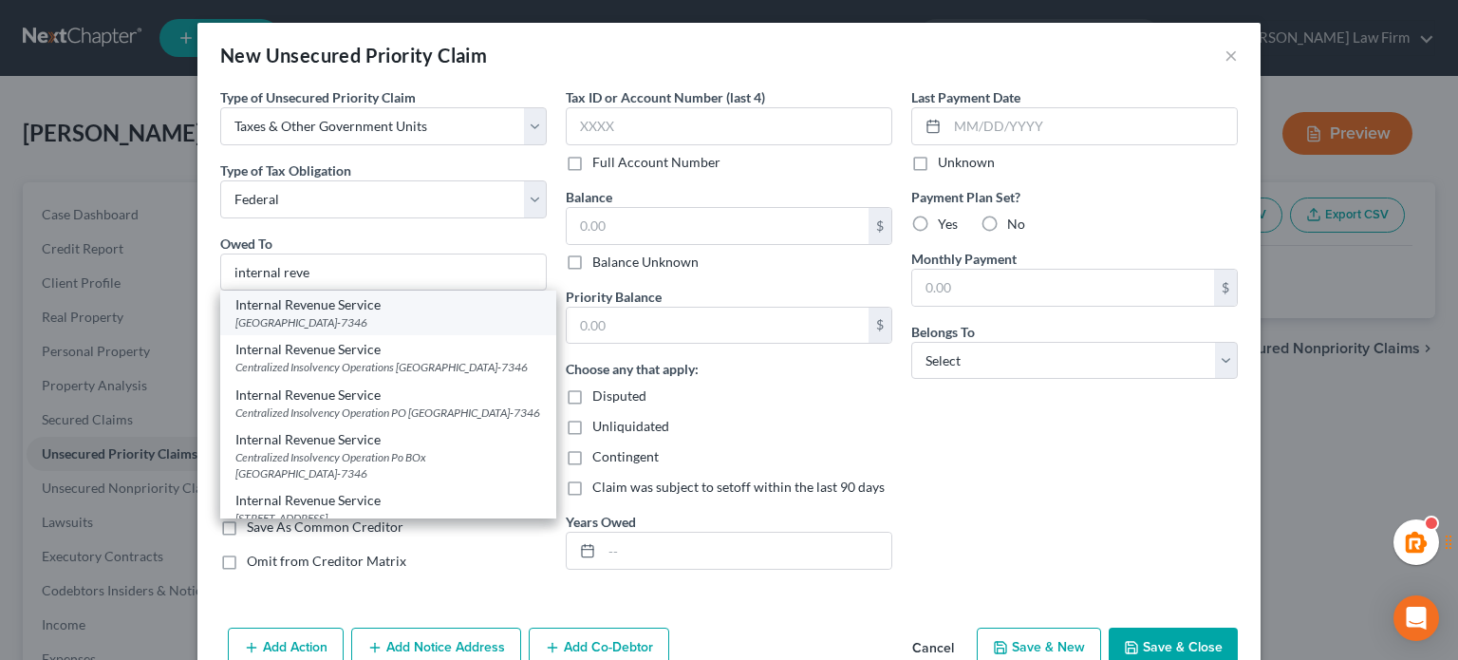
type input "19101-7346"
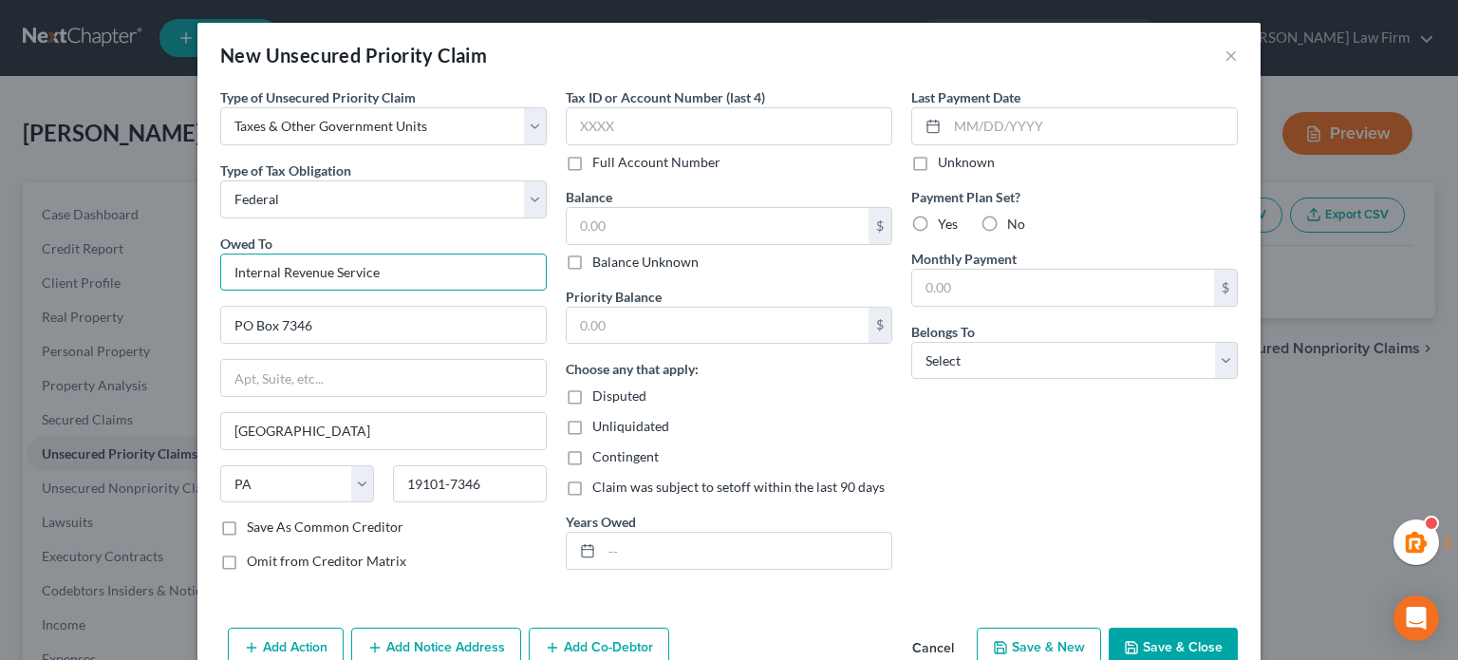
drag, startPoint x: 414, startPoint y: 259, endPoint x: 38, endPoint y: 227, distance: 377.3
click at [2, 237] on div "New Unsecured Priority Claim × Type of Unsecured Priority Claim * Select Taxes …" at bounding box center [729, 330] width 1458 height 660
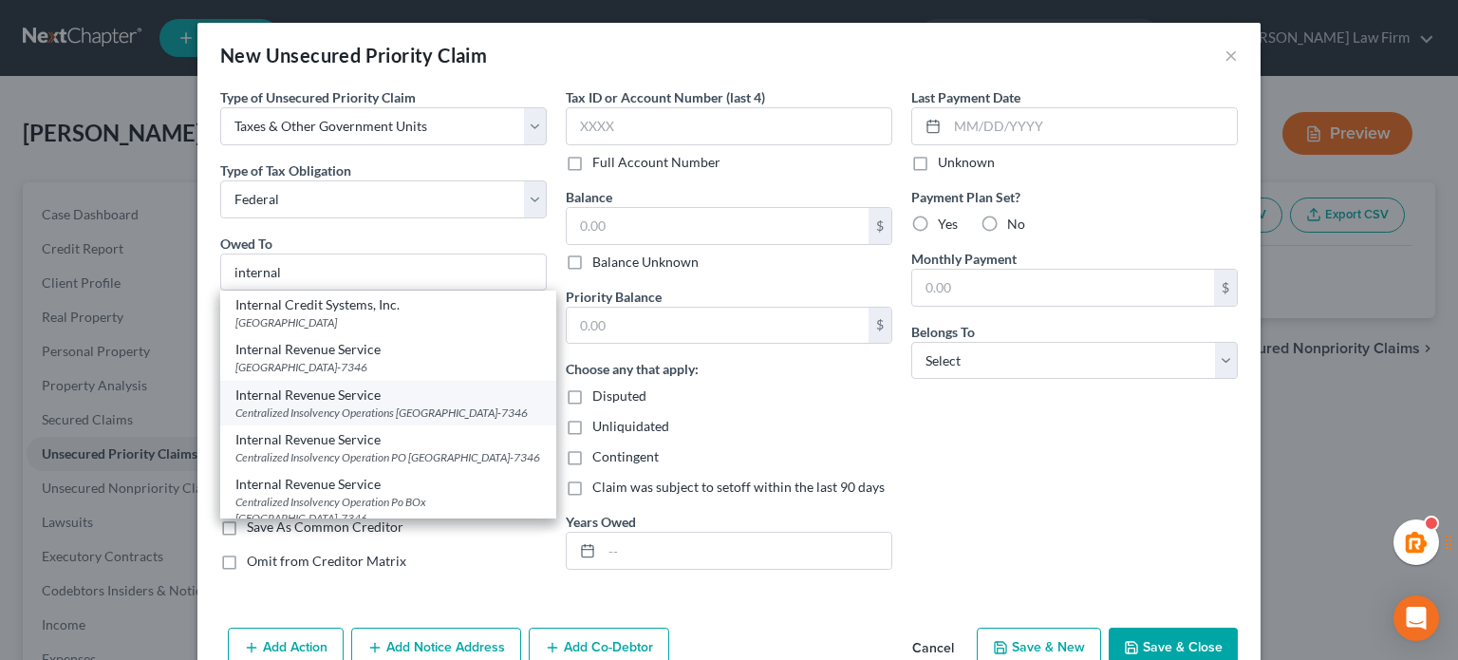
click at [309, 413] on div "Centralized Insolvency Operations [GEOGRAPHIC_DATA]-7346" at bounding box center [388, 412] width 306 height 16
type input "Internal Revenue Service"
type input "Centralized Insolvency Operations"
type input "Po Box 7346"
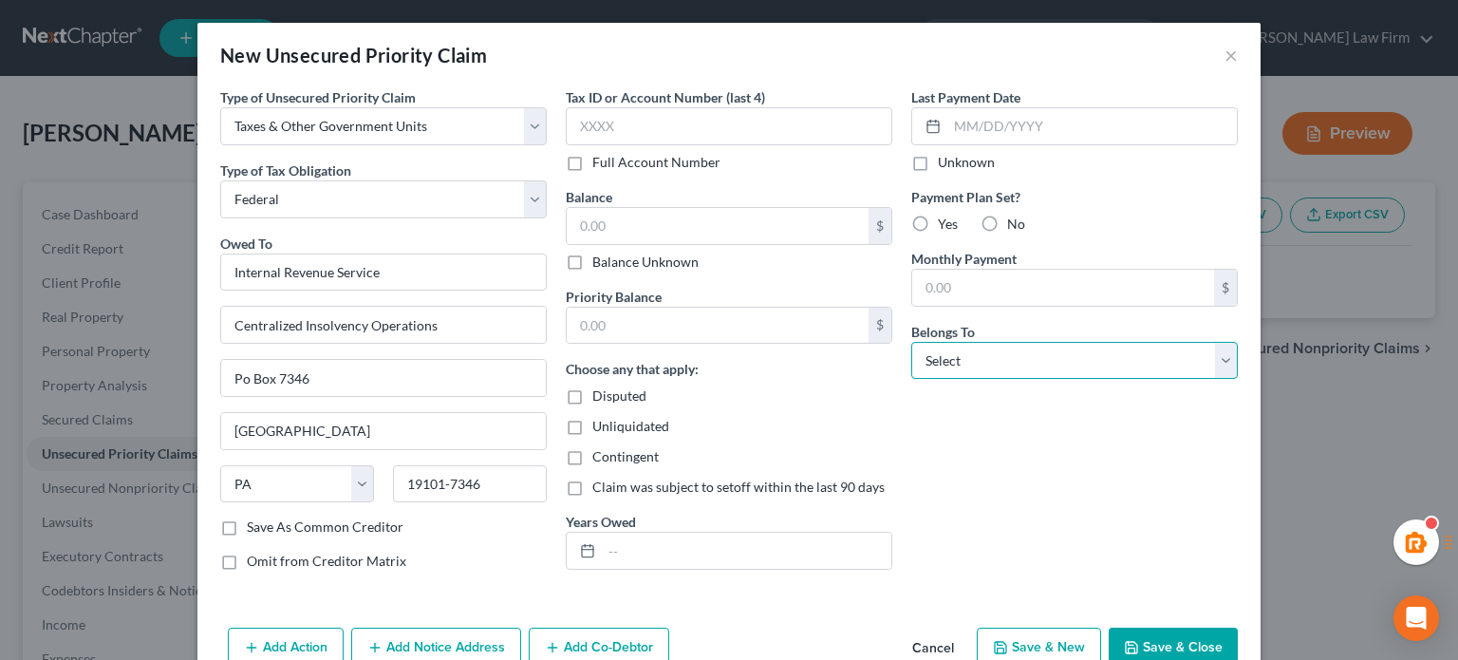
click at [984, 375] on select "Select Debtor 1 Only Debtor 2 Only Debtor 1 And Debtor 2 Only At Least One Of T…" at bounding box center [1074, 361] width 327 height 38
select select "4"
click at [911, 342] on select "Select Debtor 1 Only Debtor 2 Only Debtor 1 And Debtor 2 Only At Least One Of T…" at bounding box center [1074, 361] width 327 height 38
drag, startPoint x: 727, startPoint y: 545, endPoint x: 678, endPoint y: 584, distance: 62.9
click at [727, 545] on input "text" at bounding box center [747, 551] width 290 height 36
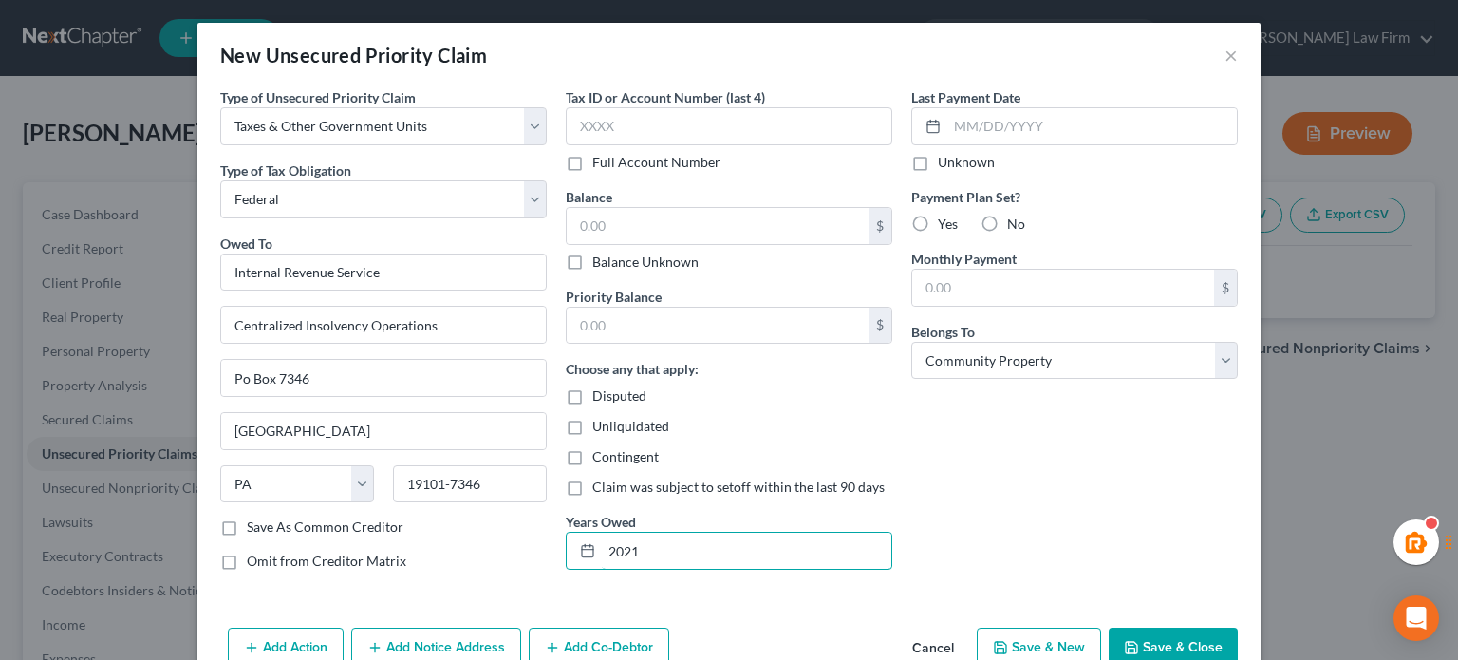
type input "2021"
click at [629, 202] on div "Balance $ Balance Unknown Balance Undetermined $ Balance Unknown" at bounding box center [729, 229] width 327 height 84
click at [621, 217] on input "text" at bounding box center [718, 226] width 302 height 36
type input "21,915.82"
click at [1155, 630] on button "Save & Close" at bounding box center [1173, 648] width 129 height 40
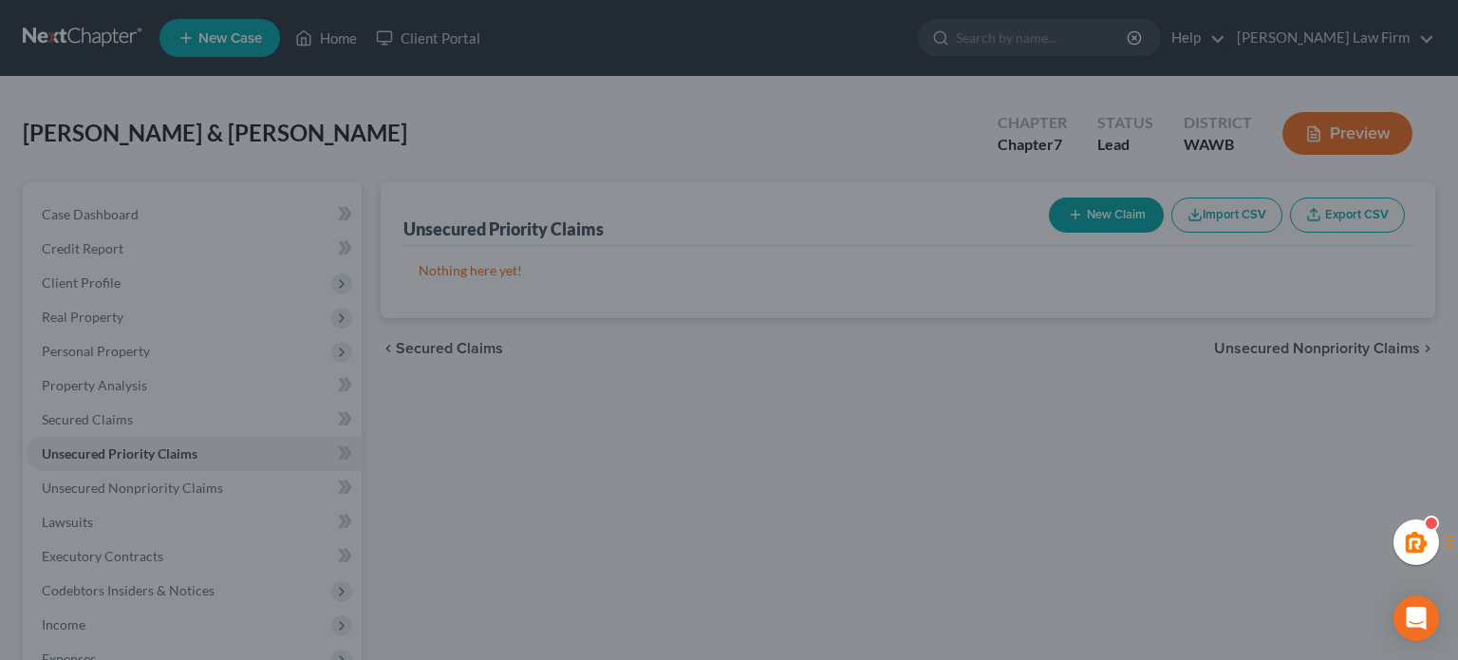
type input "0.00"
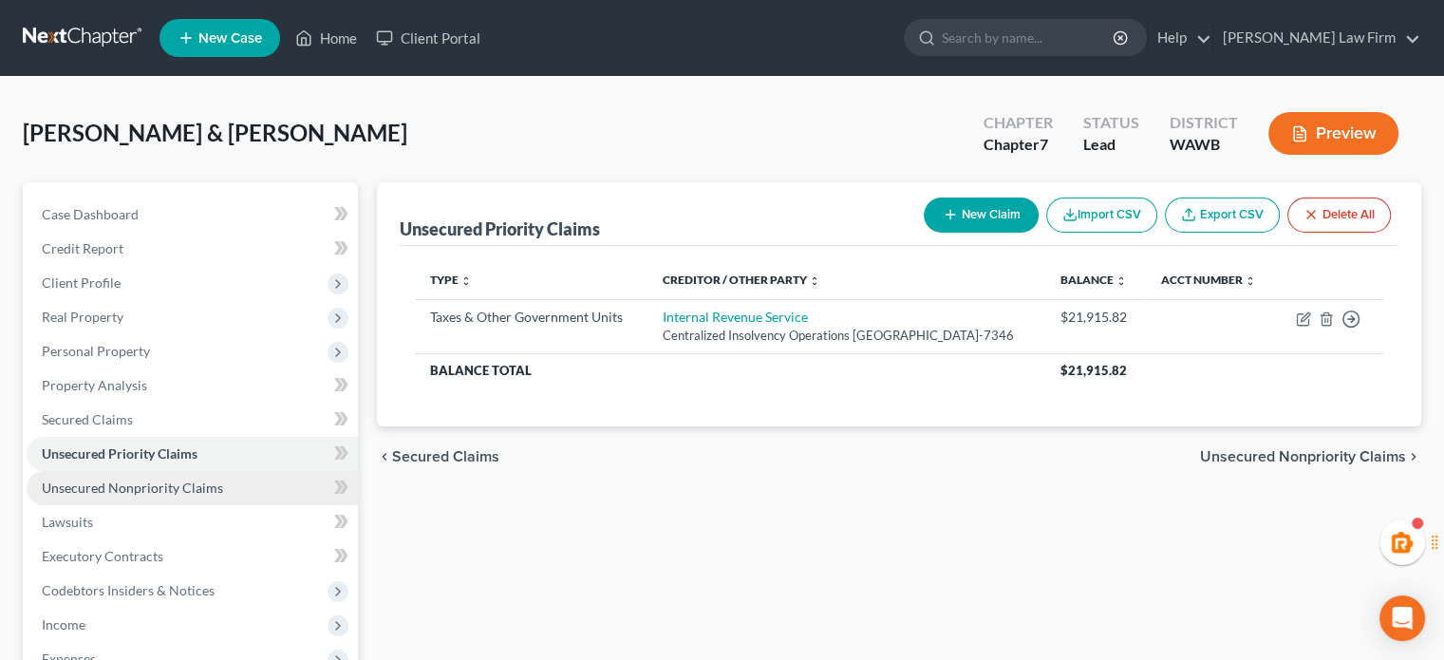
click at [131, 497] on link "Unsecured Nonpriority Claims" at bounding box center [192, 488] width 331 height 34
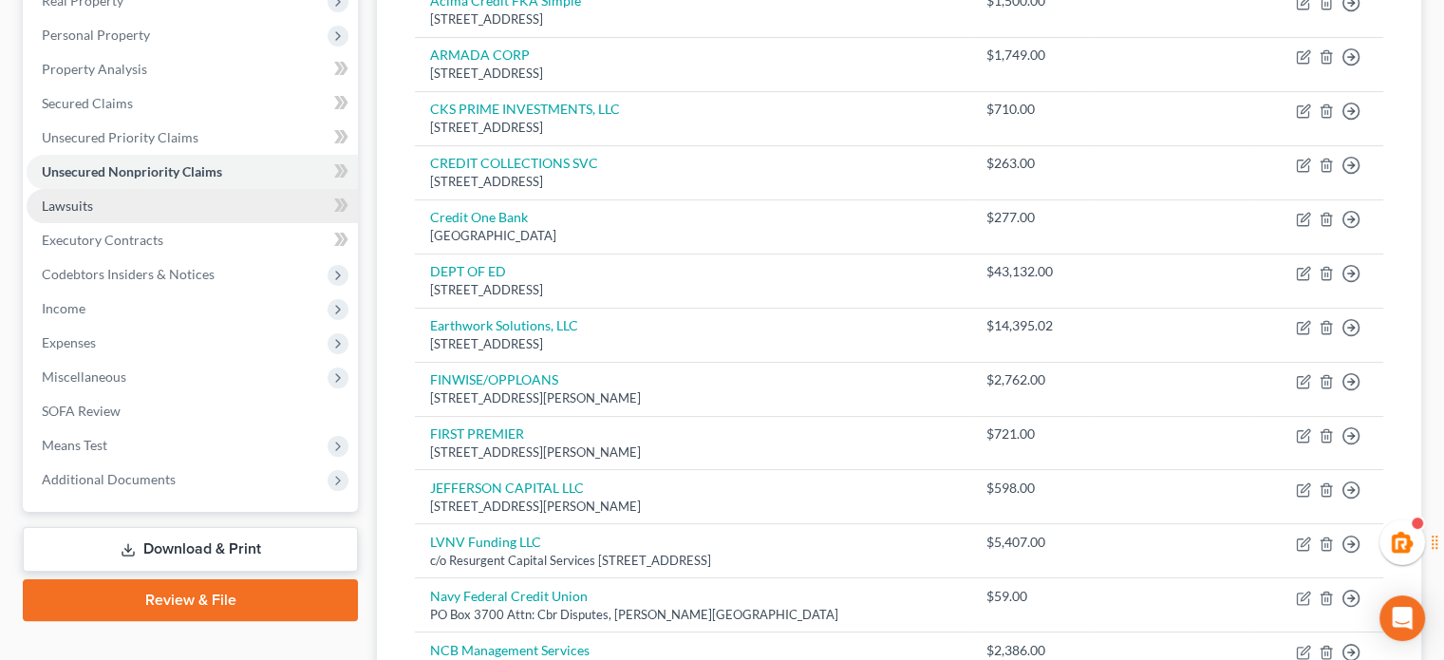
click at [70, 195] on link "Lawsuits" at bounding box center [192, 206] width 331 height 34
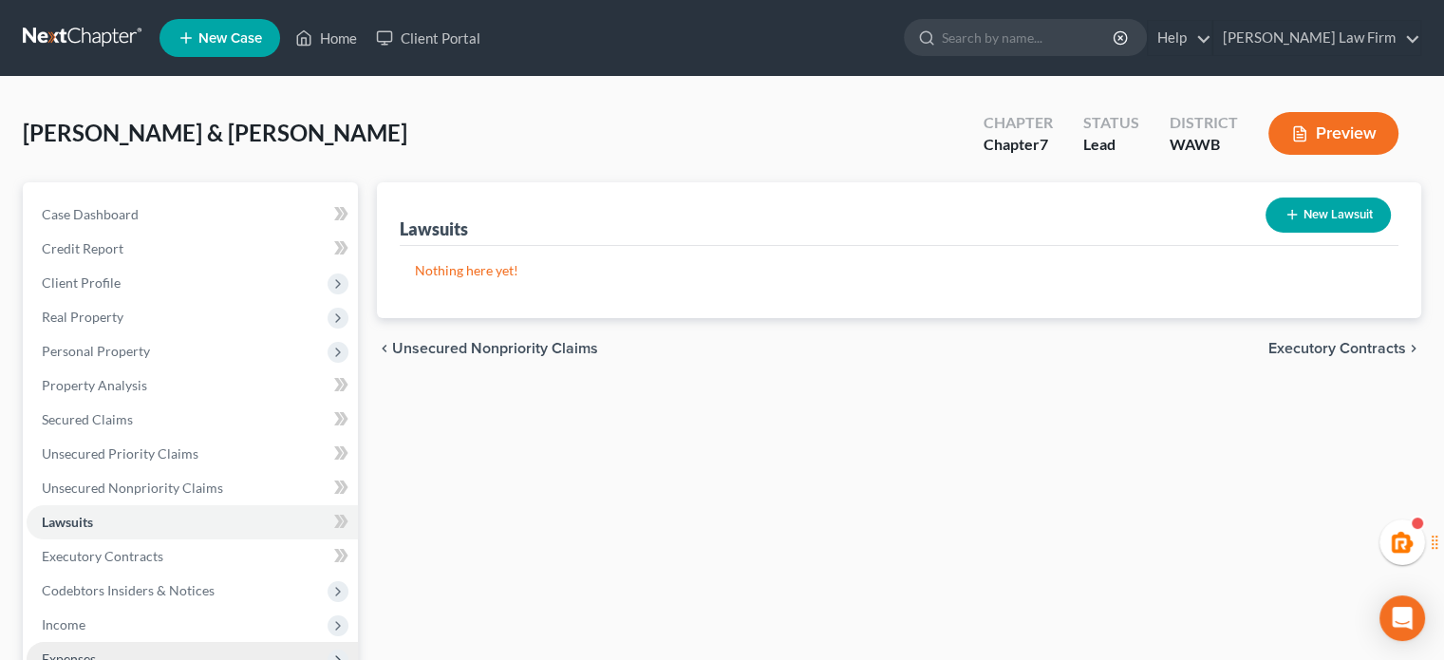
scroll to position [316, 0]
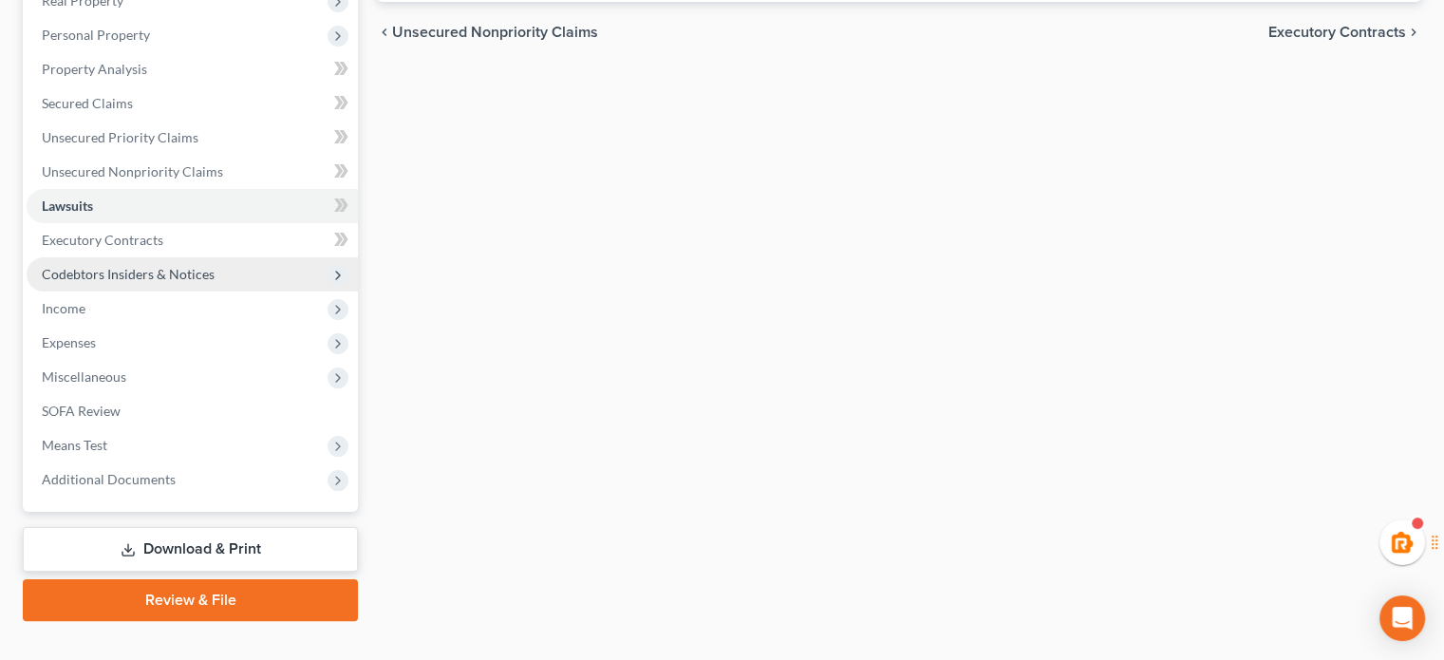
click at [132, 285] on span "Codebtors Insiders & Notices" at bounding box center [192, 274] width 331 height 34
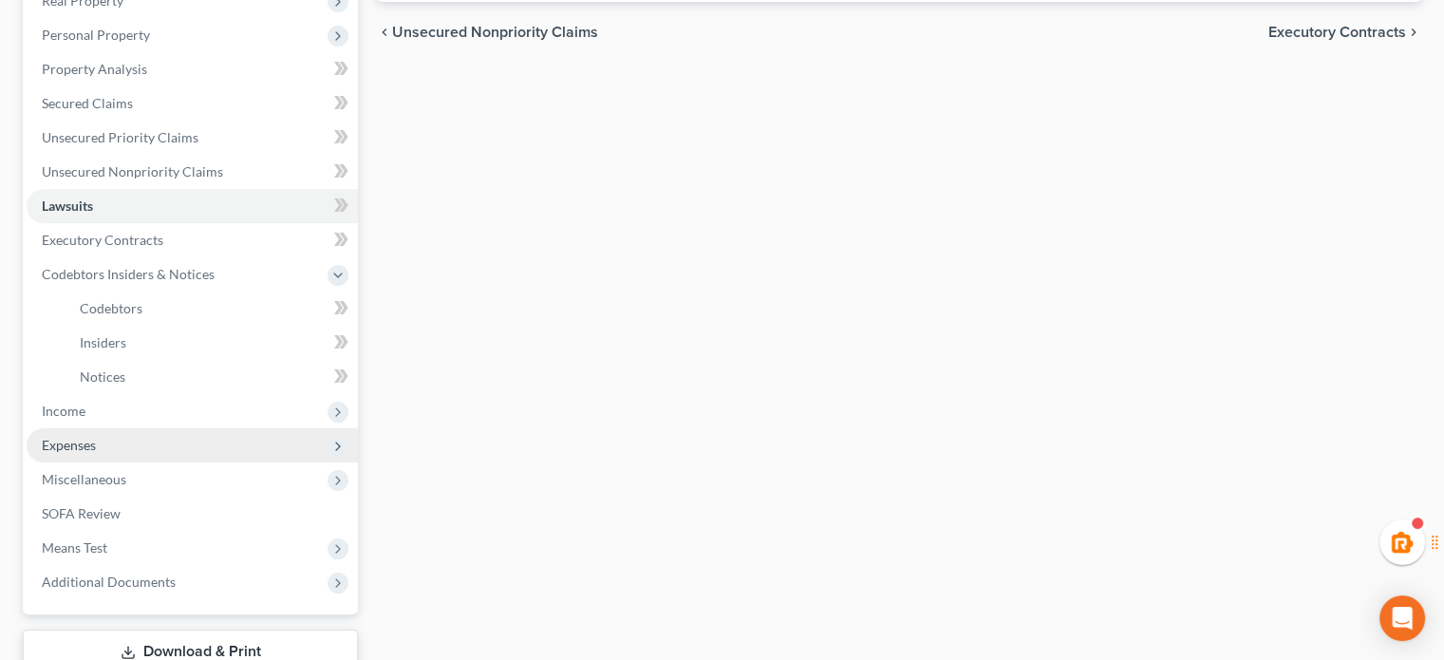
click at [139, 428] on span "Expenses" at bounding box center [192, 445] width 331 height 34
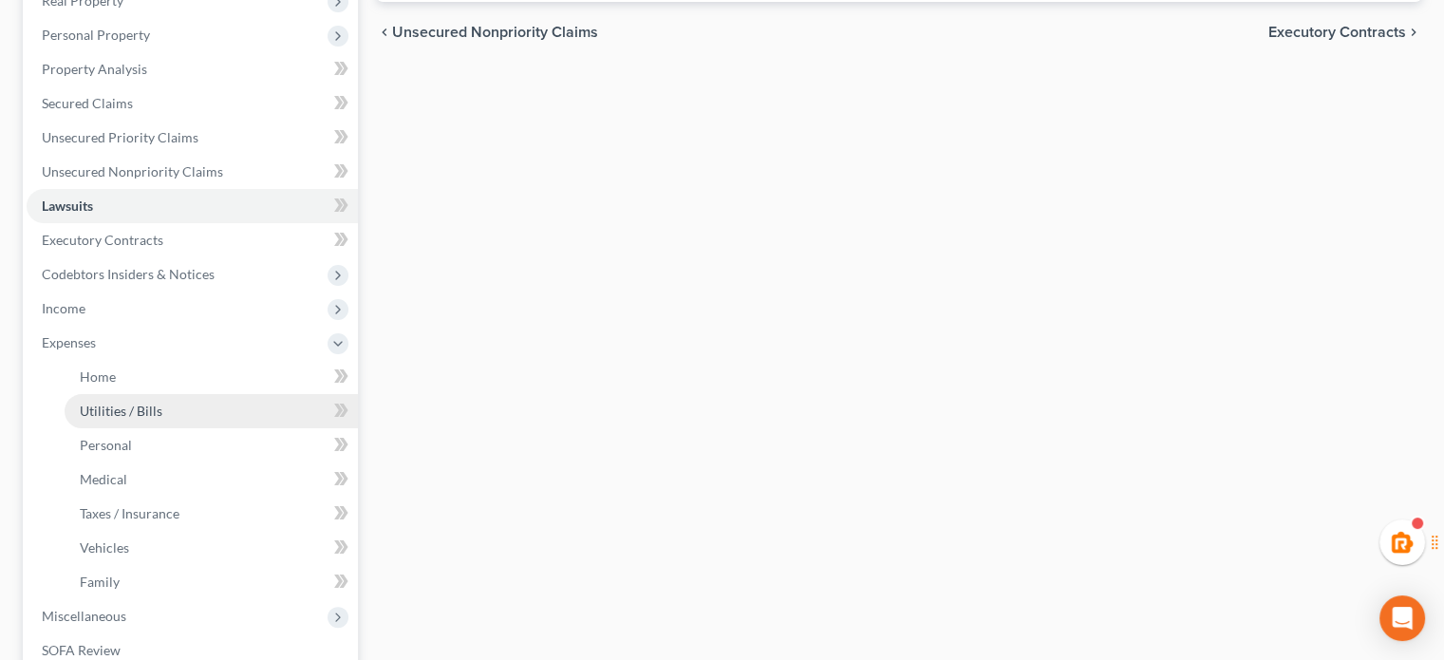
click at [140, 414] on span "Utilities / Bills" at bounding box center [121, 411] width 83 height 16
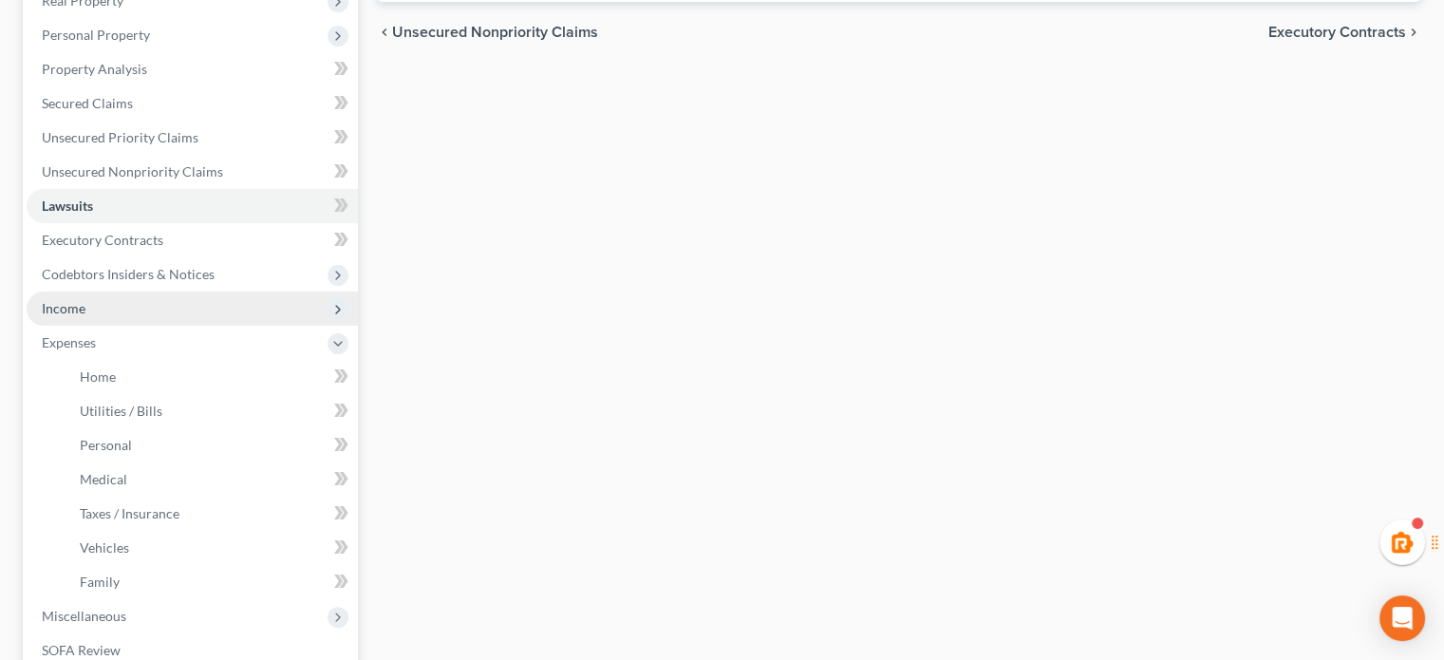
click at [133, 321] on span "Income" at bounding box center [192, 308] width 331 height 34
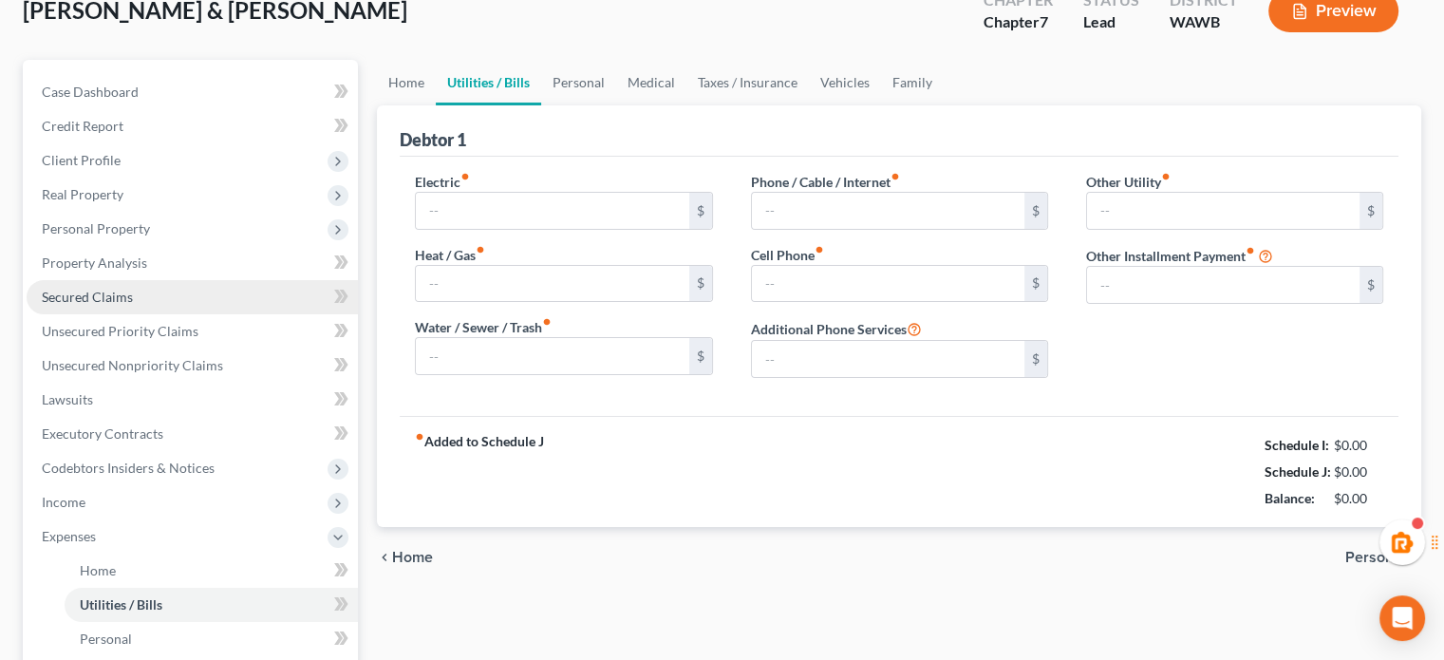
type input "0.00"
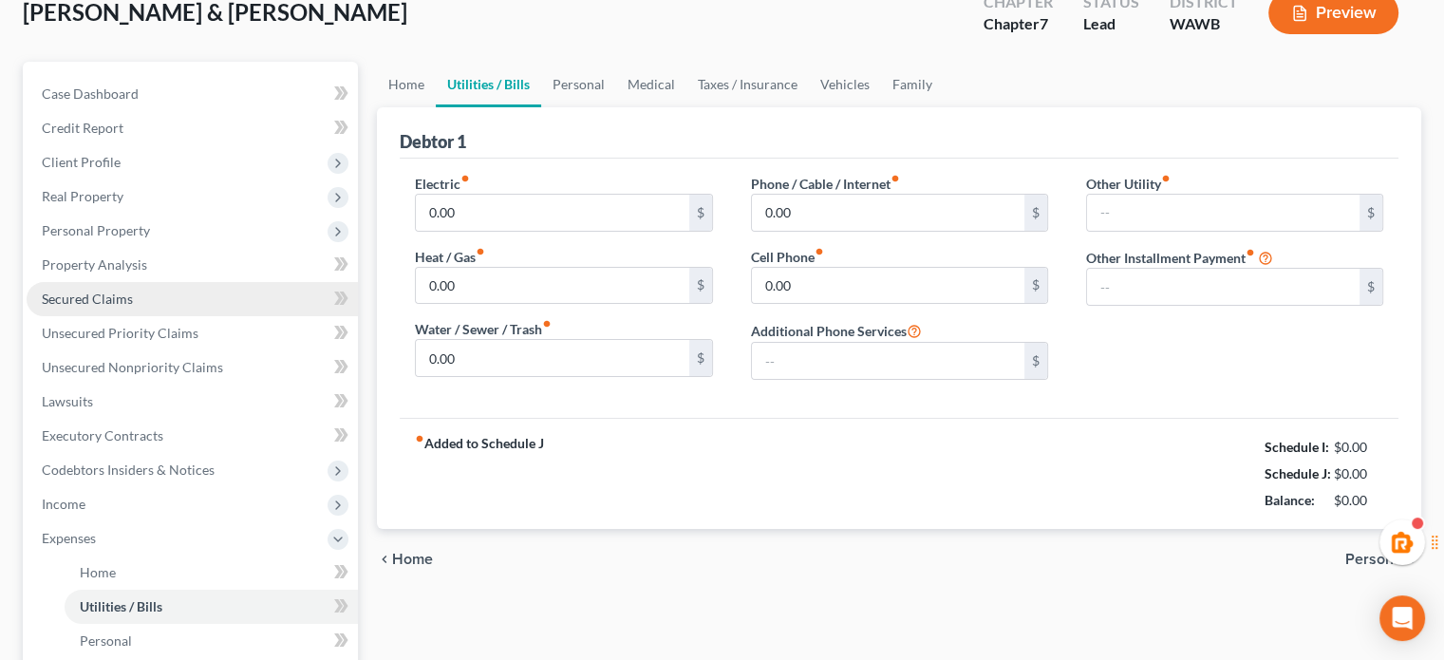
type input "0.00"
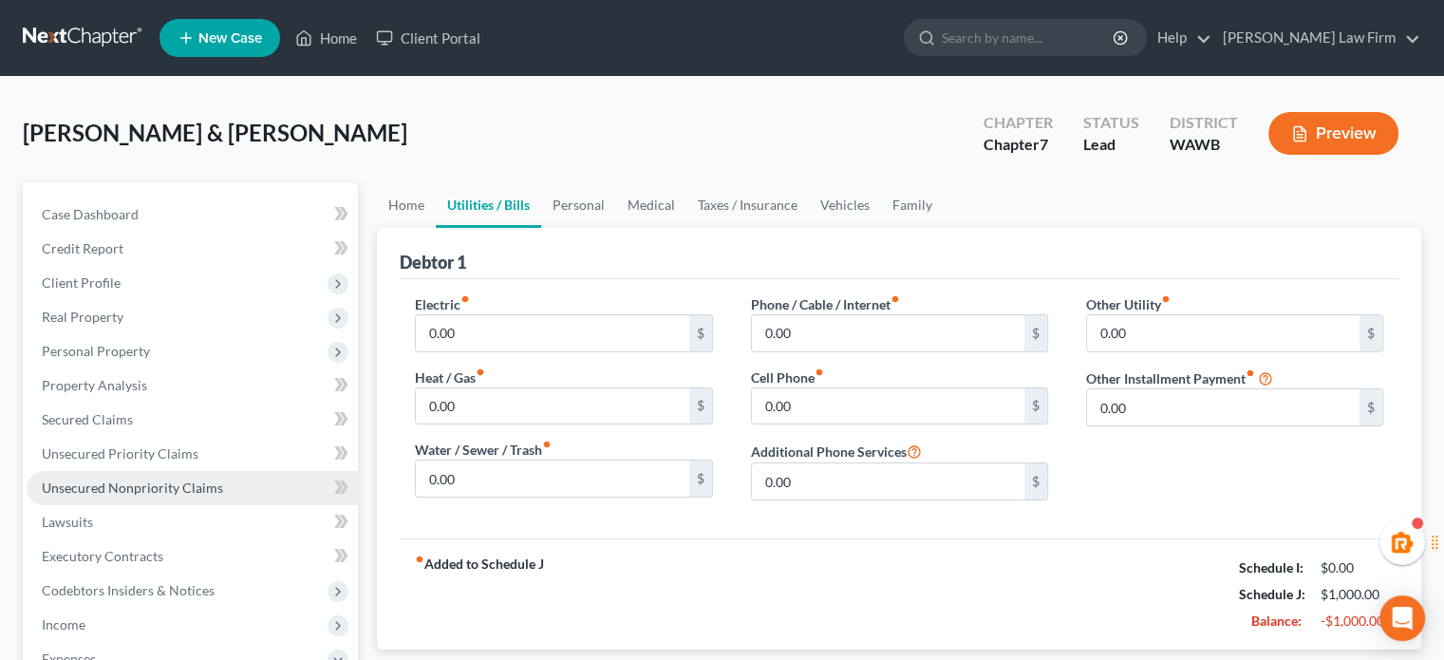
click at [202, 473] on link "Unsecured Nonpriority Claims" at bounding box center [192, 488] width 331 height 34
